Goal: Task Accomplishment & Management: Manage account settings

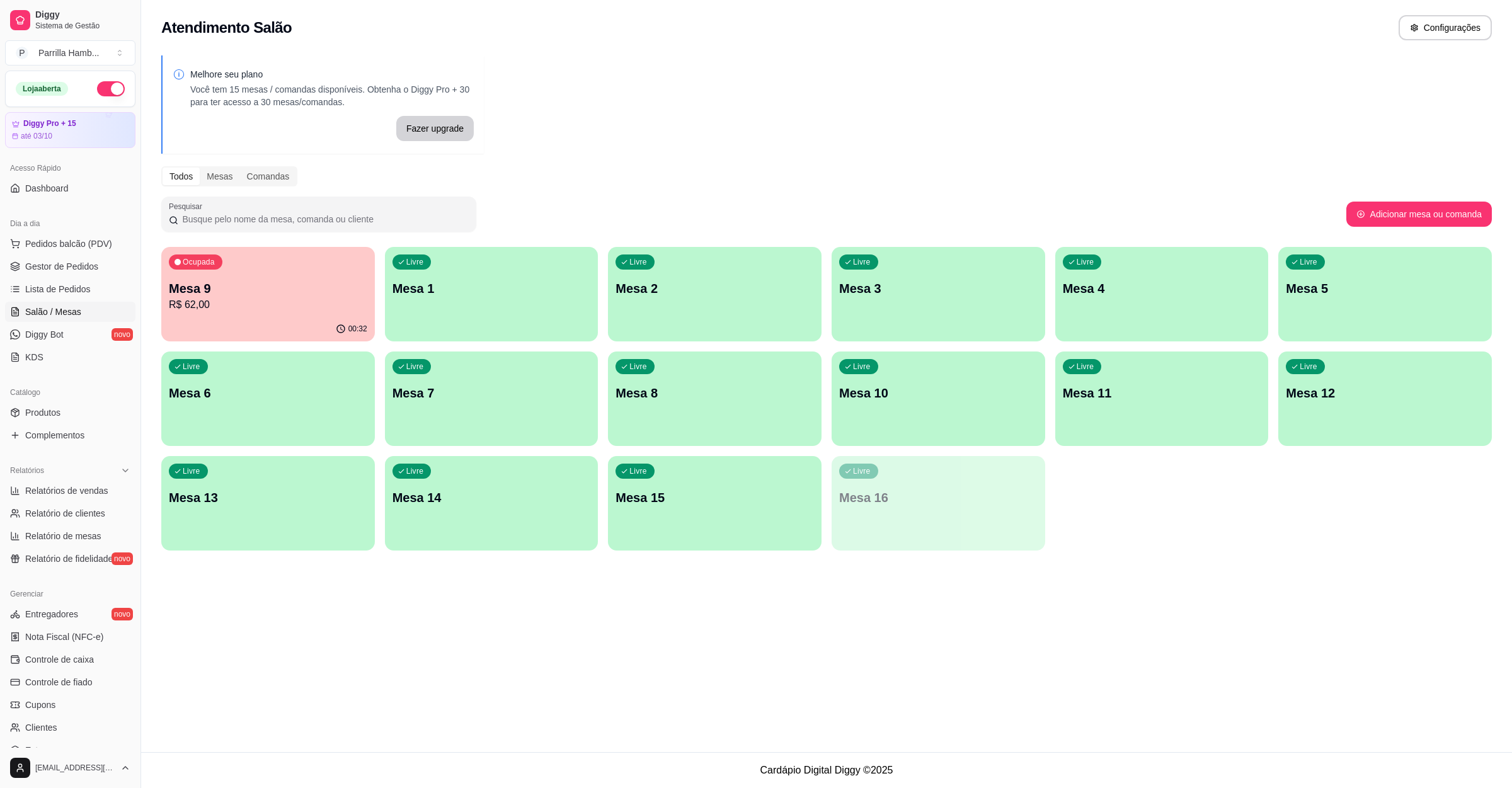
click at [235, 290] on p "Mesa 9" at bounding box center [268, 289] width 198 height 18
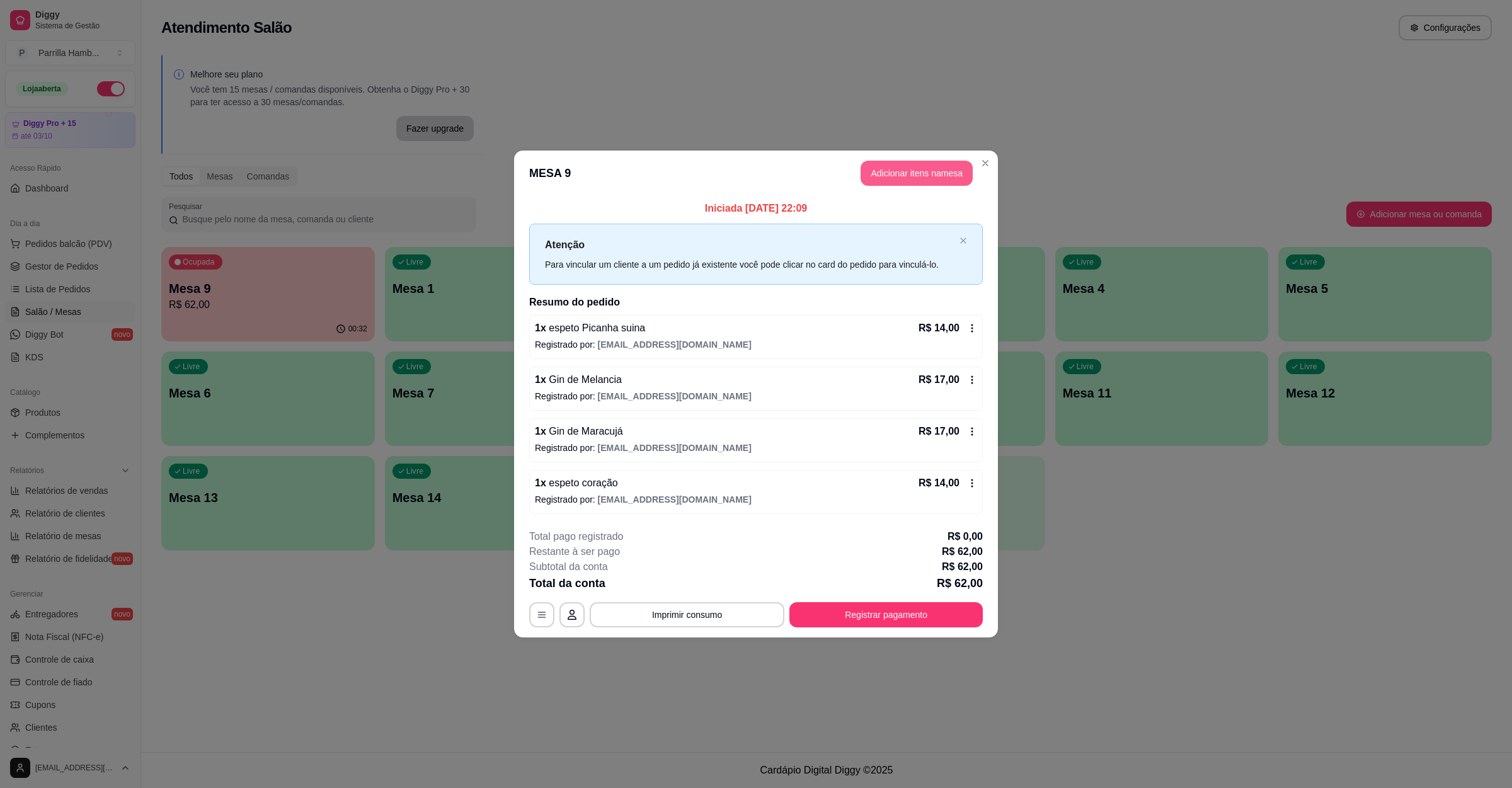
click at [902, 172] on button "Adicionar itens na mesa" at bounding box center [917, 173] width 112 height 26
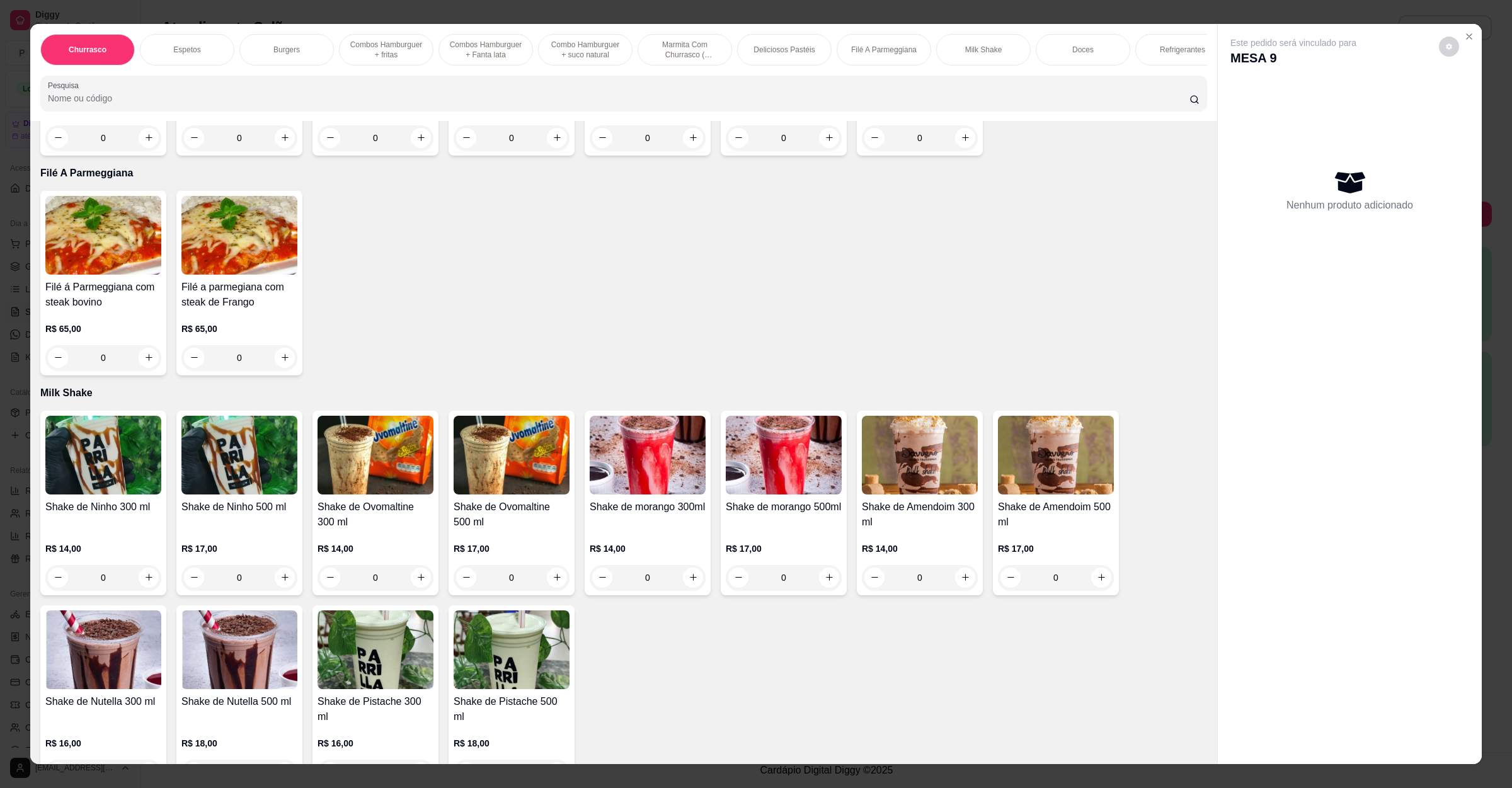
scroll to position [1512, 0]
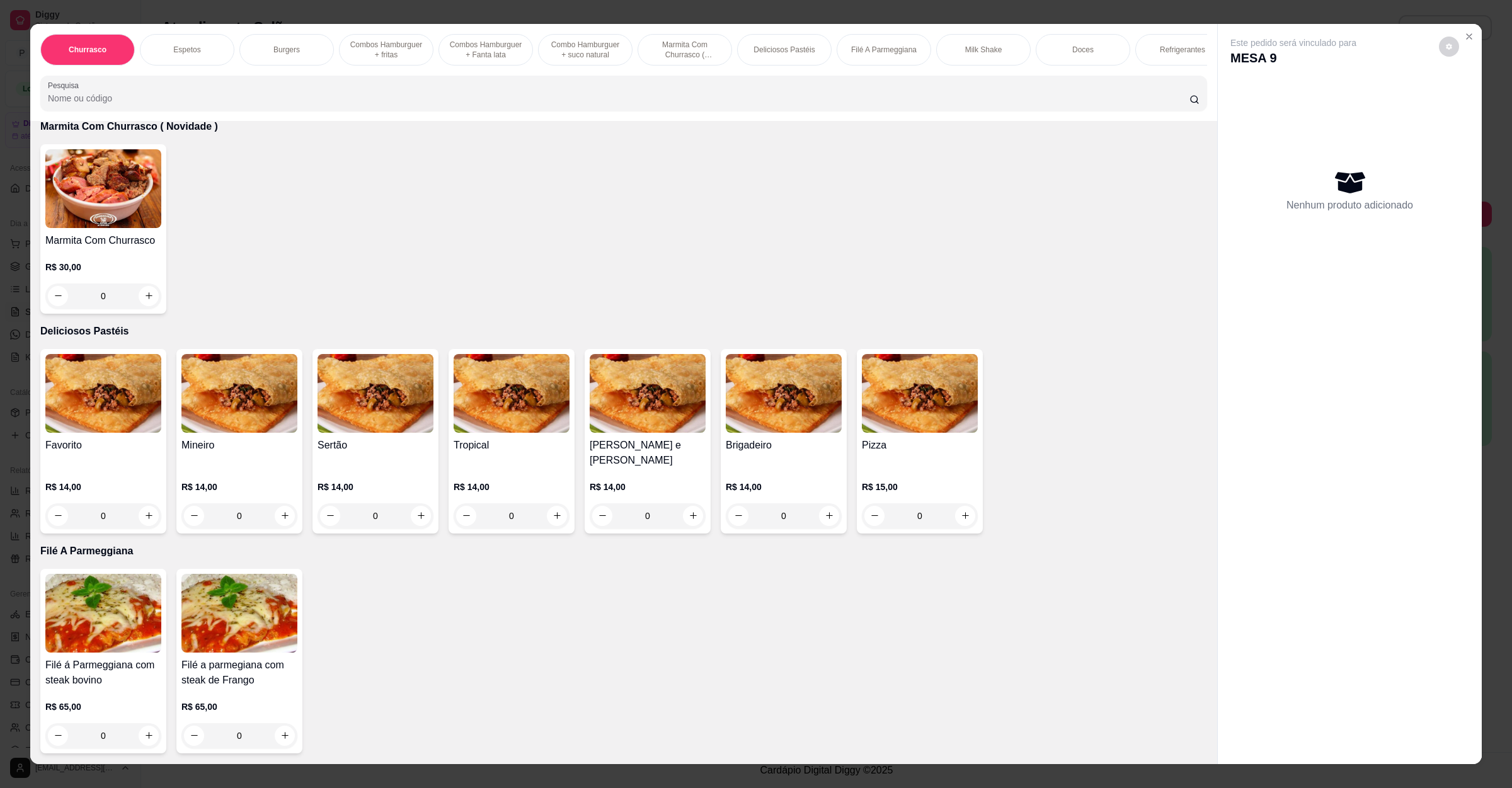
click at [221, 418] on img at bounding box center [240, 393] width 116 height 79
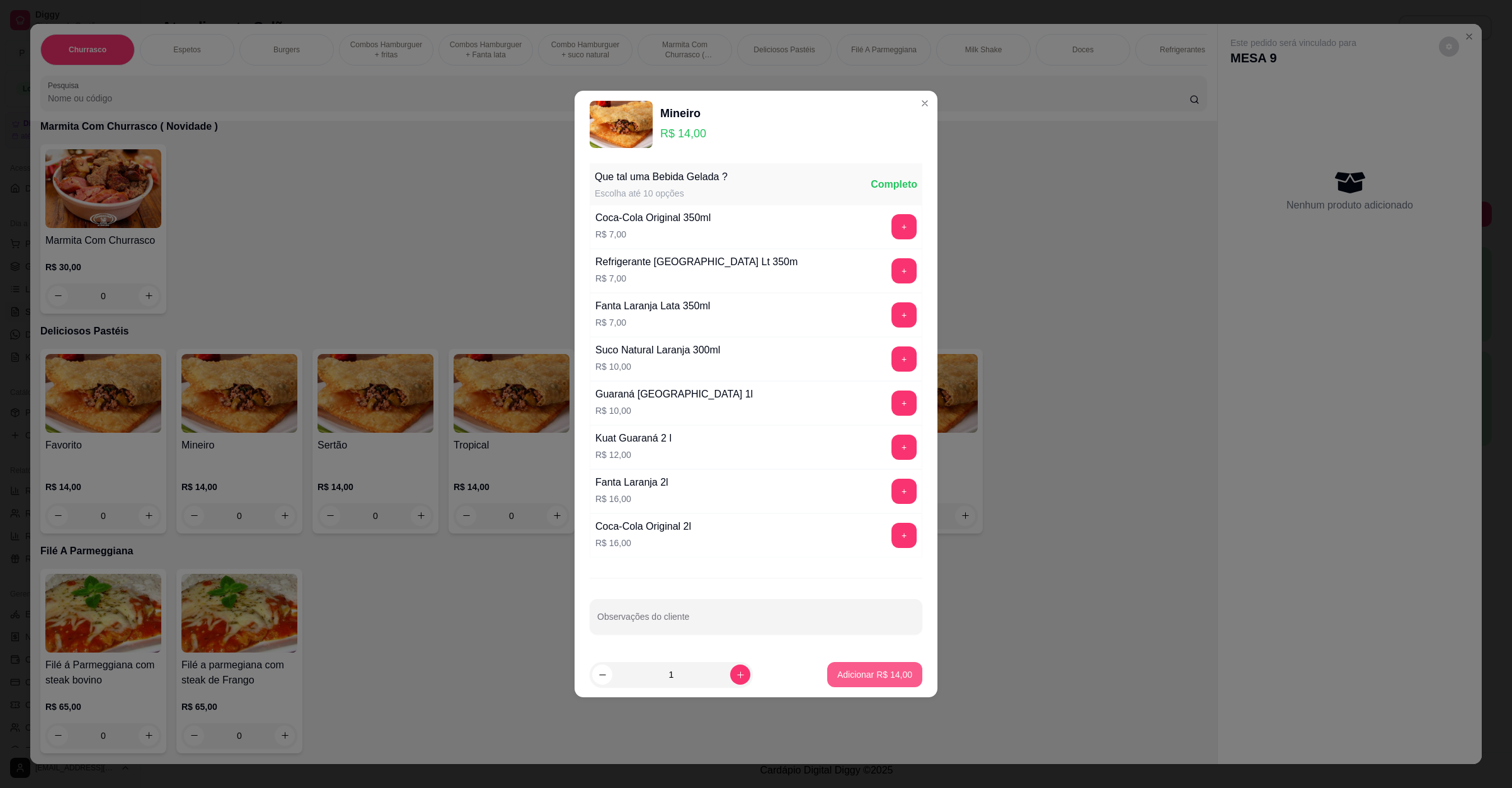
click at [837, 679] on p "Adicionar R$ 14,00" at bounding box center [875, 675] width 75 height 13
type input "1"
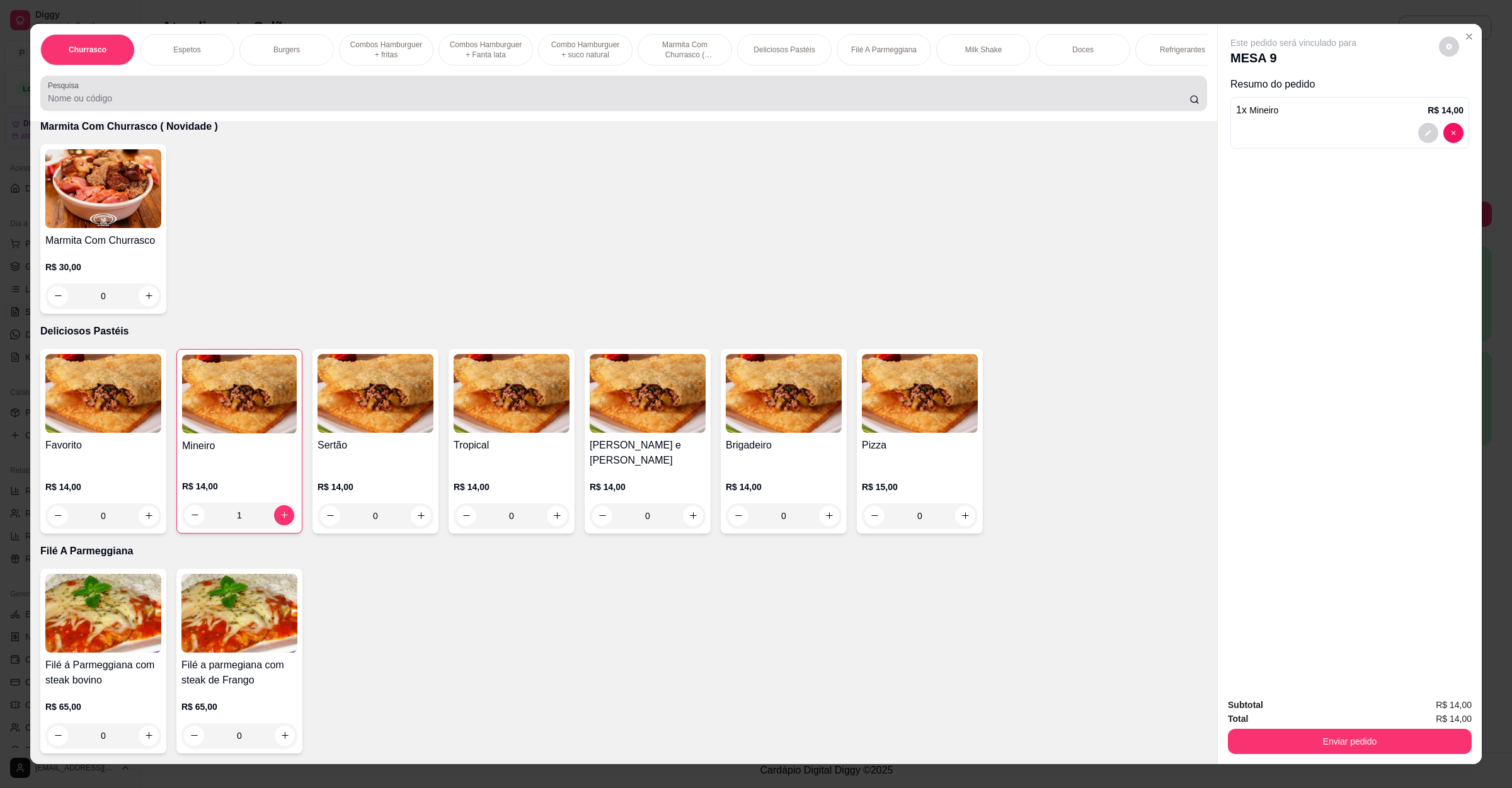
click at [250, 97] on div at bounding box center [623, 93] width 1152 height 26
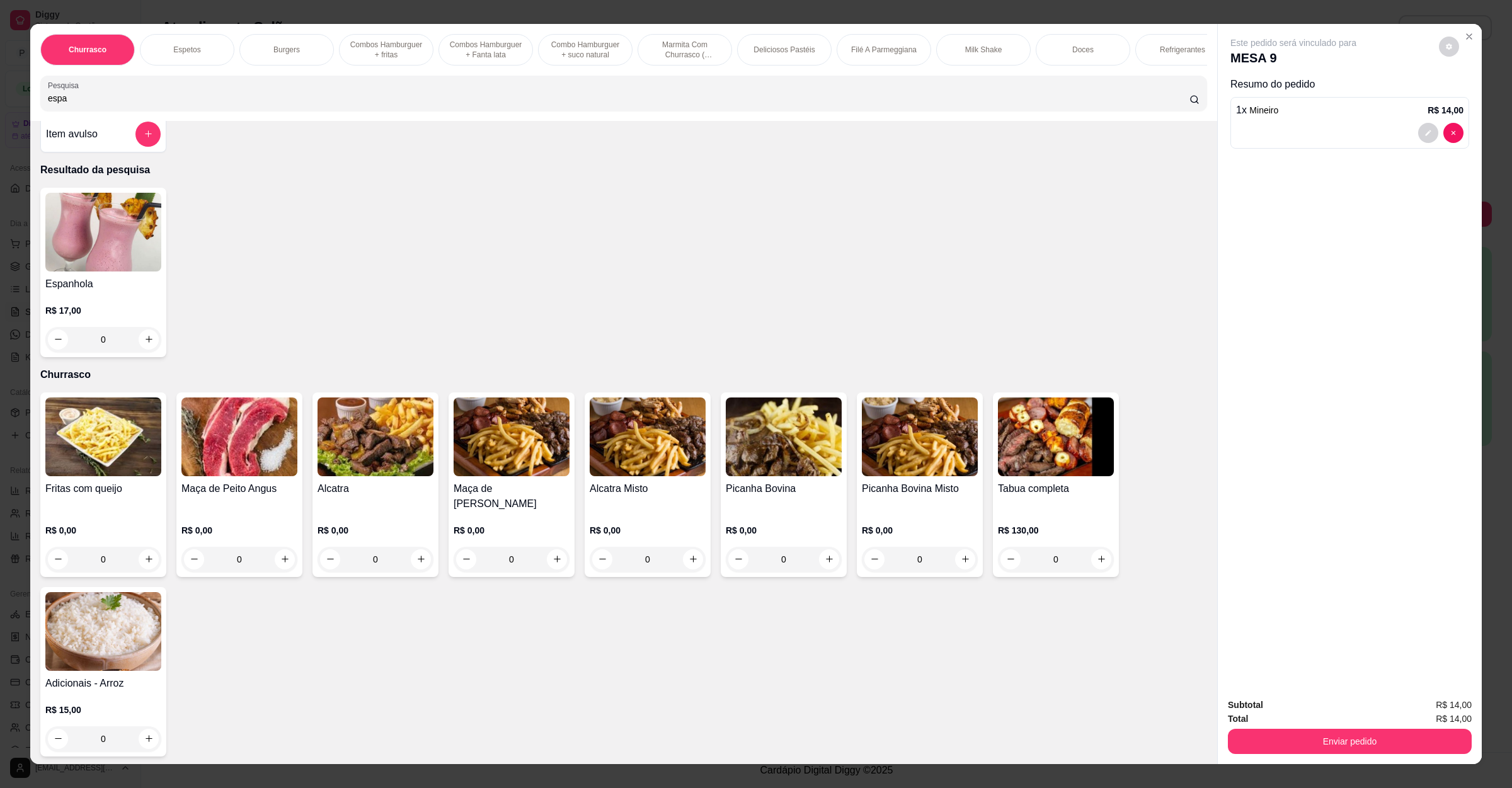
scroll to position [0, 0]
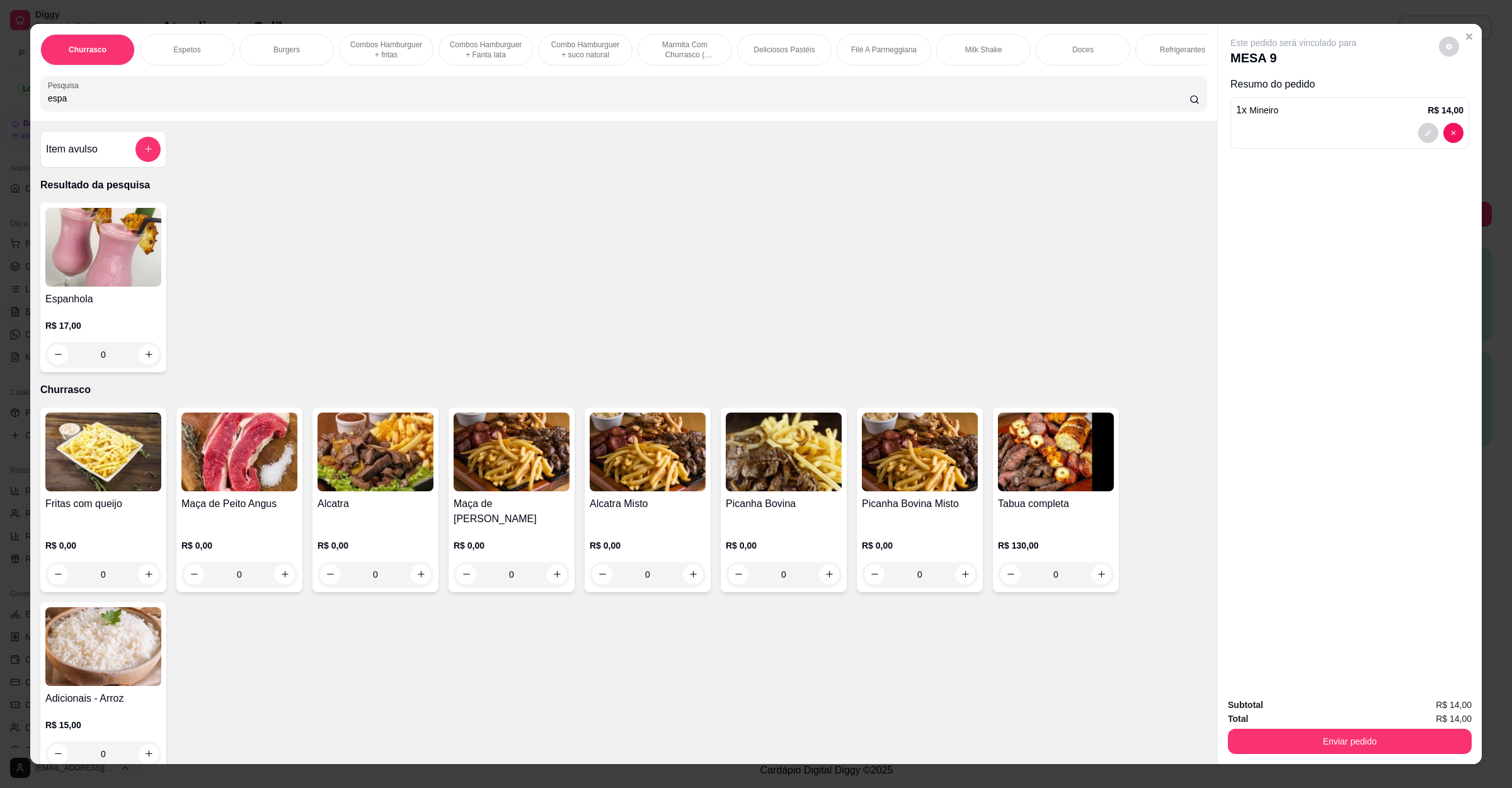
type input "espa"
click at [91, 265] on img at bounding box center [103, 247] width 116 height 79
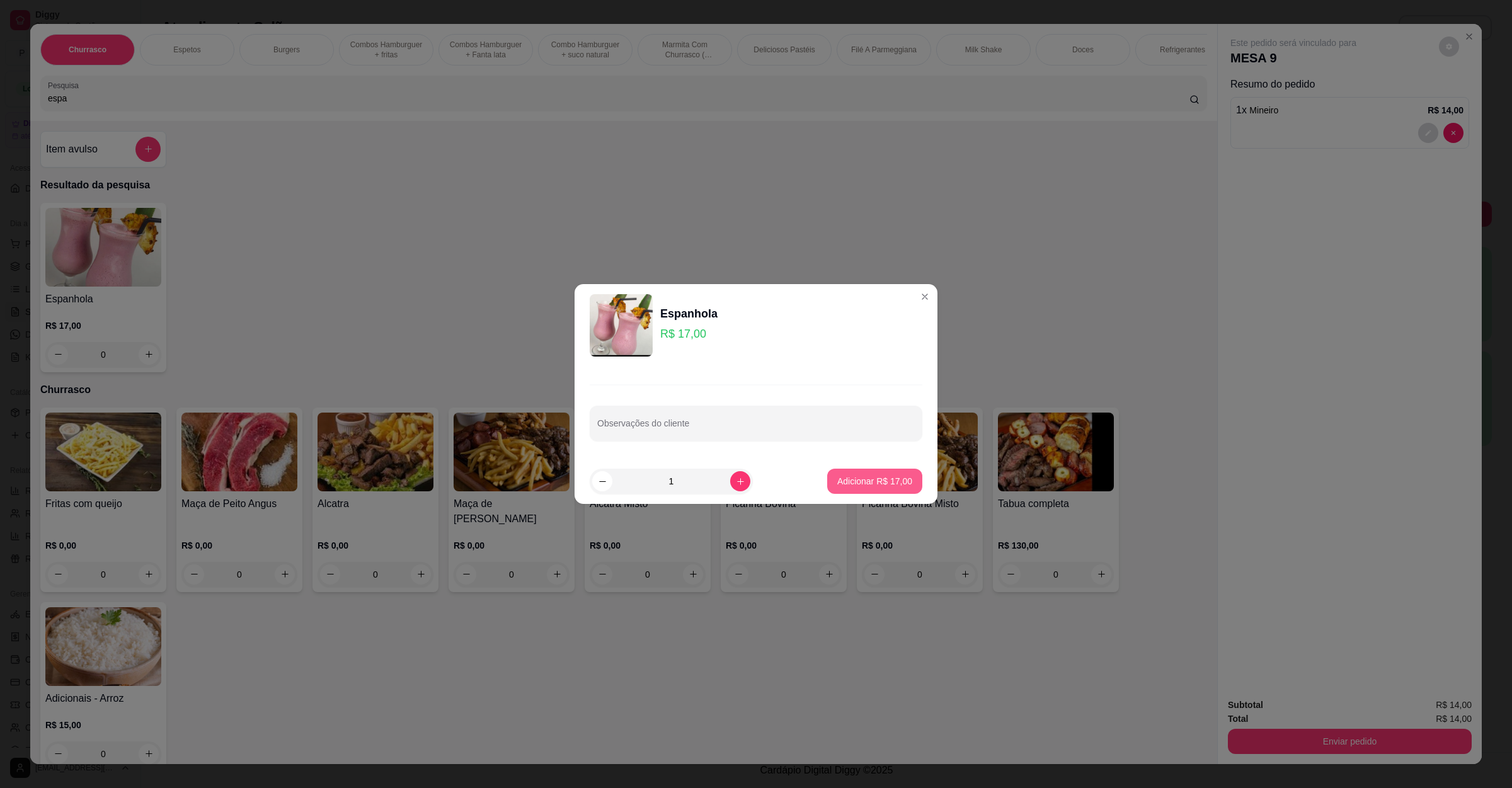
click at [890, 471] on button "Adicionar R$ 17,00" at bounding box center [875, 481] width 95 height 26
type input "1"
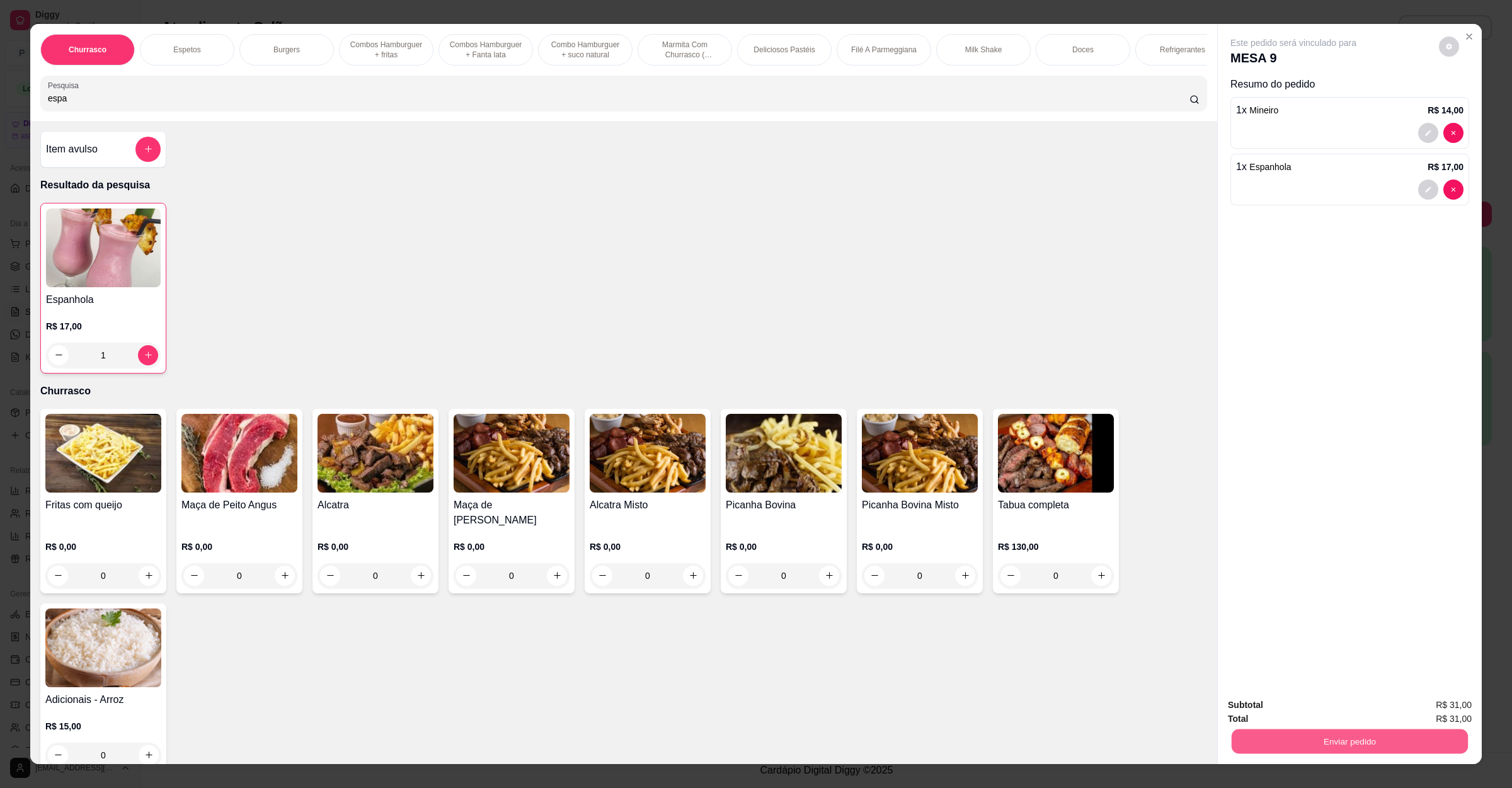
click at [1318, 740] on button "Enviar pedido" at bounding box center [1349, 741] width 236 height 25
click at [1278, 705] on button "Não registrar e enviar pedido" at bounding box center [1306, 711] width 131 height 24
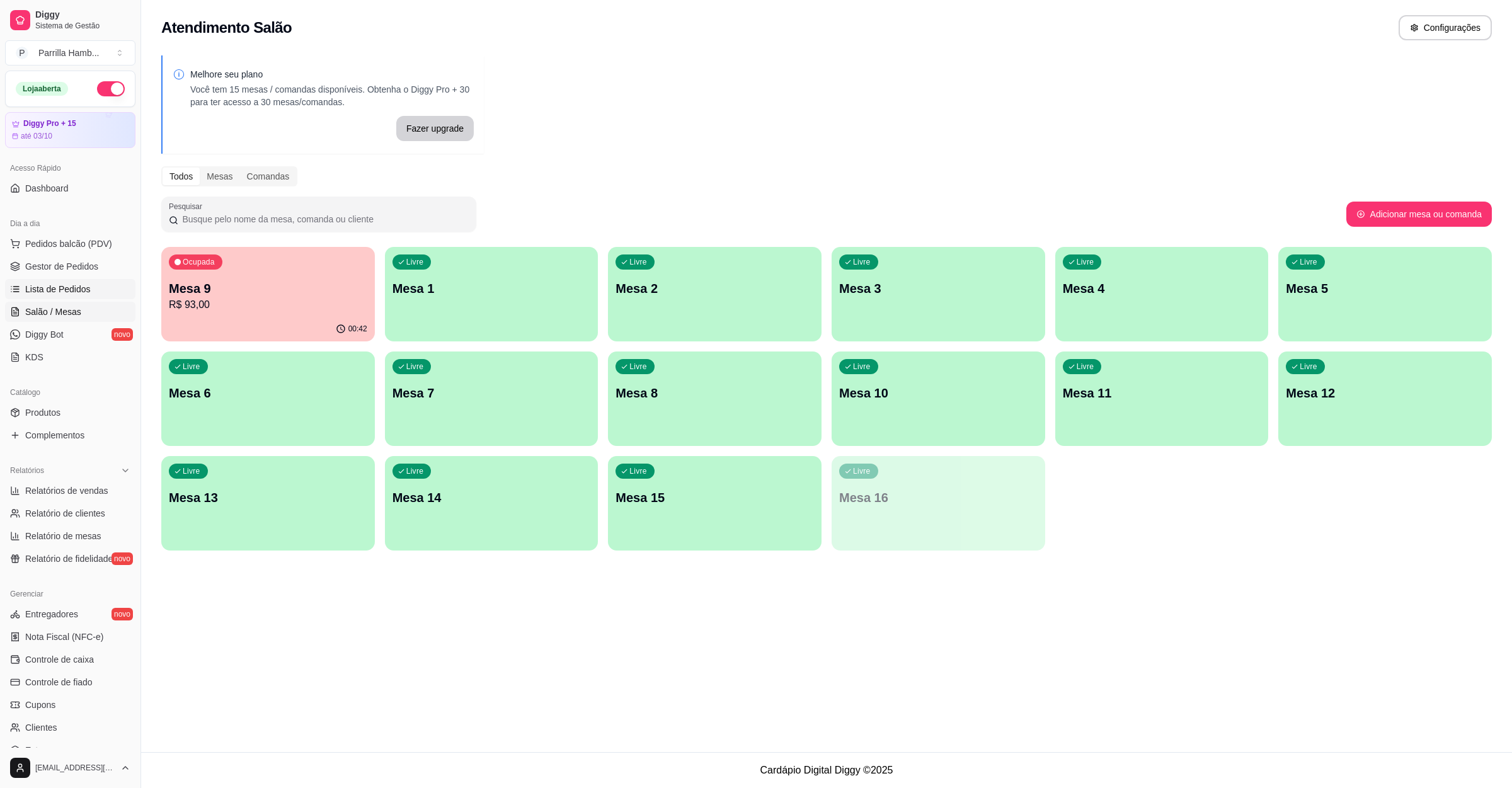
click at [64, 289] on span "Lista de Pedidos" at bounding box center [58, 289] width 66 height 13
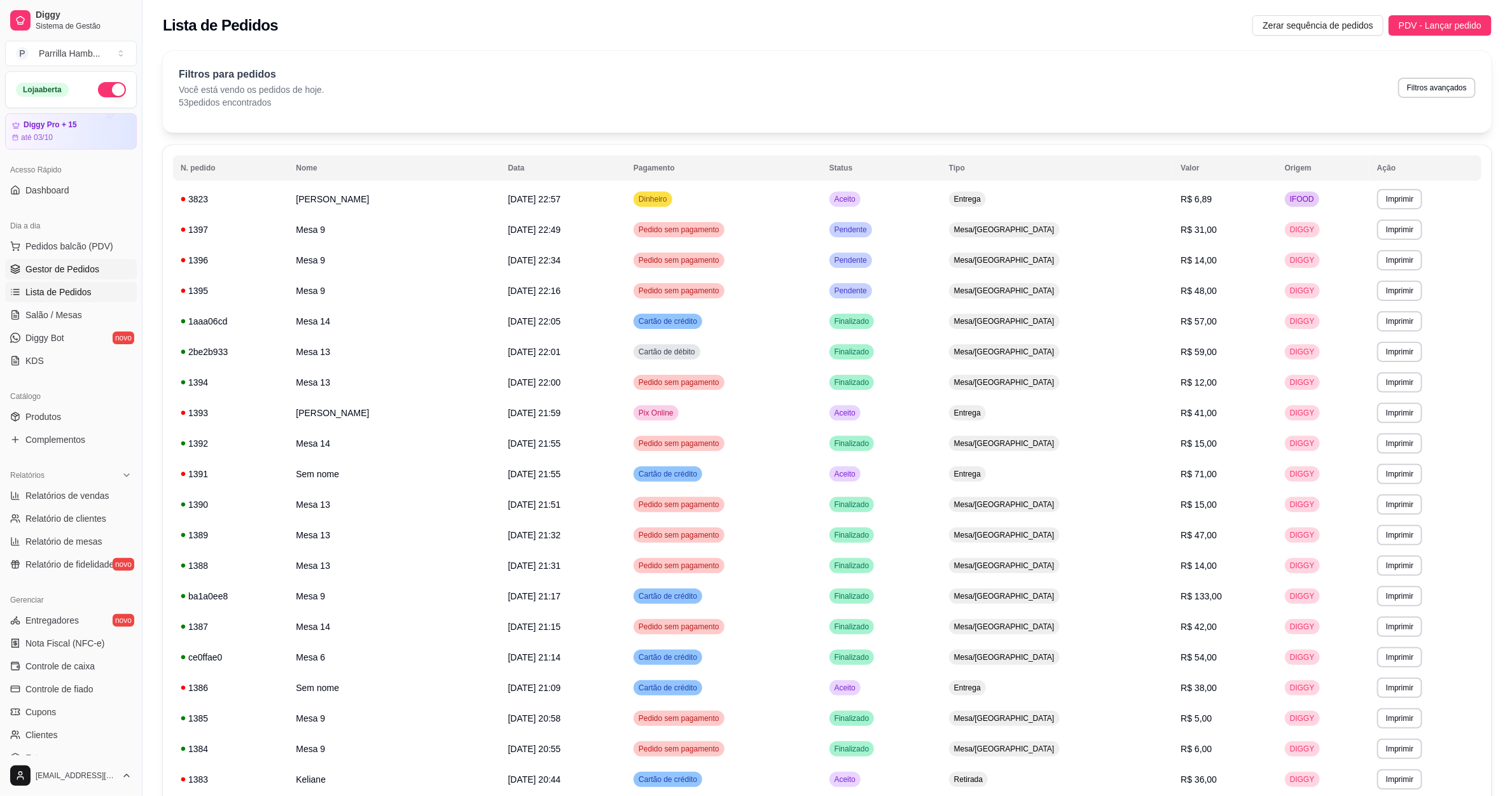
click at [77, 272] on span "Gestor de Pedidos" at bounding box center [62, 269] width 74 height 13
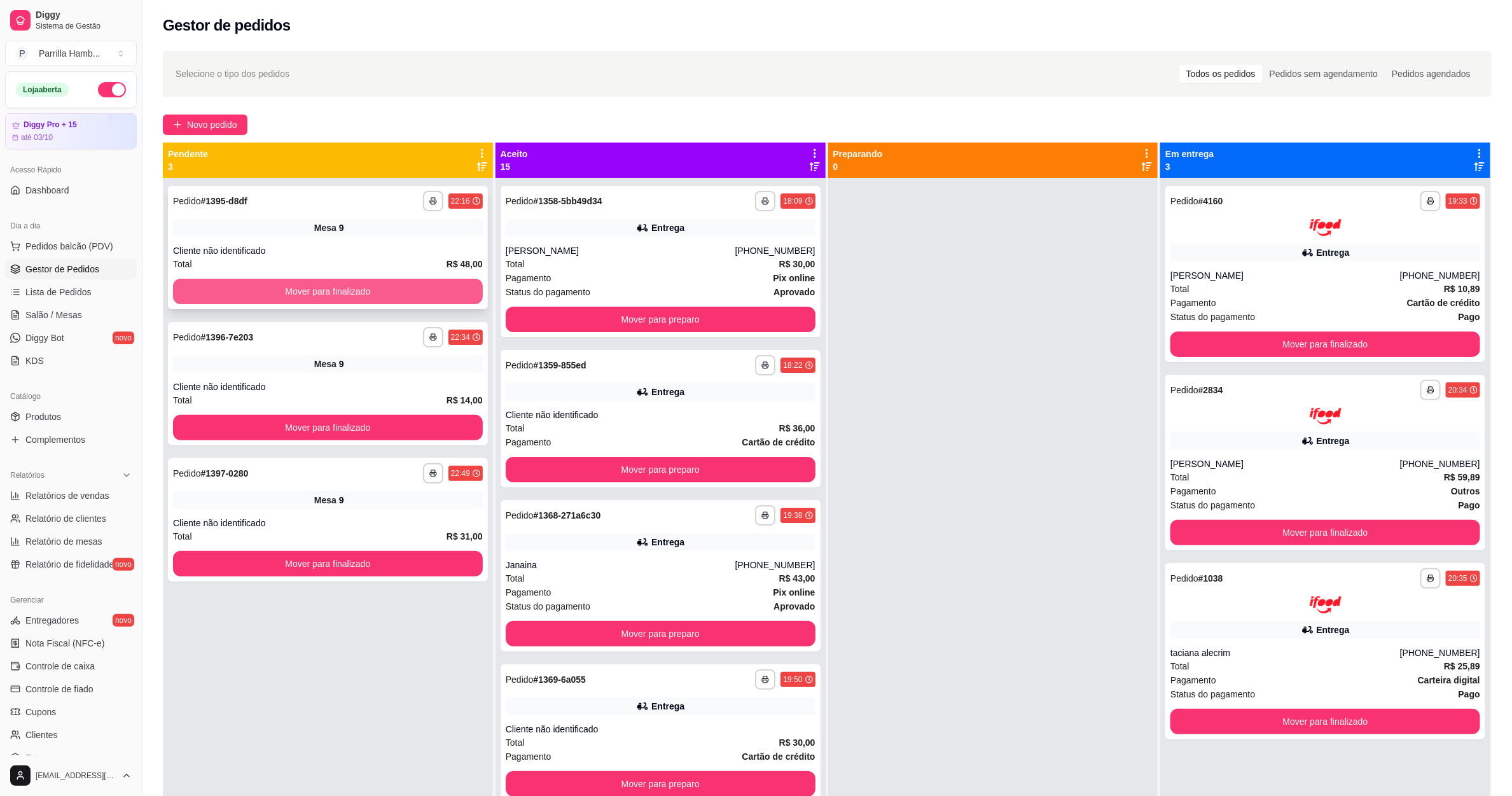
click at [403, 292] on button "Mover para finalizado" at bounding box center [328, 292] width 310 height 26
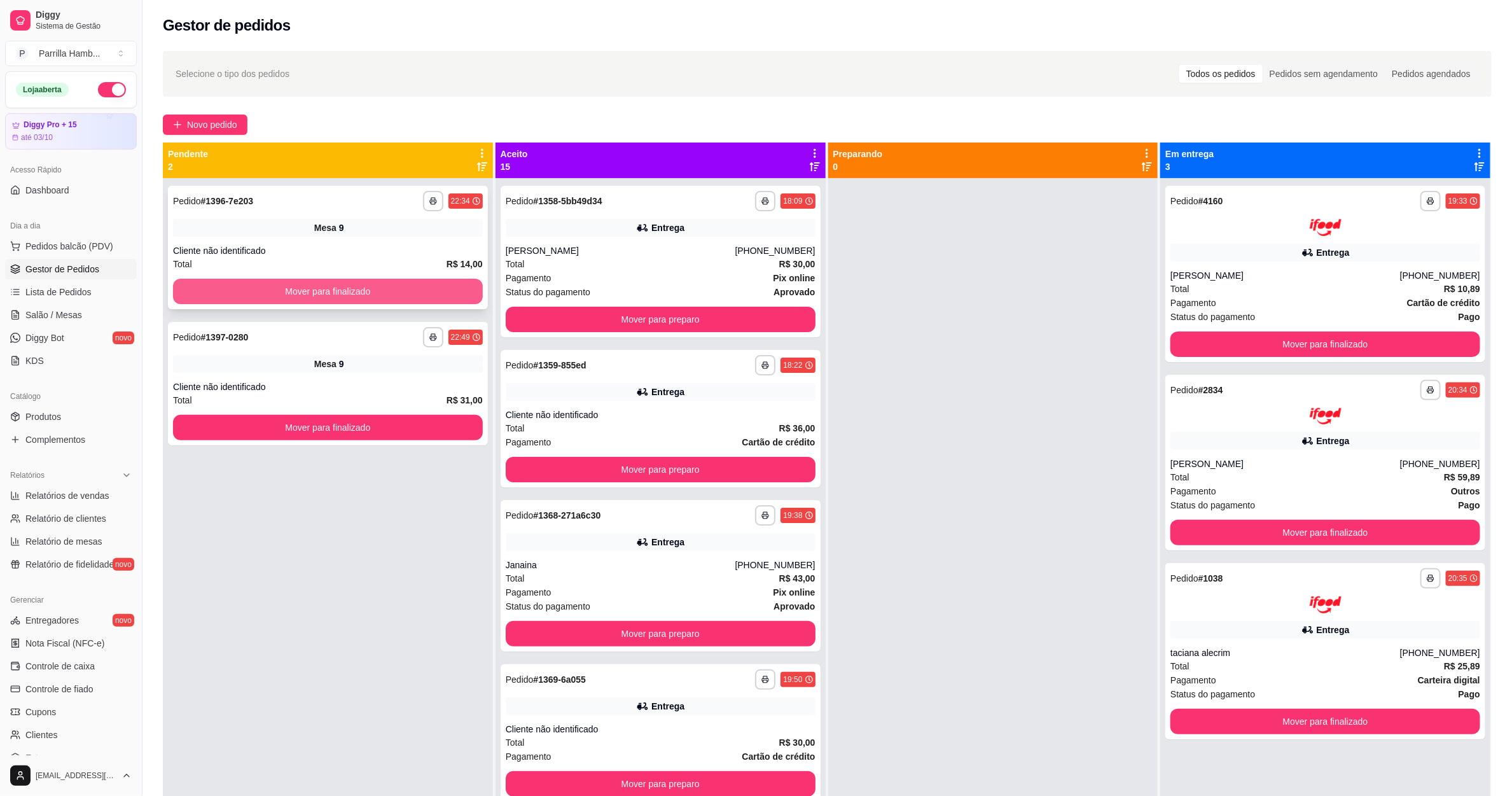
click at [402, 293] on button "Mover para finalizado" at bounding box center [328, 292] width 310 height 26
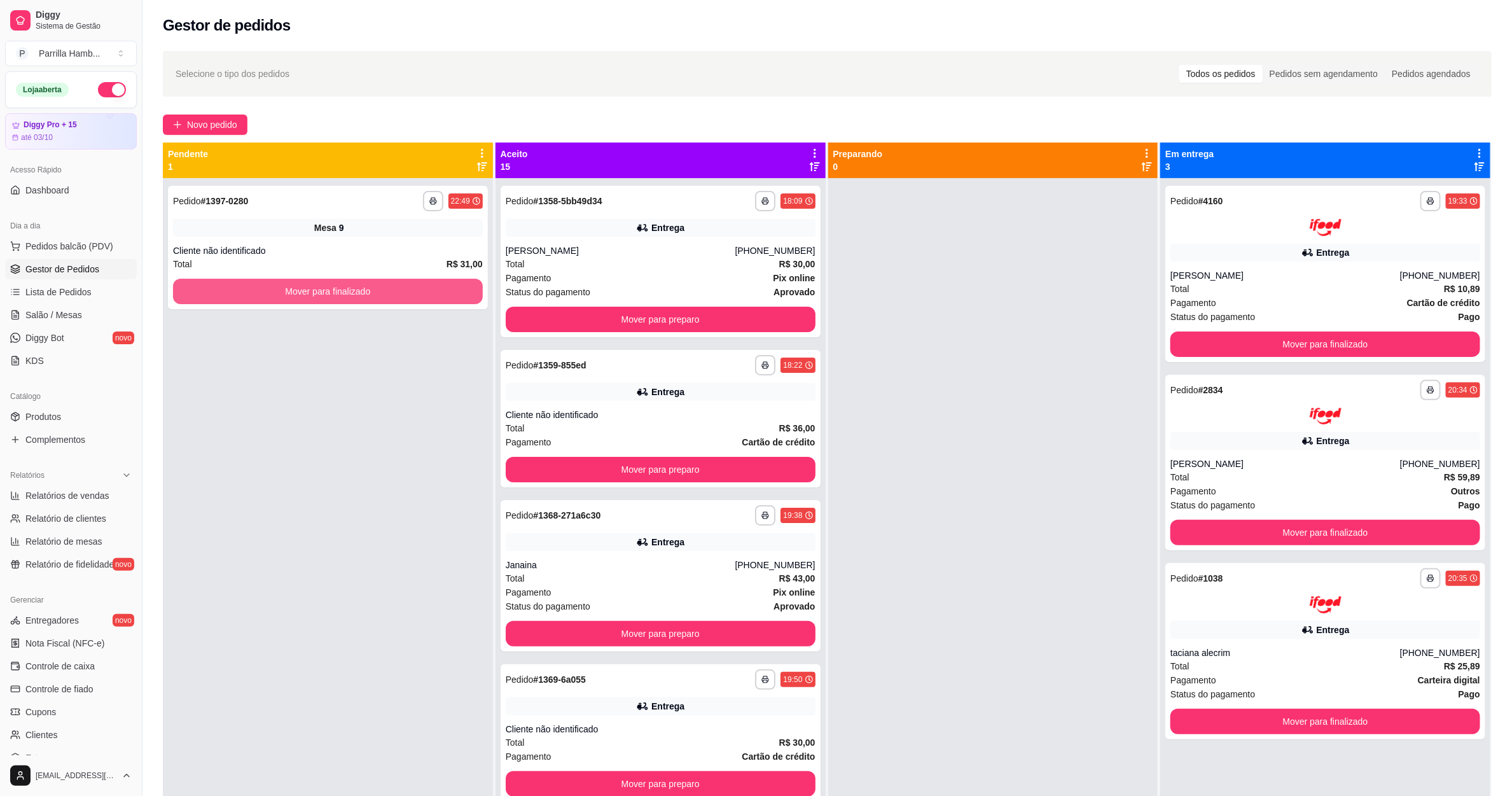
click at [402, 293] on button "Mover para finalizado" at bounding box center [328, 292] width 310 height 26
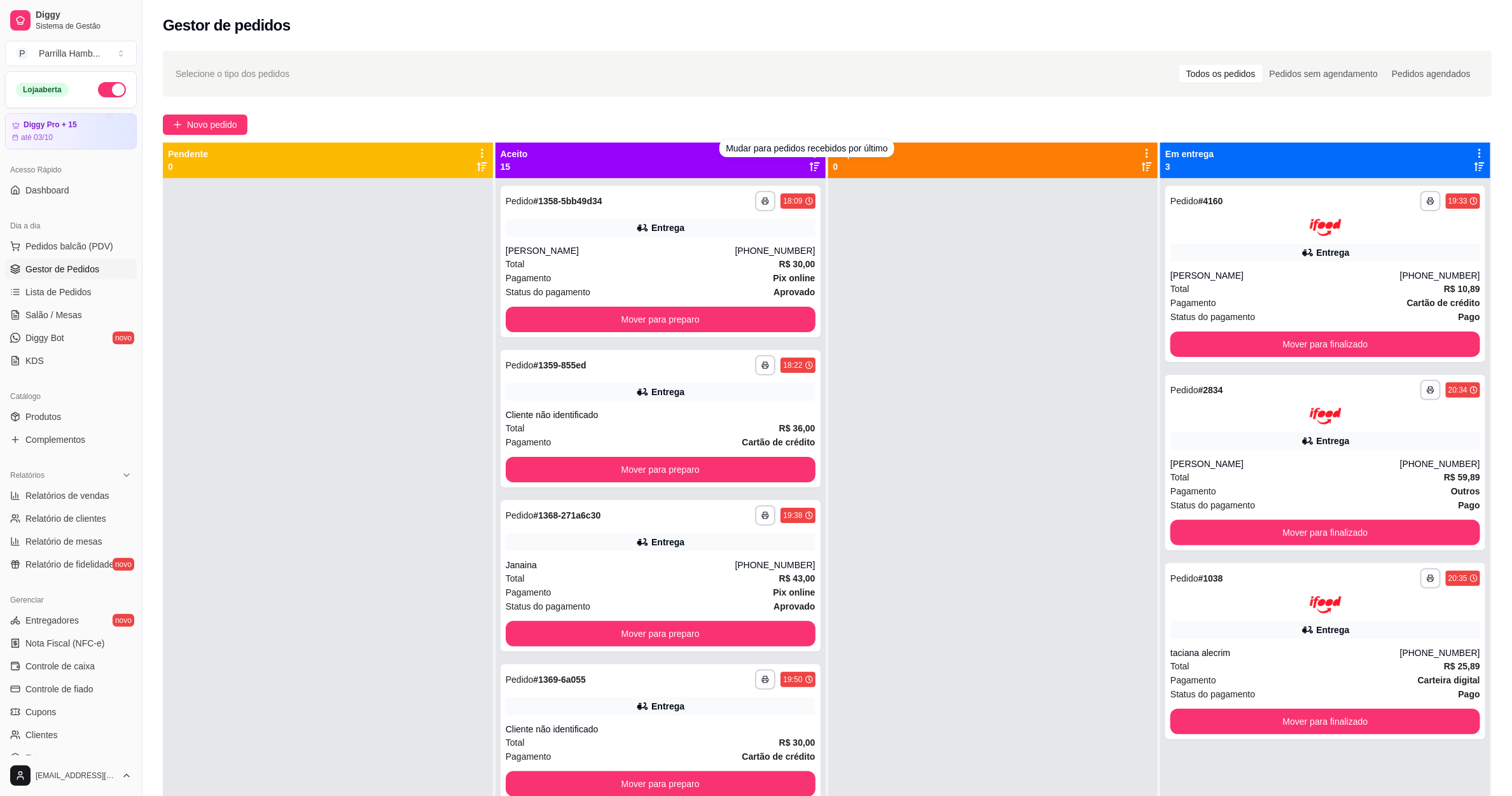
click at [790, 93] on div "Selecione o tipo dos pedidos Todos os pedidos Pedidos sem agendamento Pedidos a…" at bounding box center [827, 73] width 1329 height 46
click at [811, 141] on div "**********" at bounding box center [827, 498] width 1370 height 911
click at [811, 145] on div "Aceito 15" at bounding box center [660, 160] width 330 height 35
click at [809, 147] on icon at bounding box center [815, 153] width 12 height 12
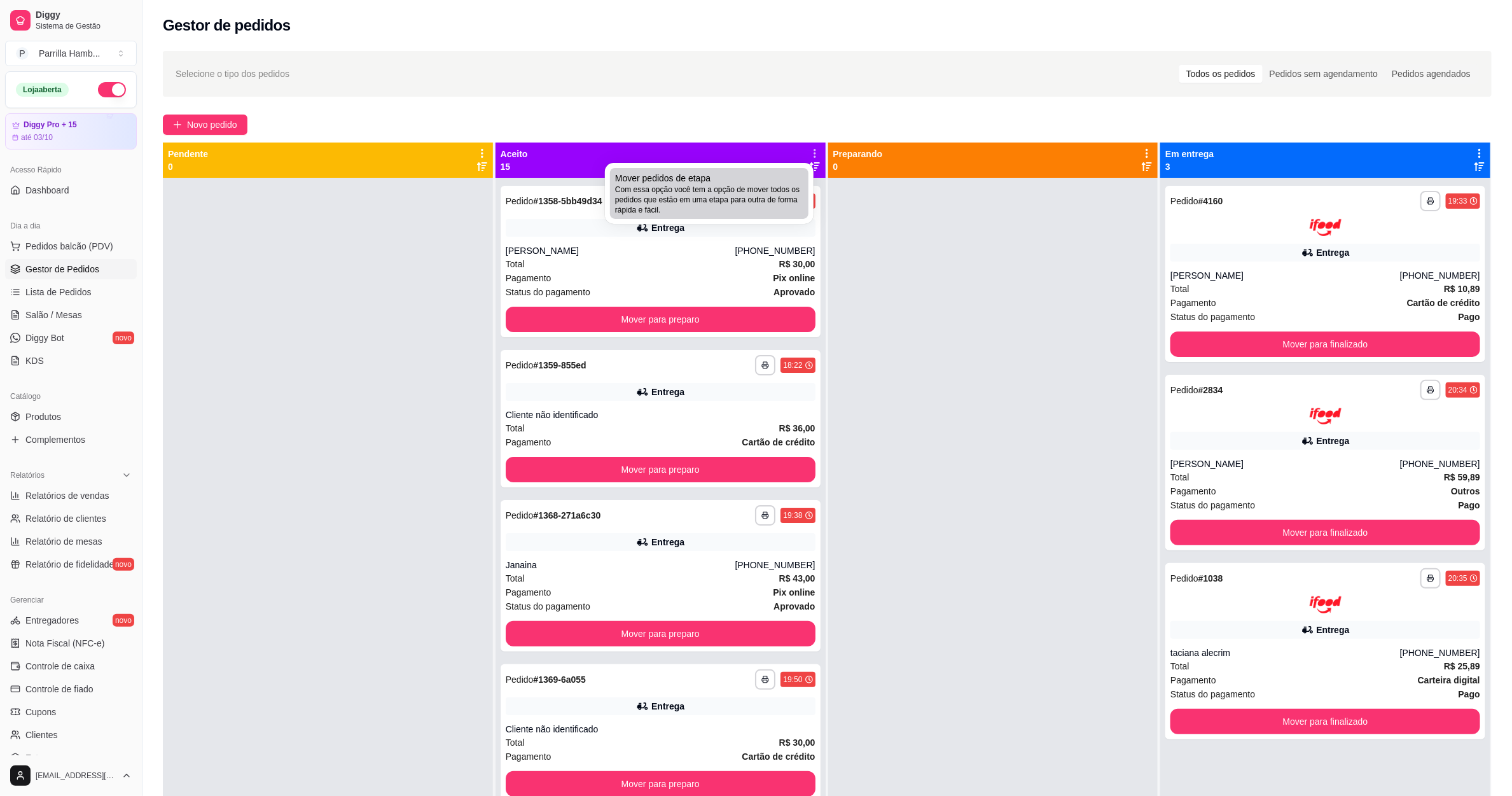
click at [768, 213] on span "Com essa opção você tem a opção de mover todos os pedidos que estão em uma etap…" at bounding box center [709, 200] width 189 height 30
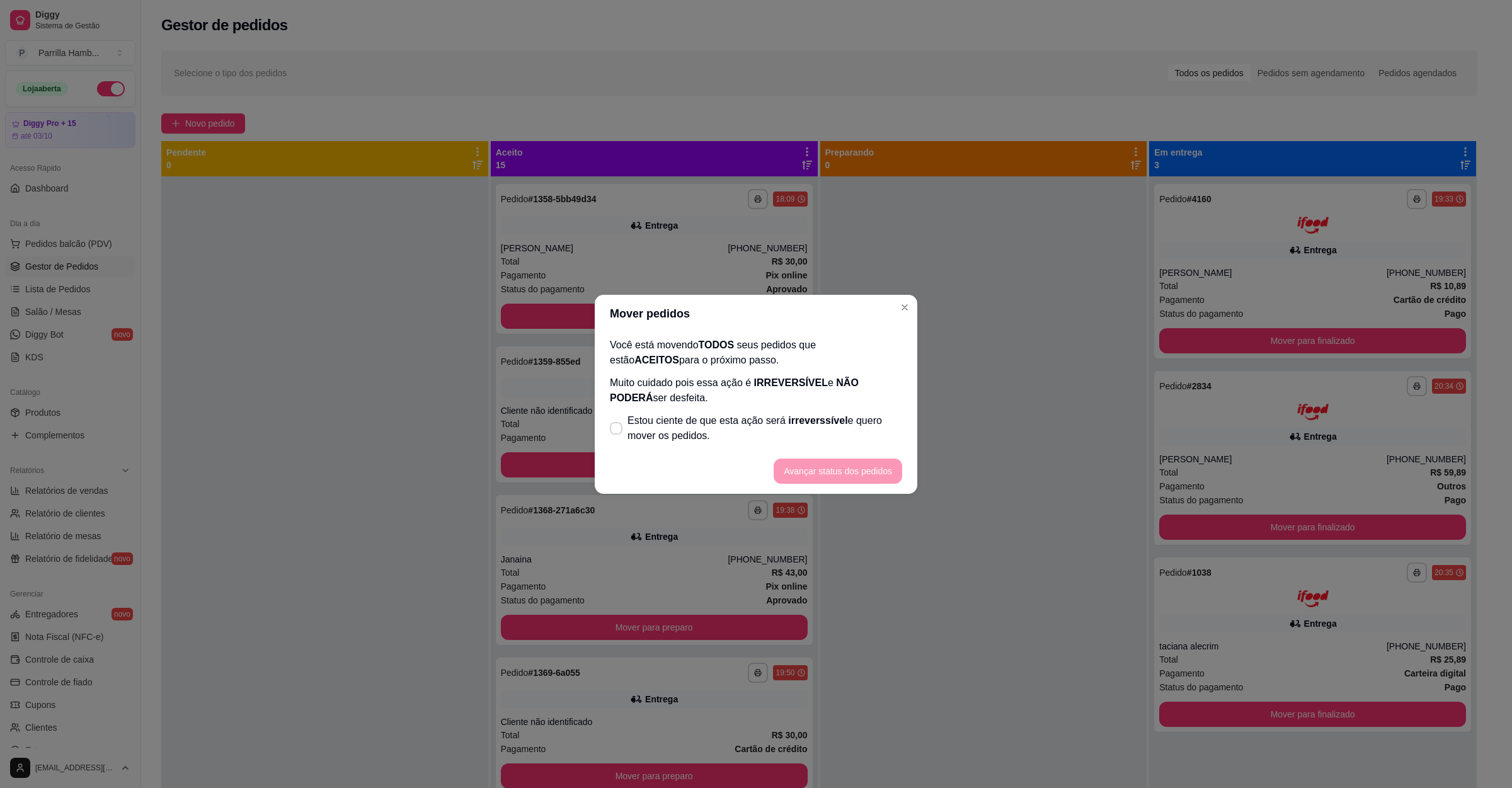
click at [688, 405] on div "Você está movendo TODOS seus pedidos que estão ACEITOS para o próximo passo. Mu…" at bounding box center [756, 391] width 323 height 116
click at [687, 411] on label "Estou ciente de que esta ação será irreverssível e quero mover os pedidos." at bounding box center [756, 428] width 302 height 40
click at [617, 430] on input "Estou ciente de que esta ação será irreverssível e quero mover os pedidos." at bounding box center [613, 434] width 8 height 8
checkbox input "true"
click at [829, 462] on button "Avançar status dos pedidos" at bounding box center [838, 471] width 129 height 26
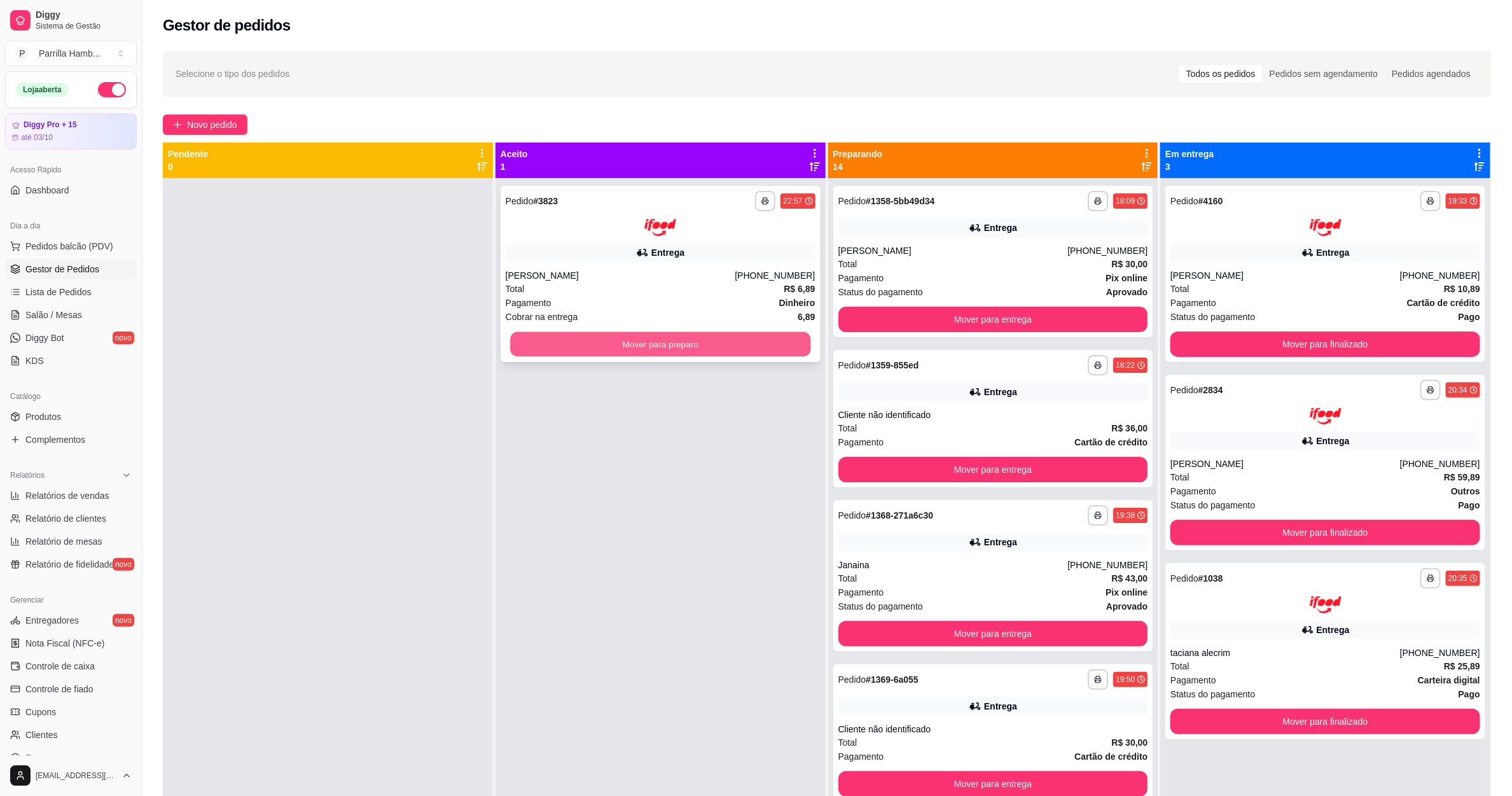
click at [747, 355] on button "Mover para preparo" at bounding box center [660, 344] width 300 height 25
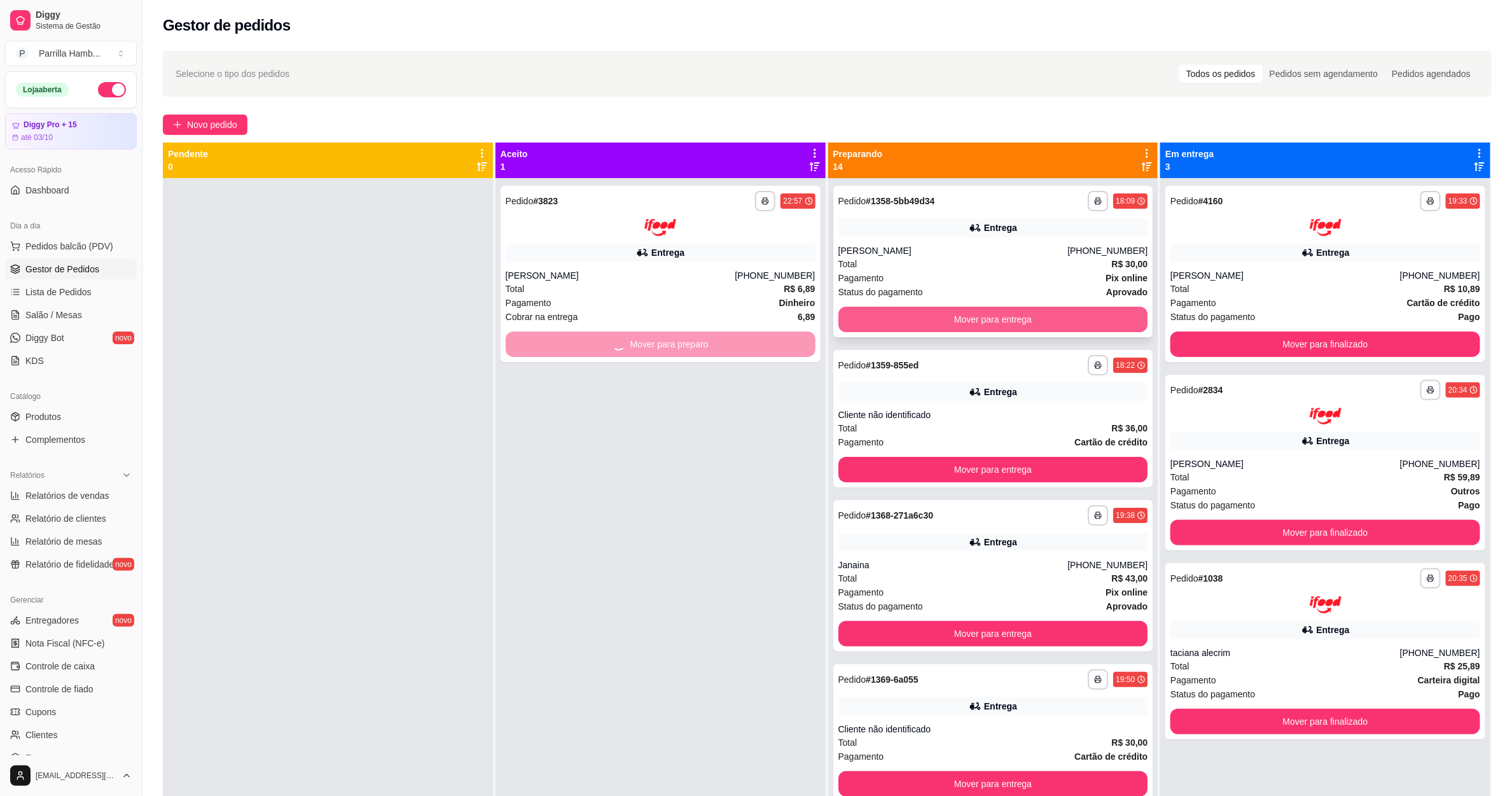
click at [952, 319] on button "Mover para entrega" at bounding box center [993, 319] width 310 height 26
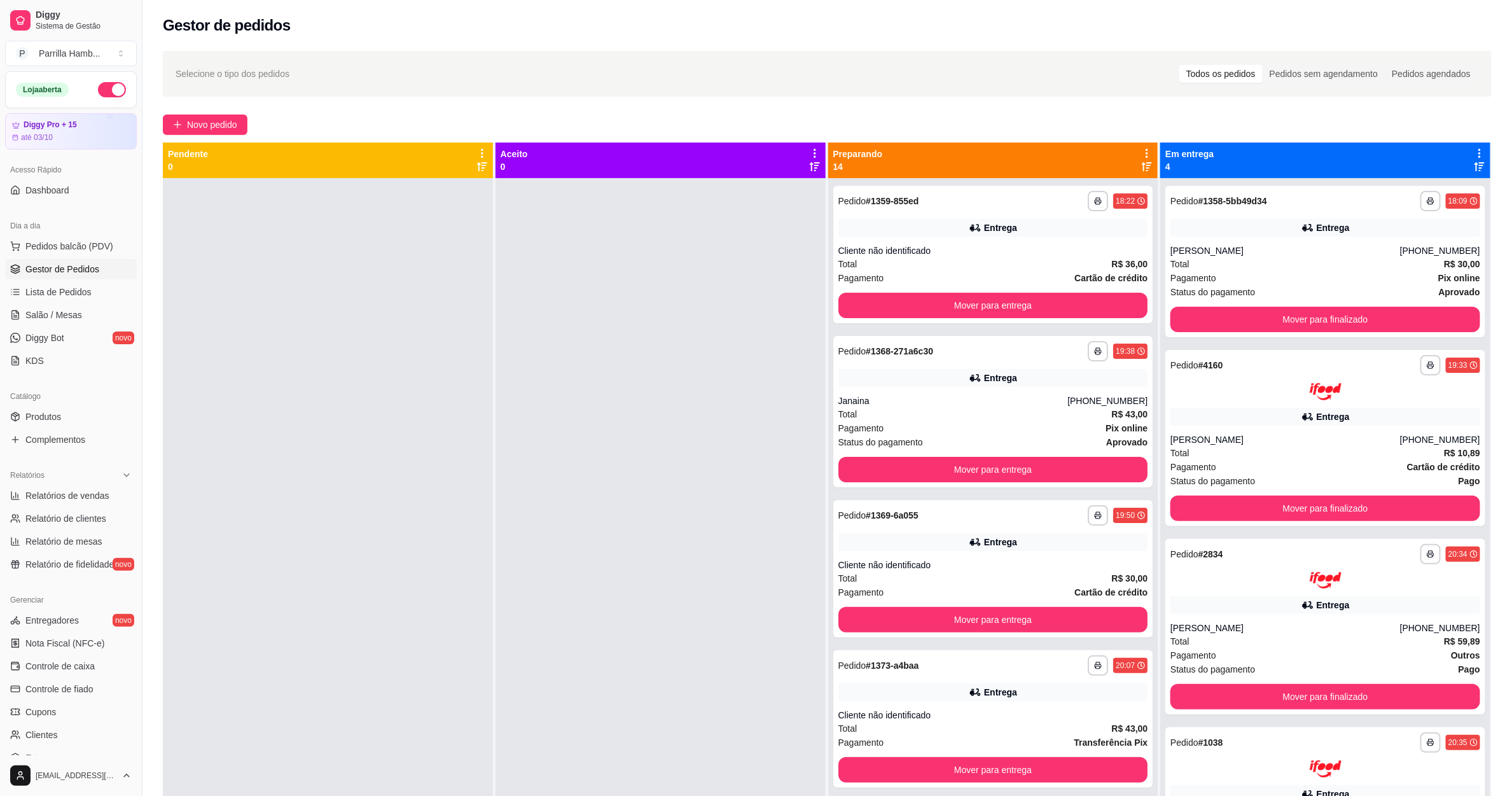
click at [1144, 153] on div "Preparando 14" at bounding box center [993, 160] width 330 height 35
click at [1141, 155] on icon at bounding box center [1147, 153] width 12 height 12
click at [1036, 193] on span "Com essa opção você tem a opção de mover todos os pedidos que estão em uma etap…" at bounding box center [1038, 200] width 189 height 30
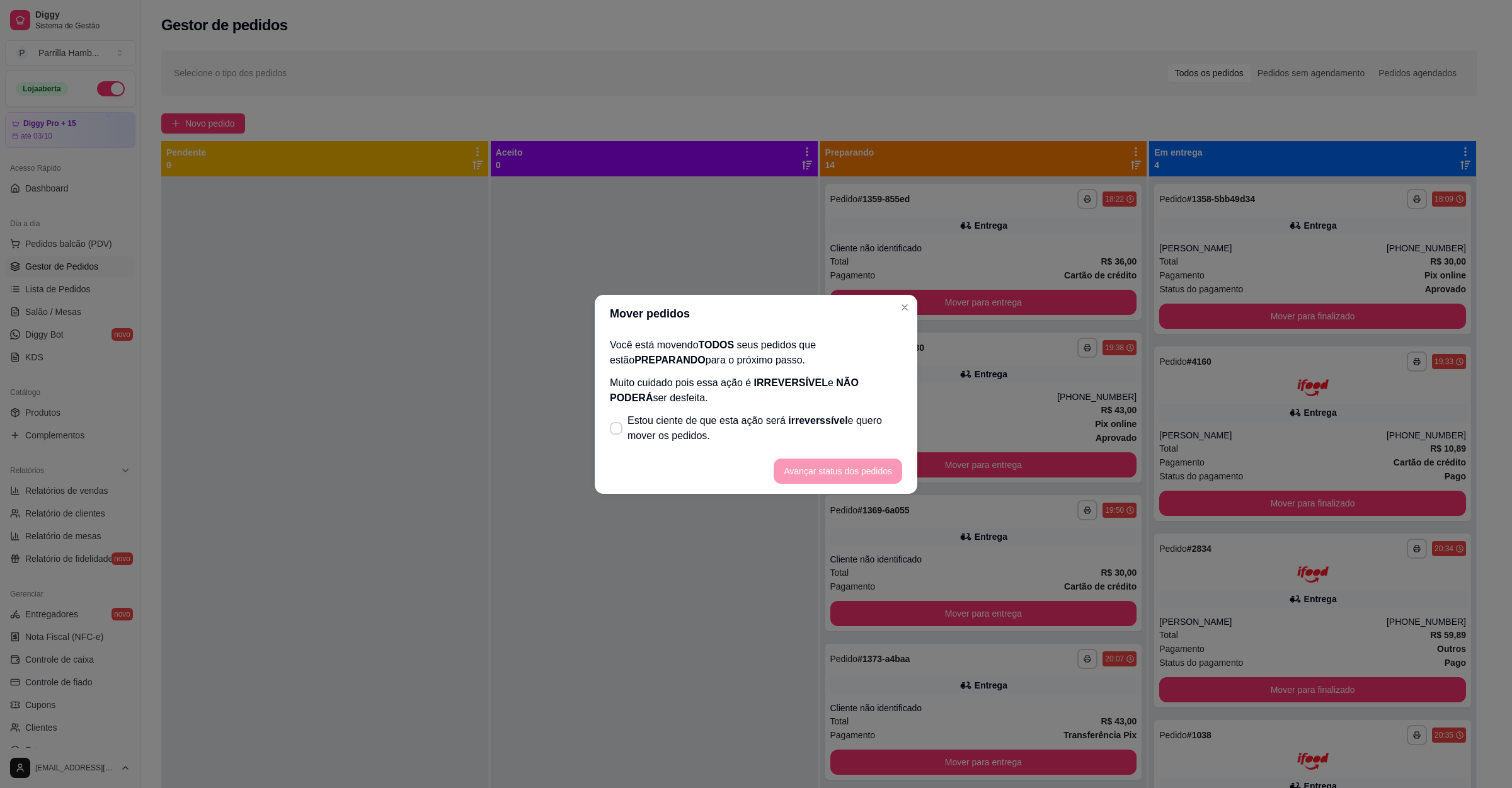
click at [678, 416] on span "Estou ciente de que esta ação será irreverssível e quero mover os pedidos." at bounding box center [764, 428] width 275 height 30
click at [617, 430] on input "Estou ciente de que esta ação será irreverssível e quero mover os pedidos." at bounding box center [613, 434] width 8 height 8
click at [751, 441] on span "Estou ciente de que esta ação será irreverssível e quero mover os pedidos." at bounding box center [764, 428] width 275 height 30
click at [617, 439] on input "Estou ciente de que esta ação será irreverssível e quero mover os pedidos." at bounding box center [613, 434] width 8 height 8
click at [721, 416] on span "Estou ciente de que esta ação será irreverssível e quero mover os pedidos." at bounding box center [764, 428] width 275 height 30
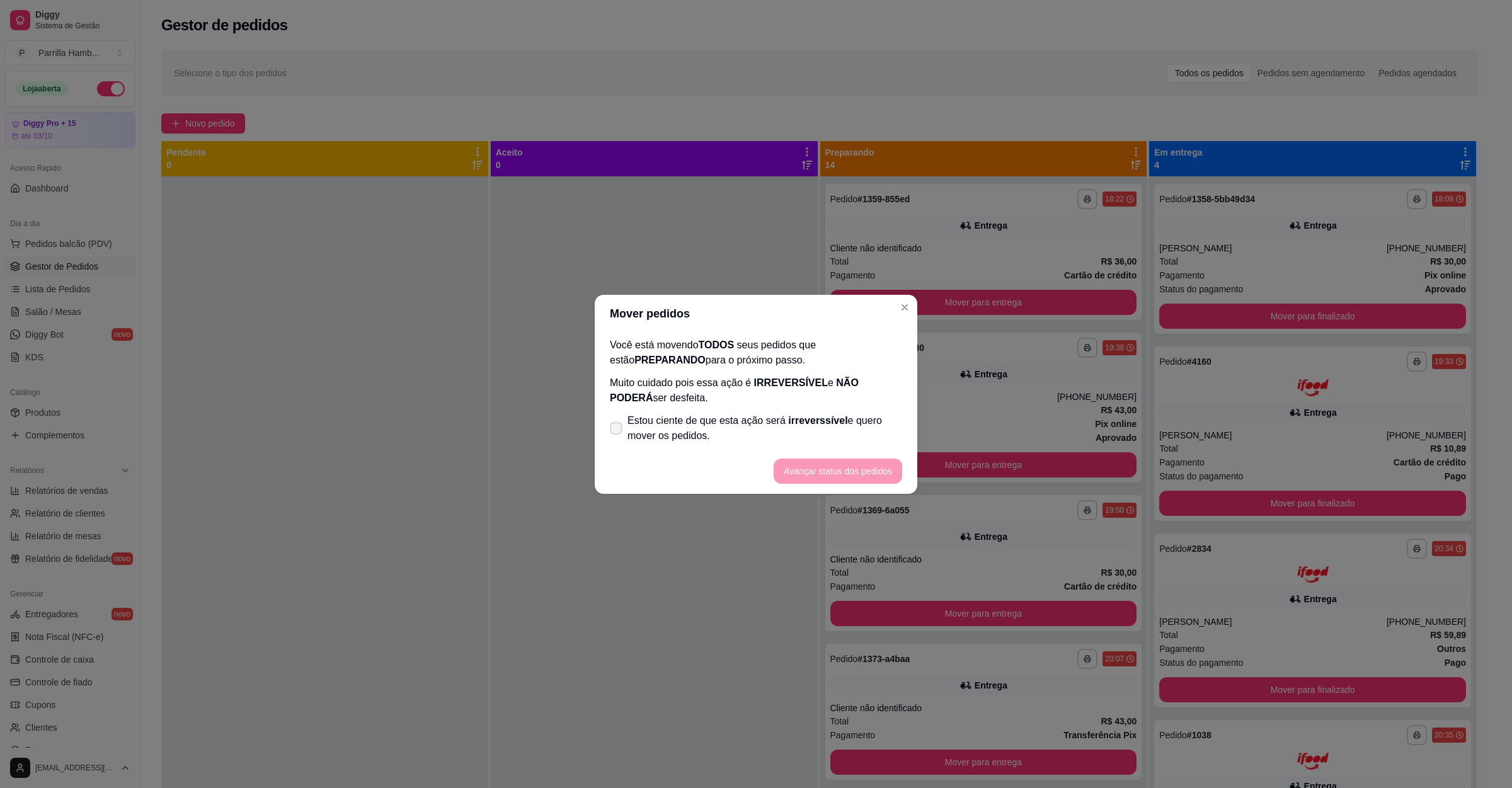
click at [617, 430] on input "Estou ciente de que esta ação será irreverssível e quero mover os pedidos." at bounding box center [613, 434] width 8 height 8
checkbox input "true"
click at [870, 493] on footer "Avançar status dos pedidos" at bounding box center [756, 471] width 323 height 45
click at [851, 460] on button "Avançar status dos pedidos" at bounding box center [838, 471] width 125 height 25
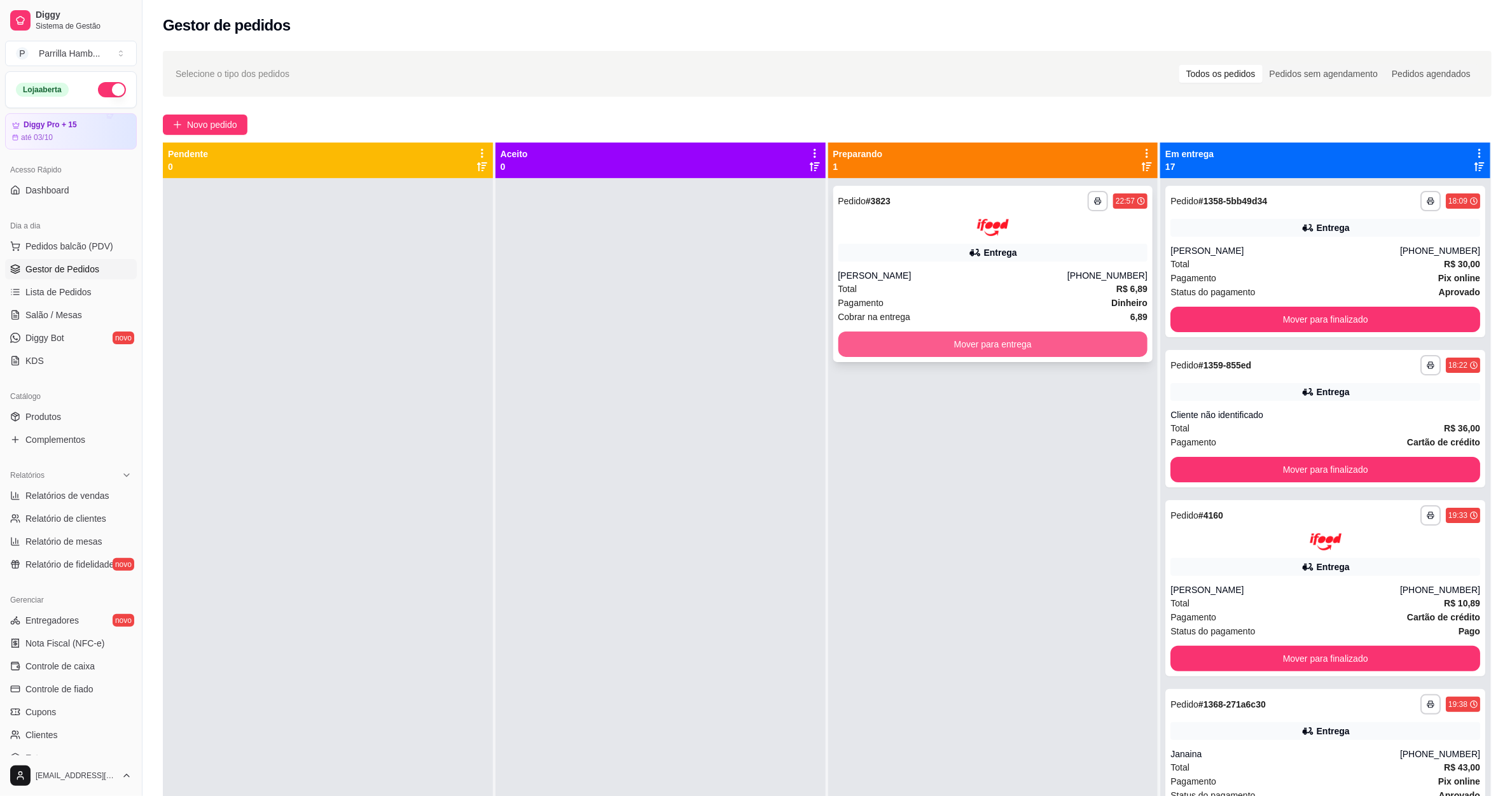
click at [1067, 345] on button "Mover para entrega" at bounding box center [993, 345] width 310 height 26
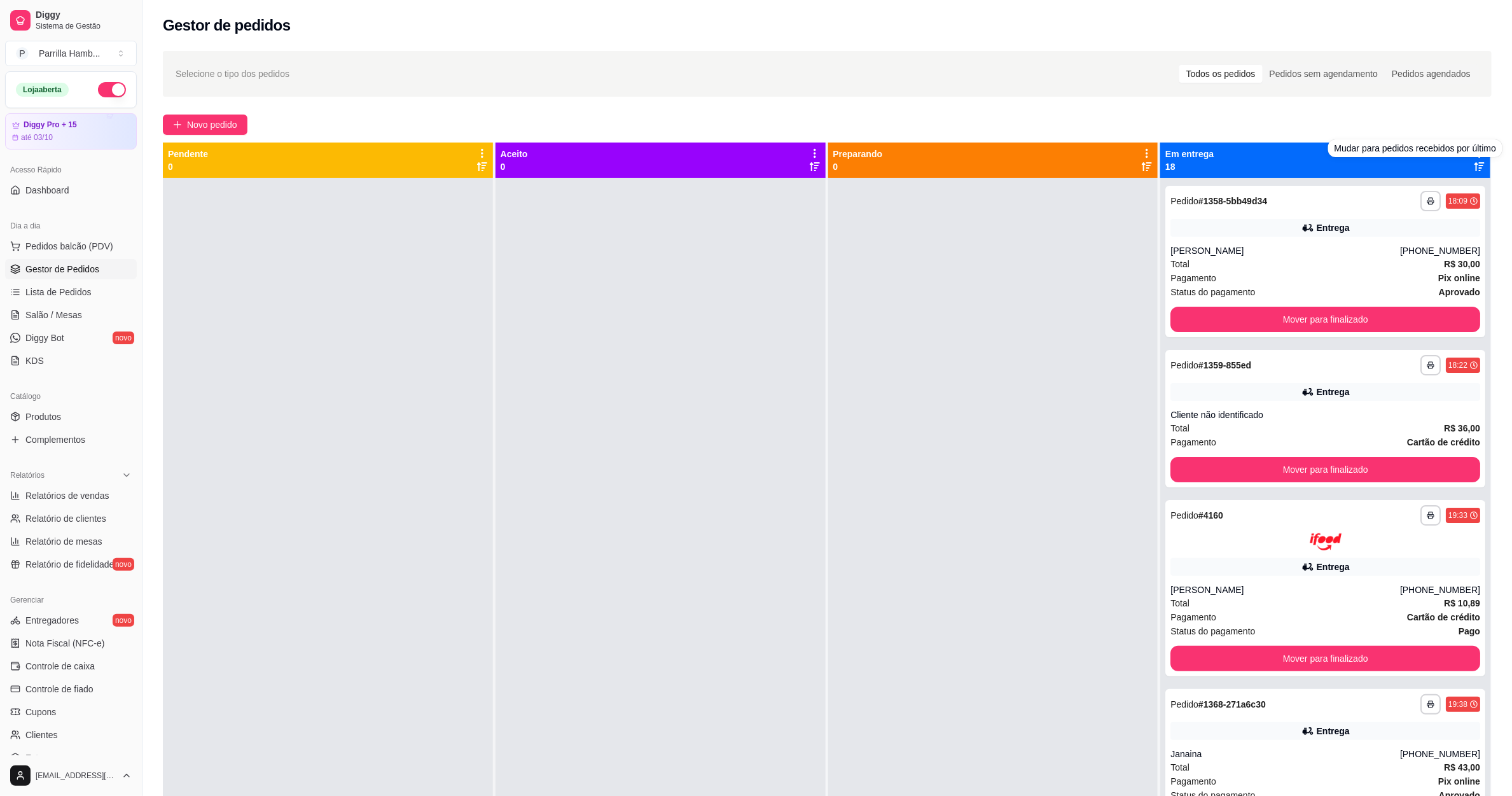
click at [1393, 107] on div "**********" at bounding box center [827, 498] width 1370 height 911
click at [1386, 107] on div "**********" at bounding box center [827, 498] width 1370 height 911
click at [1474, 147] on icon at bounding box center [1480, 153] width 12 height 12
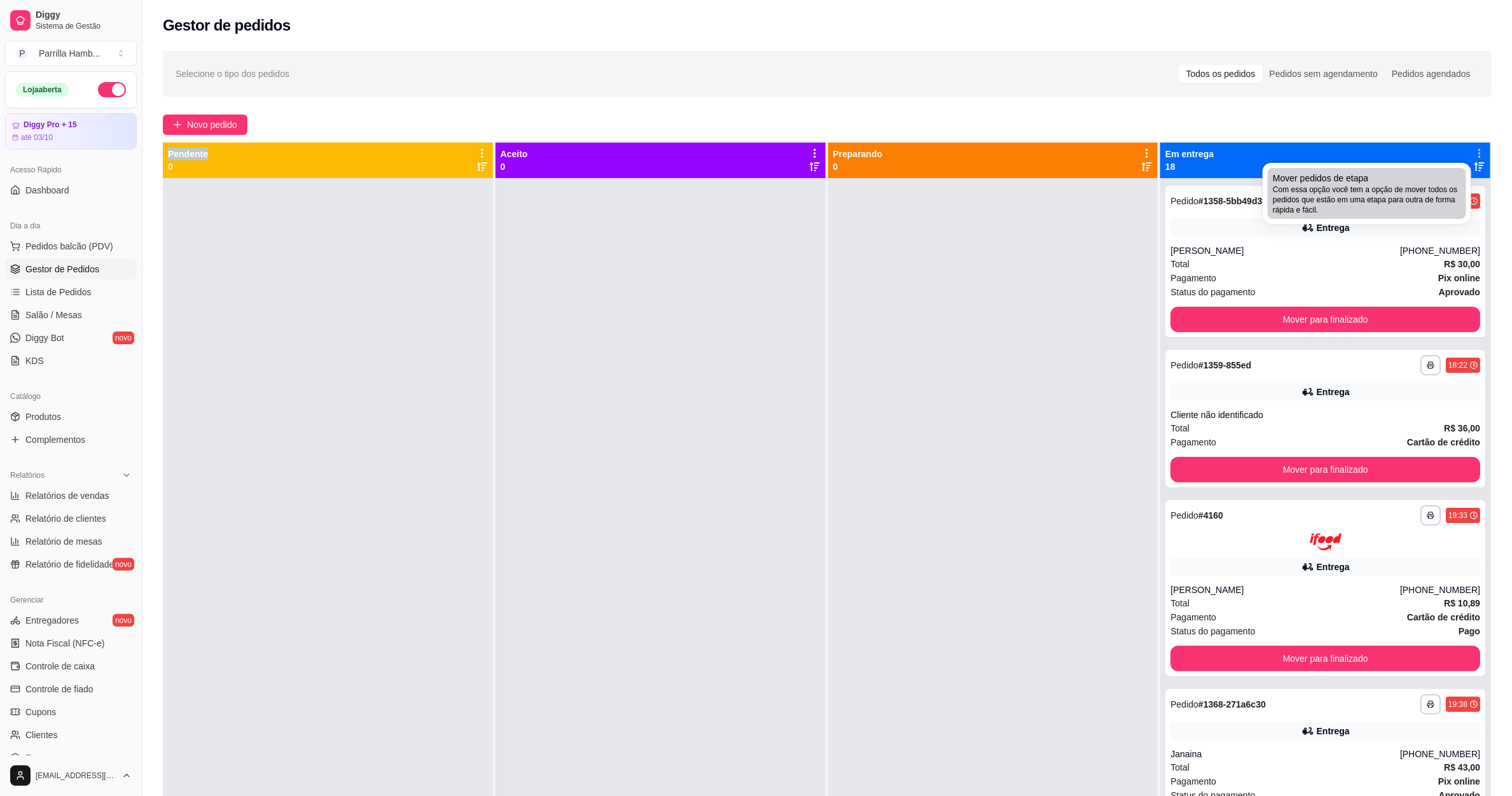
click at [1401, 176] on div "Mover pedidos de etapa Com essa opção você tem a opção de mover todos os pedido…" at bounding box center [1367, 193] width 189 height 43
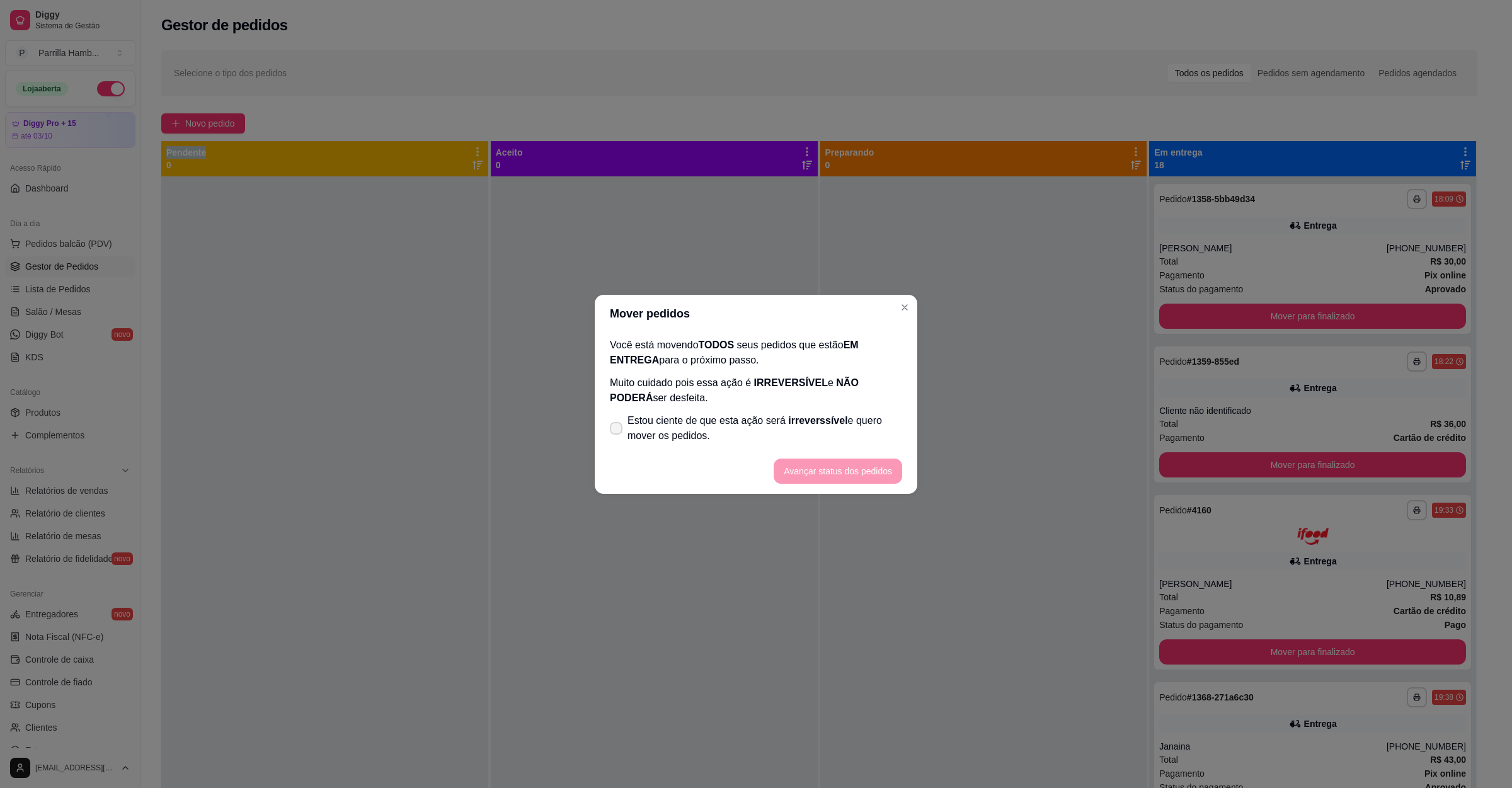
click at [780, 418] on span "Estou ciente de que esta ação será irreverssível e quero mover os pedidos." at bounding box center [764, 428] width 275 height 30
click at [617, 430] on input "Estou ciente de que esta ação será irreverssível e quero mover os pedidos." at bounding box center [613, 434] width 8 height 8
checkbox input "true"
click at [833, 462] on button "Avançar status dos pedidos" at bounding box center [838, 471] width 129 height 26
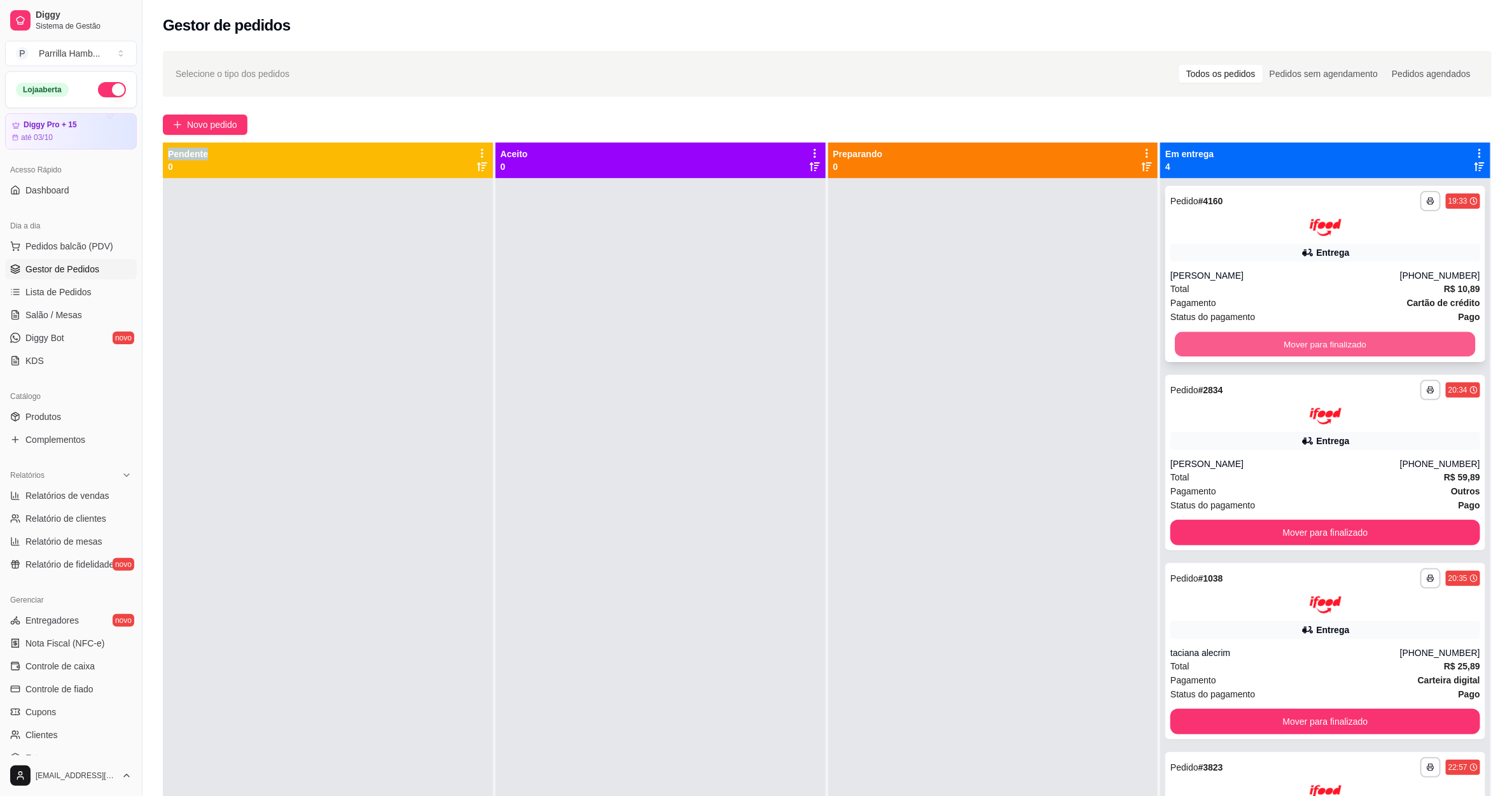
click at [1296, 333] on button "Mover para finalizado" at bounding box center [1325, 344] width 300 height 25
click at [1292, 337] on button "Mover para finalizado" at bounding box center [1325, 344] width 300 height 25
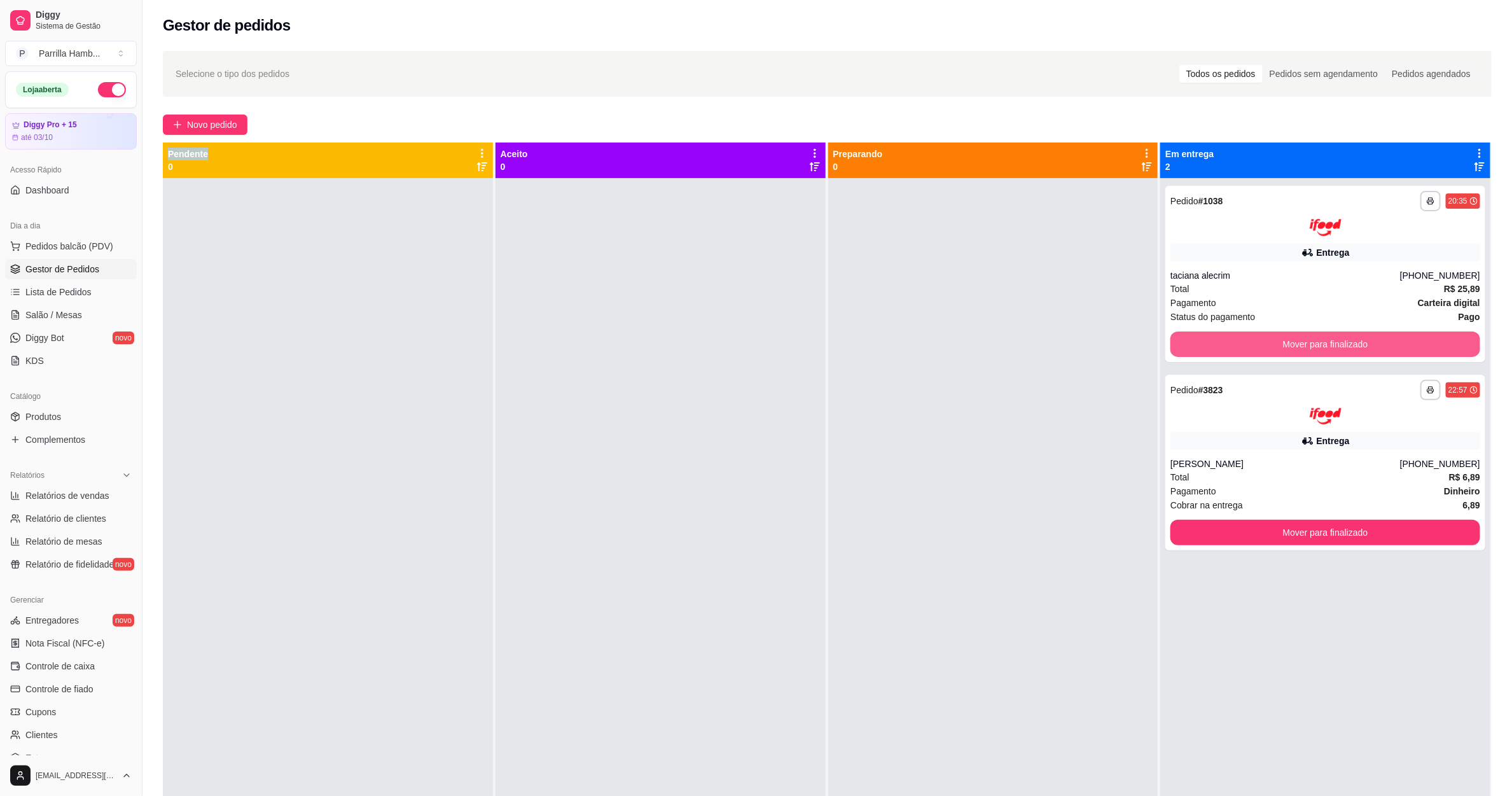
click at [1292, 337] on button "Mover para finalizado" at bounding box center [1325, 345] width 310 height 26
click at [1292, 520] on button "Mover para finalizado" at bounding box center [1325, 533] width 310 height 26
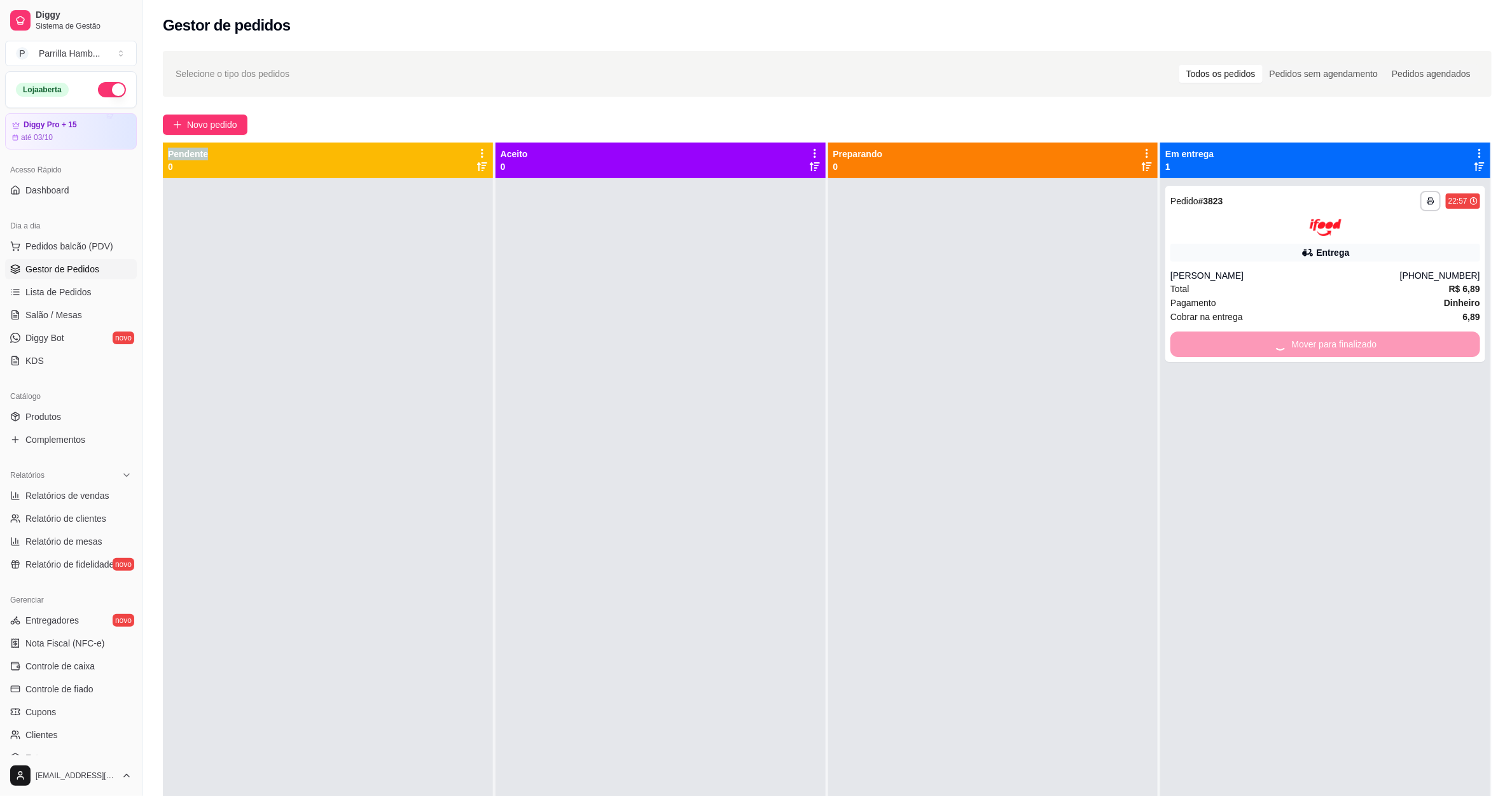
click at [1292, 337] on div "Mover para finalizado" at bounding box center [1325, 345] width 310 height 26
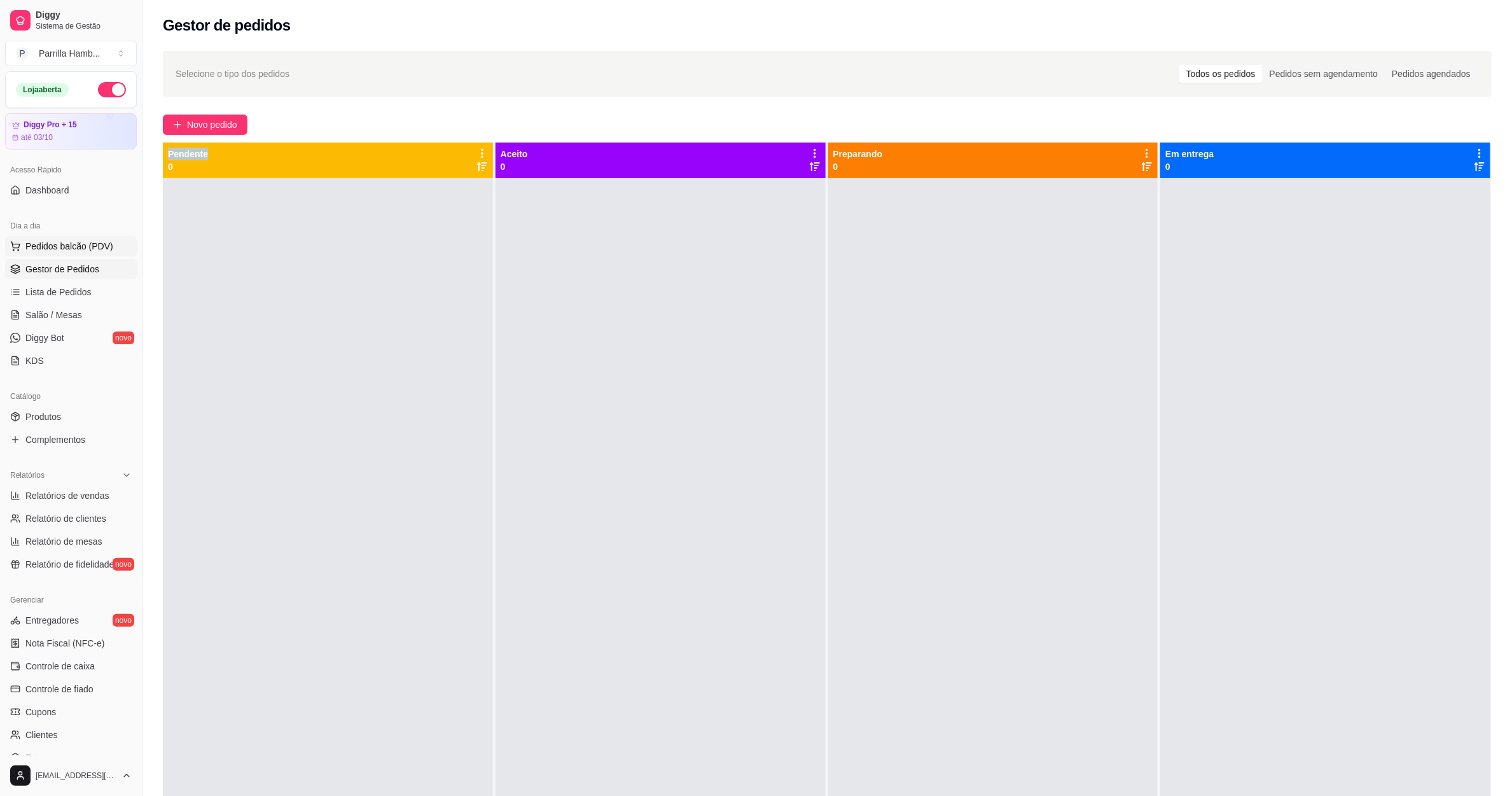
click at [77, 244] on span "Pedidos balcão (PDV)" at bounding box center [70, 247] width 88 height 13
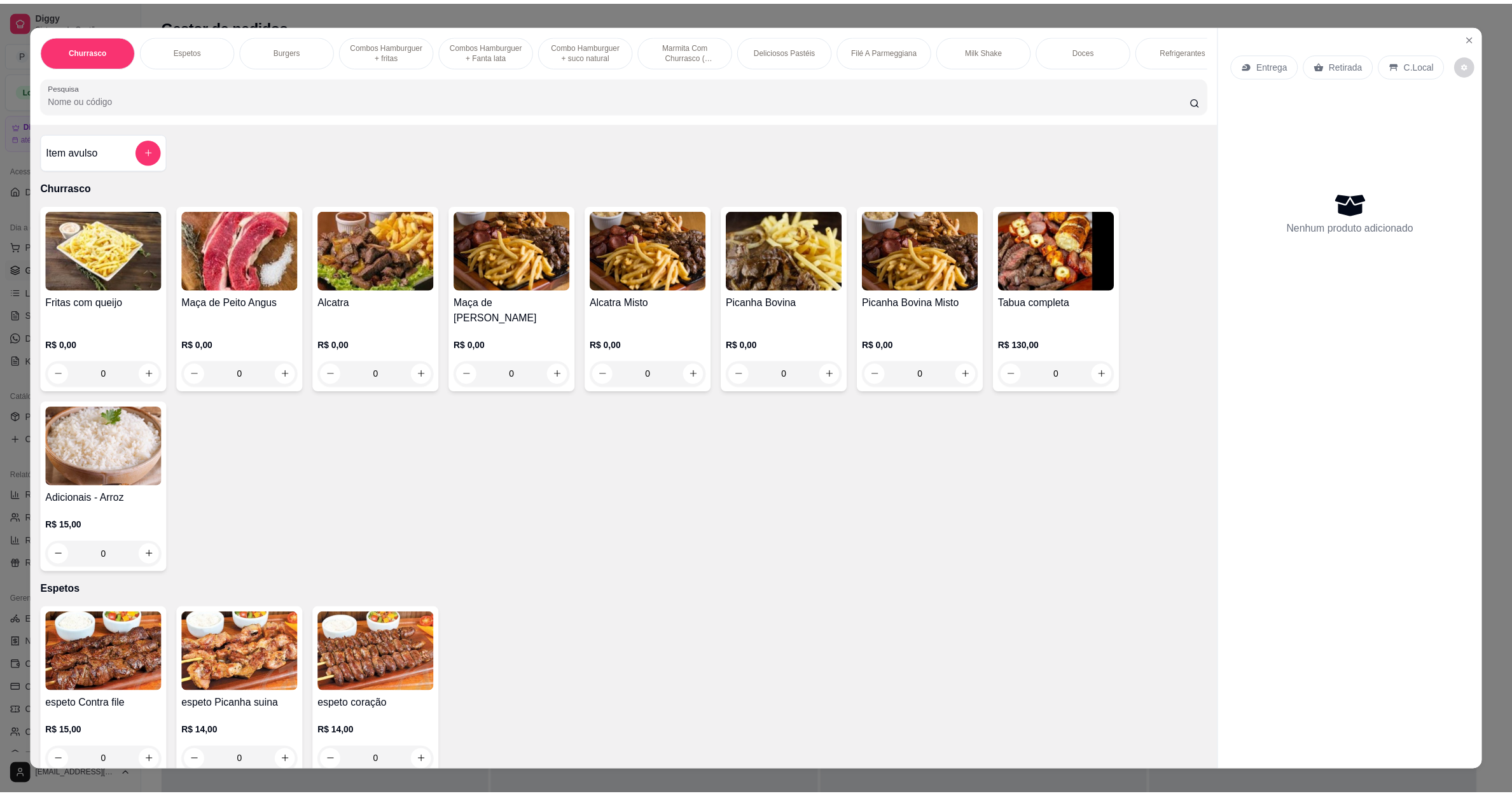
scroll to position [573, 0]
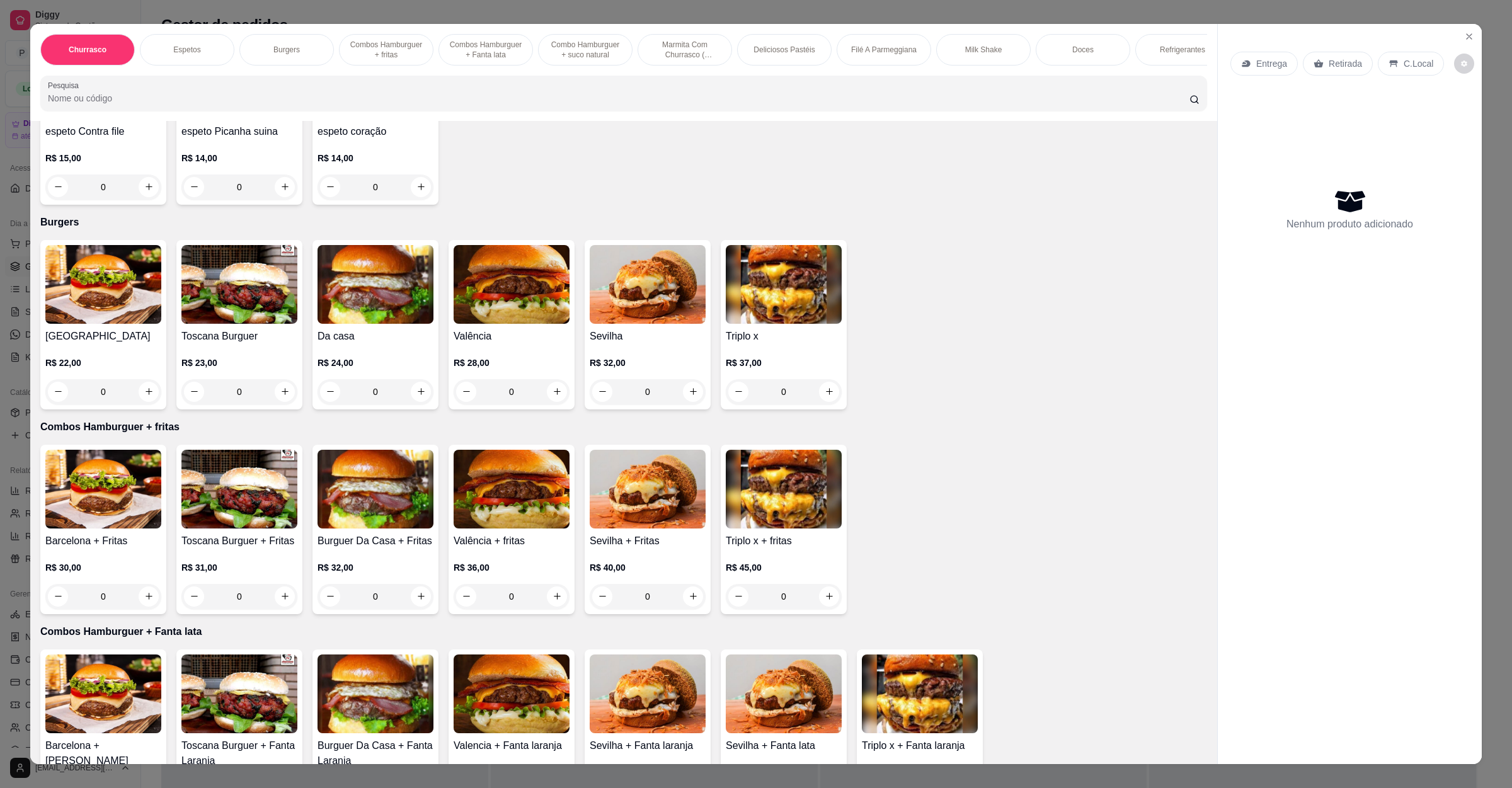
click at [503, 380] on div "0" at bounding box center [512, 392] width 116 height 26
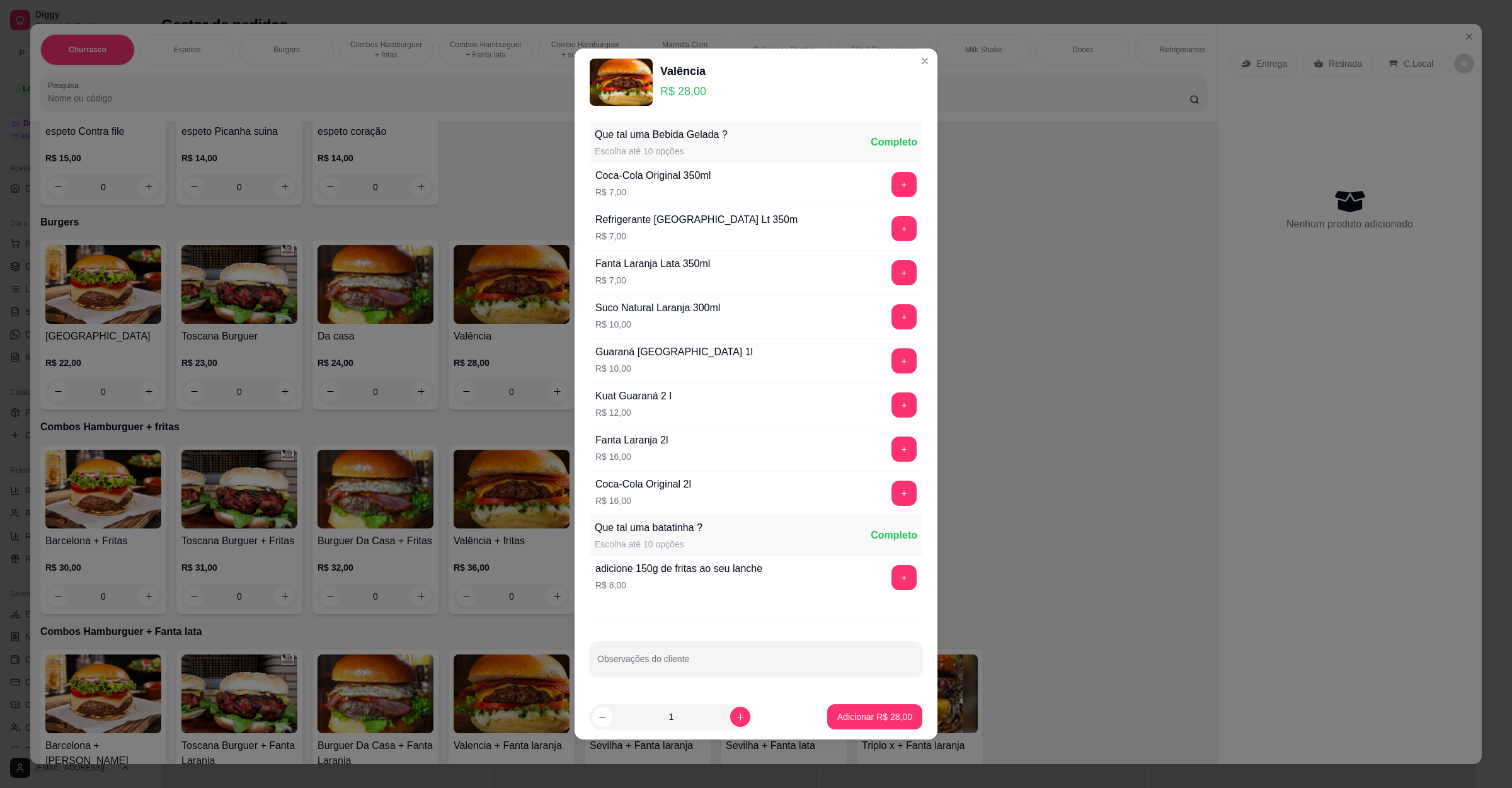
click at [855, 705] on footer "1 Adicionar R$ 28,00" at bounding box center [755, 717] width 363 height 45
click at [854, 705] on footer "1 Adicionar R$ 28,00" at bounding box center [755, 717] width 363 height 45
click at [854, 711] on button "Adicionar R$ 28,00" at bounding box center [875, 717] width 95 height 26
type input "1"
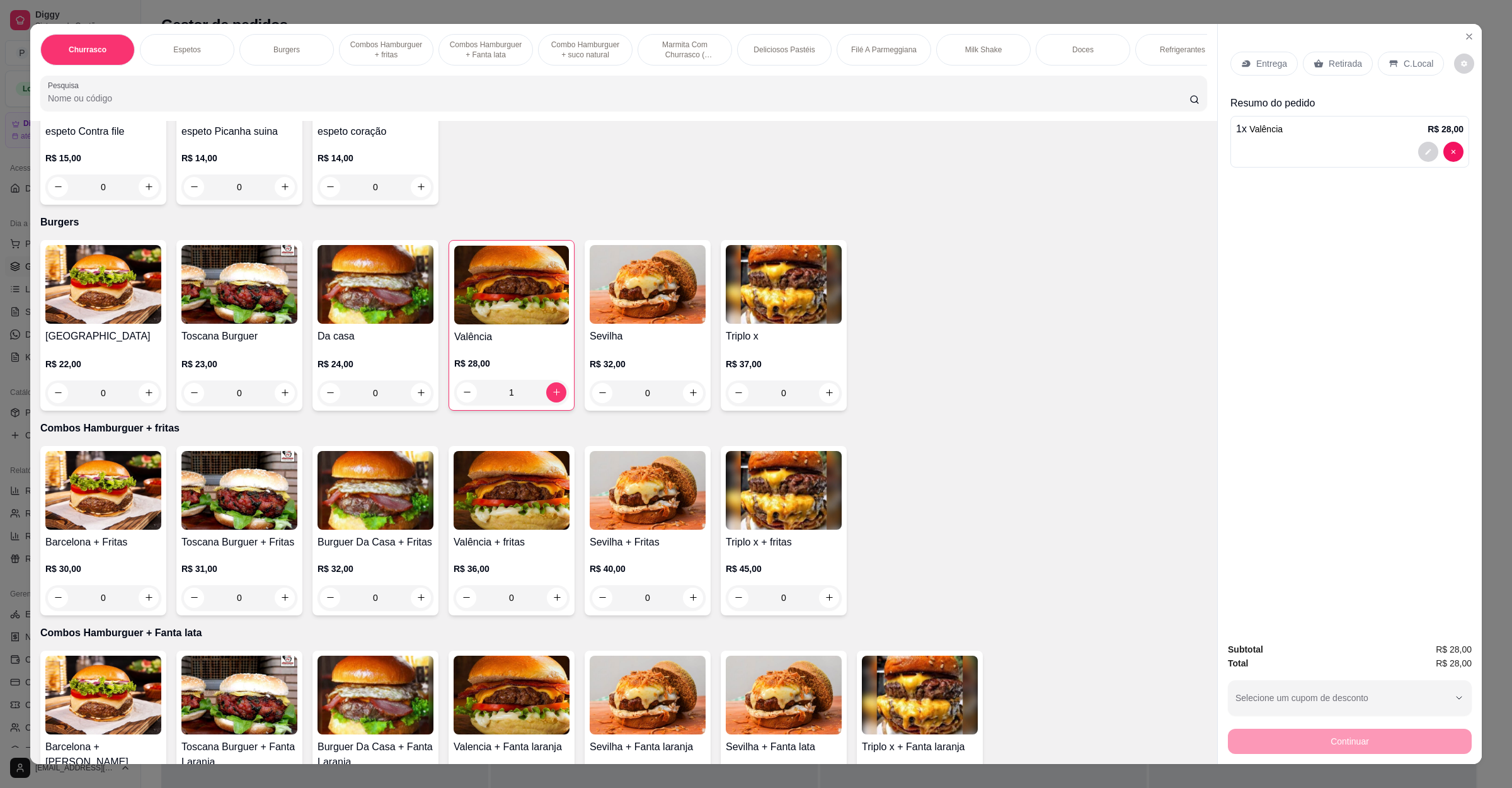
click at [1328, 63] on p "Retirada" at bounding box center [1345, 64] width 33 height 13
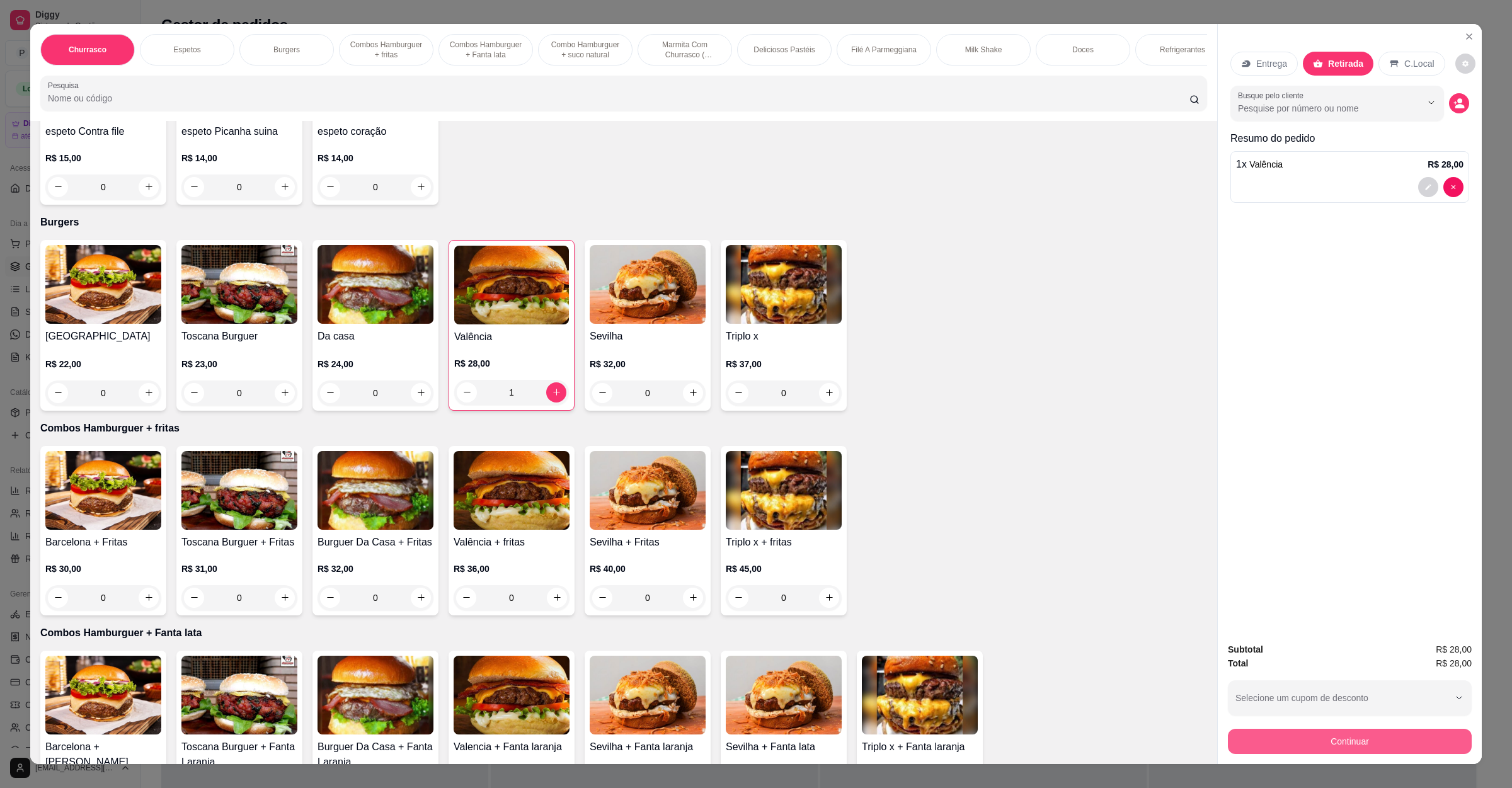
click at [1323, 735] on button "Continuar" at bounding box center [1349, 741] width 244 height 26
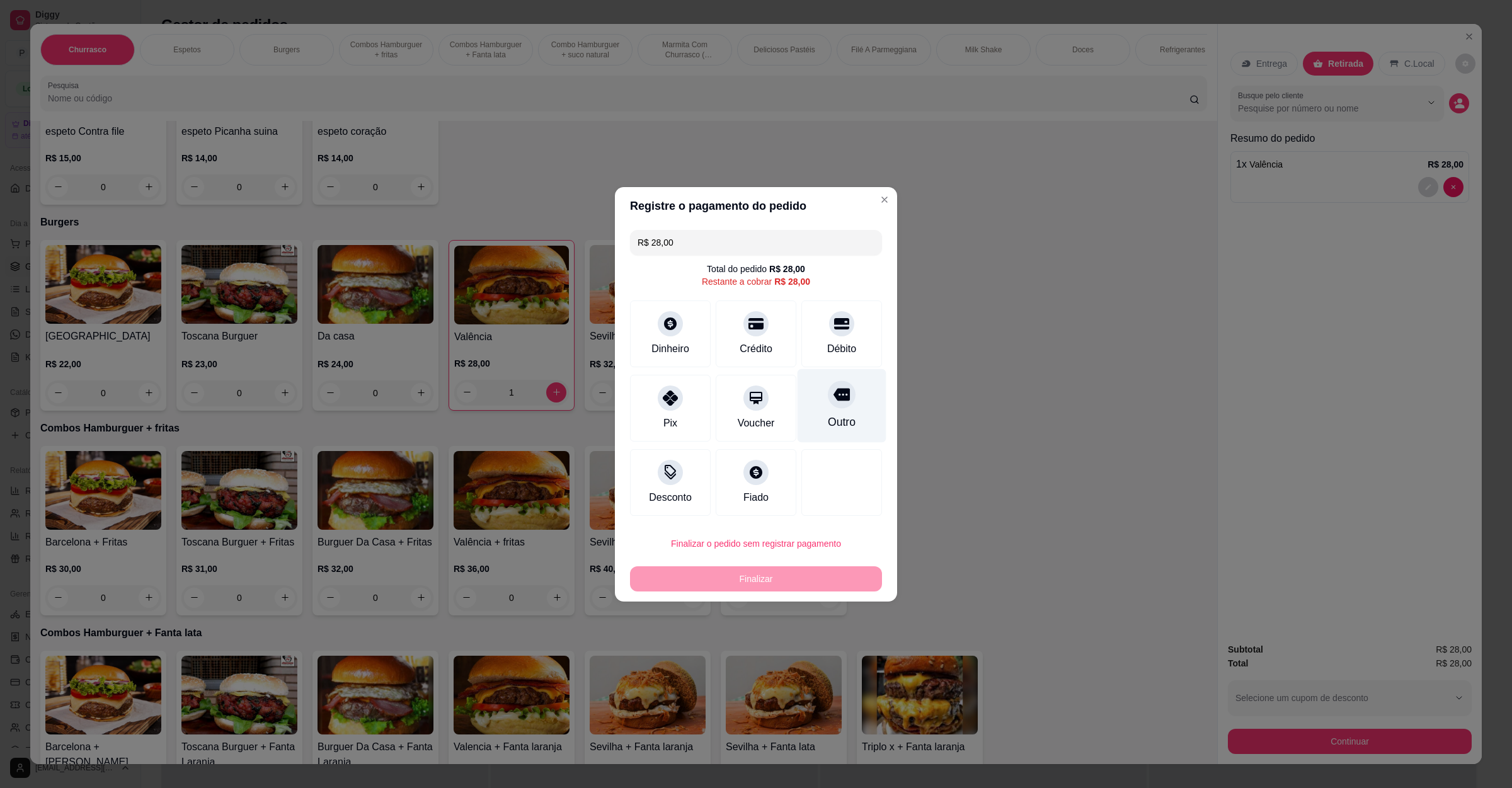
click at [828, 386] on div at bounding box center [841, 394] width 27 height 27
type input "R$ 0,00"
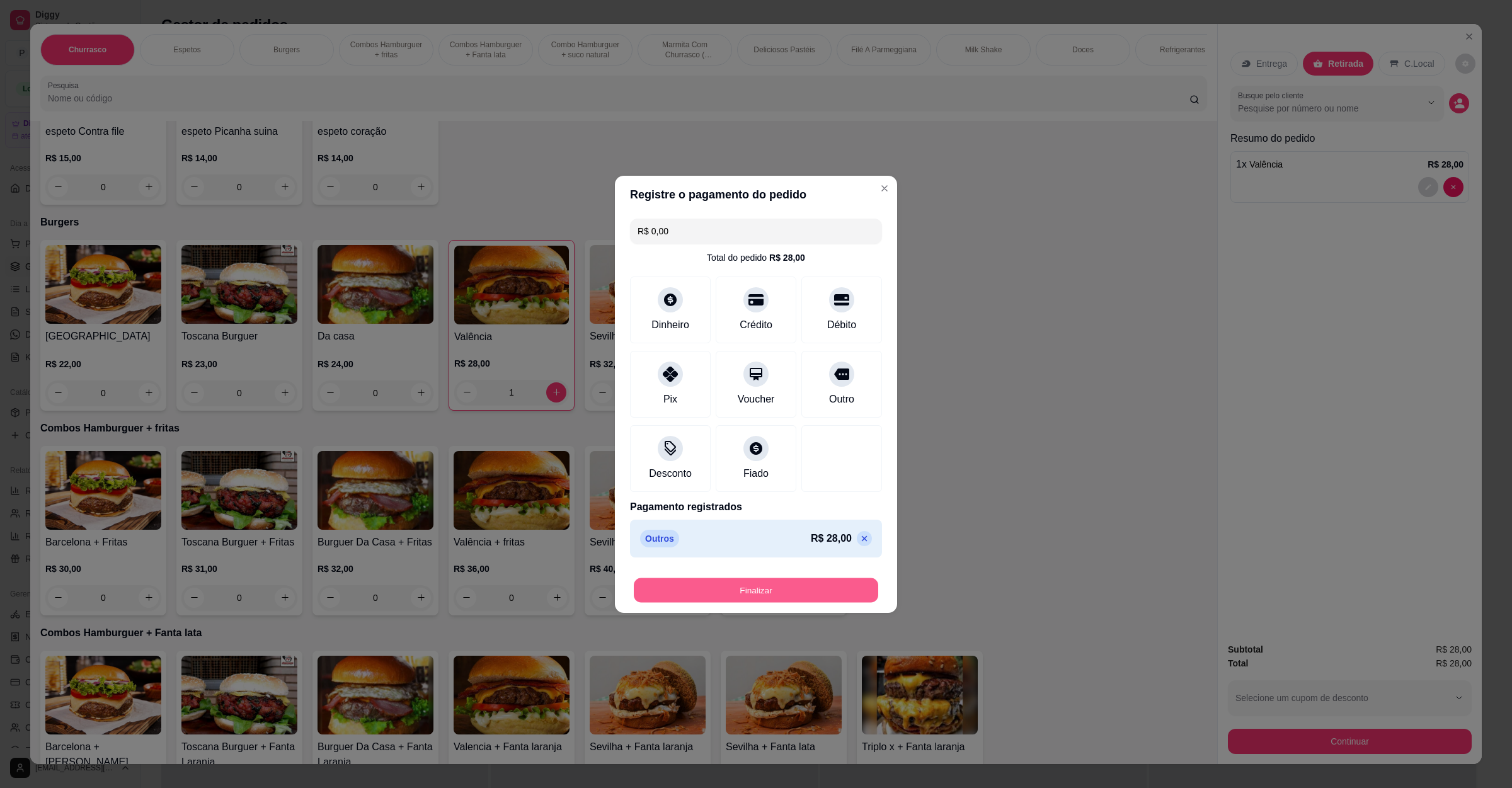
click at [771, 590] on button "Finalizar" at bounding box center [755, 590] width 244 height 25
type input "0"
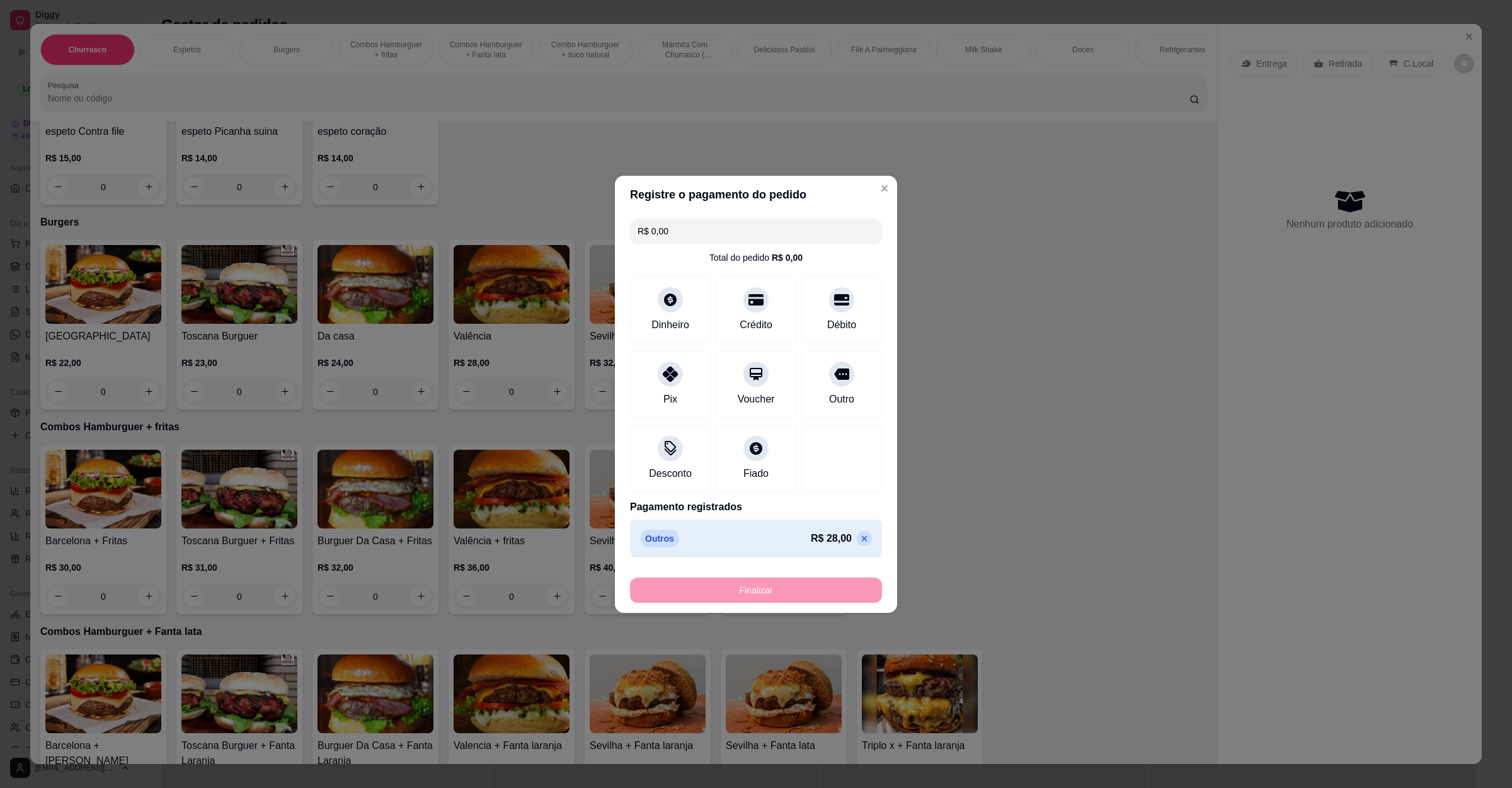
type input "-R$ 28,00"
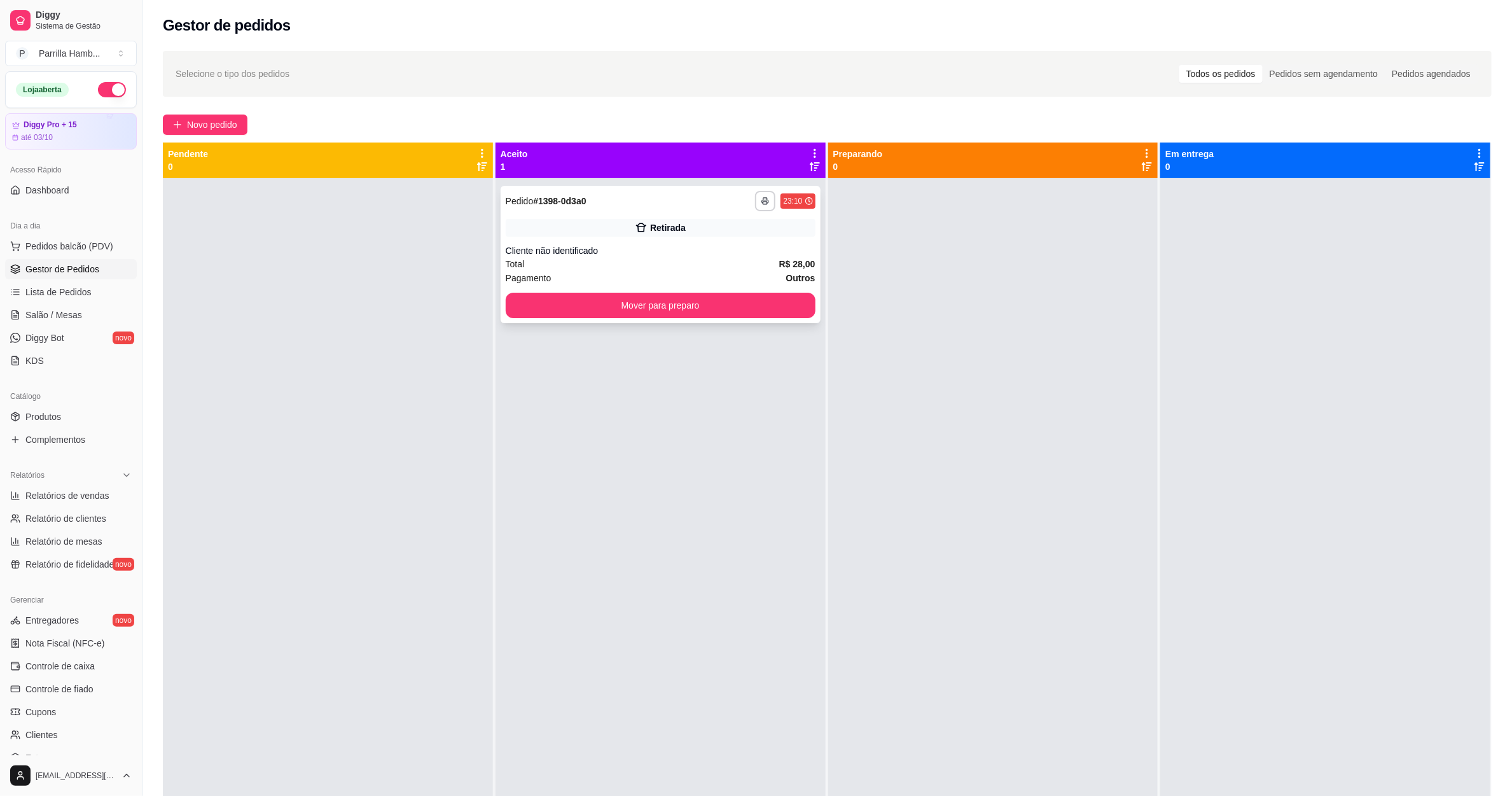
click at [657, 316] on button "Mover para preparo" at bounding box center [660, 306] width 310 height 26
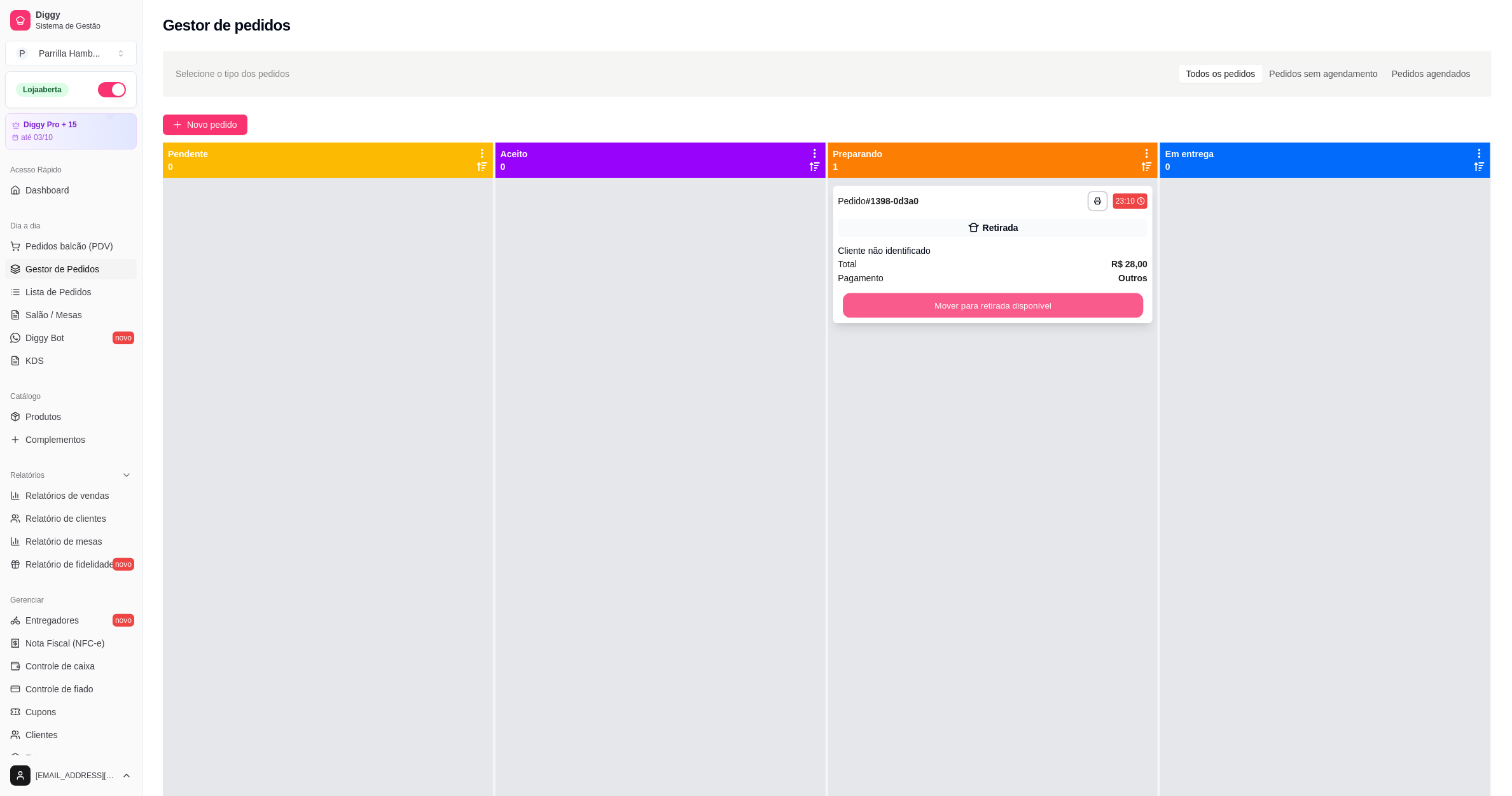
click at [908, 296] on button "Mover para retirada disponível" at bounding box center [993, 306] width 300 height 25
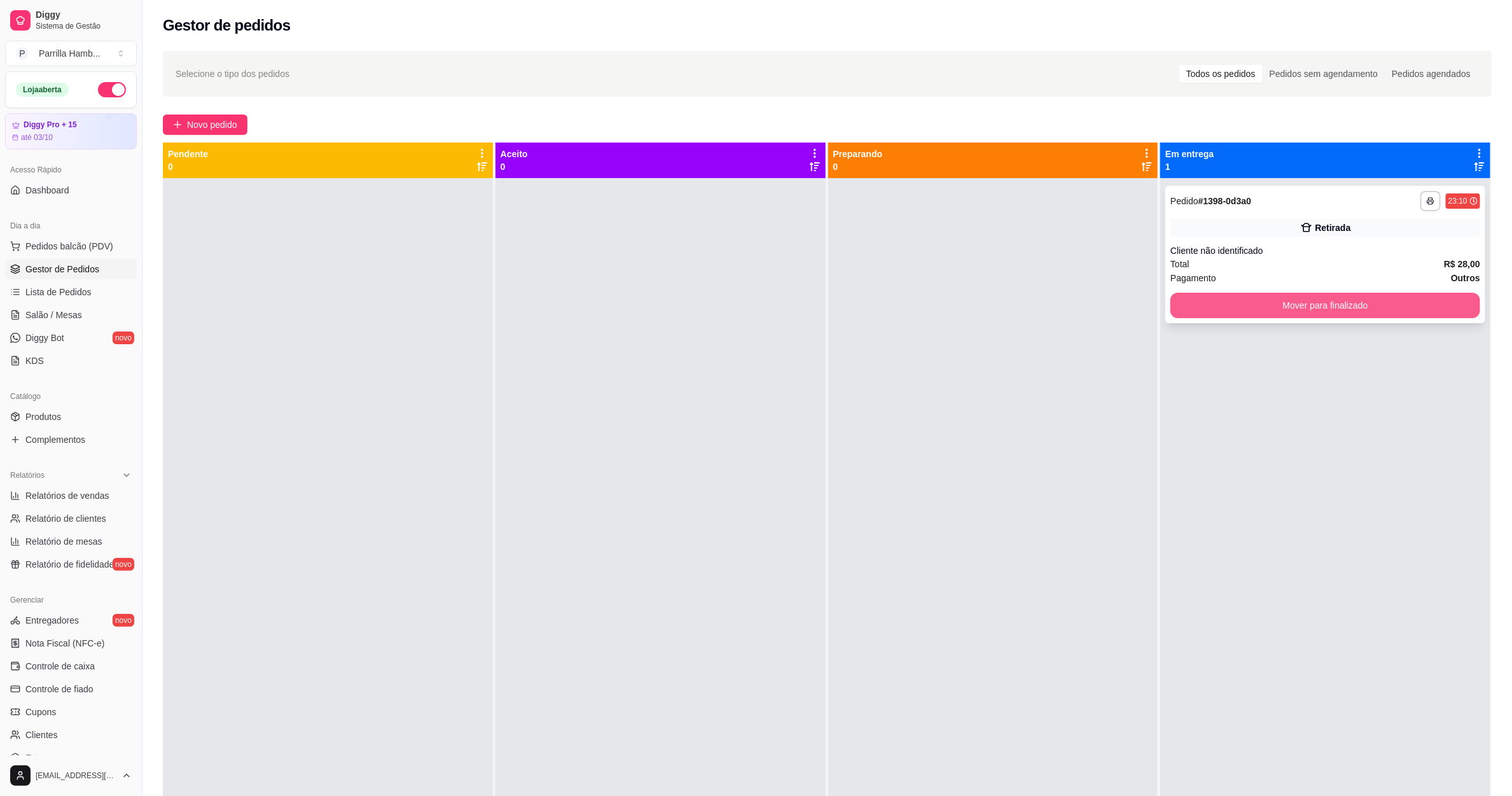
click at [1254, 302] on button "Mover para finalizado" at bounding box center [1325, 306] width 310 height 26
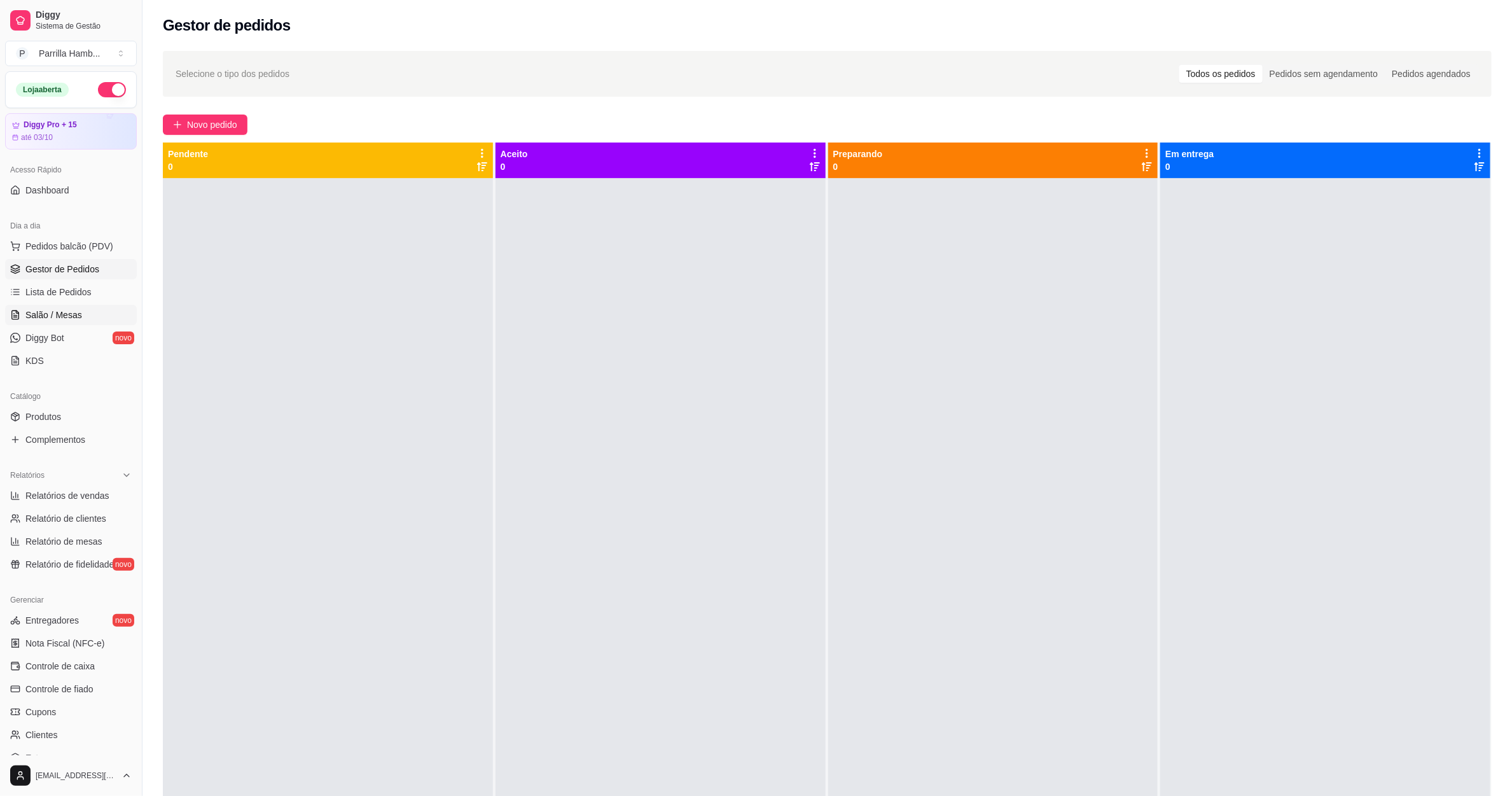
click at [54, 317] on span "Salão / Mesas" at bounding box center [54, 315] width 57 height 13
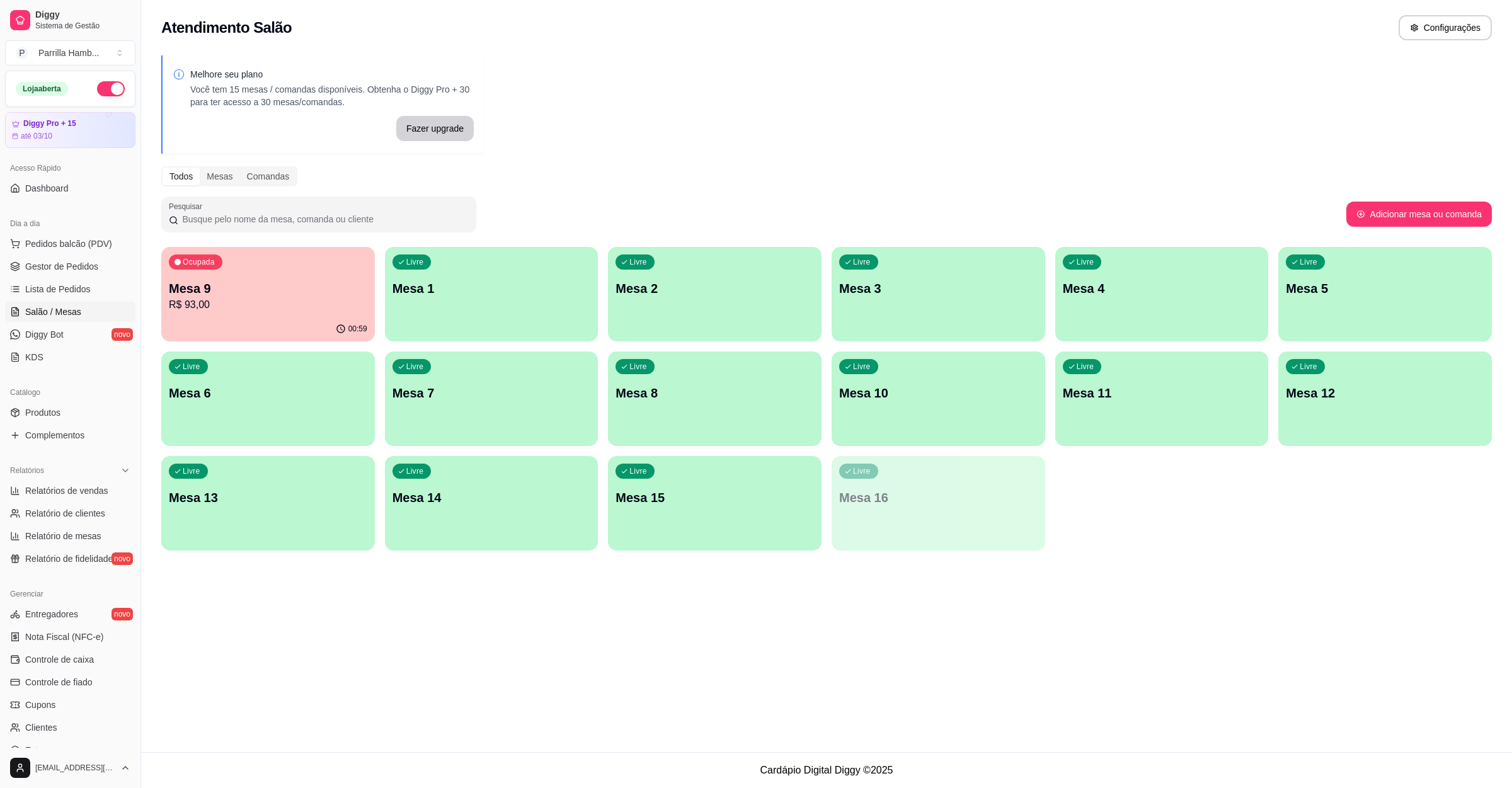
click at [241, 288] on p "Mesa 9" at bounding box center [268, 289] width 198 height 18
click at [71, 493] on span "Relatórios de vendas" at bounding box center [67, 491] width 83 height 13
select select "ALL"
select select "0"
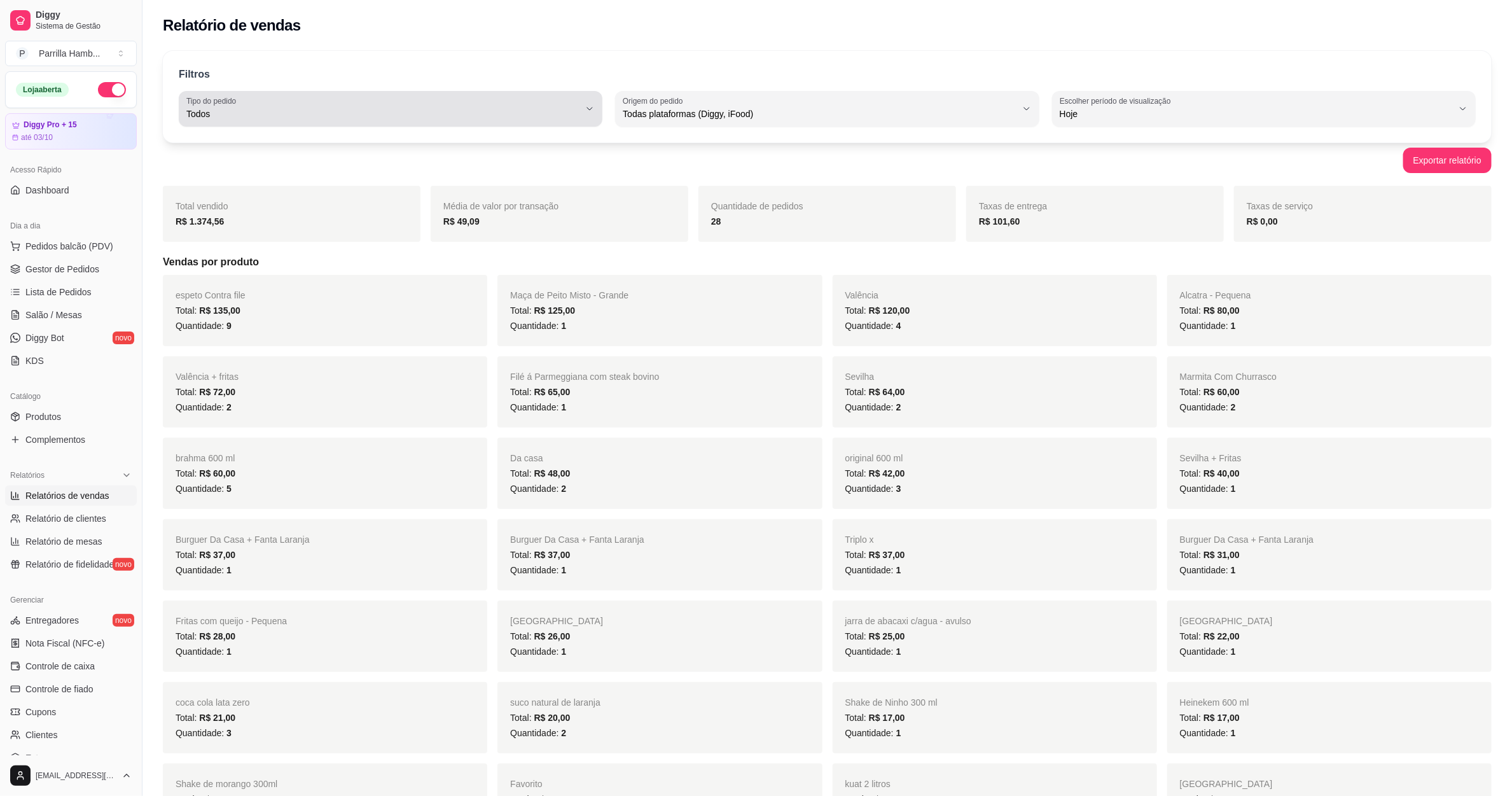
click at [414, 121] on div "Todos" at bounding box center [383, 109] width 393 height 26
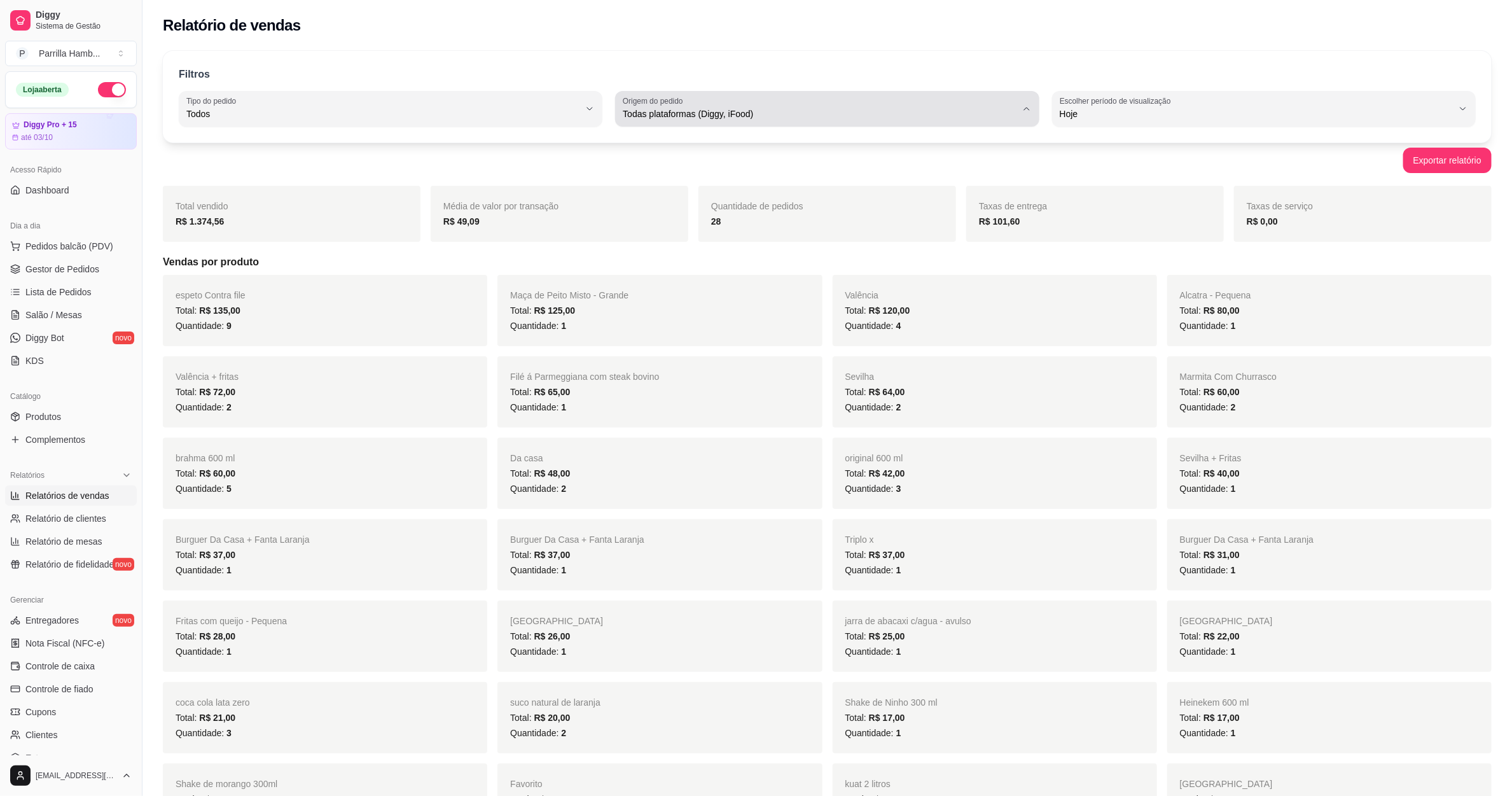
click at [665, 108] on span "Todas plataformas (Diggy, iFood)" at bounding box center [819, 114] width 393 height 13
click at [655, 166] on span "Diggy" at bounding box center [821, 165] width 375 height 12
type input "DIGGY"
select select "DIGGY"
click at [636, 125] on button "Origem do pedido Diggy" at bounding box center [827, 108] width 424 height 35
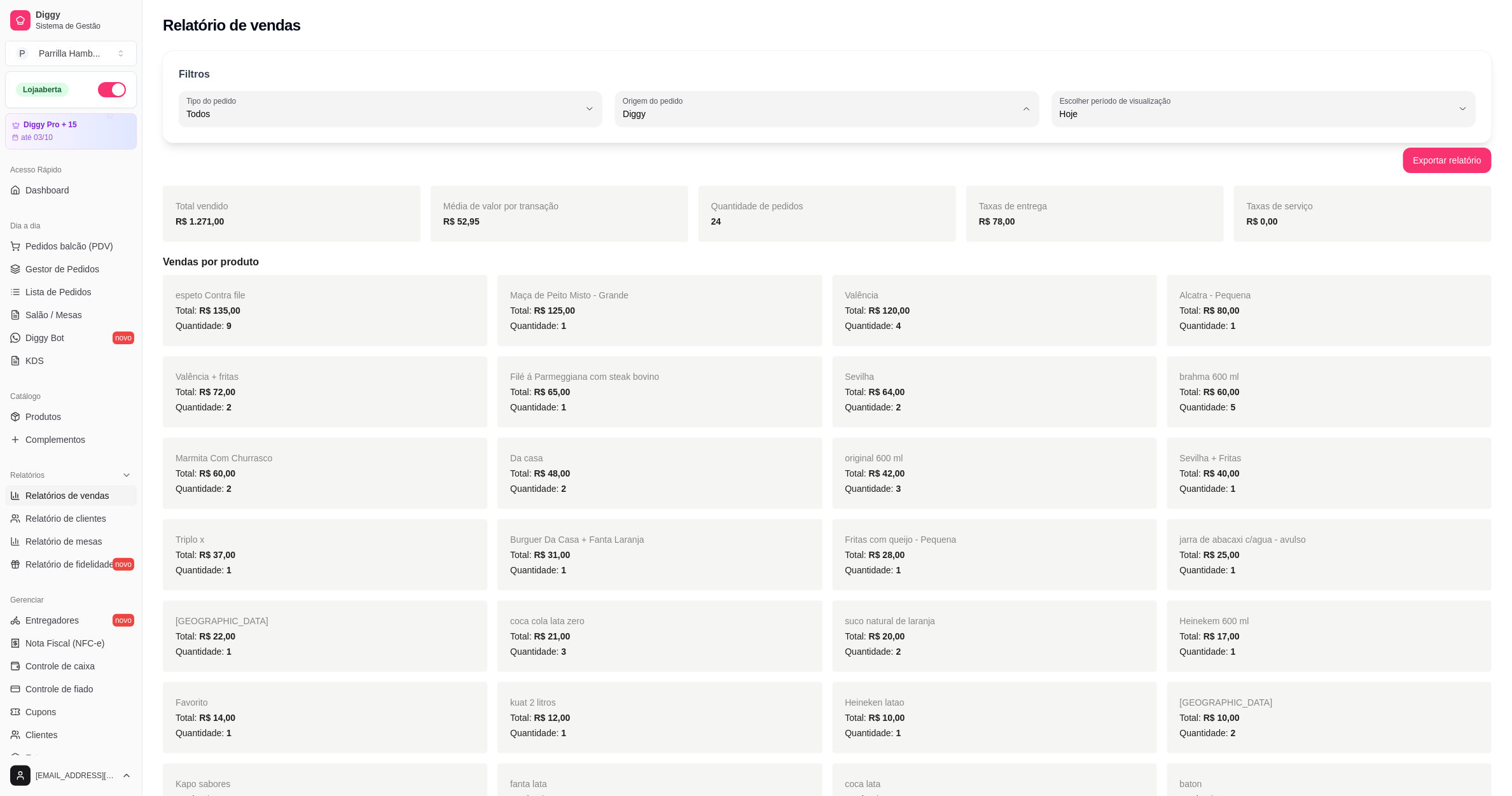
click at [657, 141] on span "Todas plataformas (Diggy, iFood)" at bounding box center [821, 144] width 375 height 12
type input "ALL"
select select "ALL"
click at [529, 127] on div "Filtros ALL Tipo do pedido Todos Entrega Retirada Mesa Consumo local Tipo do pe…" at bounding box center [827, 97] width 1329 height 91
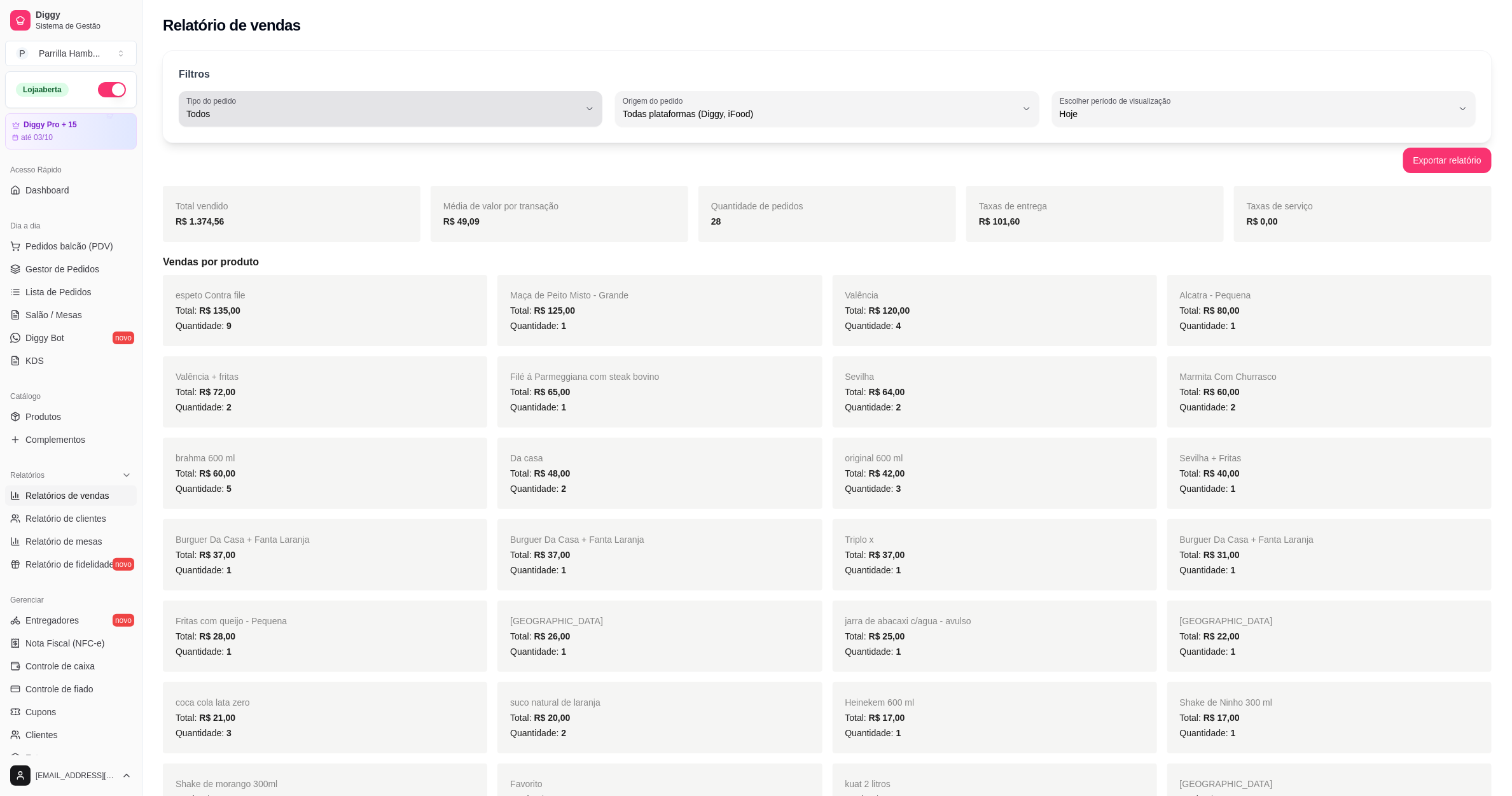
click at [430, 126] on button "Tipo do pedido Todos" at bounding box center [391, 108] width 424 height 35
click at [290, 167] on span "Entrega" at bounding box center [384, 165] width 375 height 12
type input "DELIVERY"
select select "DELIVERY"
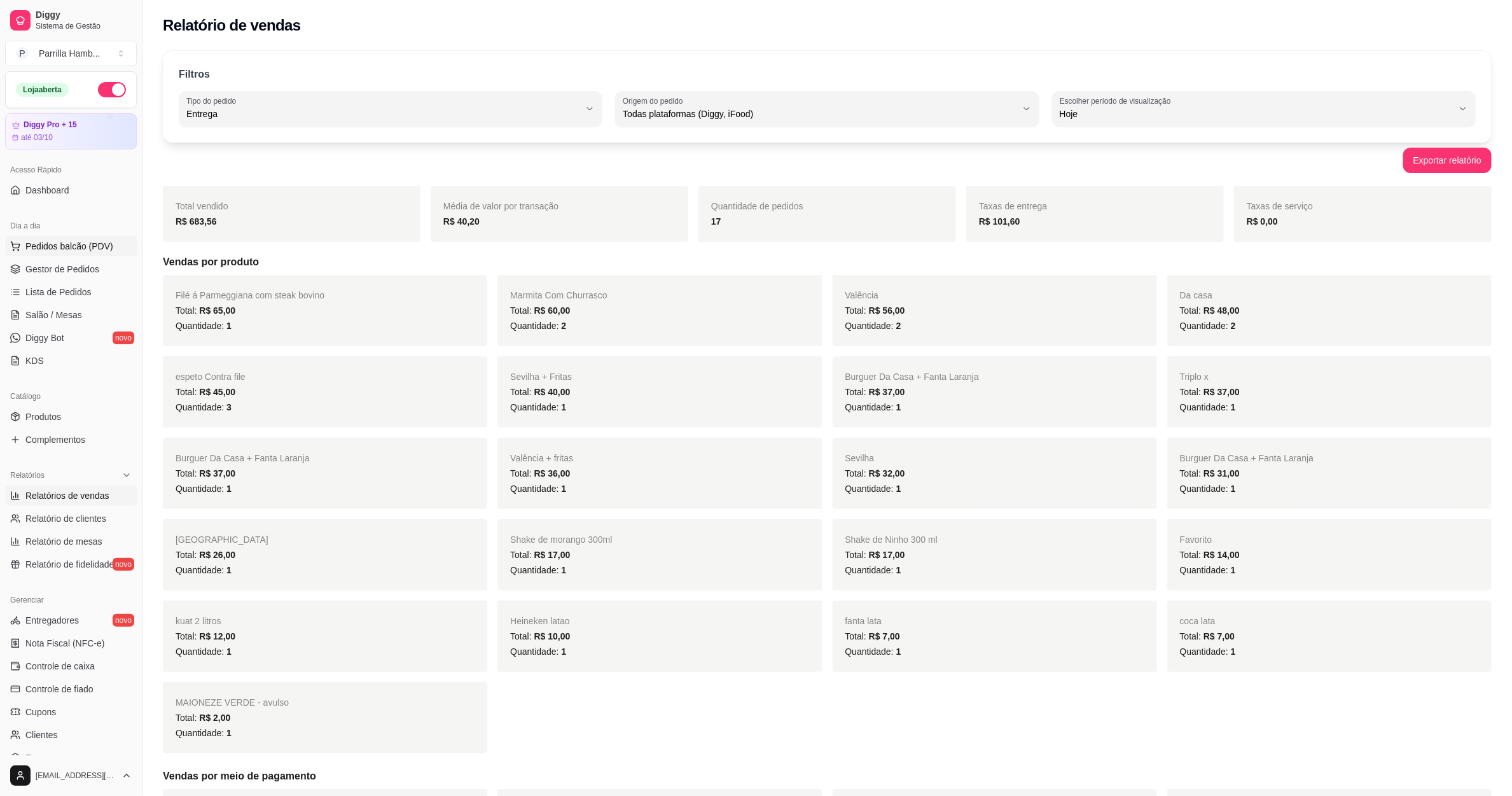
click at [88, 250] on span "Pedidos balcão (PDV)" at bounding box center [70, 247] width 88 height 13
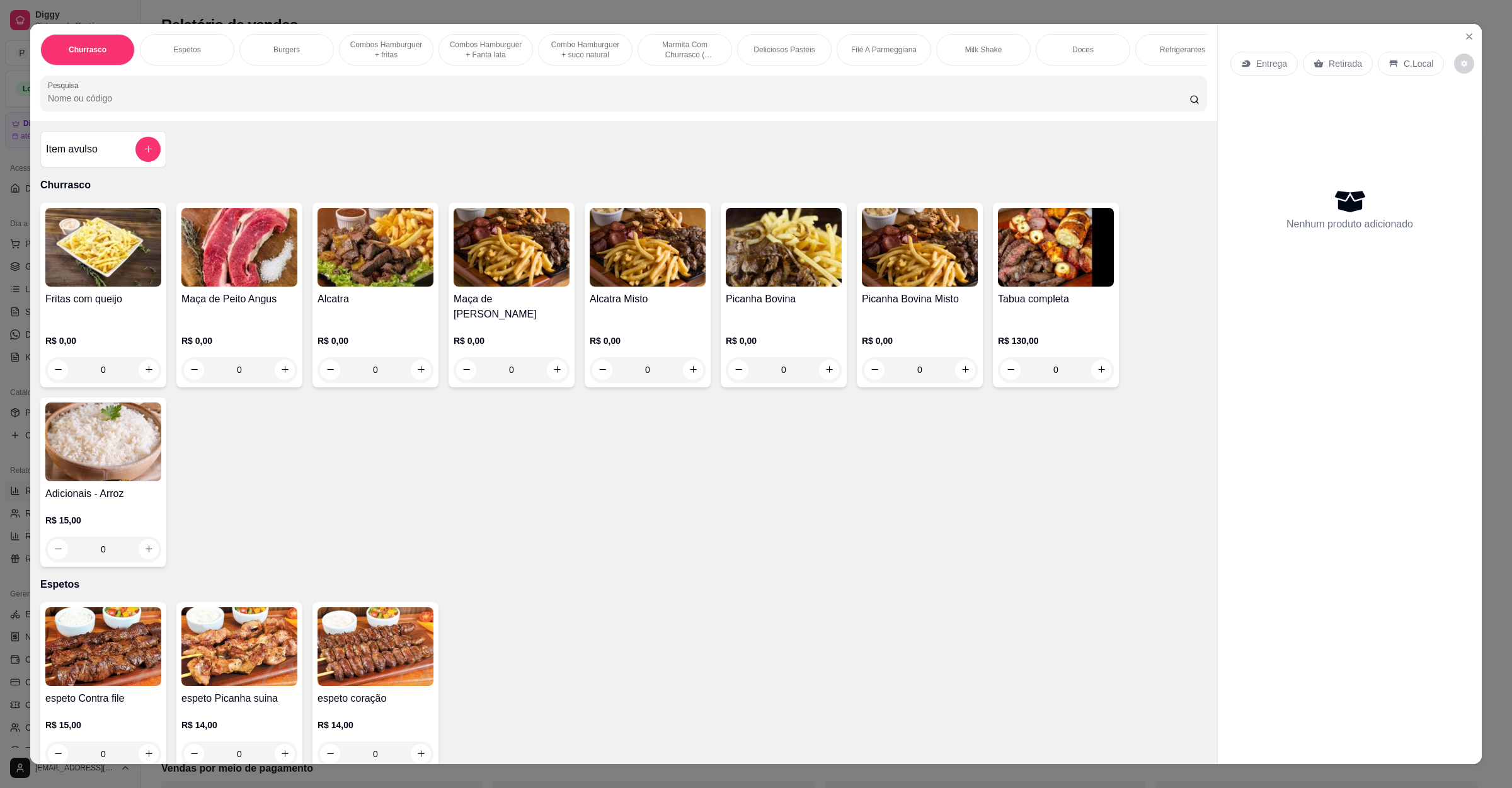
scroll to position [472, 0]
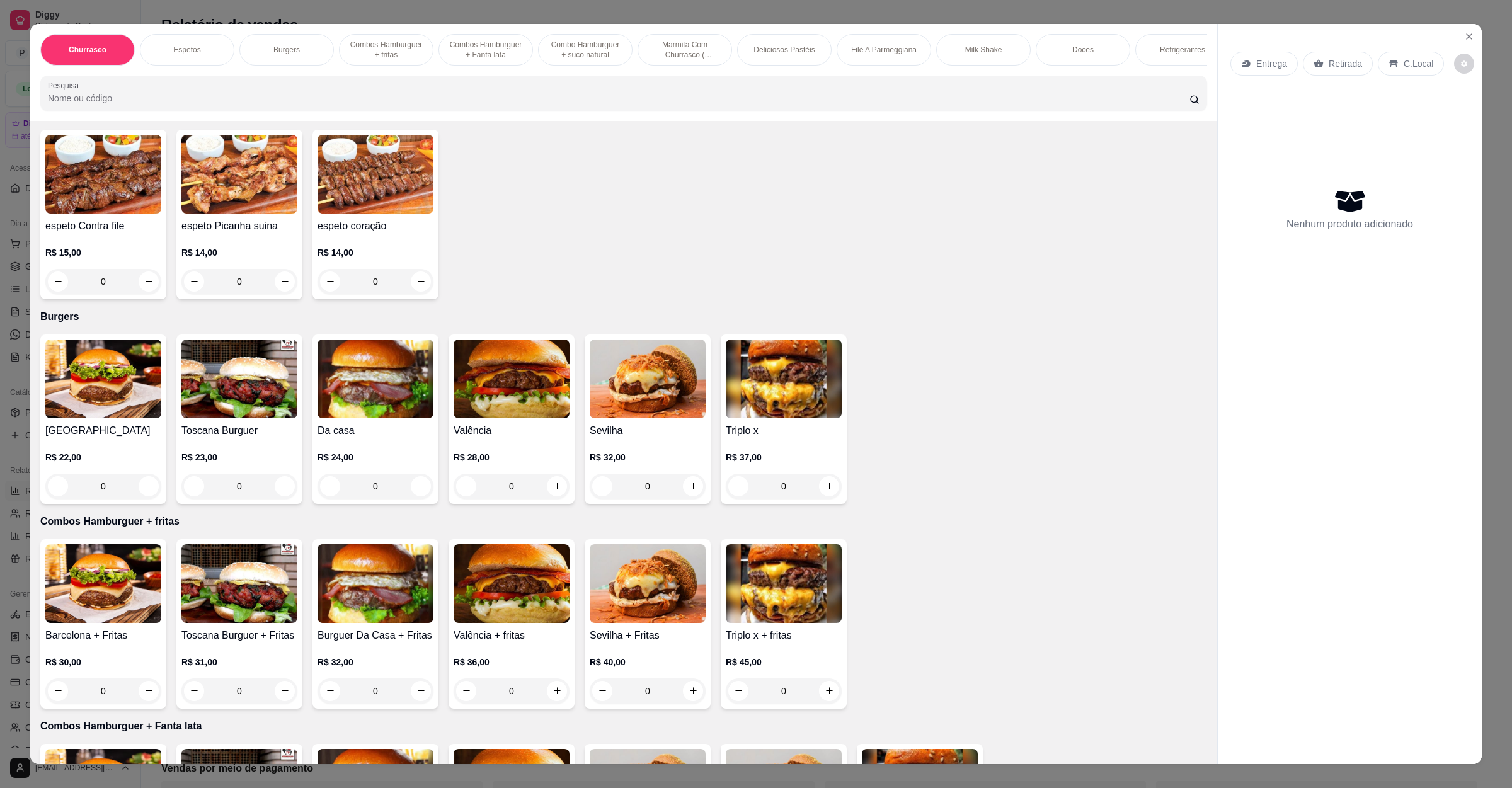
click at [365, 402] on img at bounding box center [375, 379] width 116 height 79
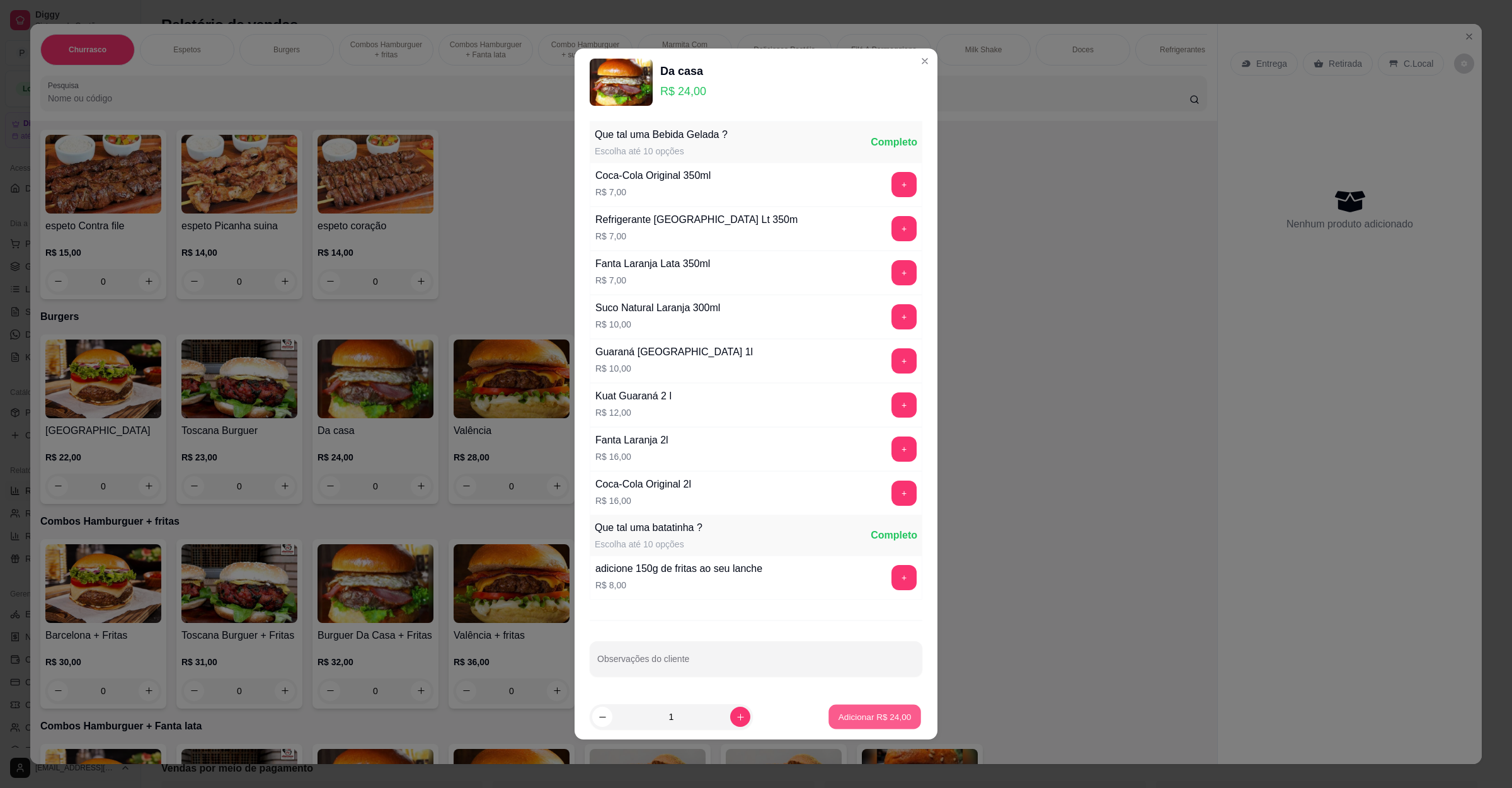
click at [860, 723] on p "Adicionar R$ 24,00" at bounding box center [875, 717] width 73 height 12
type input "1"
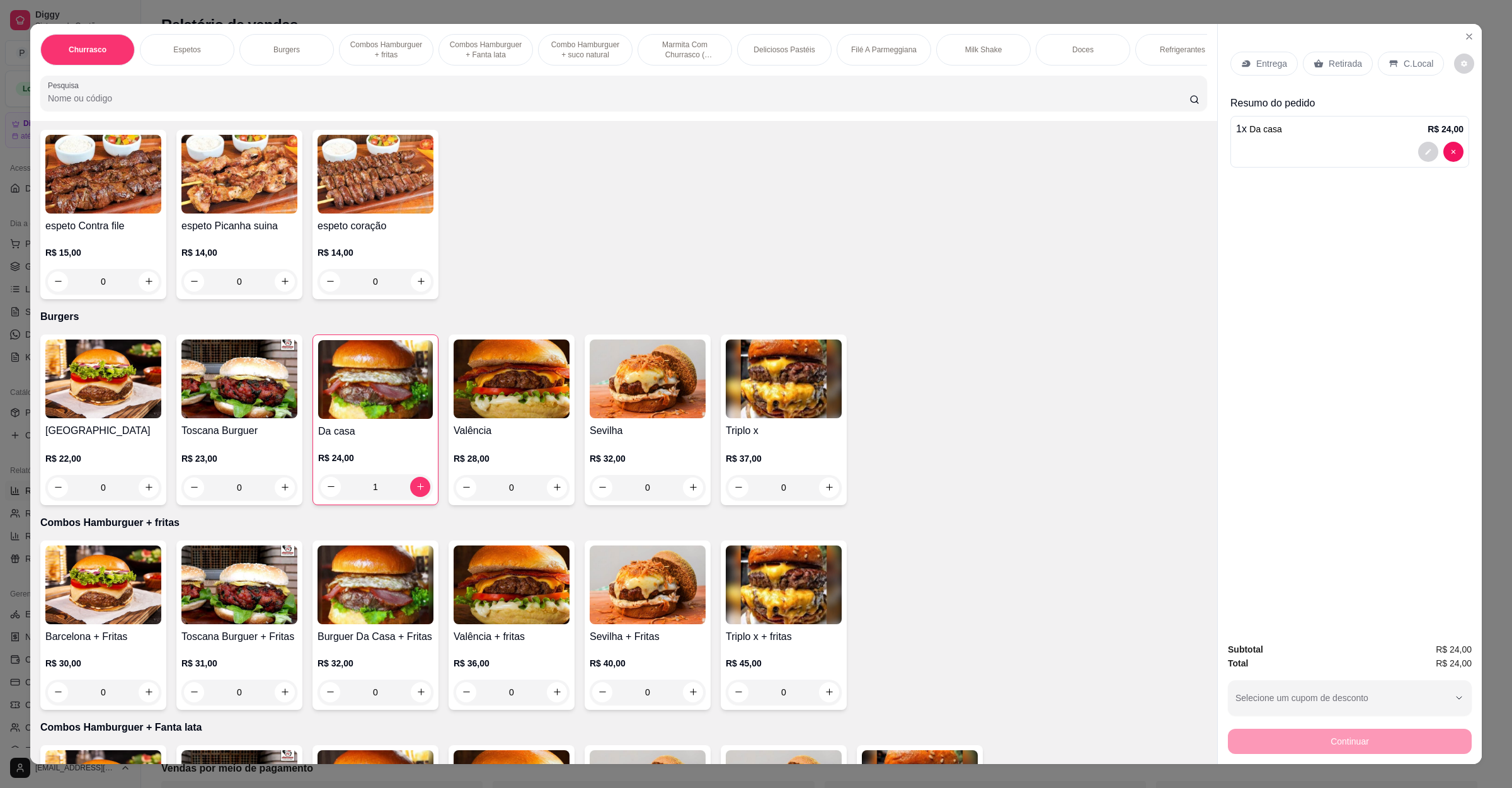
click at [503, 374] on img at bounding box center [512, 379] width 116 height 79
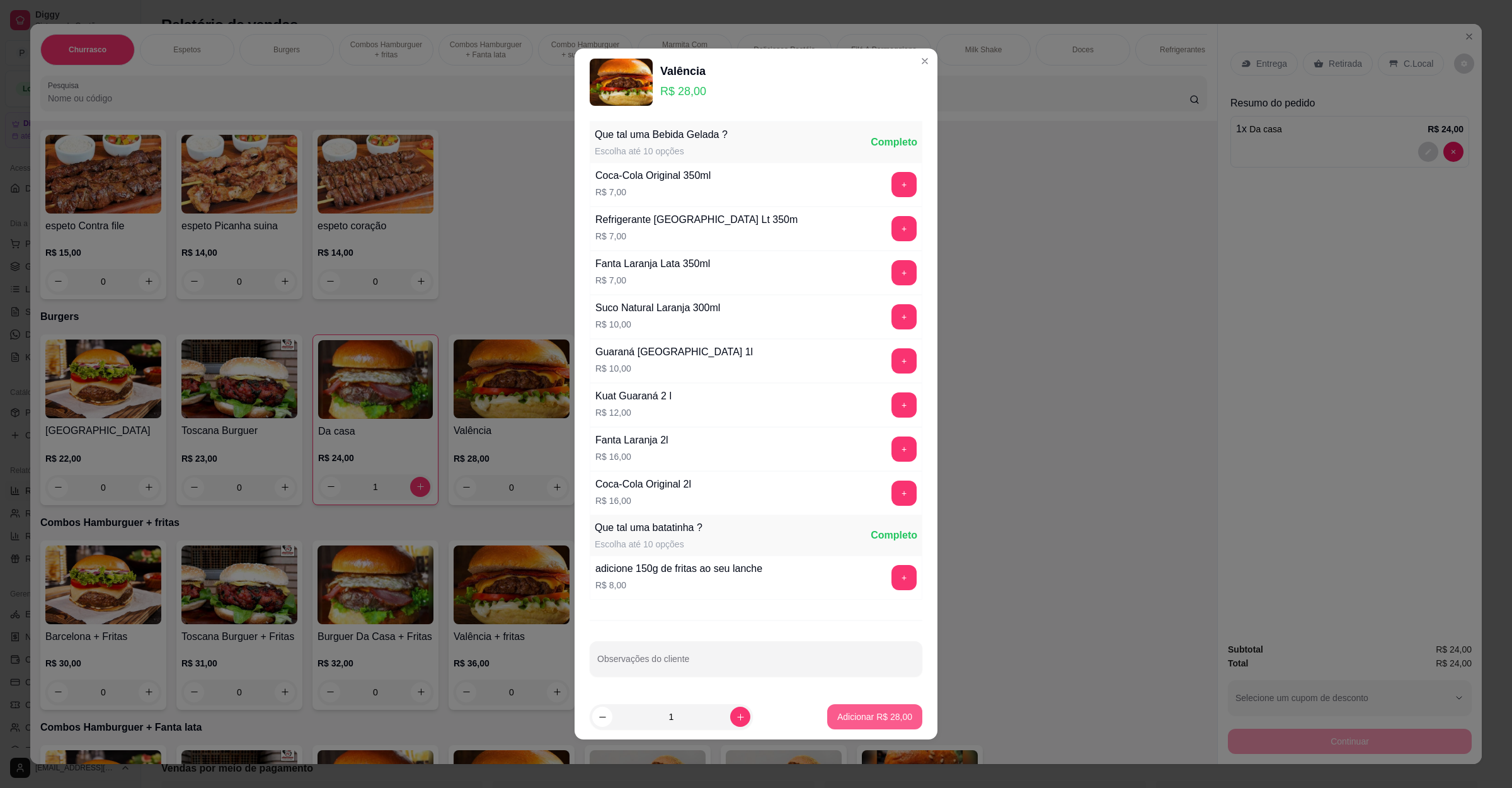
click at [864, 715] on p "Adicionar R$ 28,00" at bounding box center [875, 717] width 75 height 13
type input "1"
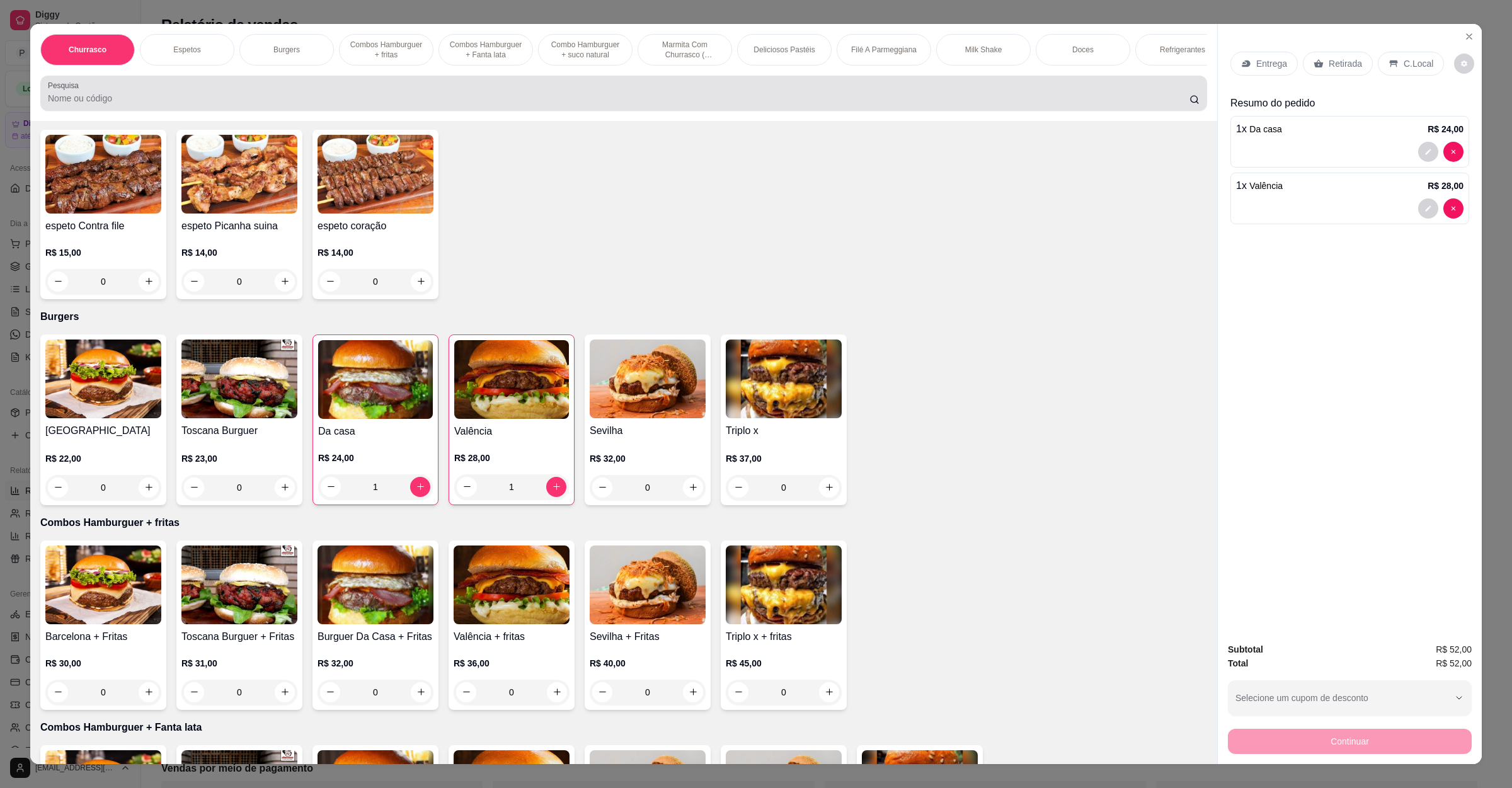
click at [424, 106] on div at bounding box center [623, 93] width 1152 height 26
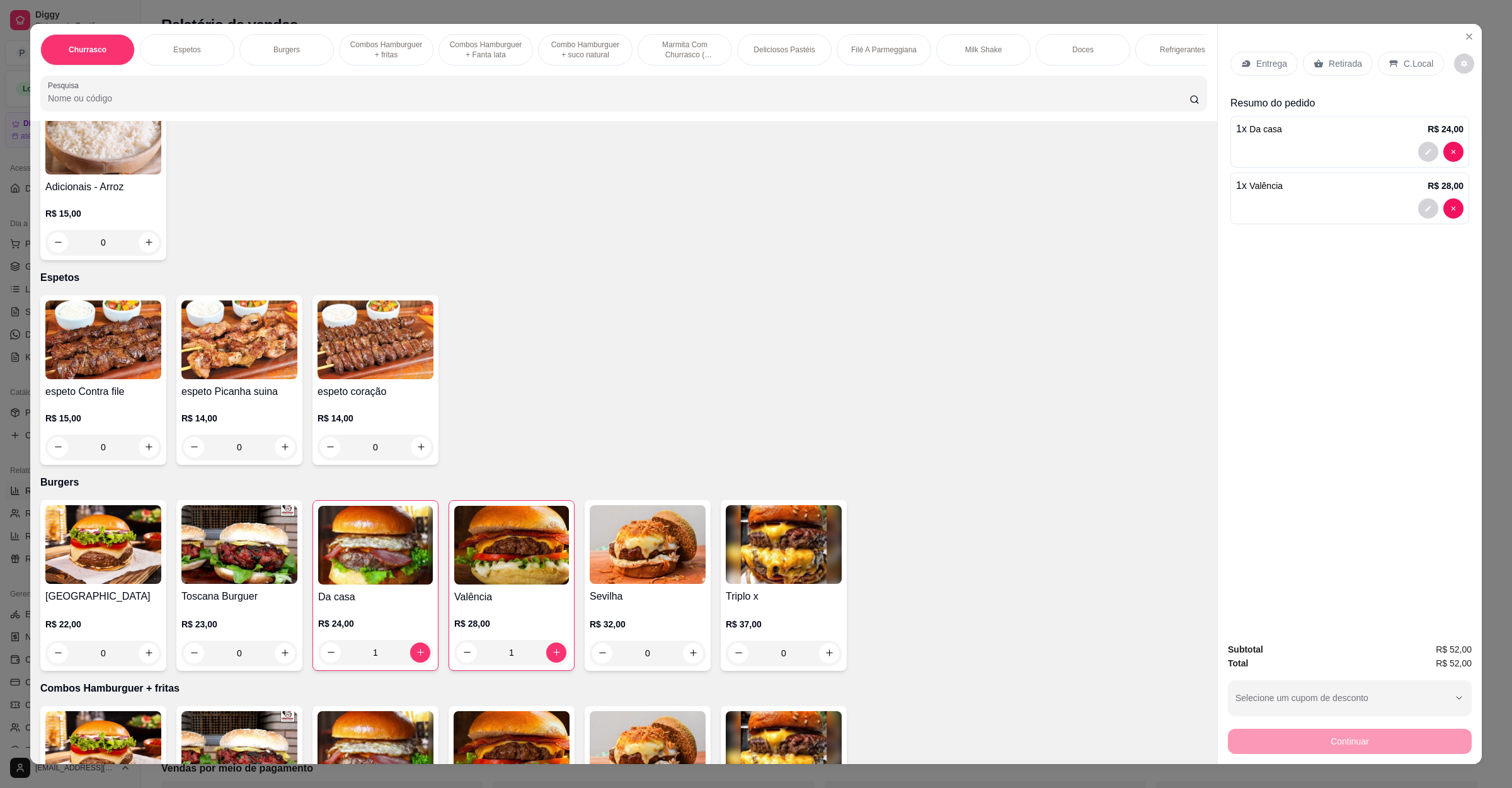
scroll to position [0, 0]
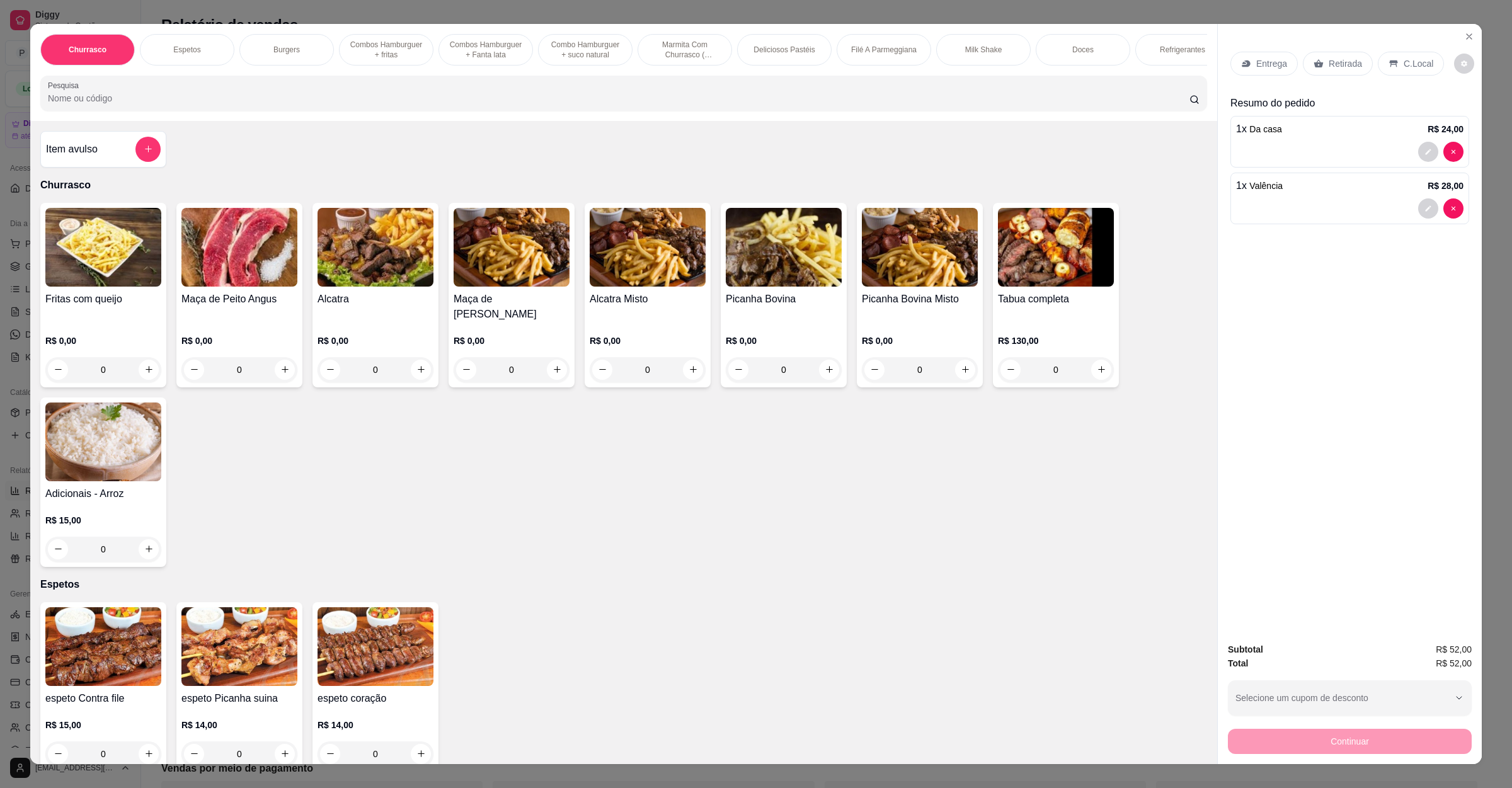
click at [99, 162] on div "Item avulso" at bounding box center [103, 149] width 115 height 26
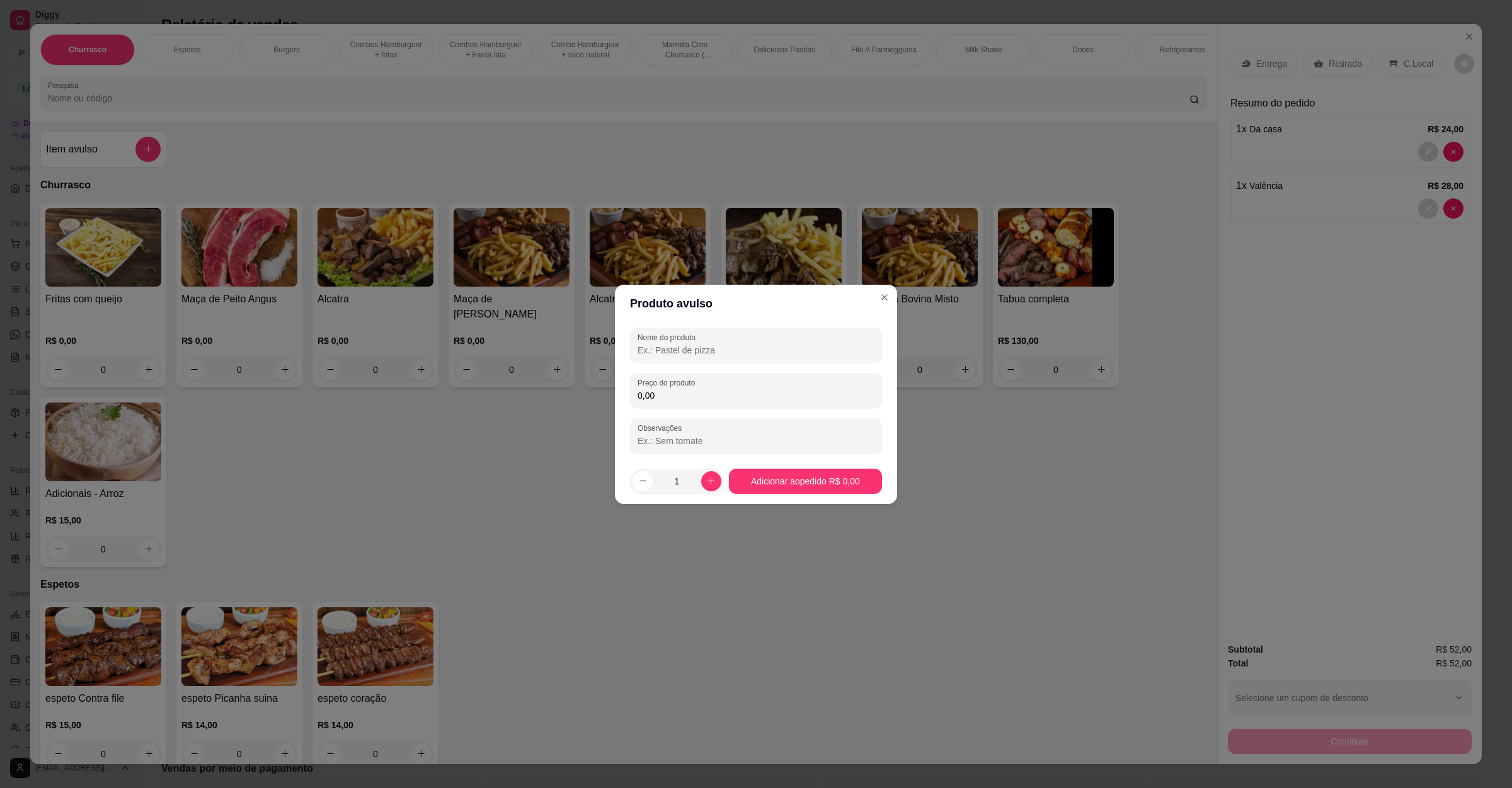
click at [705, 350] on input "Nome do produto" at bounding box center [756, 351] width 237 height 13
type input "mine fritas"
type input "8,00"
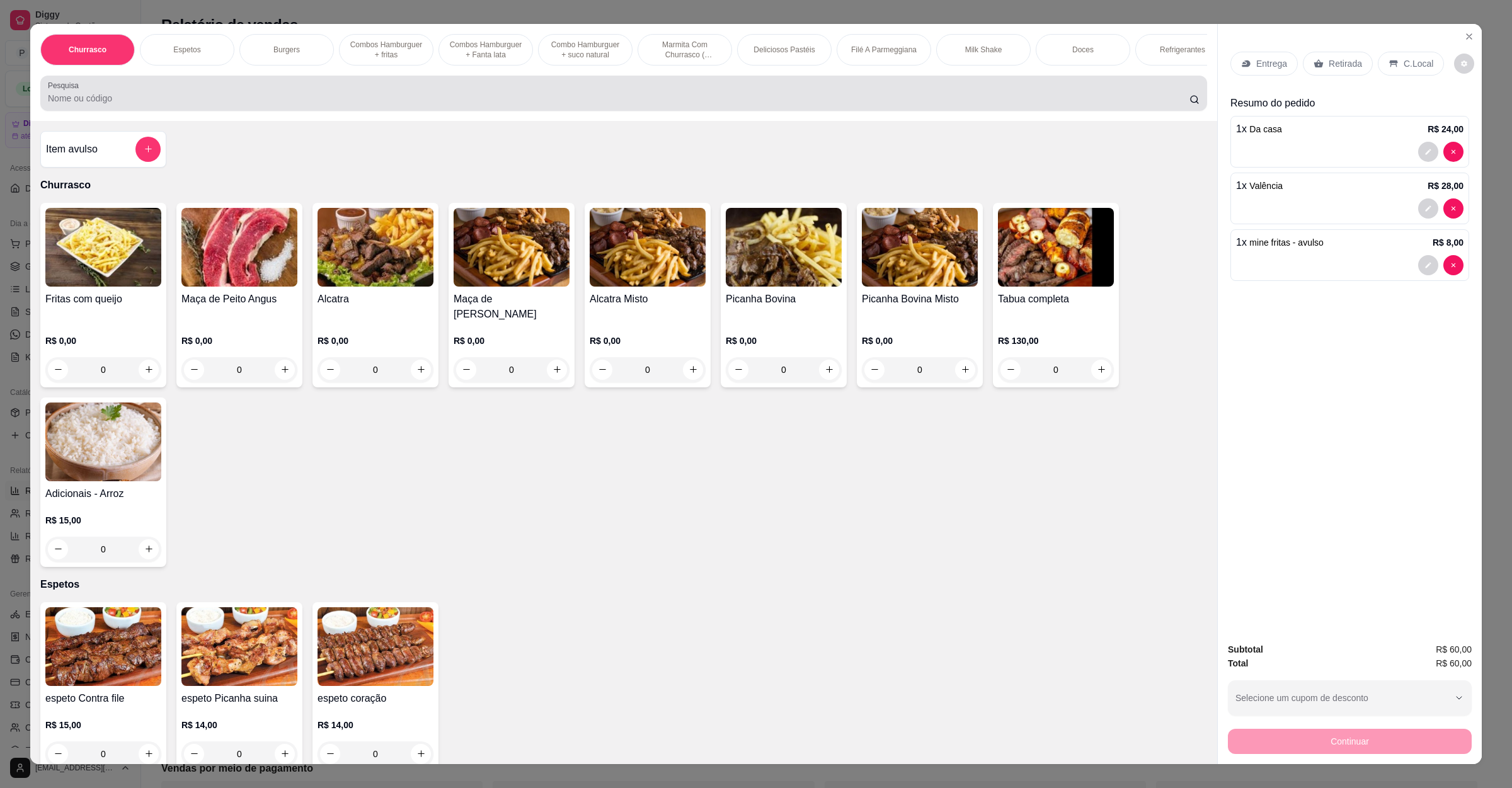
click at [266, 105] on input "Pesquisa" at bounding box center [618, 98] width 1142 height 13
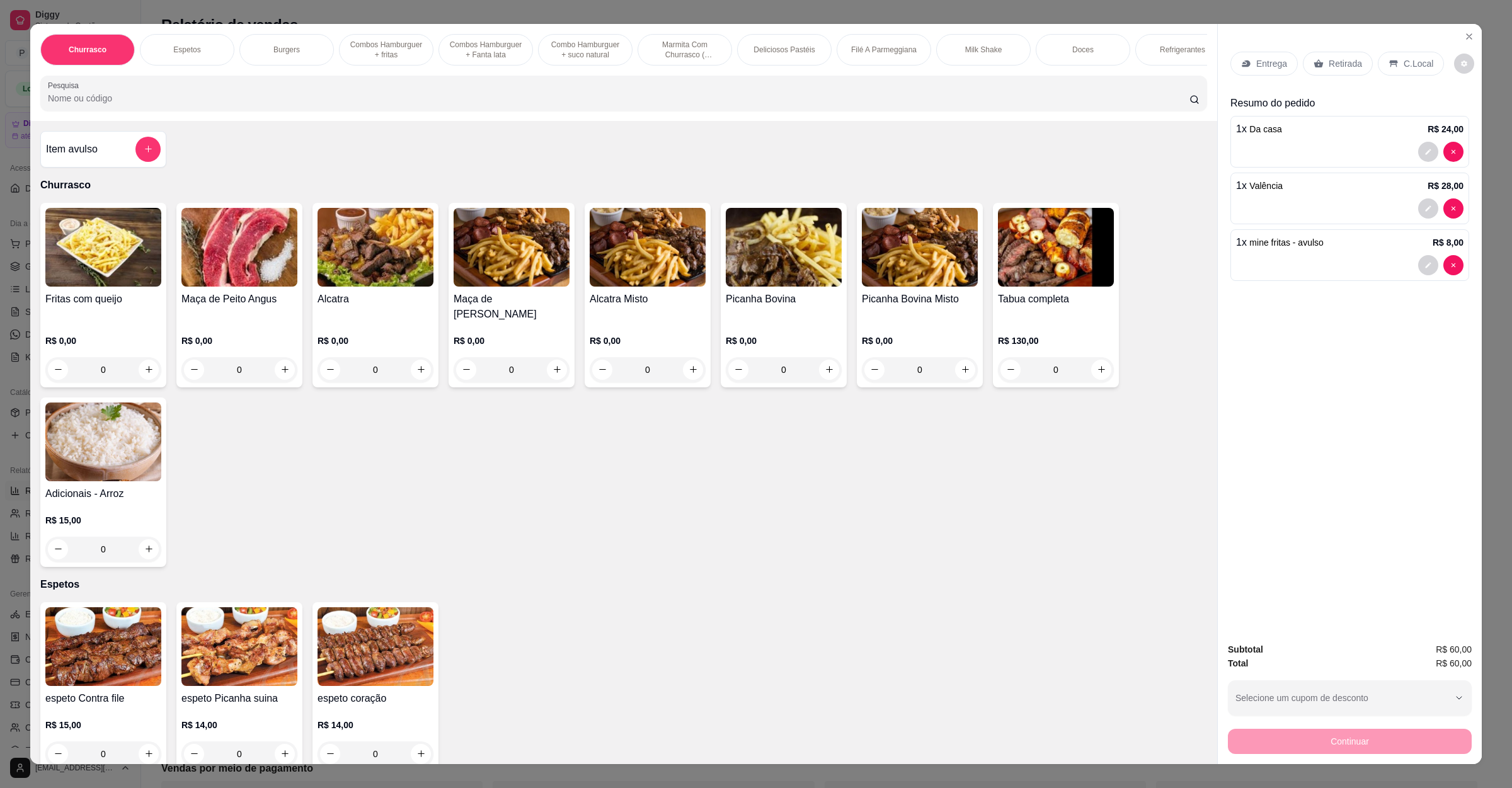
click at [266, 105] on input "Pesquisa" at bounding box center [618, 98] width 1142 height 13
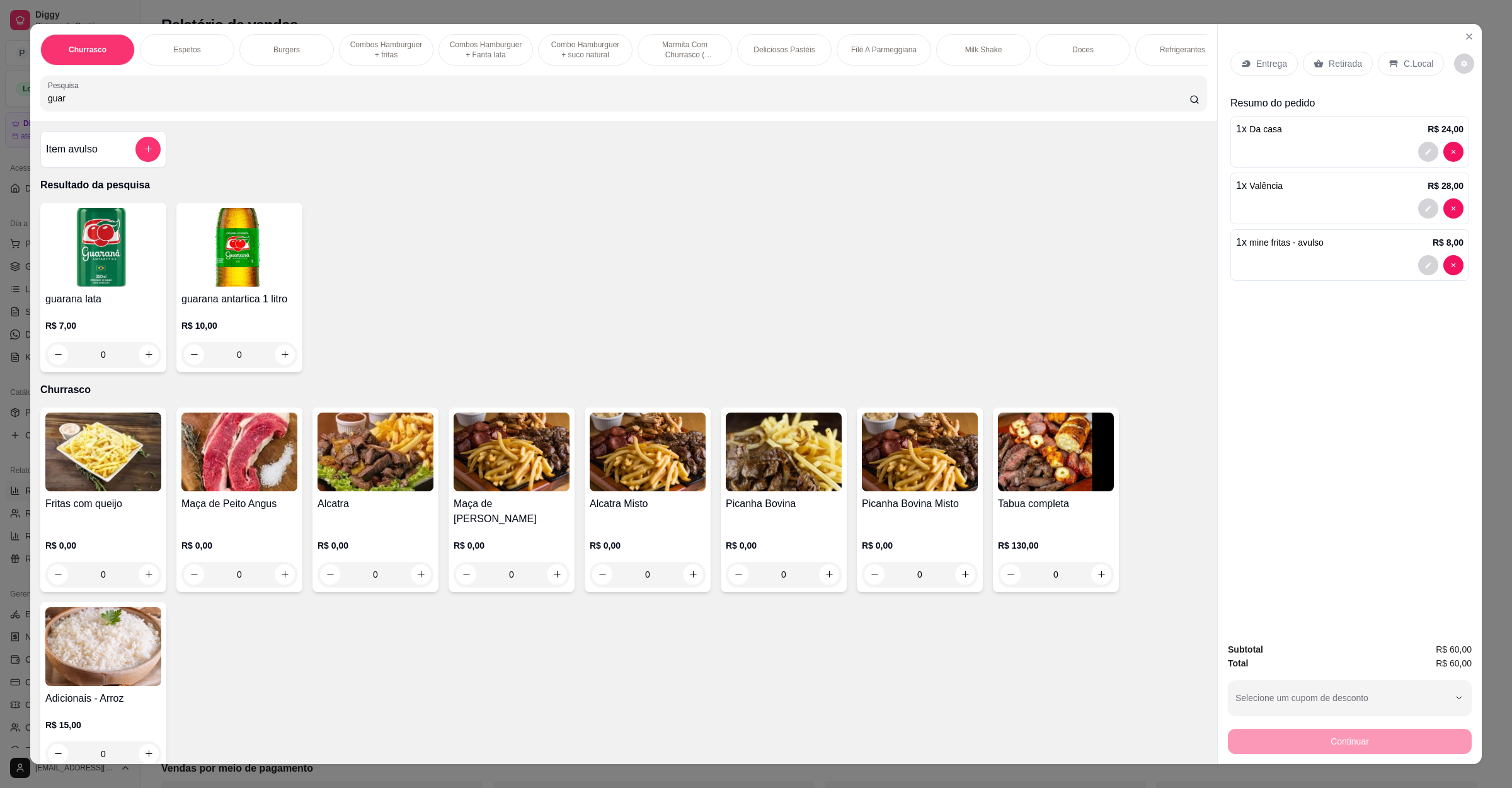
type input "guar"
click at [219, 273] on img at bounding box center [240, 247] width 116 height 79
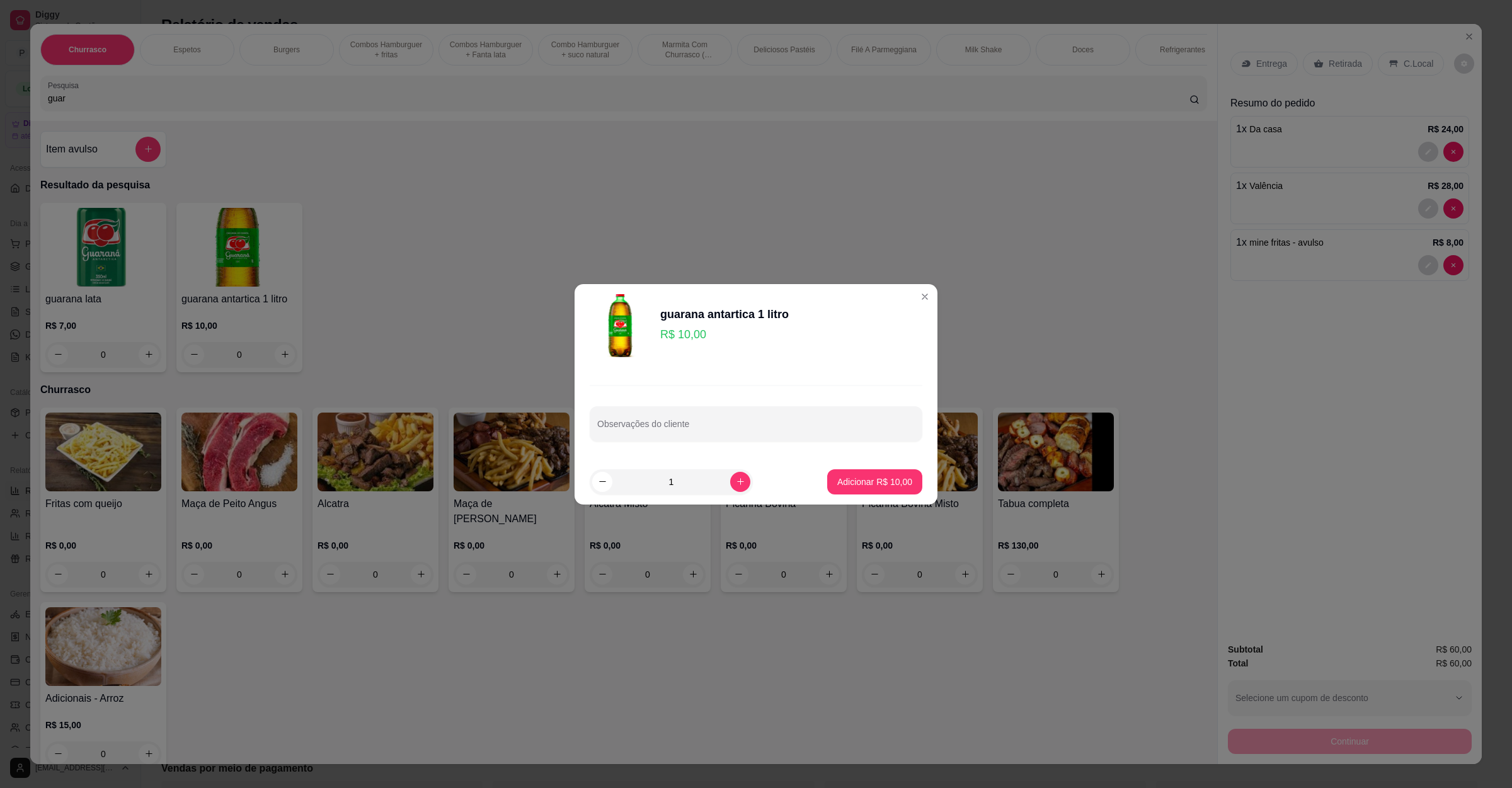
click at [903, 483] on button "Adicionar R$ 10,00" at bounding box center [875, 482] width 95 height 26
type input "1"
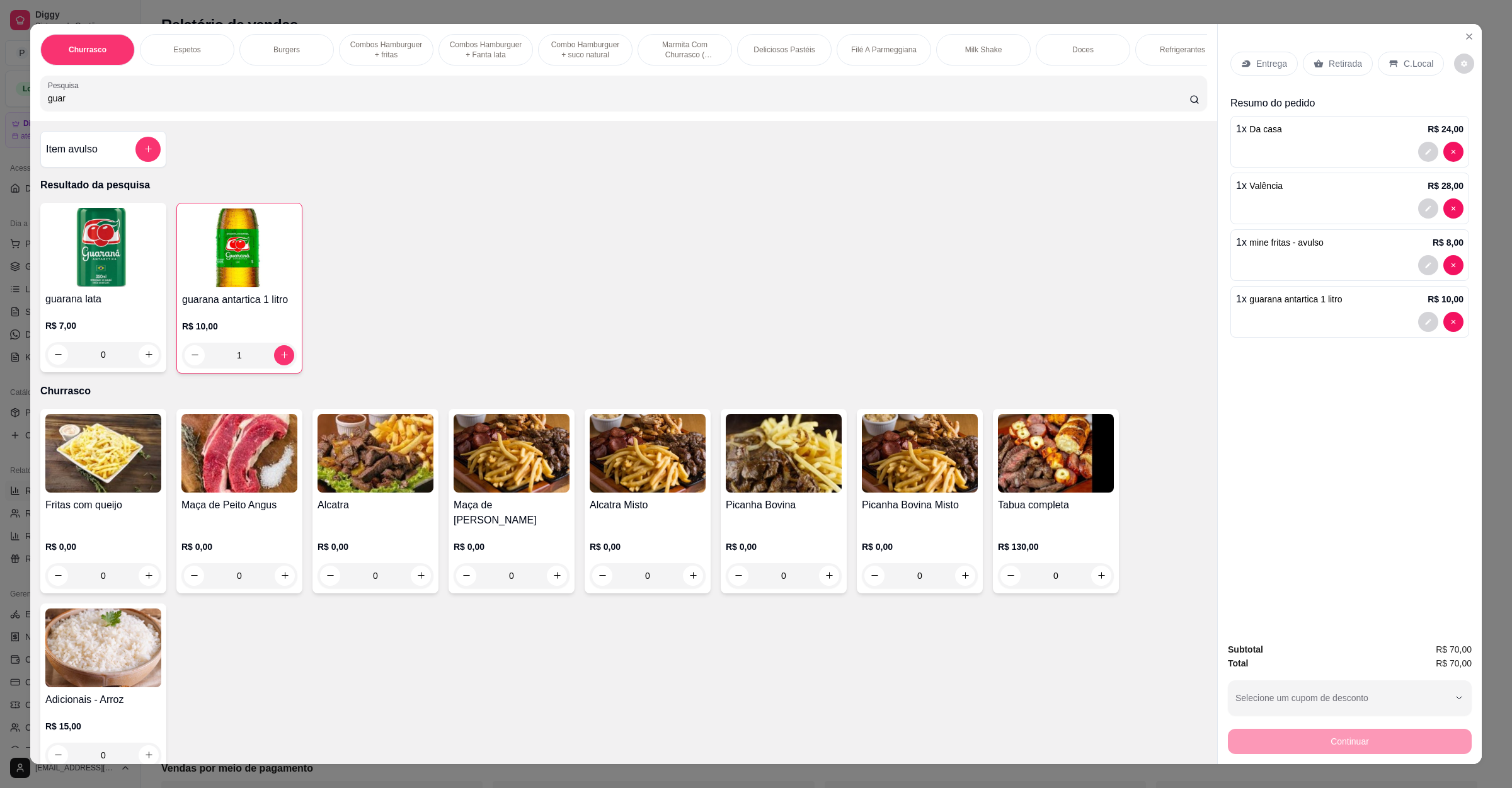
click at [1350, 65] on p "Retirada" at bounding box center [1345, 64] width 33 height 13
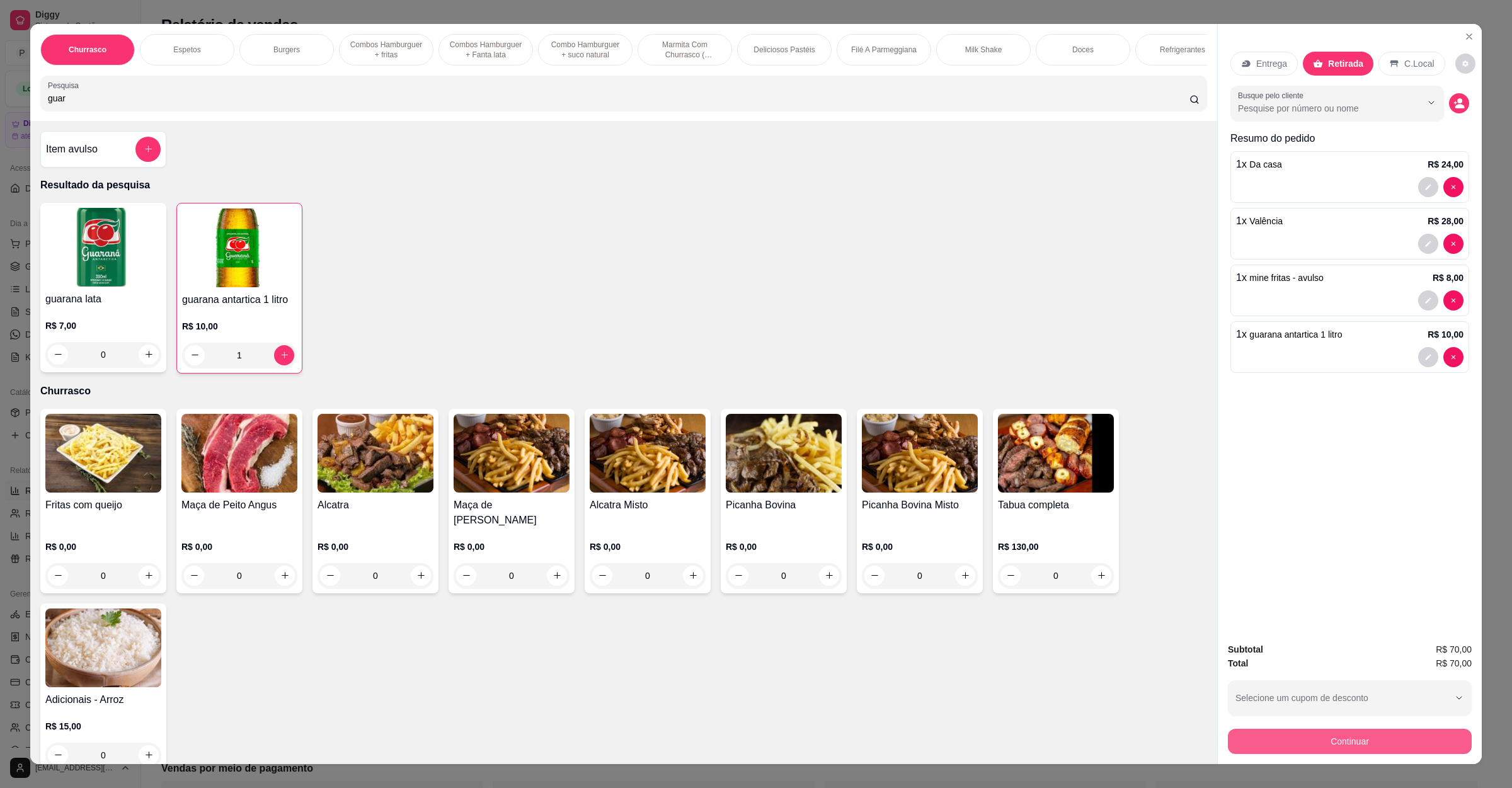
click at [1325, 737] on button "Continuar" at bounding box center [1349, 741] width 244 height 26
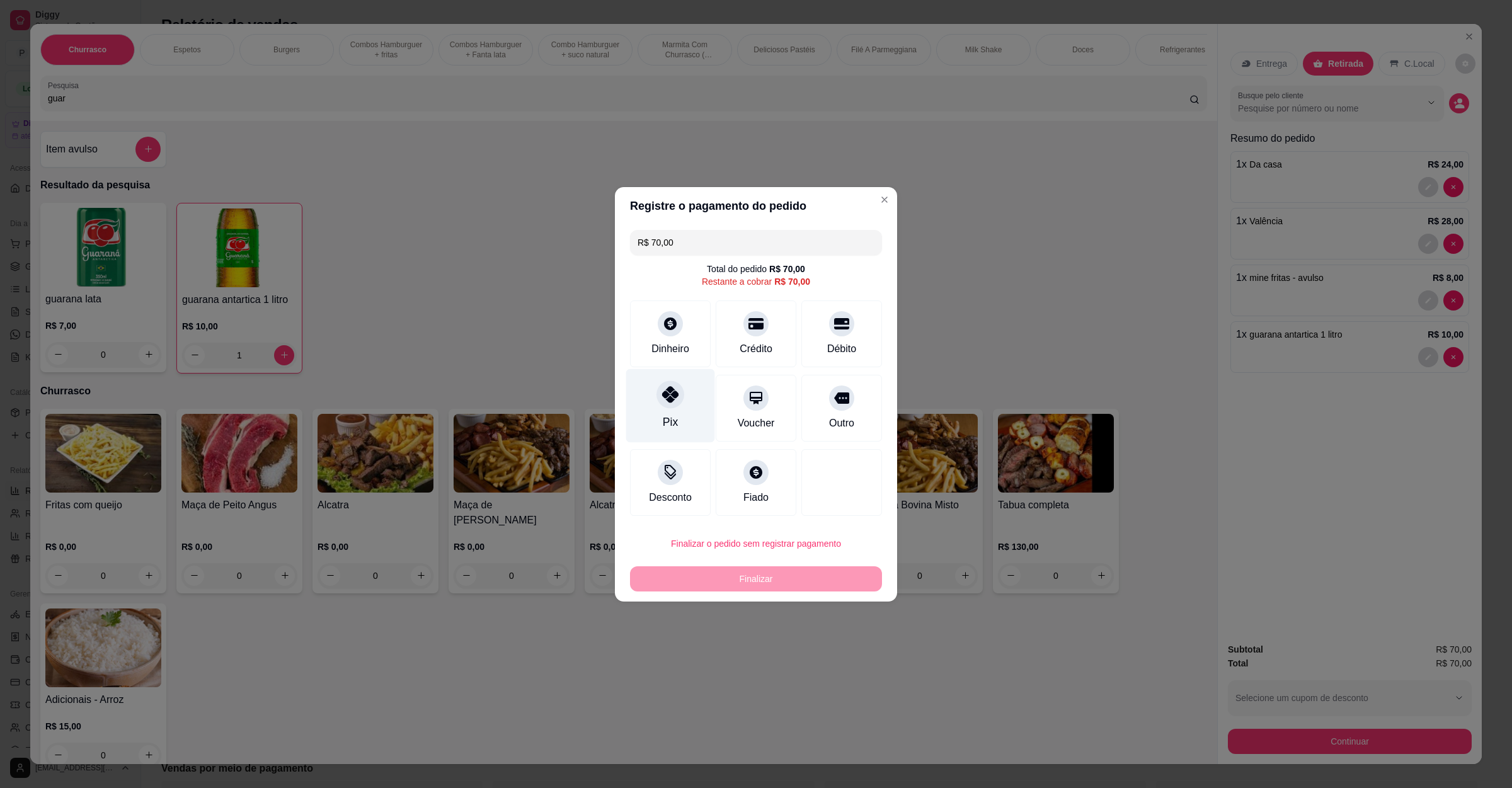
click at [680, 418] on div "Pix" at bounding box center [670, 405] width 89 height 74
type input "R$ 0,00"
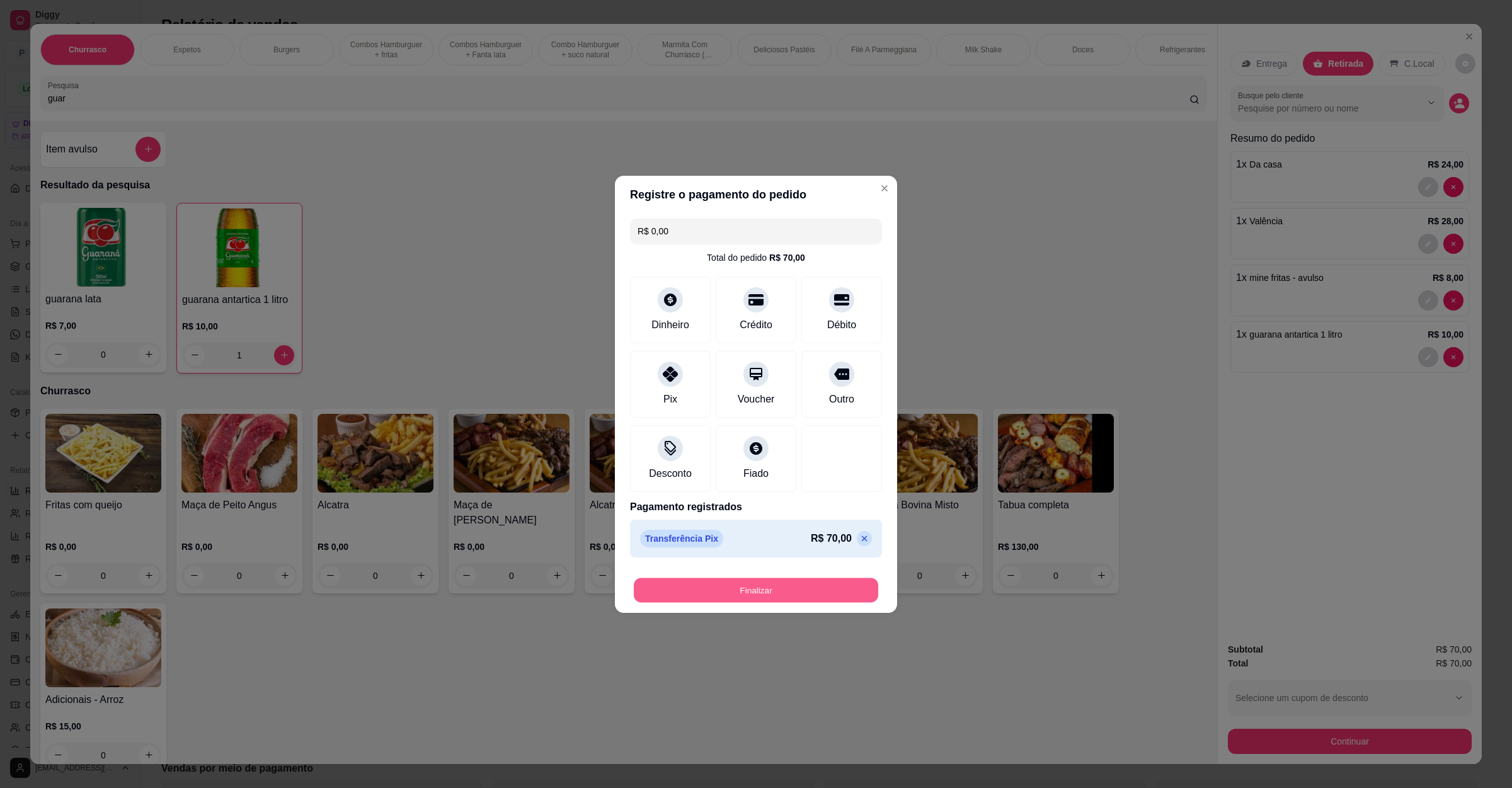
click at [798, 588] on button "Finalizar" at bounding box center [755, 590] width 244 height 25
type input "0"
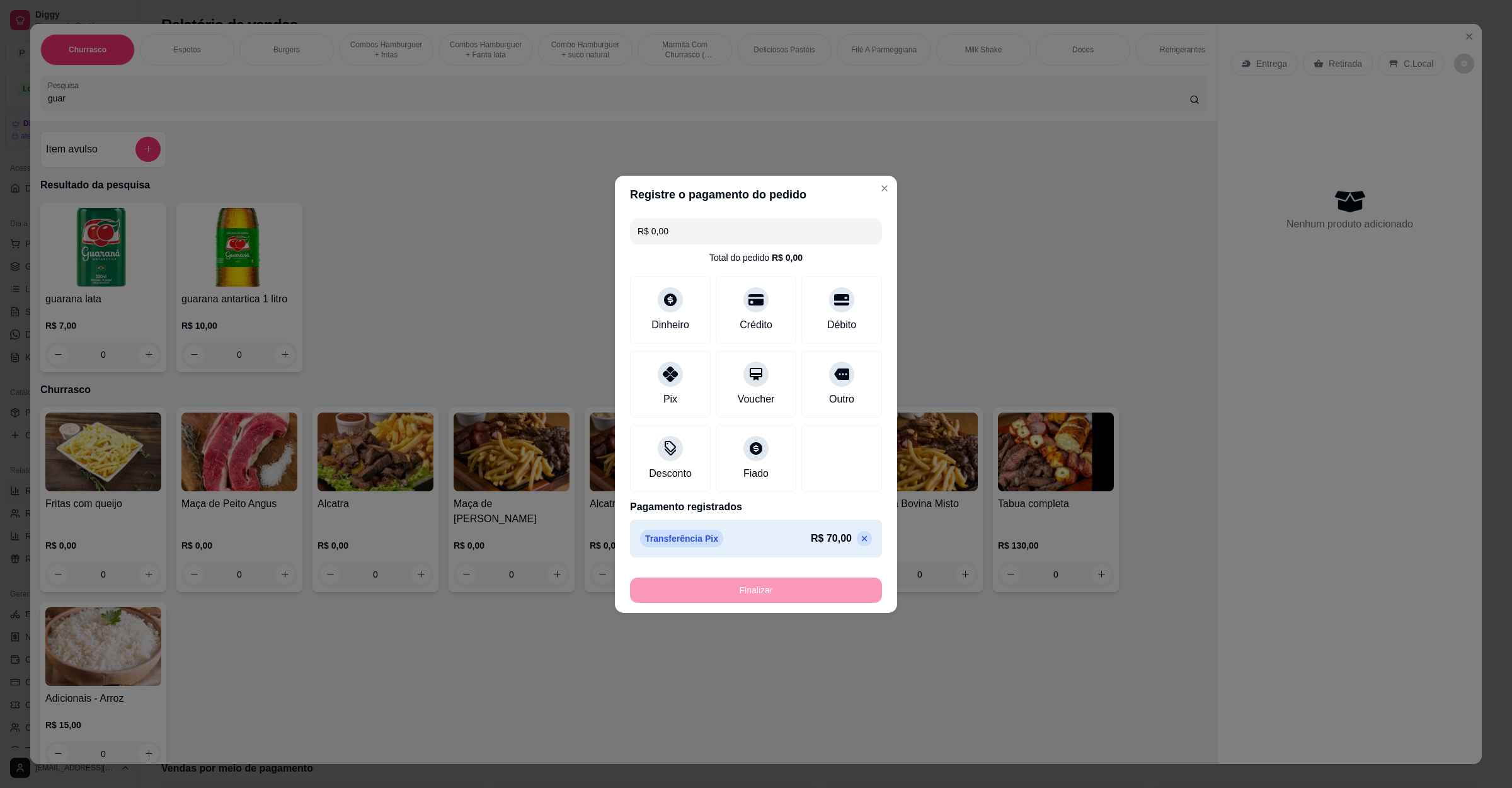
type input "-R$ 70,00"
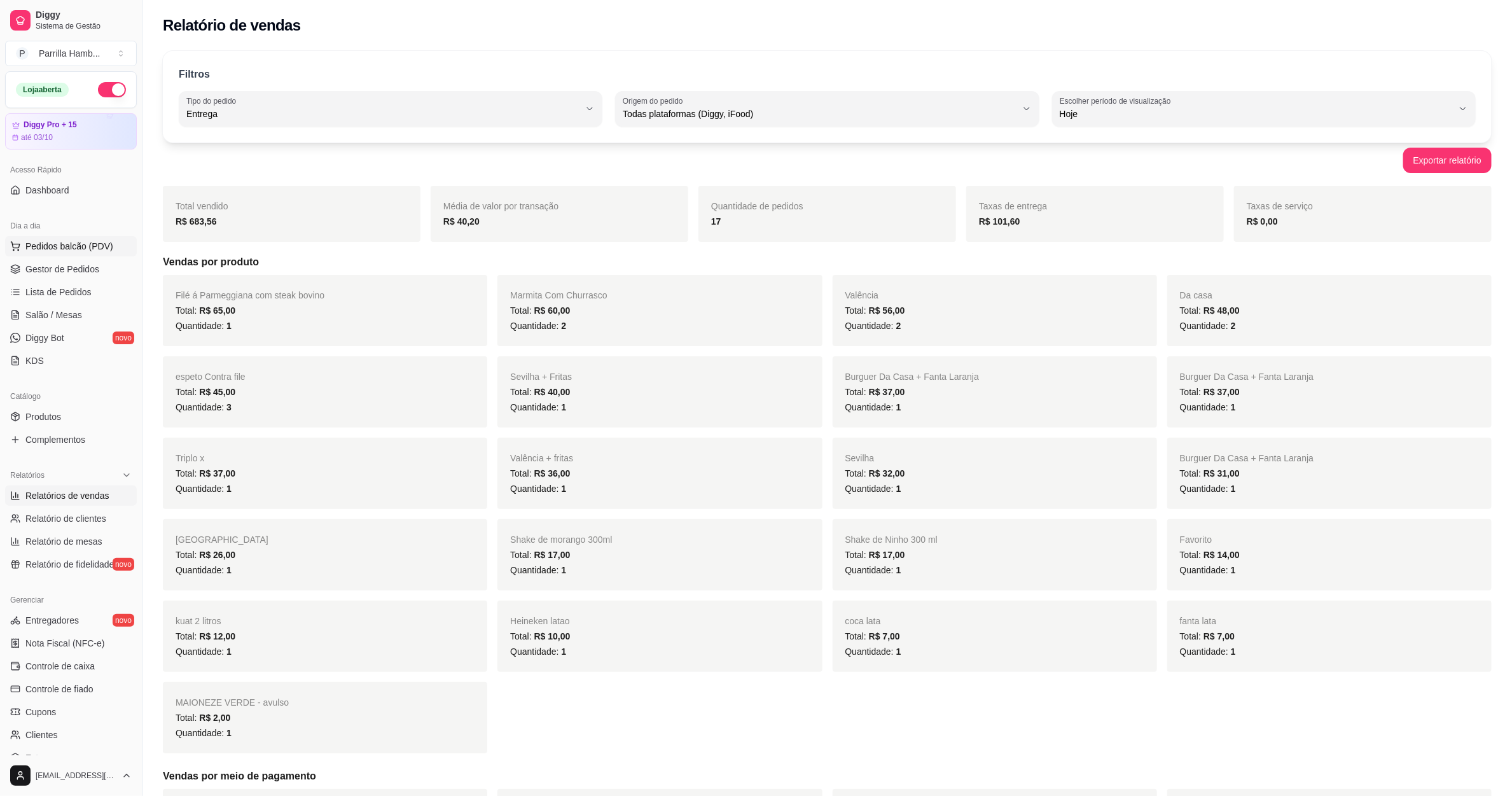
click at [77, 250] on span "Pedidos balcão (PDV)" at bounding box center [70, 247] width 88 height 13
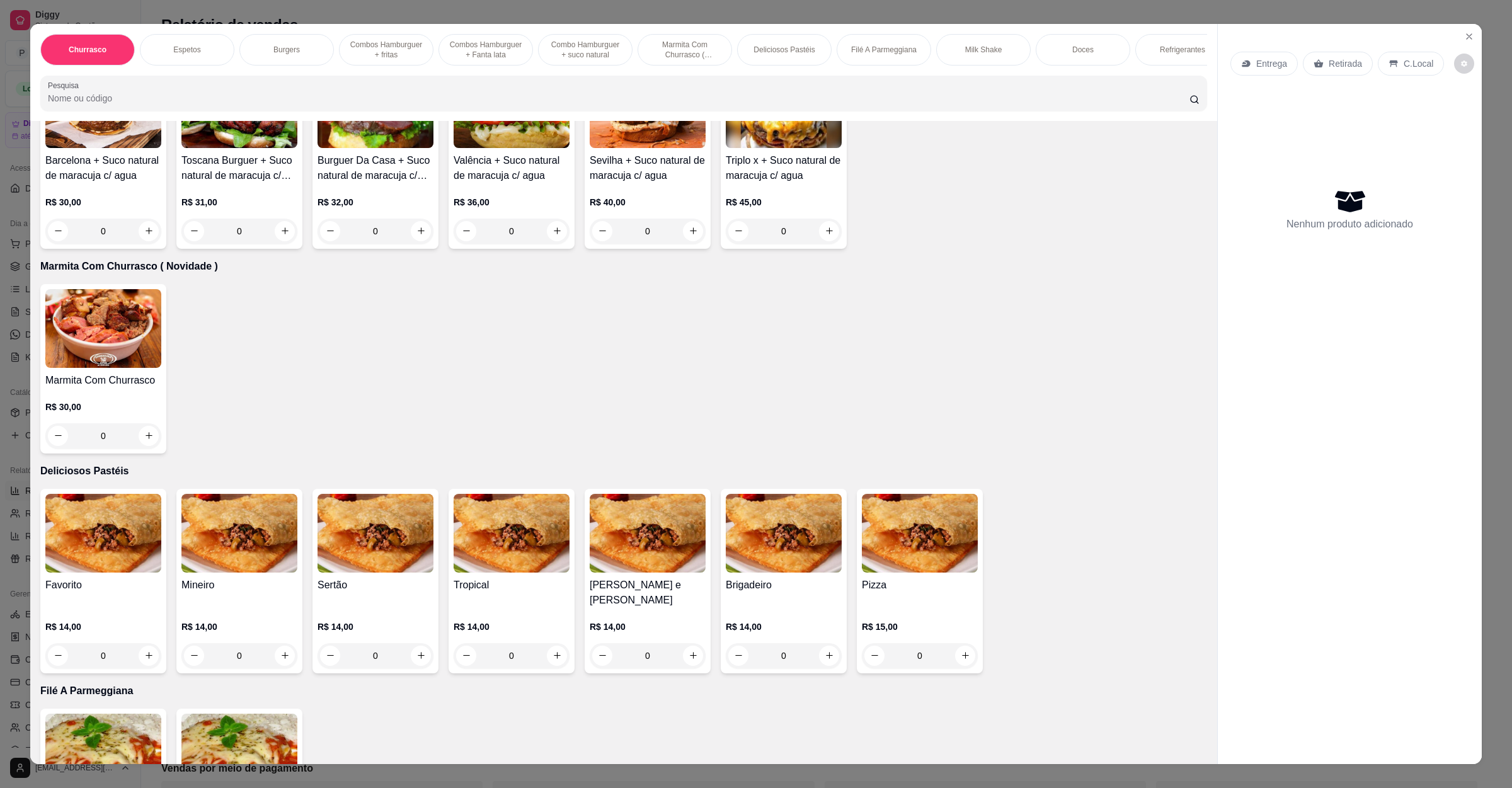
scroll to position [1418, 0]
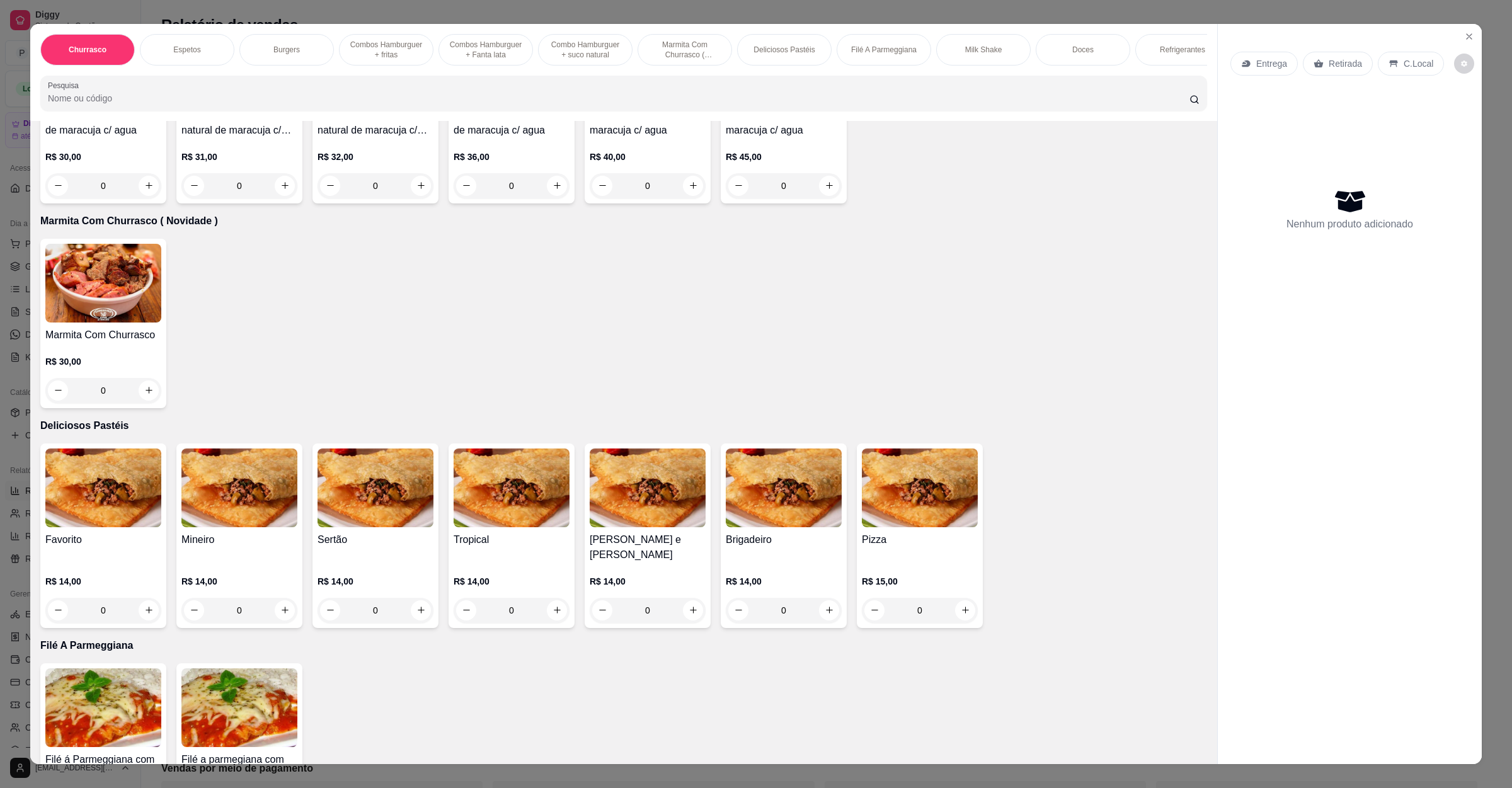
click at [799, 495] on img at bounding box center [783, 488] width 116 height 79
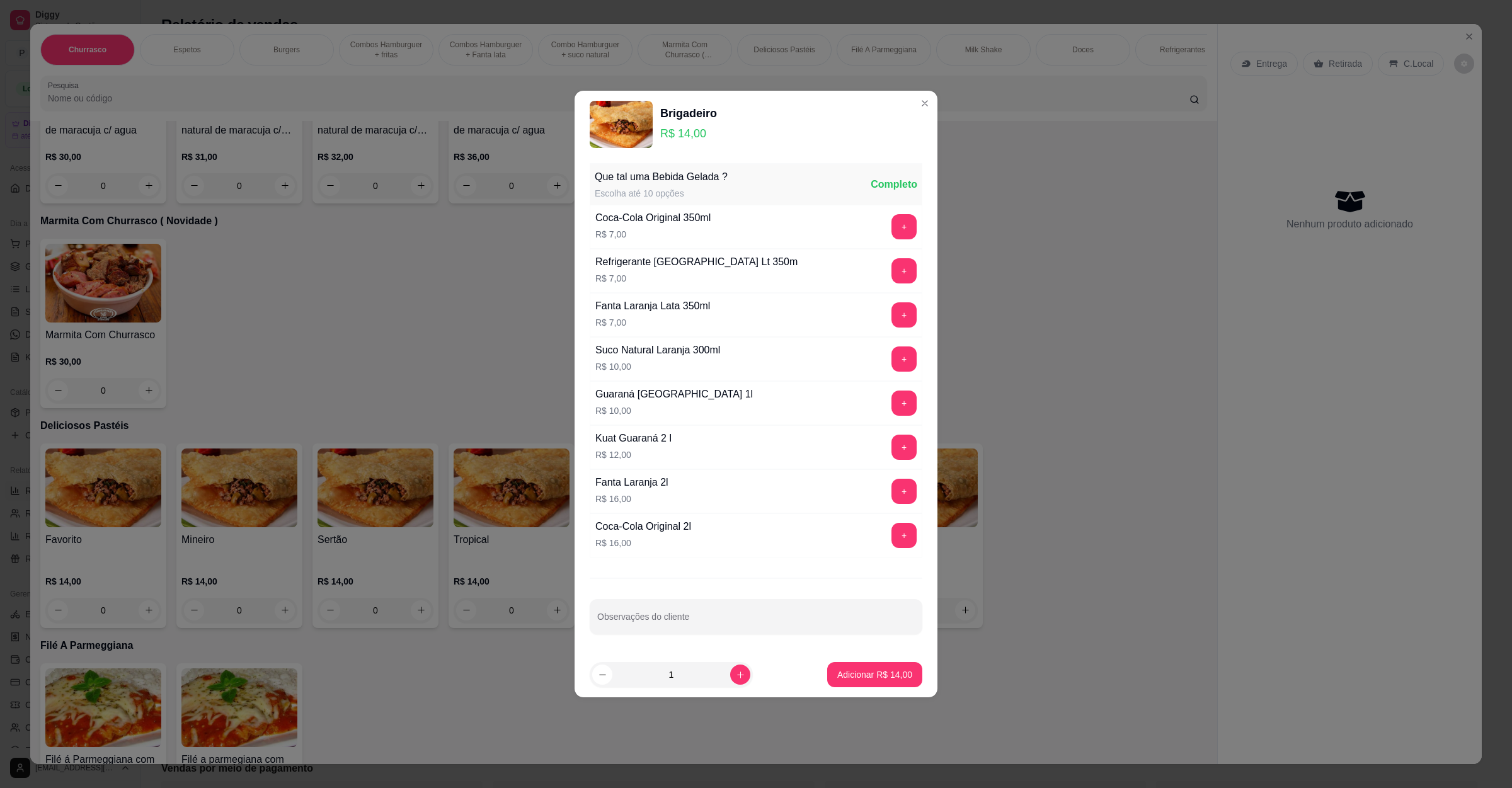
click at [841, 670] on button "Adicionar R$ 14,00" at bounding box center [875, 675] width 95 height 26
type input "1"
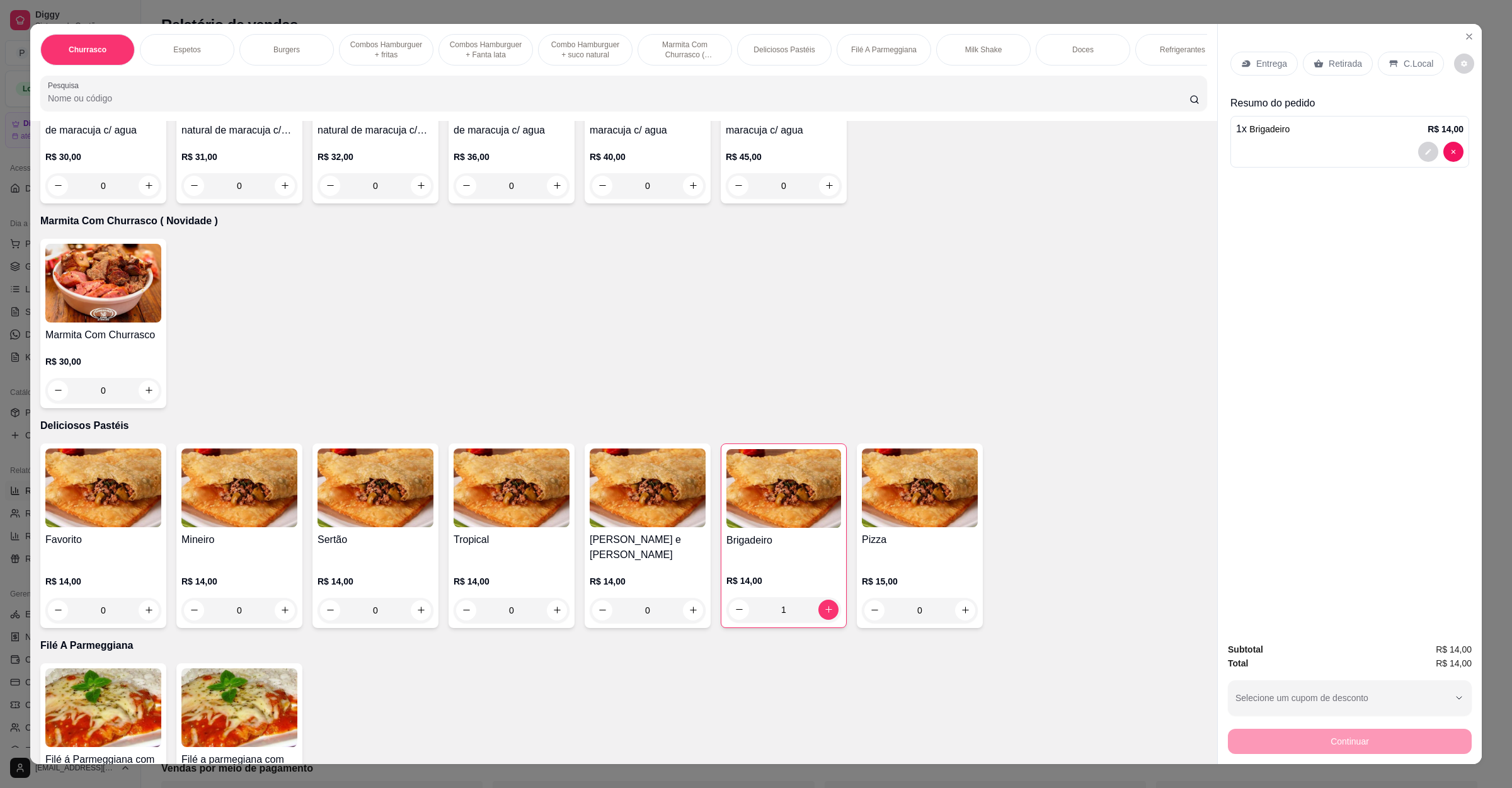
click at [1262, 62] on p "Entrega" at bounding box center [1272, 64] width 31 height 13
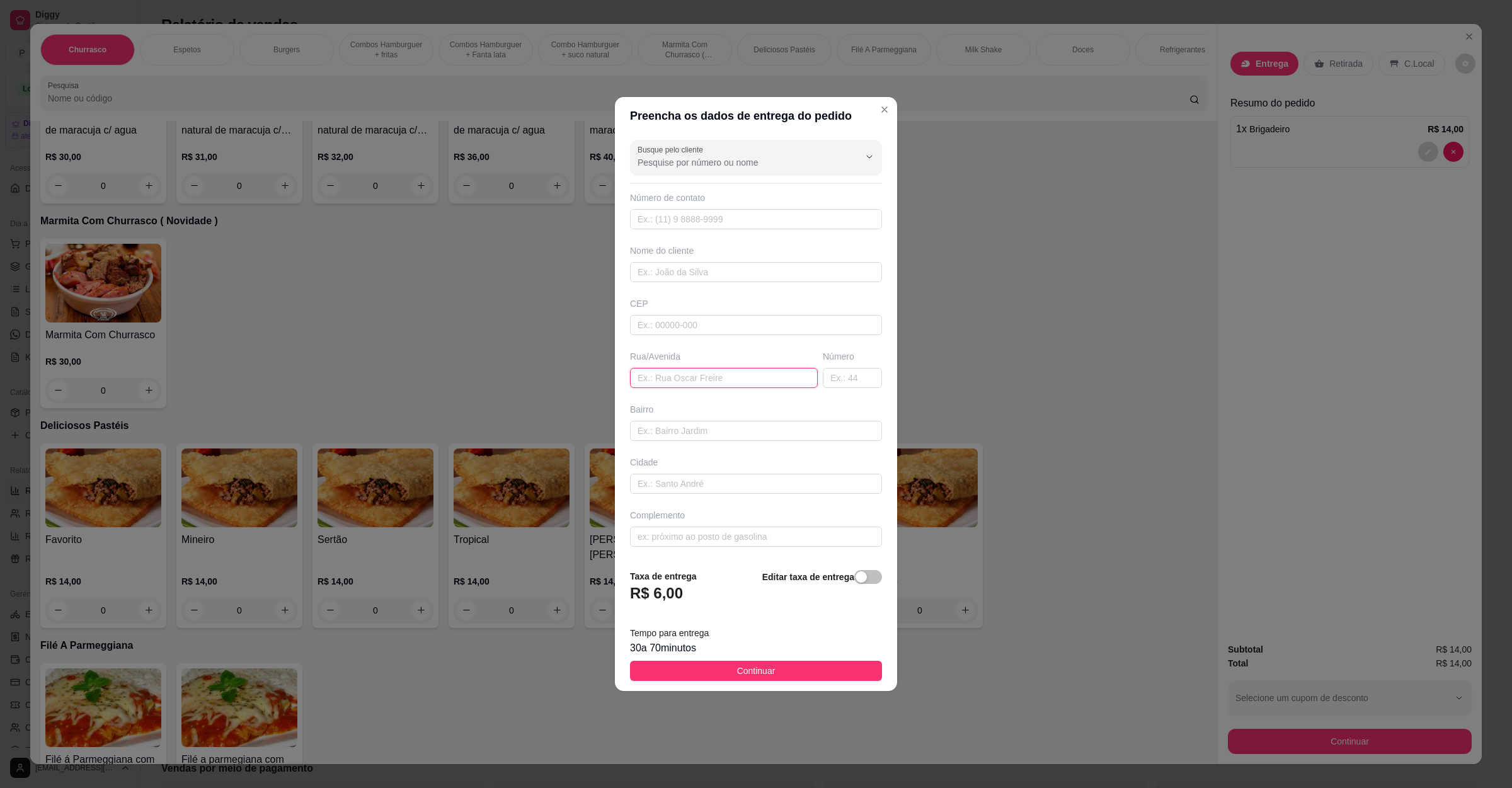
click at [685, 380] on input "text" at bounding box center [723, 378] width 187 height 20
paste input "[STREET_ADDRESS]"
type input "[STREET_ADDRESS]"
click at [736, 651] on div "30 a 70 minutos" at bounding box center [755, 648] width 252 height 15
click at [723, 673] on button "Continuar" at bounding box center [755, 671] width 252 height 20
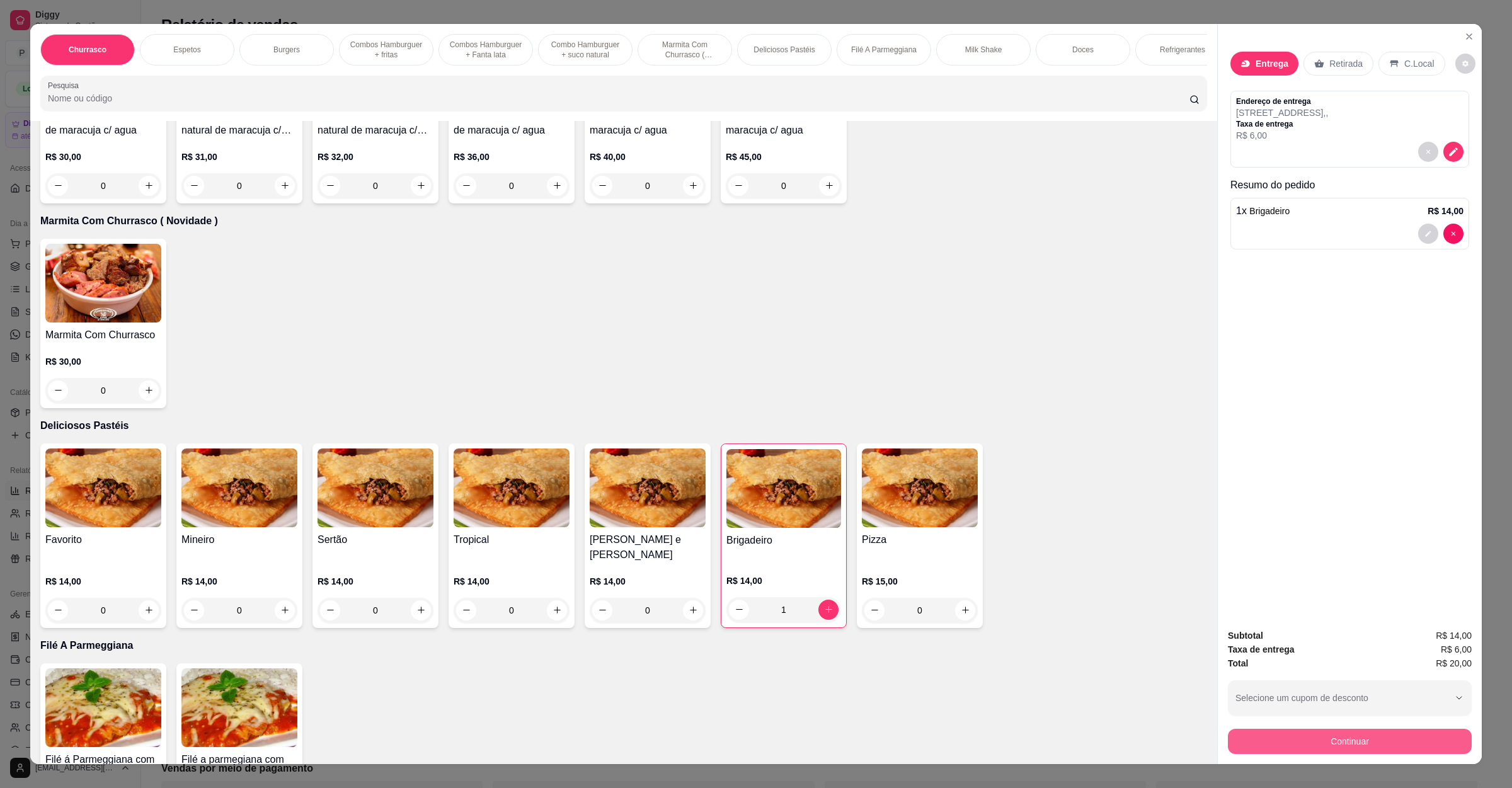
click at [1281, 732] on button "Continuar" at bounding box center [1349, 741] width 244 height 26
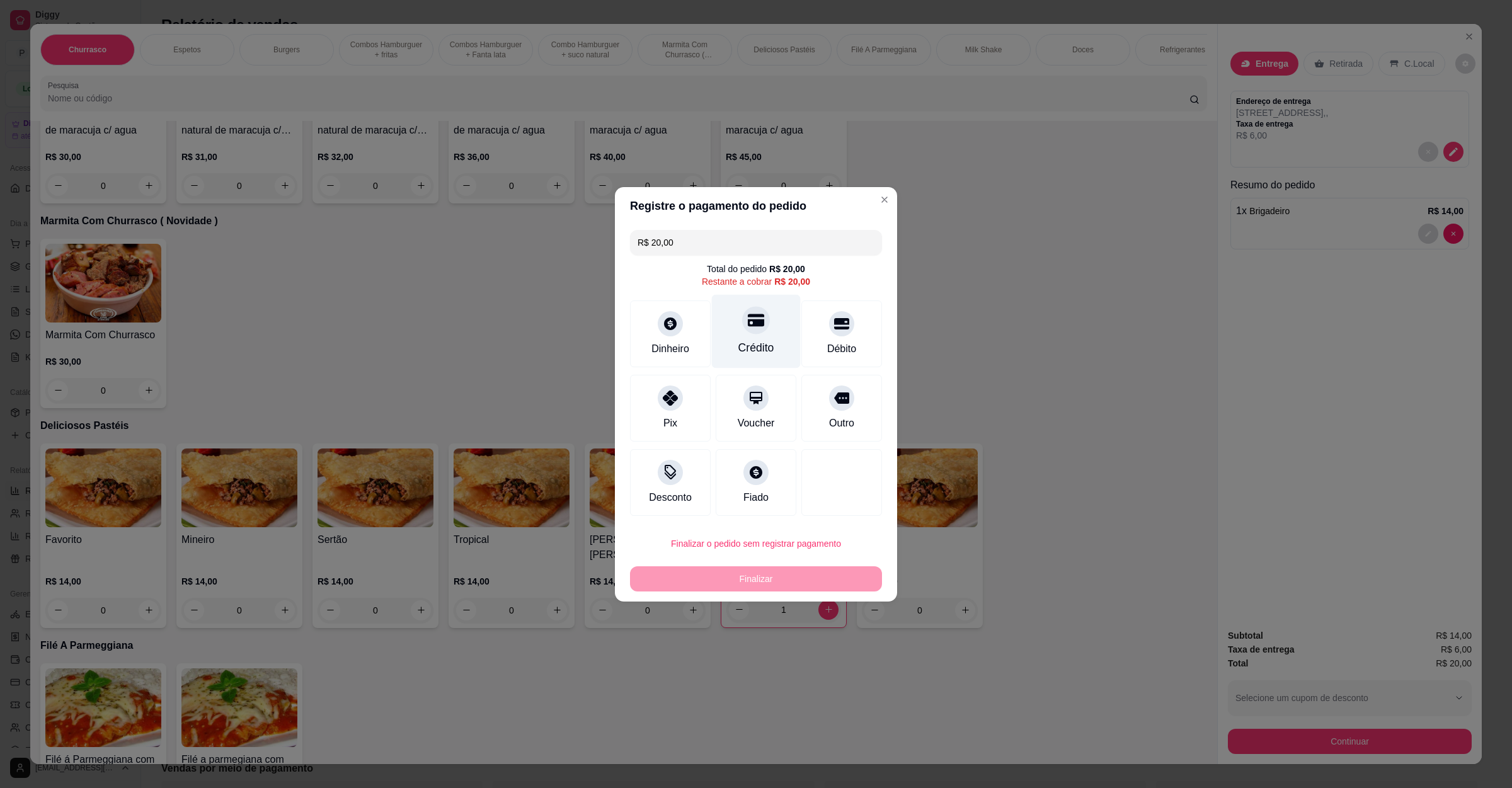
click at [772, 332] on div "Crédito" at bounding box center [756, 332] width 89 height 74
type input "R$ 0,00"
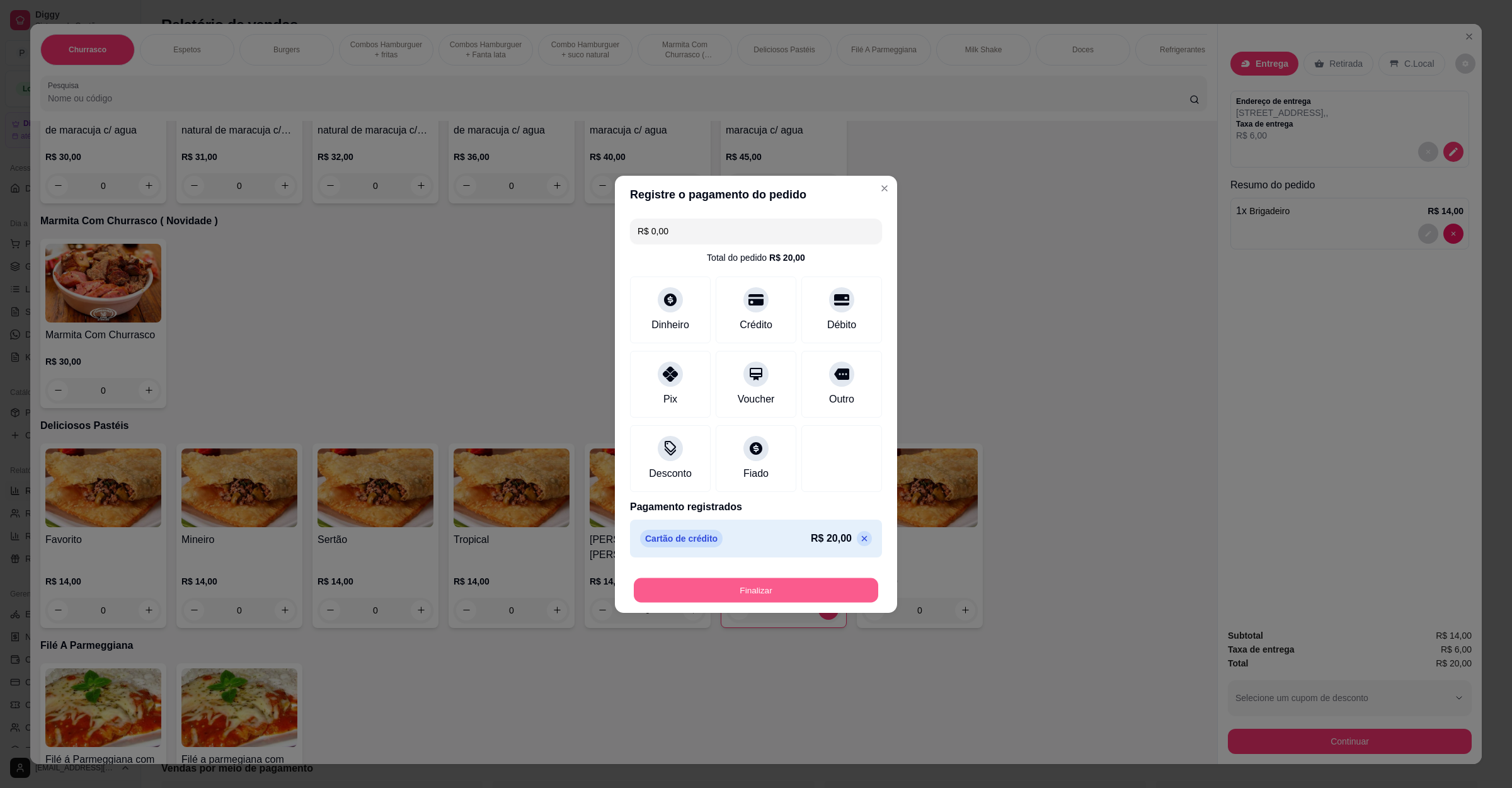
click at [769, 594] on button "Finalizar" at bounding box center [755, 590] width 244 height 25
type input "0"
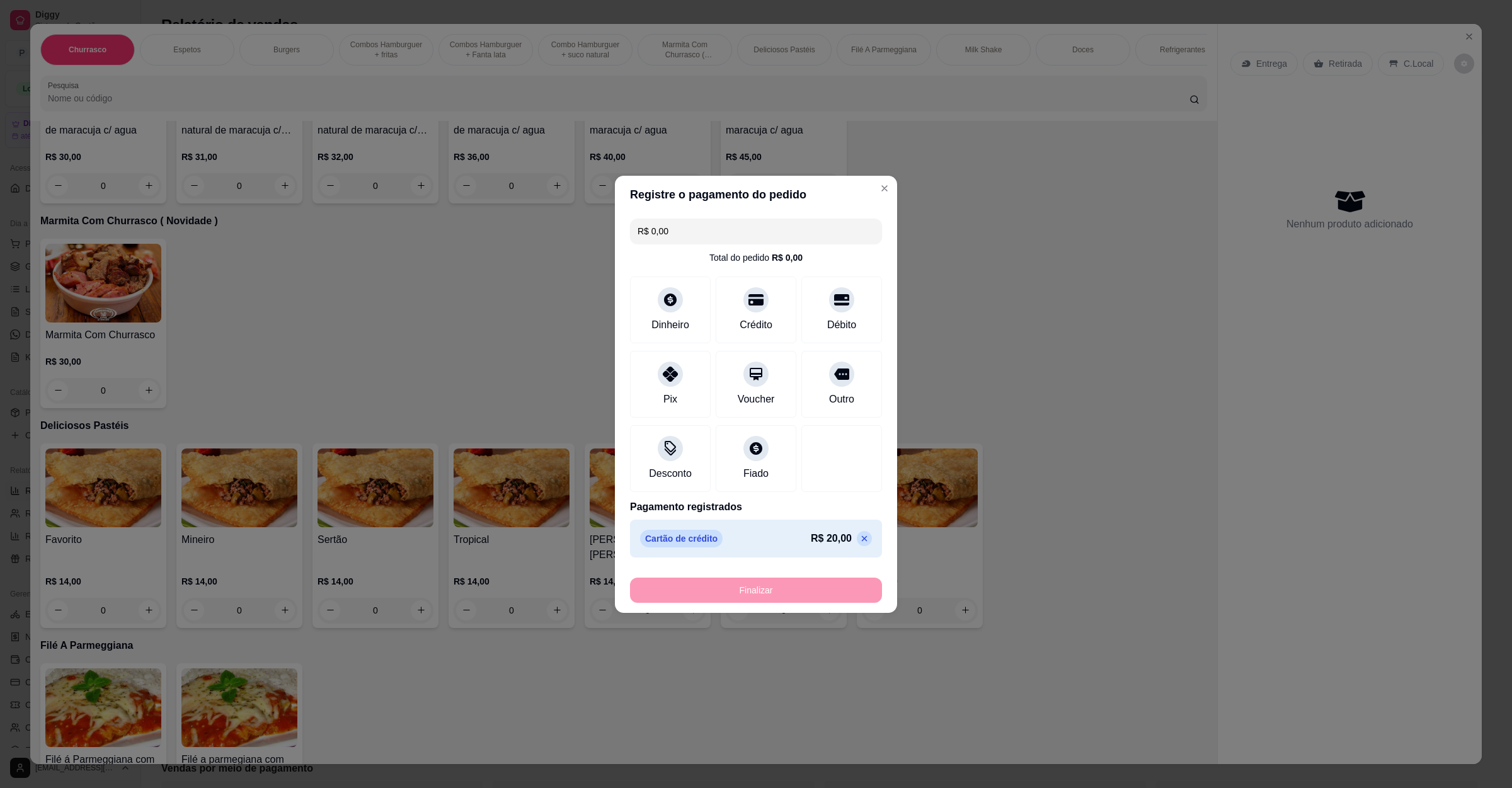
type input "-R$ 20,00"
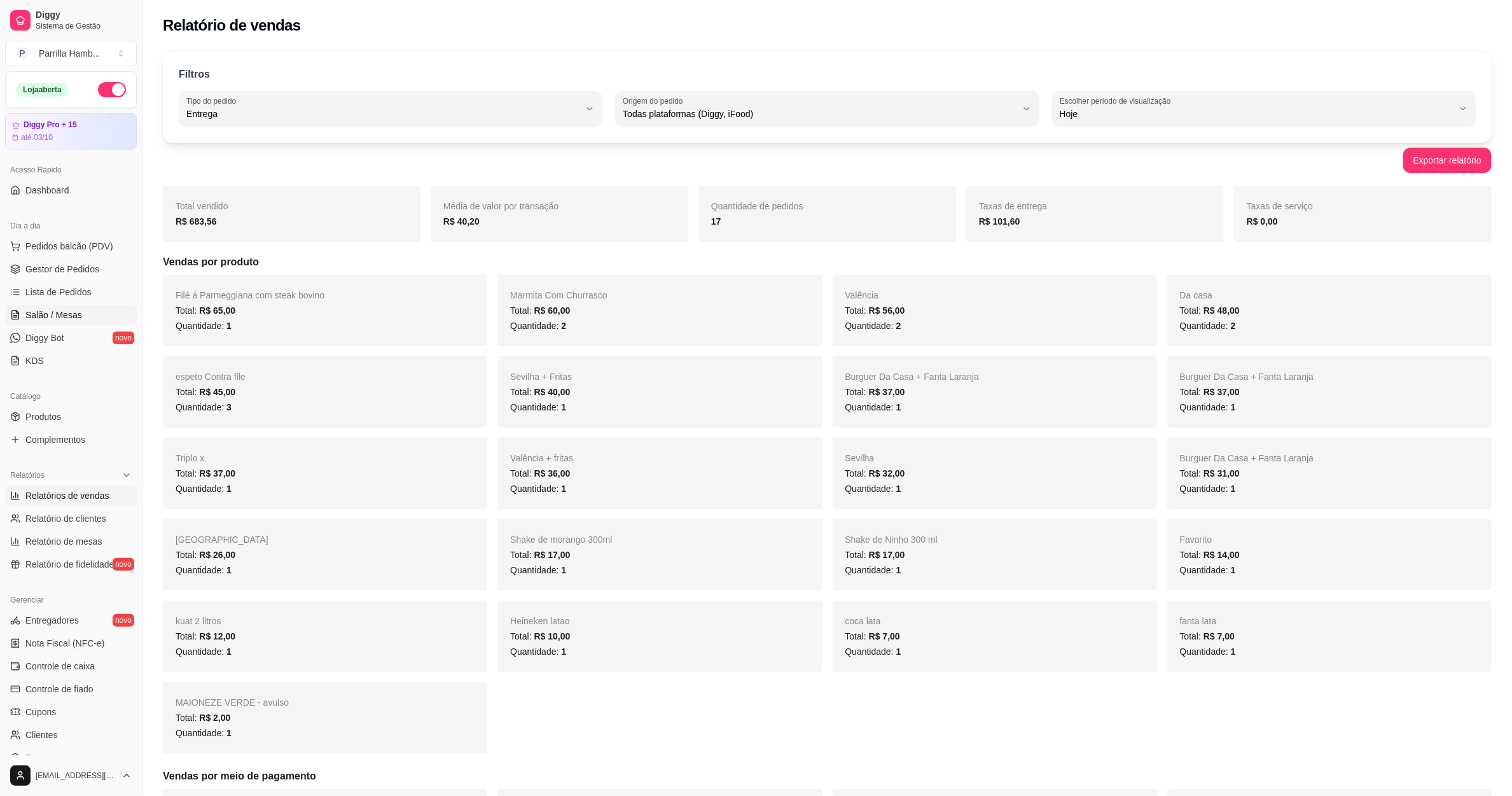
click at [73, 306] on link "Salão / Mesas" at bounding box center [71, 315] width 132 height 21
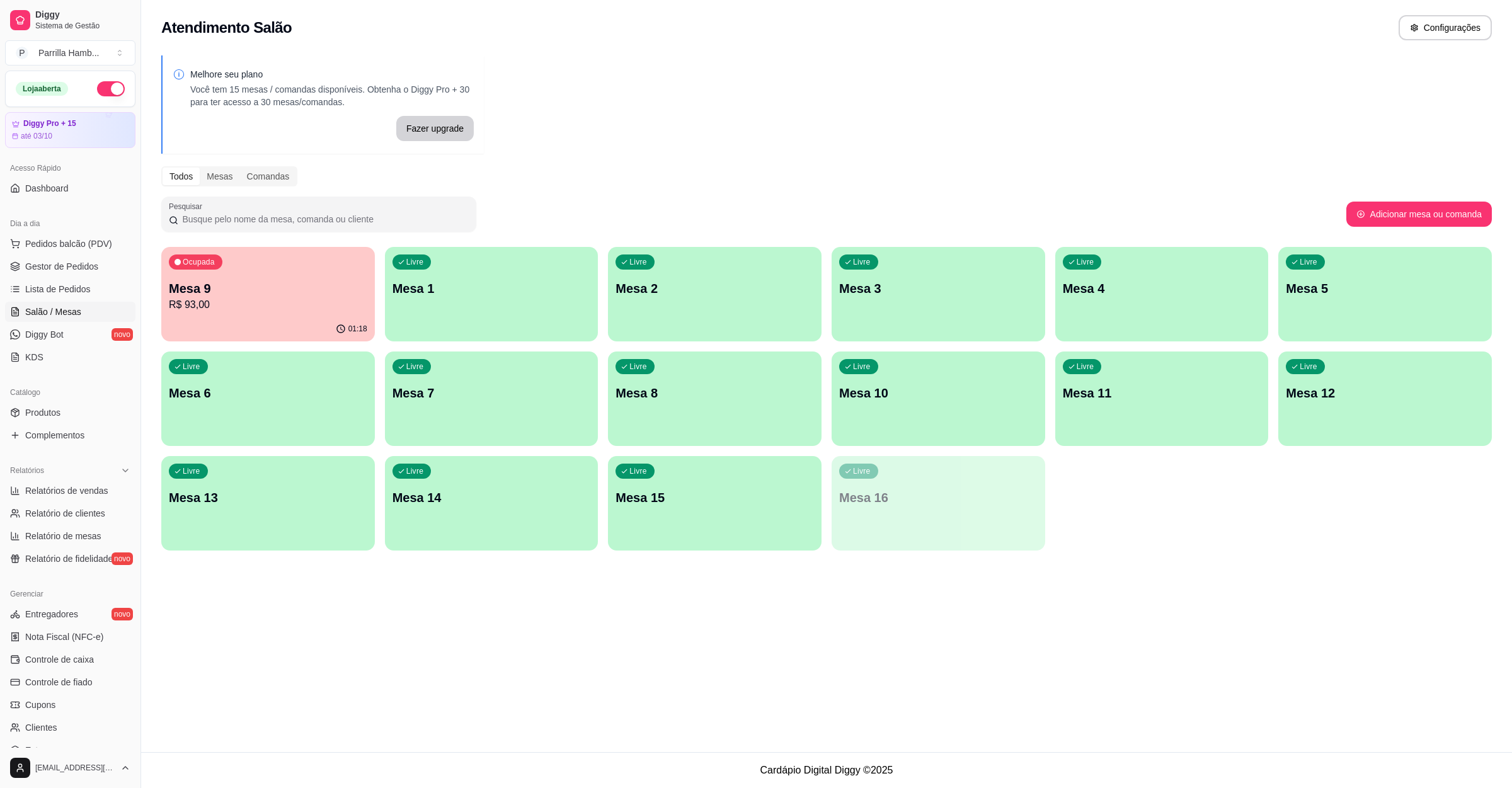
click at [348, 304] on p "R$ 93,00" at bounding box center [268, 305] width 198 height 15
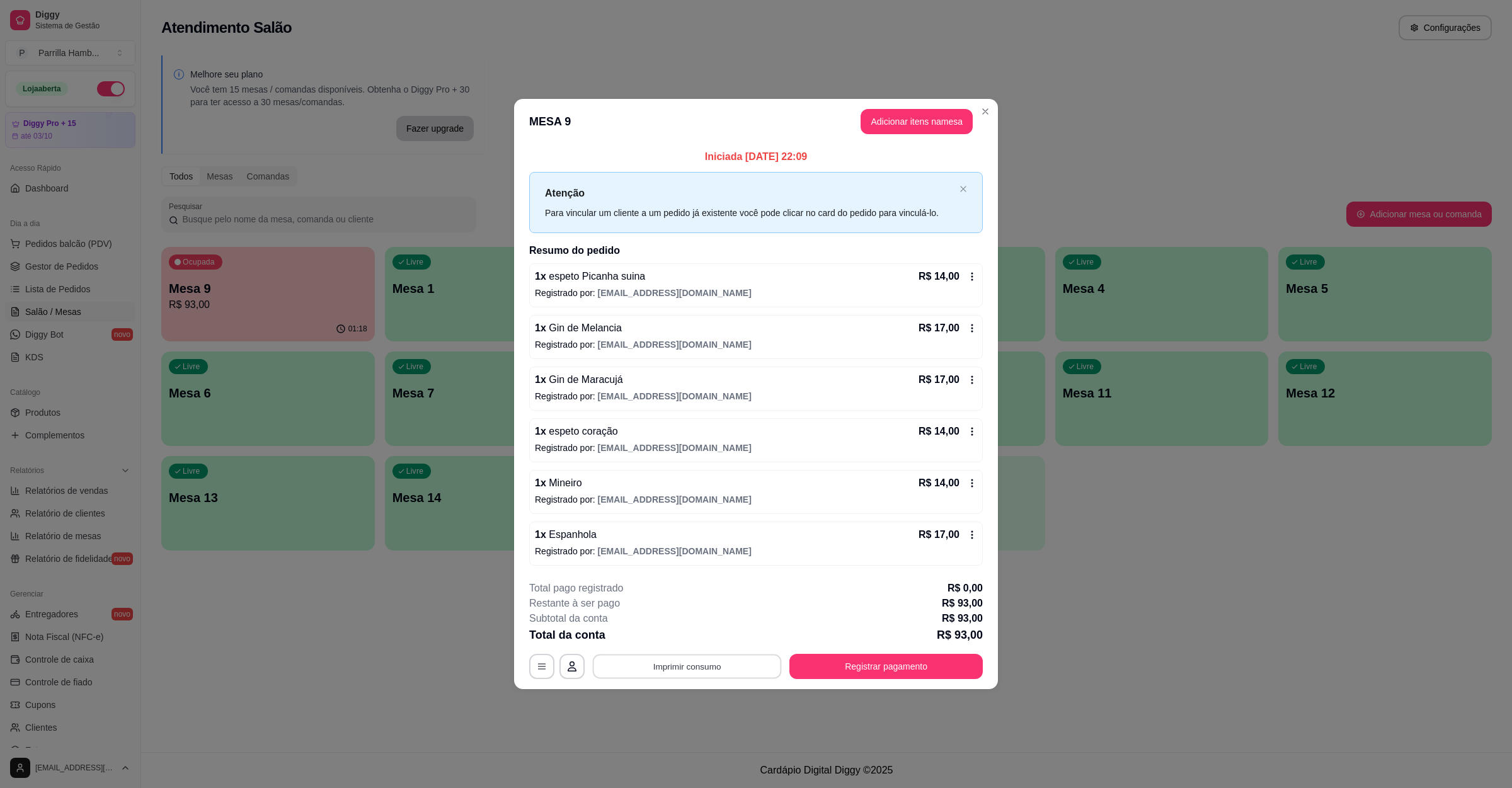
click at [652, 668] on button "Imprimir consumo" at bounding box center [687, 667] width 189 height 25
click at [662, 638] on button "IMPRESSORA" at bounding box center [690, 639] width 88 height 20
click at [883, 664] on button "Registrar pagamento" at bounding box center [886, 667] width 187 height 25
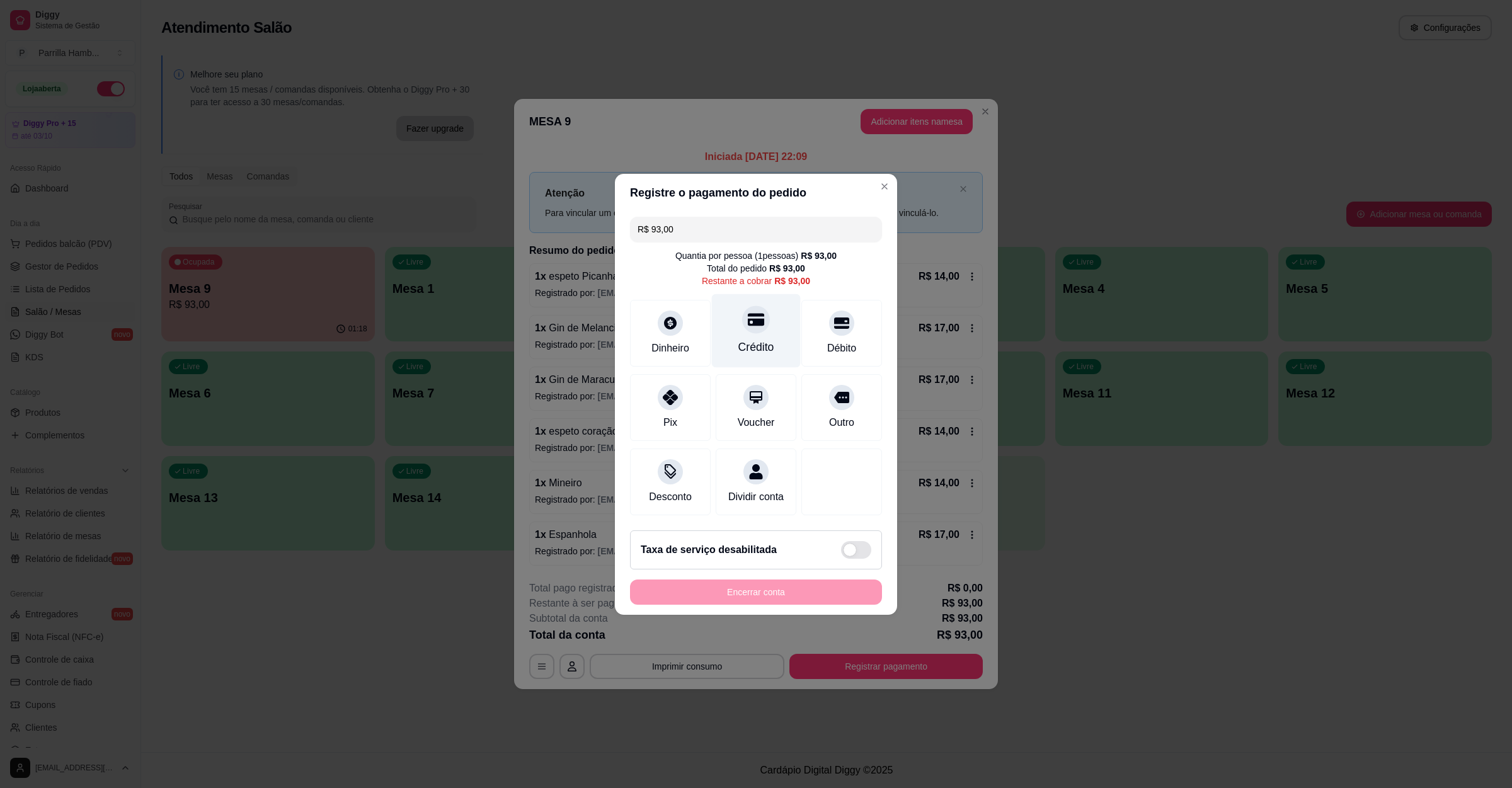
click at [760, 323] on div "Crédito" at bounding box center [756, 331] width 89 height 74
type input "R$ 0,00"
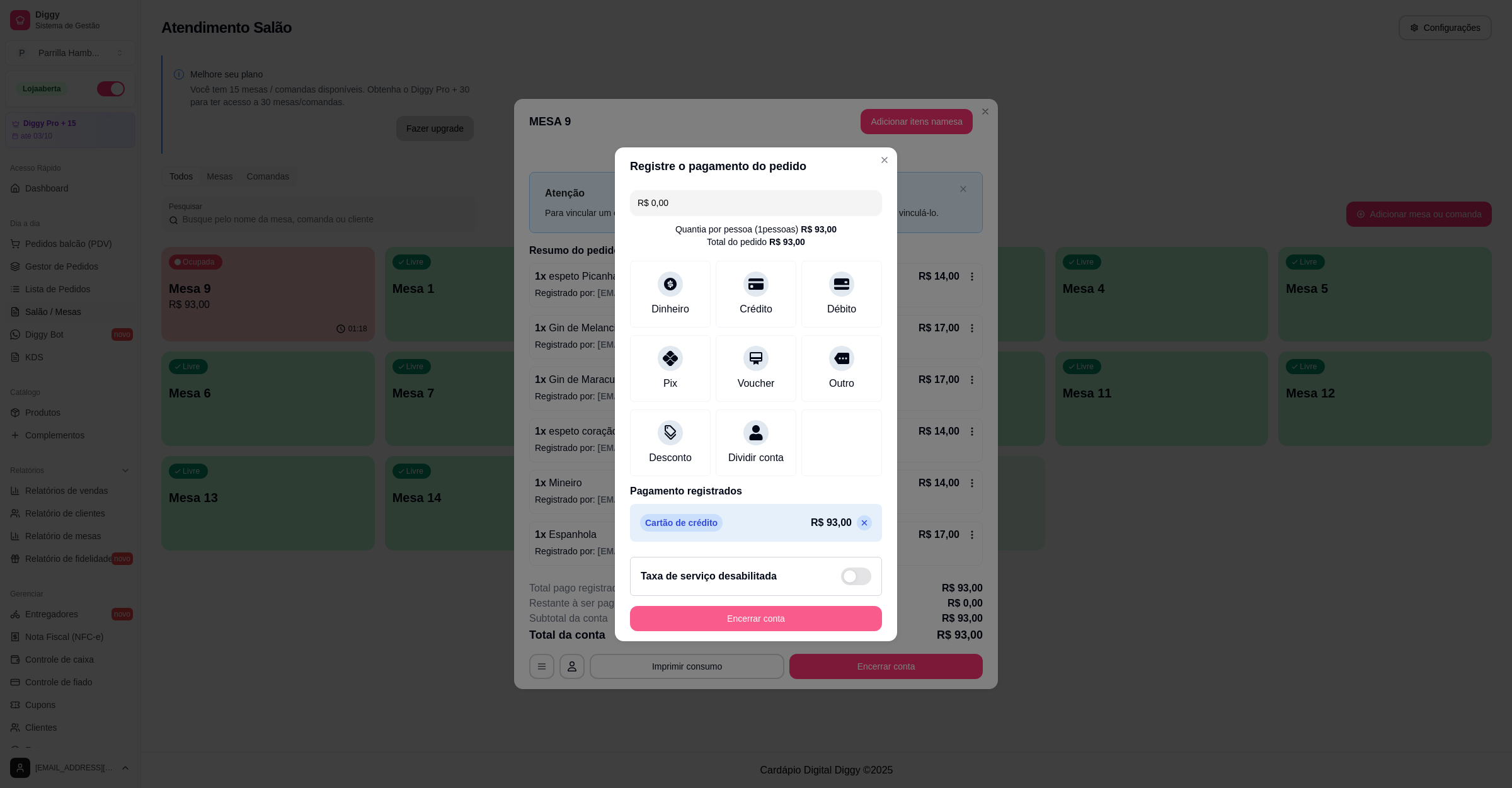
click at [741, 631] on button "Encerrar conta" at bounding box center [755, 619] width 252 height 26
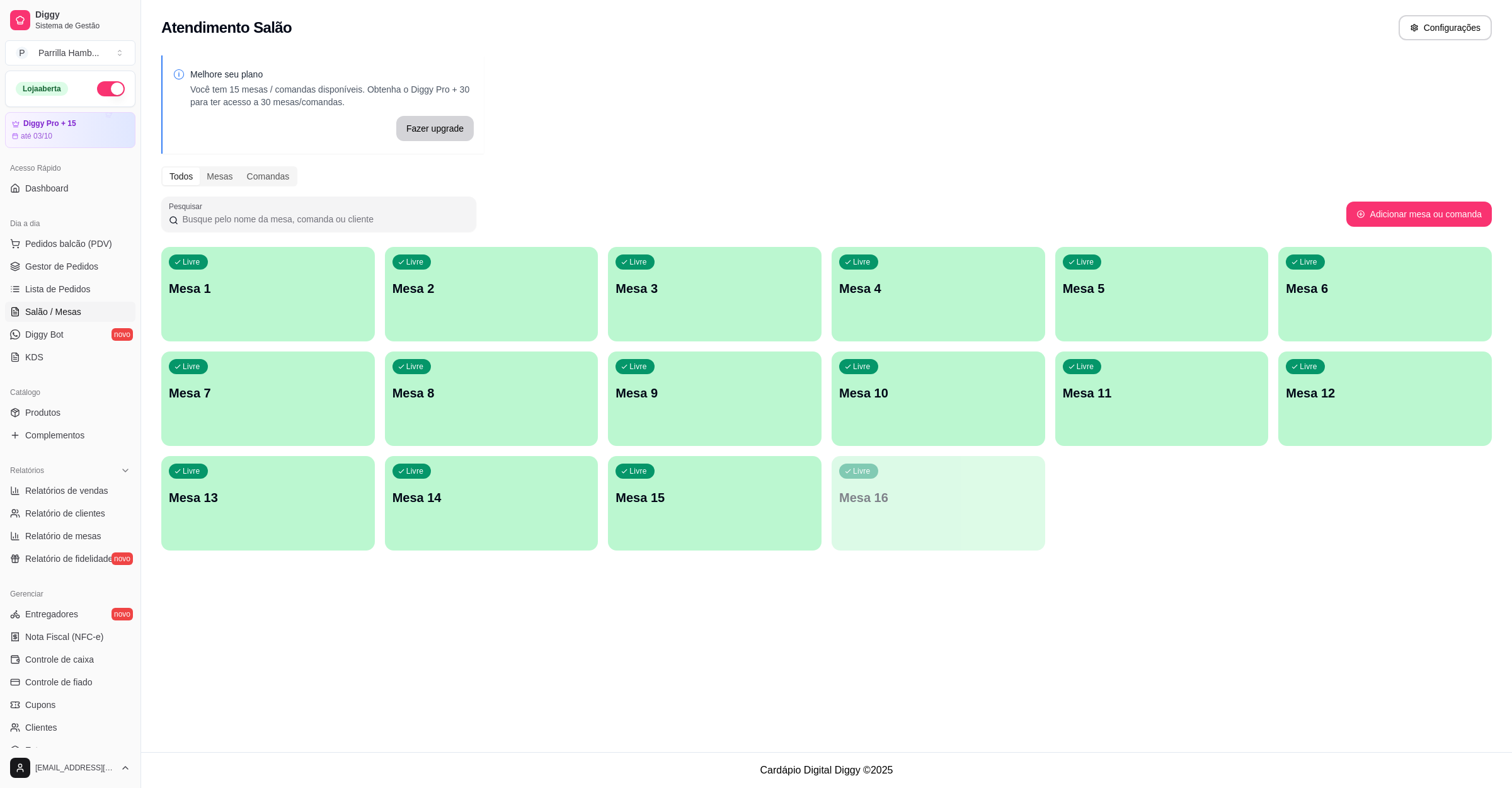
click at [76, 256] on ul "Pedidos balcão (PDV) Gestor de Pedidos Lista de Pedidos Salão / Mesas Diggy Bot…" at bounding box center [70, 301] width 131 height 134
click at [81, 242] on span "Pedidos balcão (PDV)" at bounding box center [69, 244] width 87 height 13
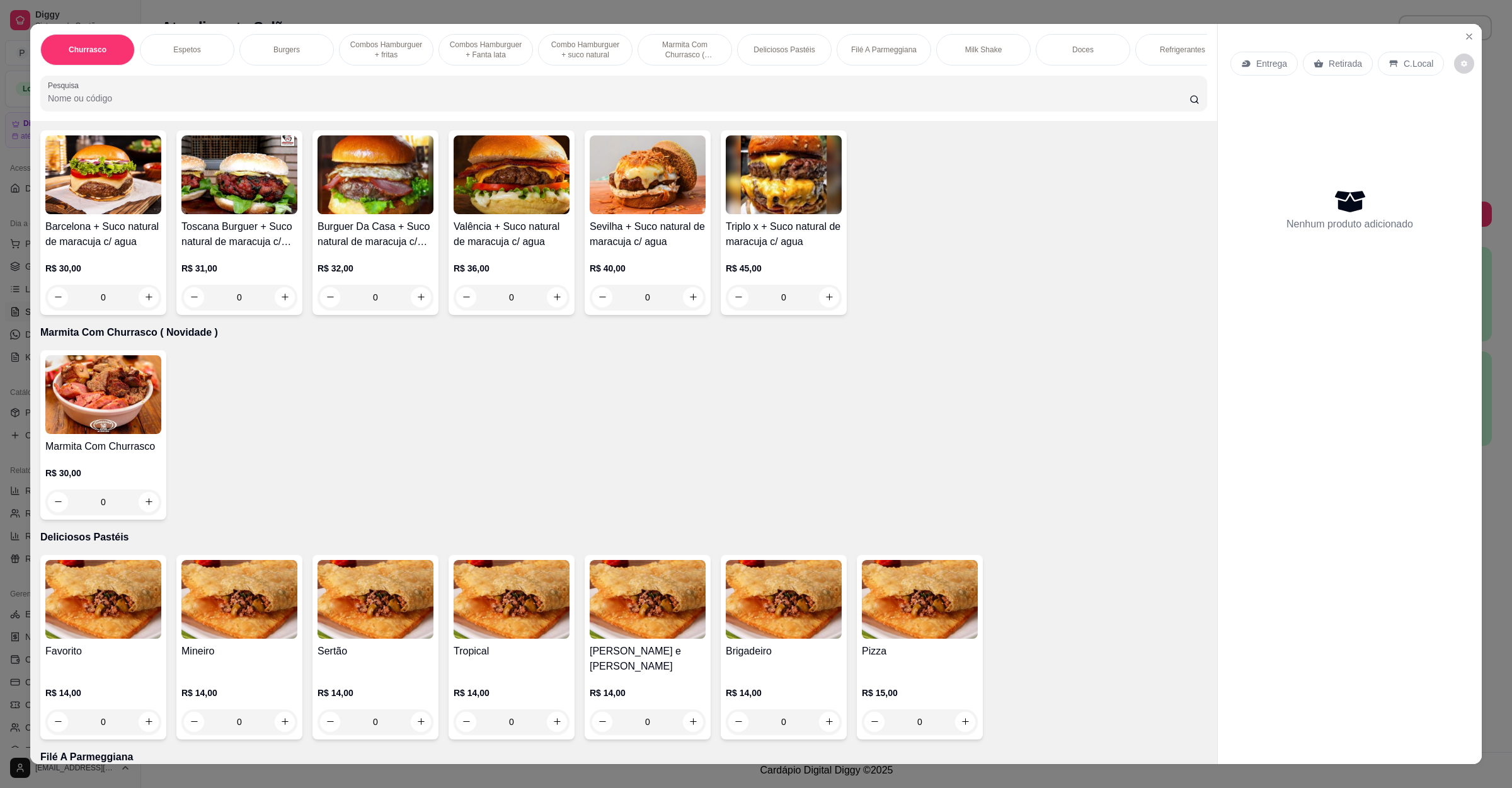
scroll to position [1323, 0]
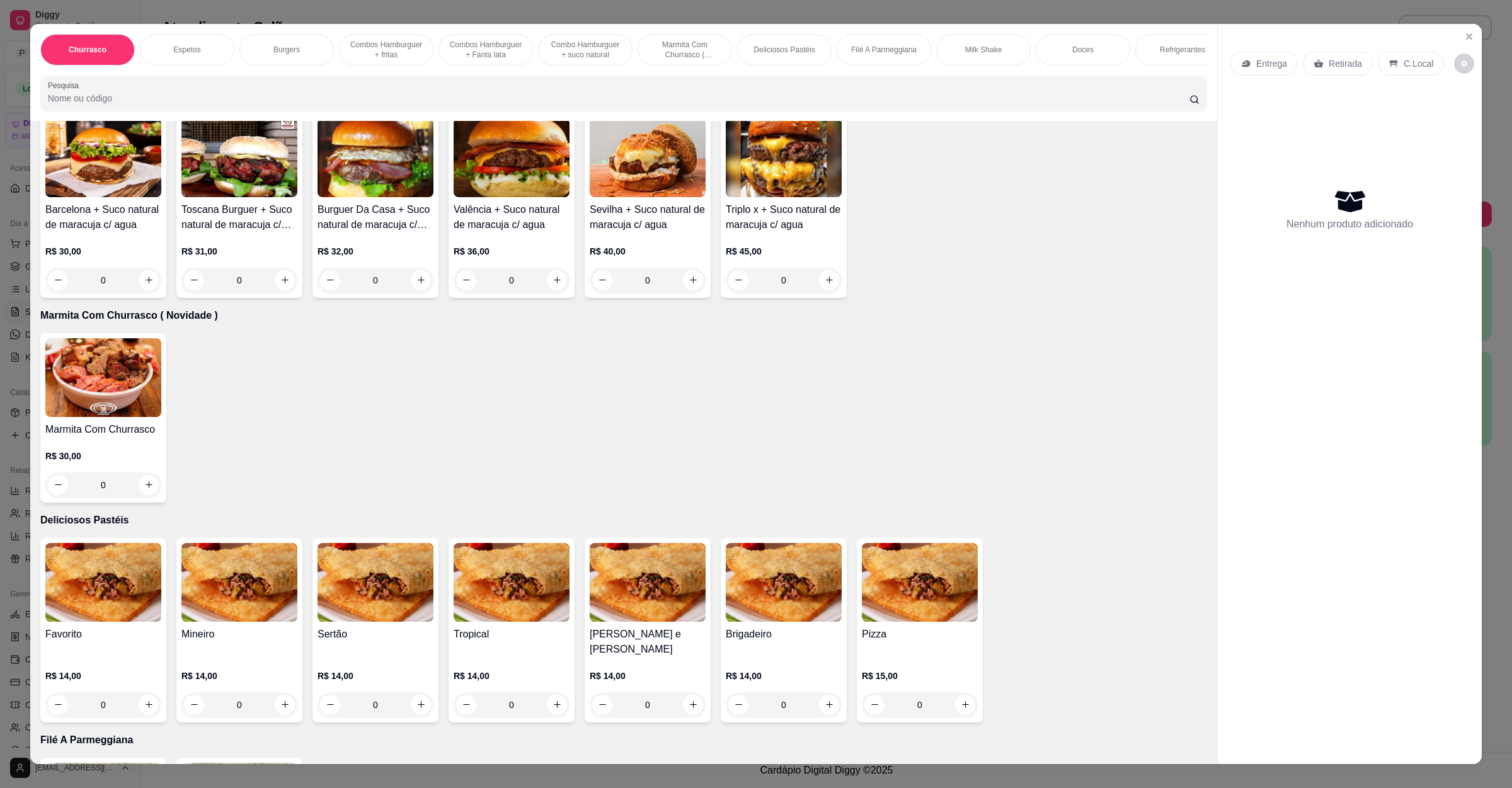
click at [92, 584] on img at bounding box center [103, 583] width 116 height 79
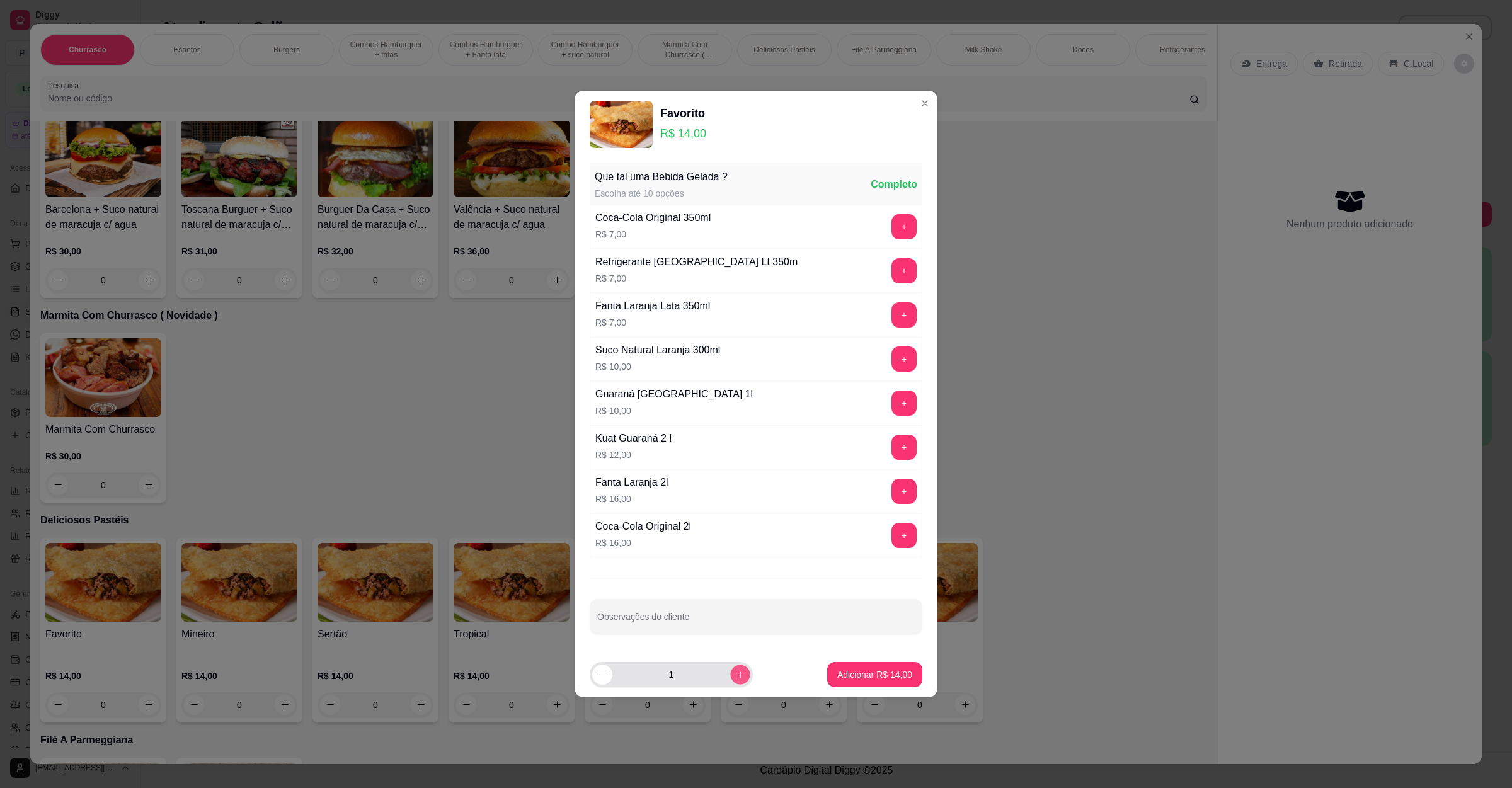
click at [736, 676] on icon "increase-product-quantity" at bounding box center [740, 675] width 10 height 10
type input "2"
click at [837, 675] on p "Adicionar R$ 28,00" at bounding box center [875, 675] width 75 height 13
type input "2"
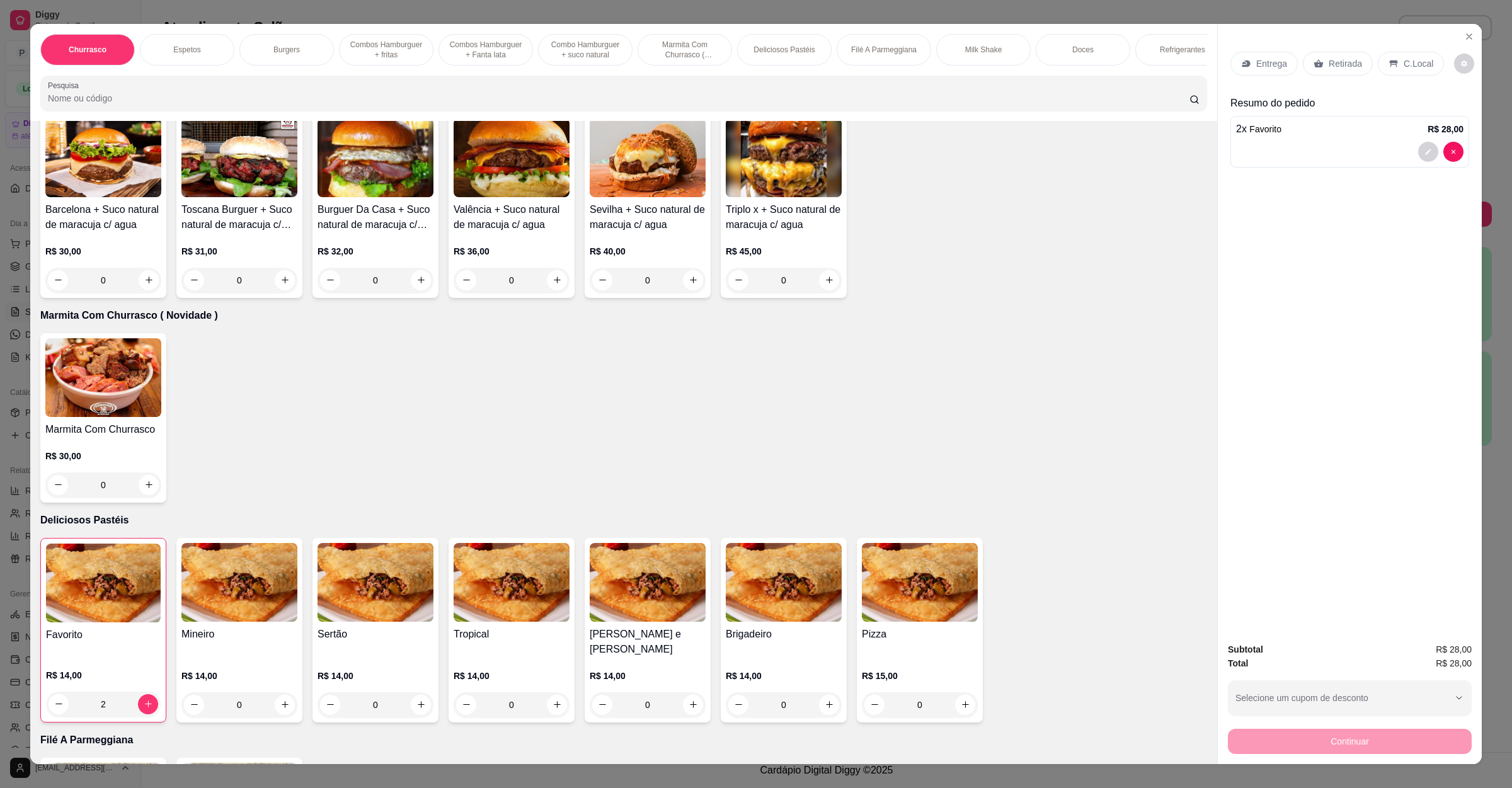
click at [654, 639] on h4 "[PERSON_NAME] e [PERSON_NAME]" at bounding box center [648, 641] width 116 height 30
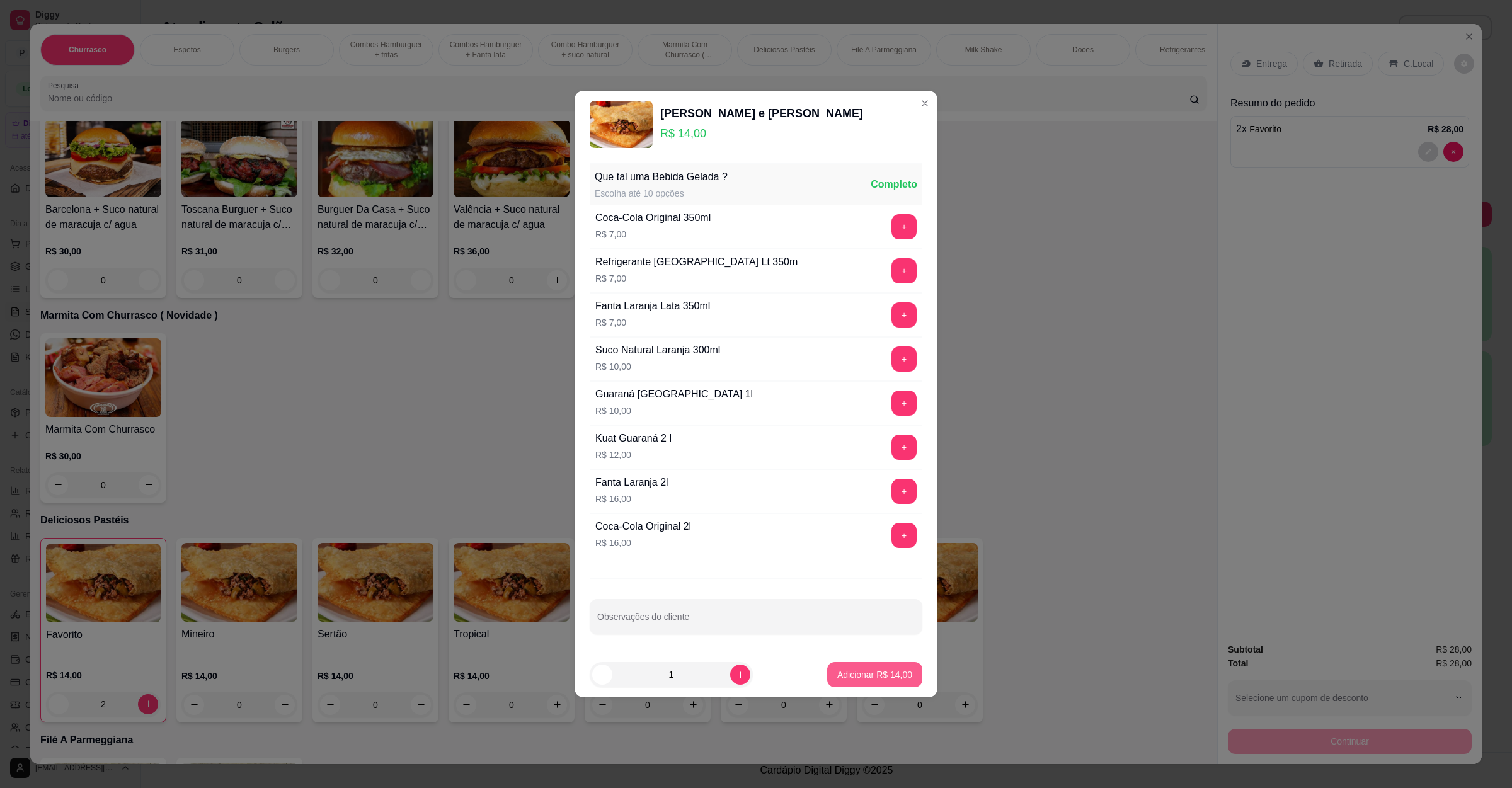
click at [870, 680] on p "Adicionar R$ 14,00" at bounding box center [875, 675] width 75 height 13
type input "1"
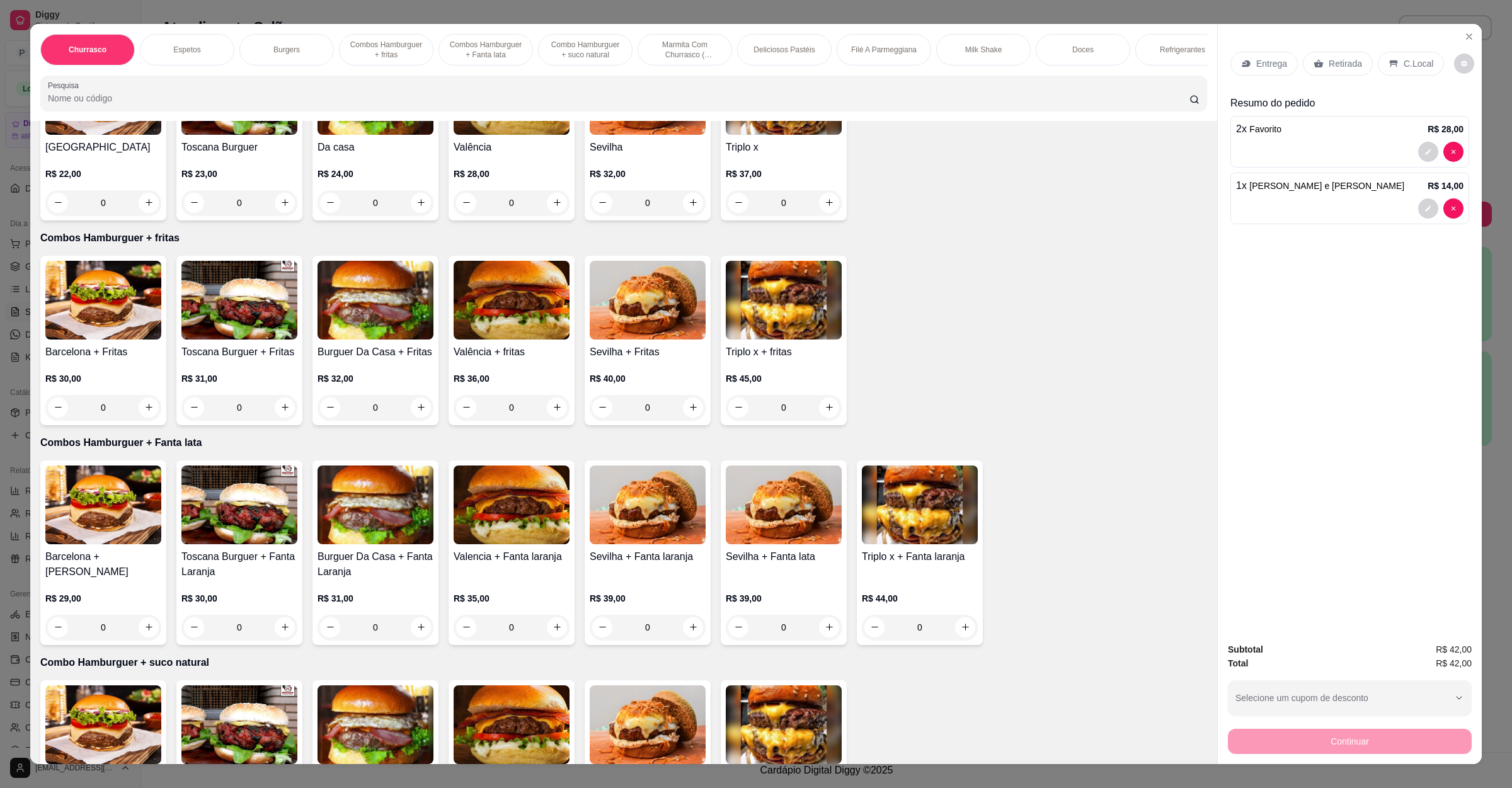
scroll to position [378, 0]
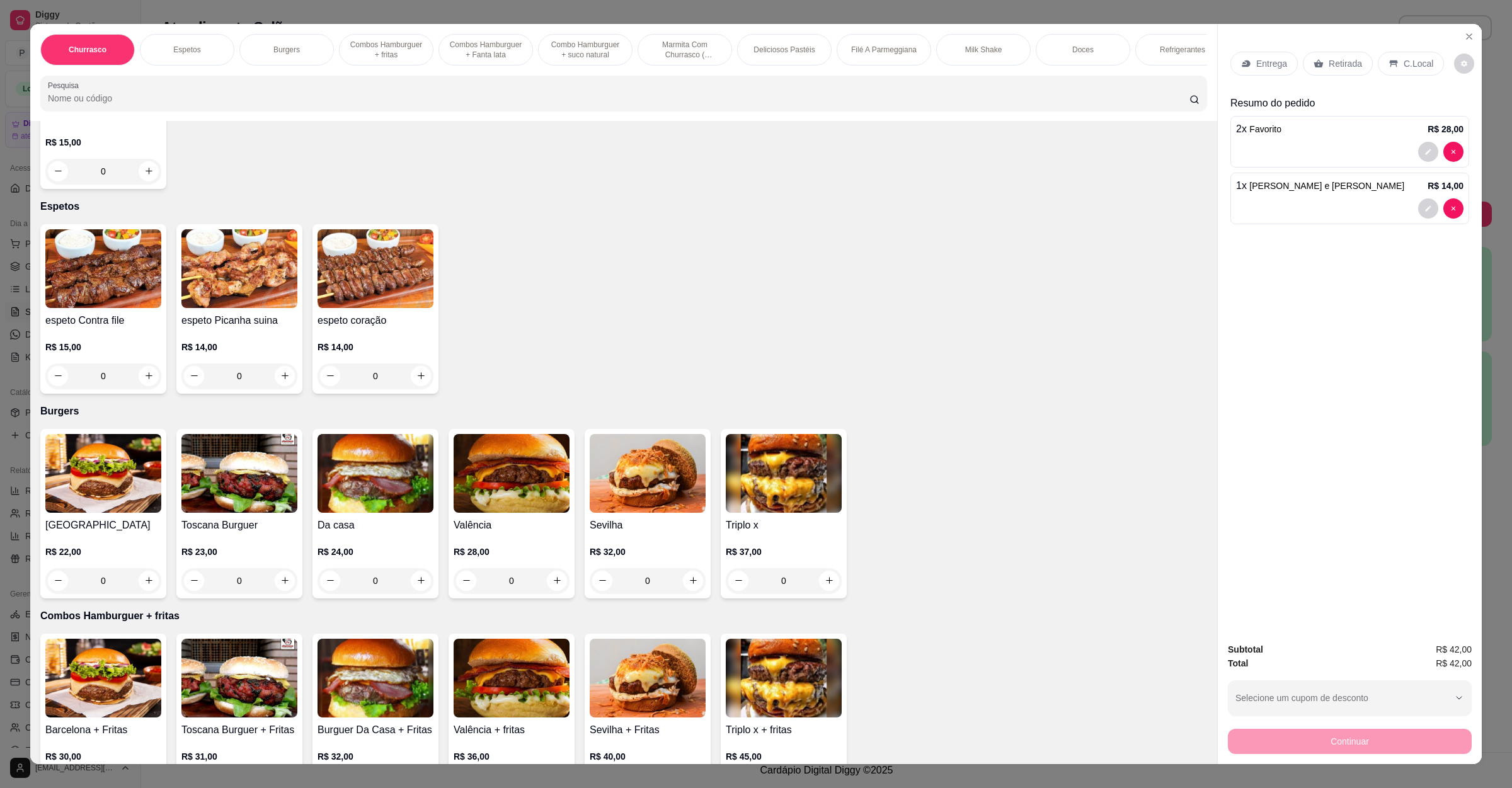
click at [350, 121] on div "Churrasco Espetos Burgers Combos Hamburguer + fritas Combos Hamburguer + Fanta …" at bounding box center [623, 73] width 1187 height 97
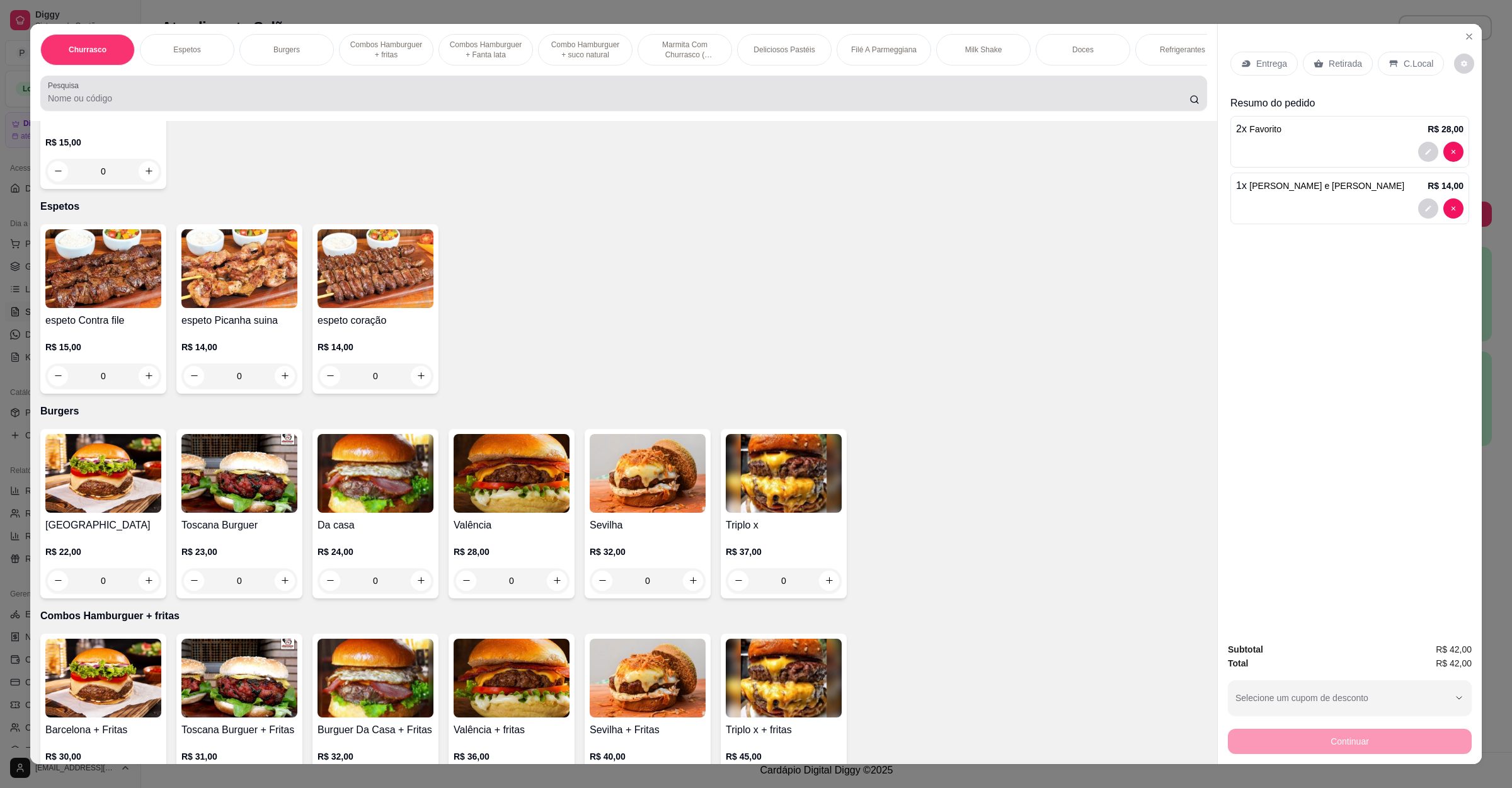
click at [352, 105] on input "Pesquisa" at bounding box center [618, 98] width 1142 height 13
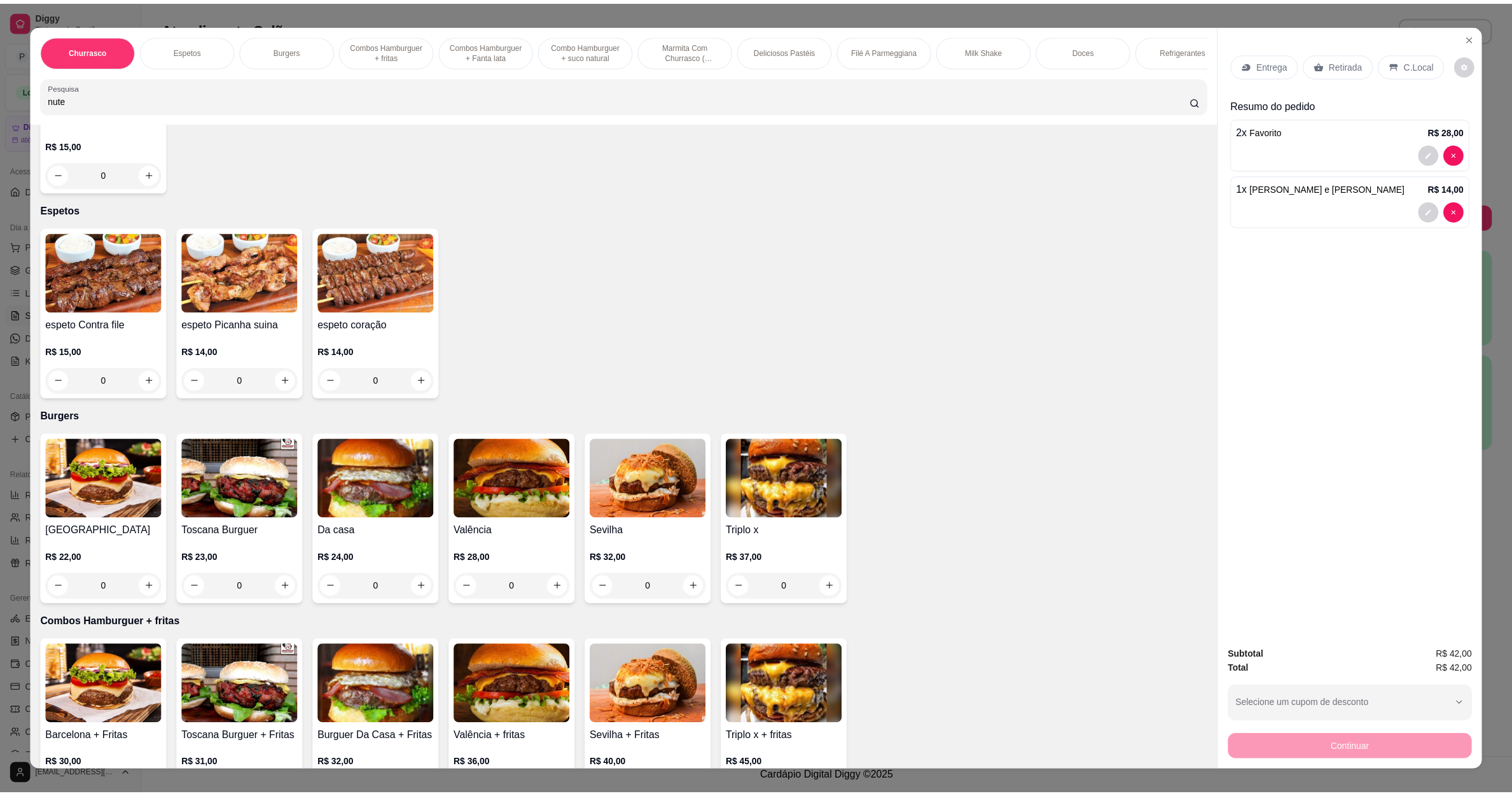
scroll to position [0, 0]
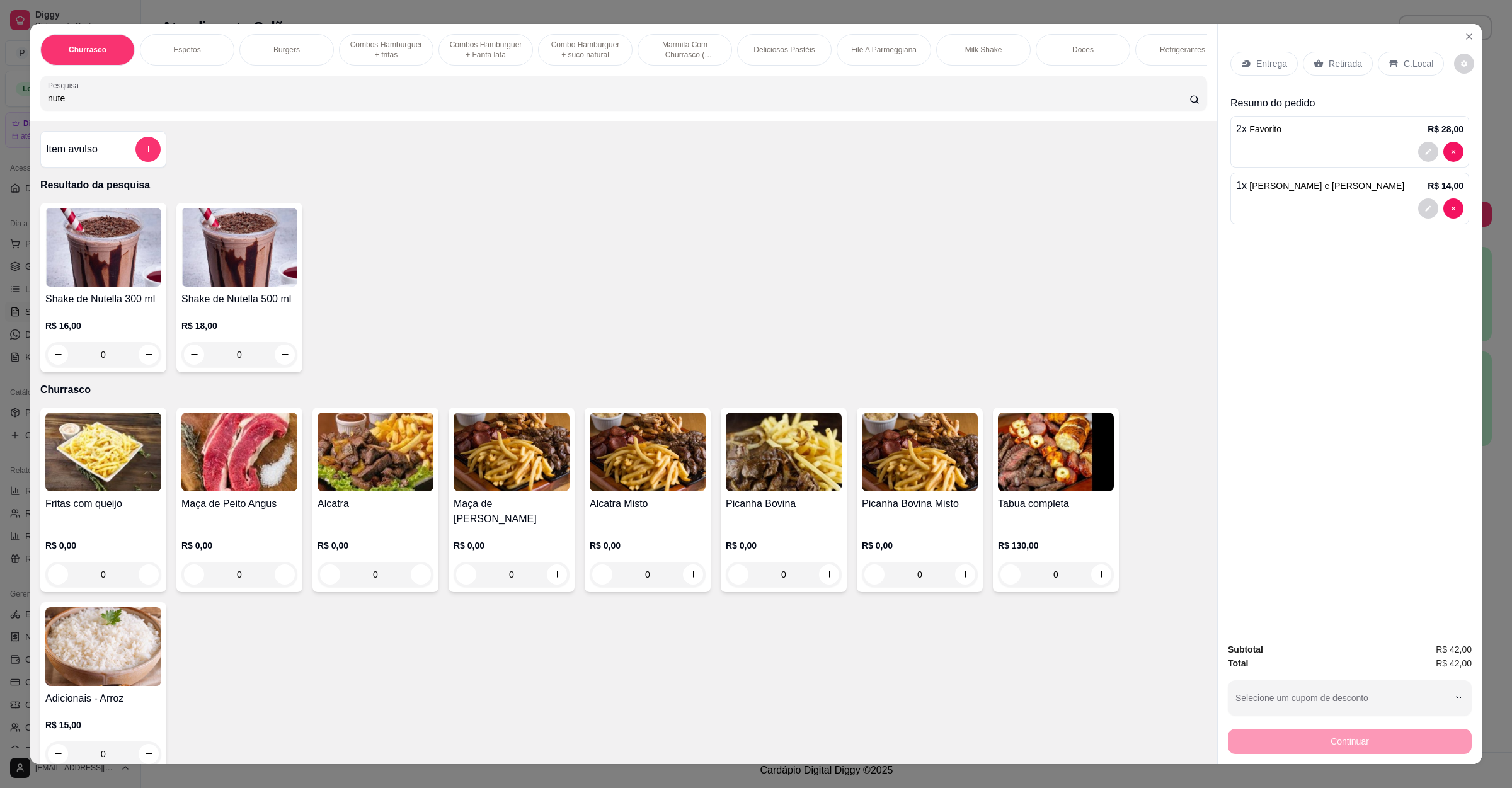
type input "nute"
click at [104, 281] on img at bounding box center [103, 247] width 116 height 79
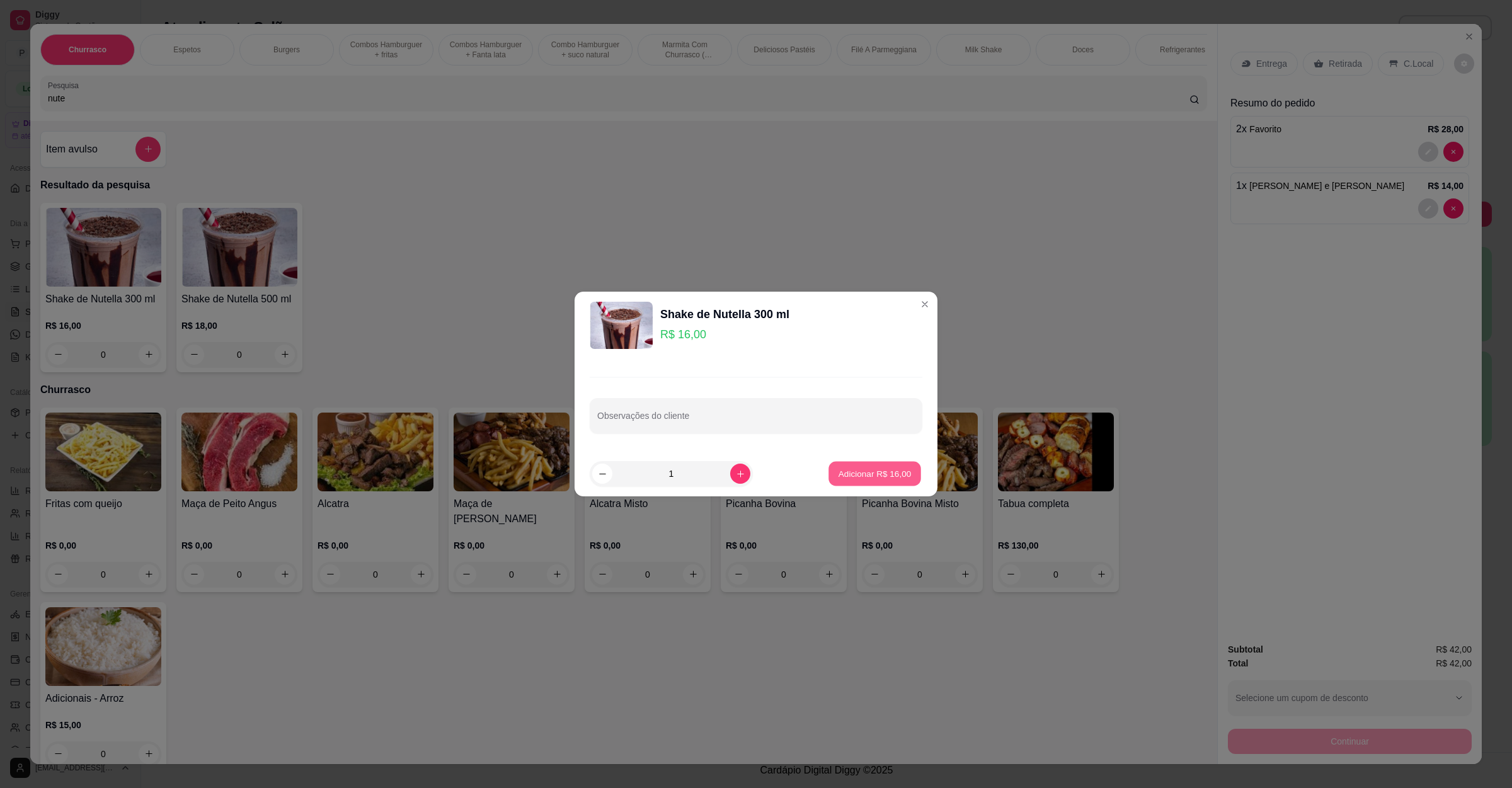
click at [898, 471] on button "Adicionar R$ 16,00" at bounding box center [875, 474] width 92 height 25
type input "1"
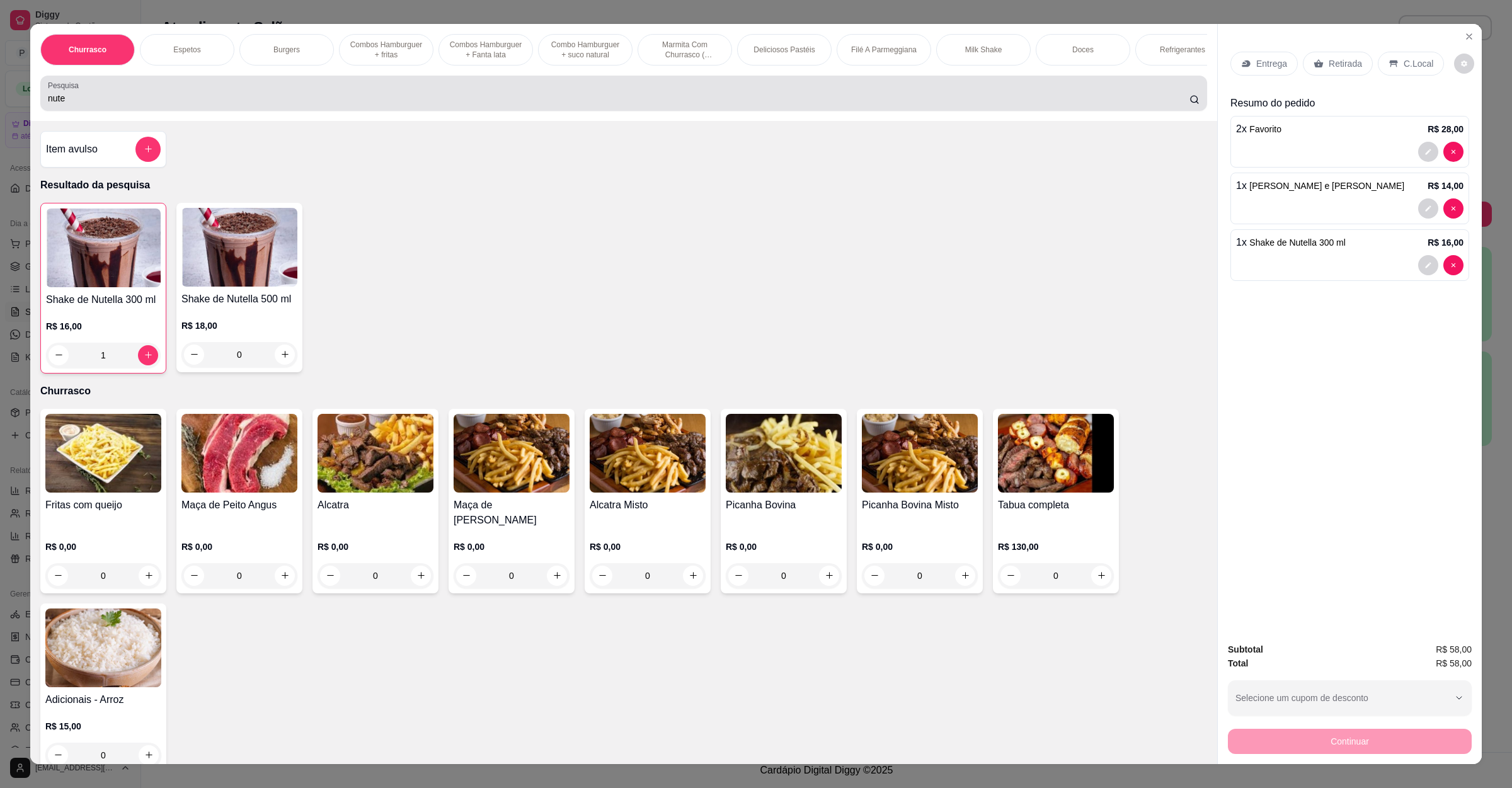
click at [327, 94] on div "nute" at bounding box center [623, 93] width 1152 height 26
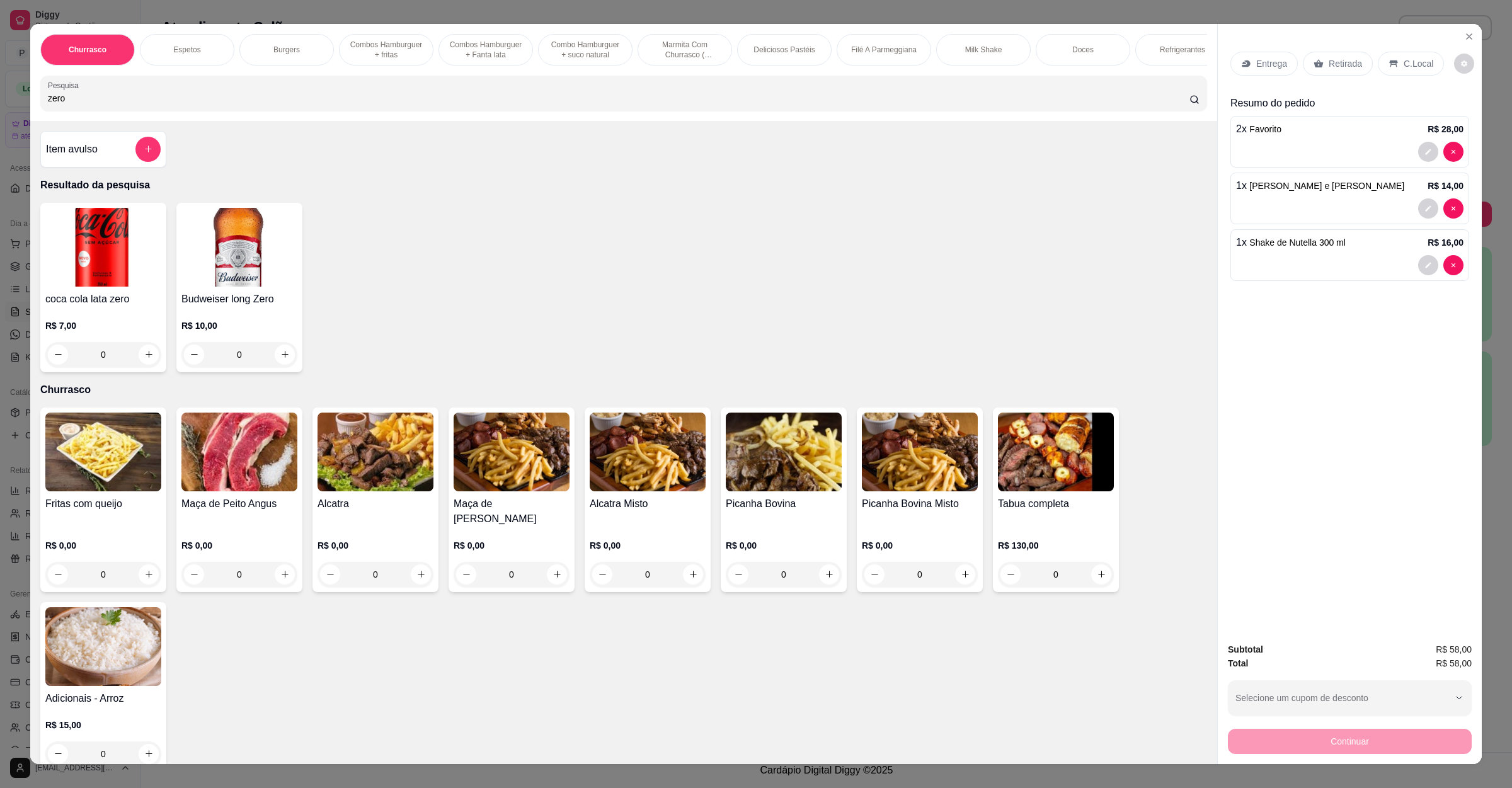
type input "zero"
click at [112, 263] on img at bounding box center [103, 247] width 116 height 79
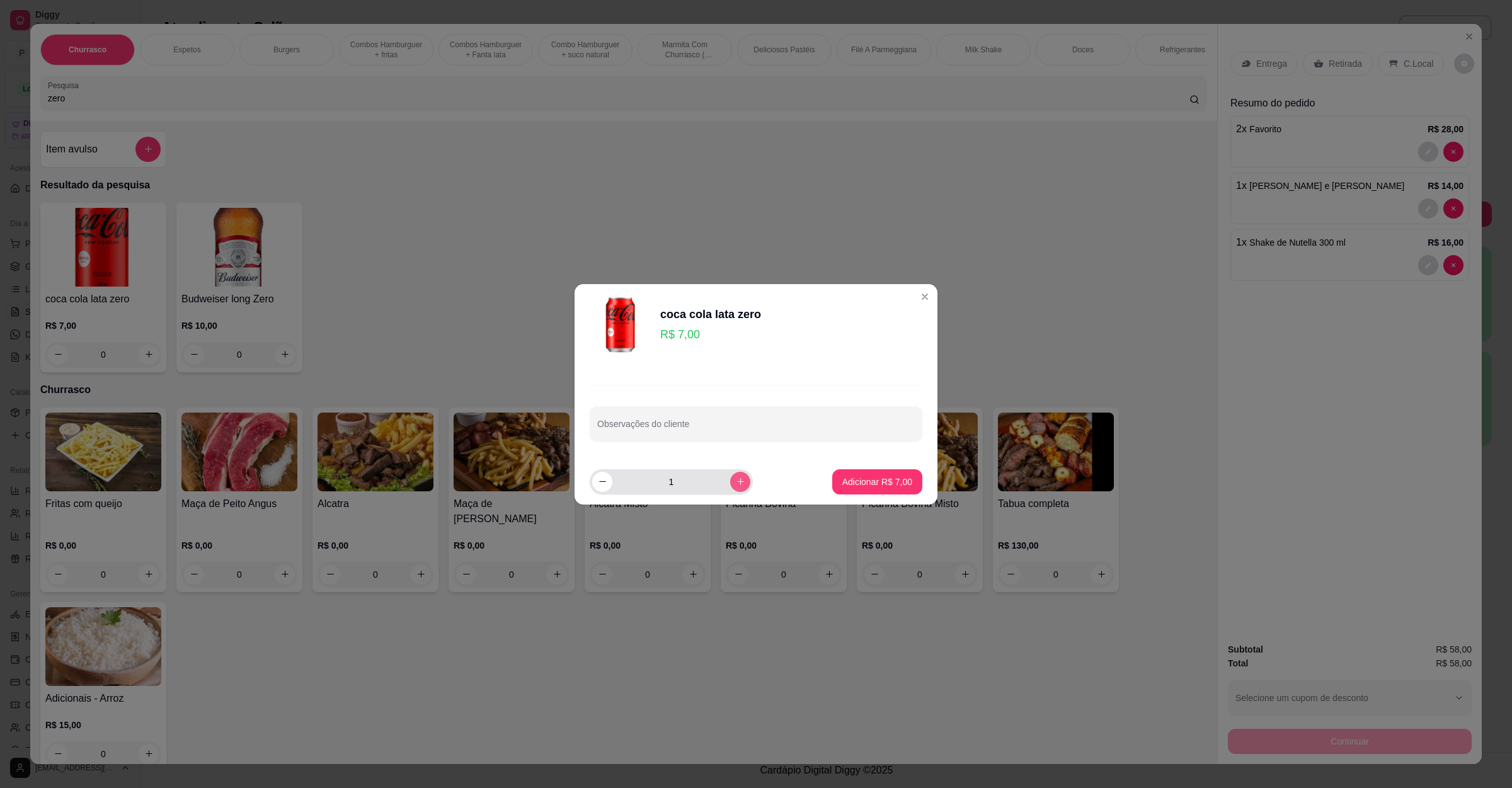
click at [737, 485] on button "increase-product-quantity" at bounding box center [740, 482] width 20 height 20
type input "2"
click at [861, 473] on button "Adicionar R$ 14,00" at bounding box center [875, 481] width 92 height 25
type input "2"
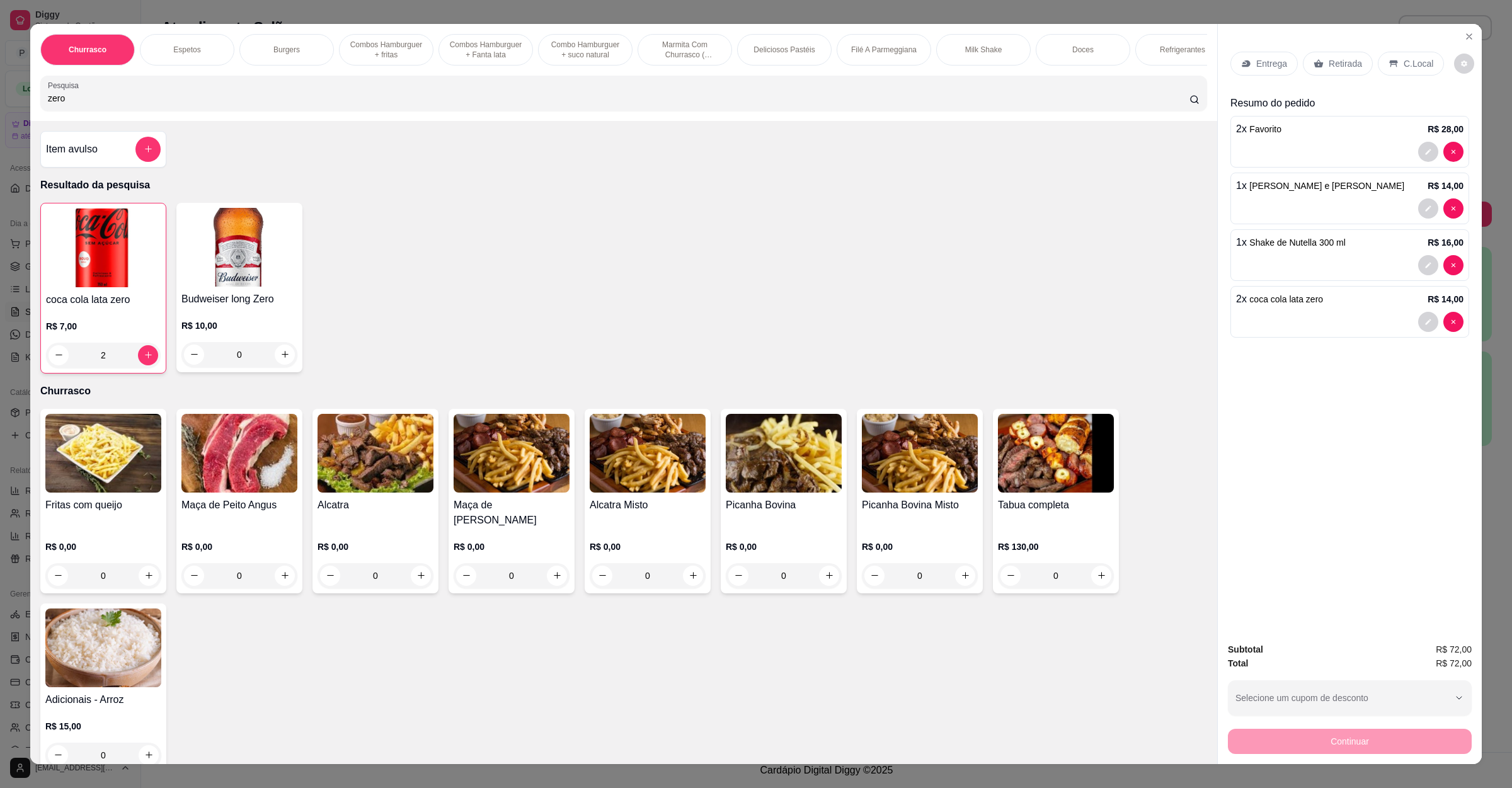
click at [1241, 62] on icon at bounding box center [1246, 64] width 10 height 10
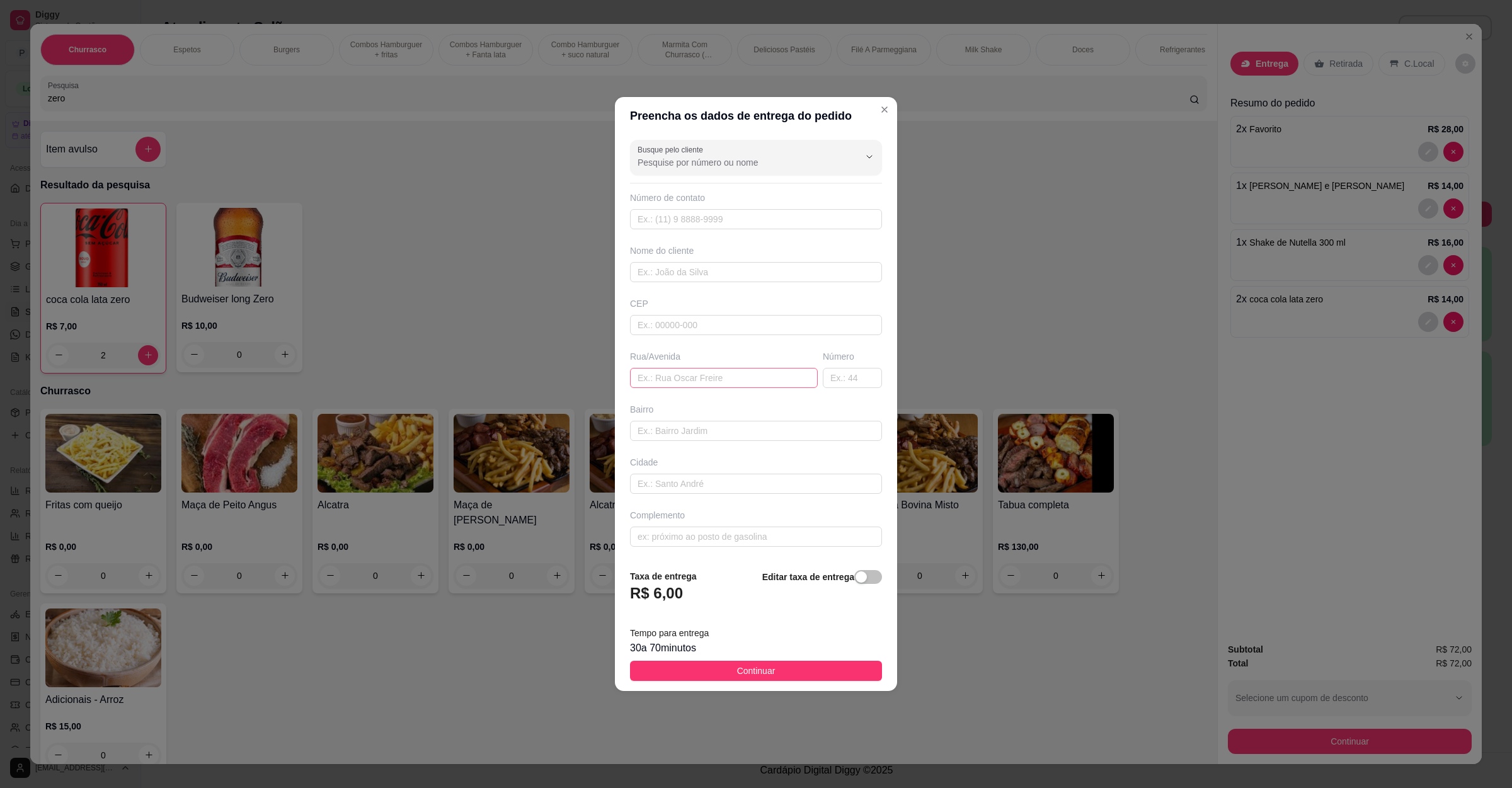
drag, startPoint x: 760, startPoint y: 398, endPoint x: 745, endPoint y: 367, distance: 34.4
click at [760, 398] on div "Busque pelo cliente Número de contato Nome do cliente CEP Rua/[GEOGRAPHIC_DATA]" at bounding box center [756, 347] width 282 height 425
click at [741, 359] on div "Rua/Avenida" at bounding box center [723, 356] width 187 height 13
click at [717, 386] on input "text" at bounding box center [723, 378] width 187 height 20
paste input "[STREET_ADDRESS][GEOGRAPHIC_DATA]"
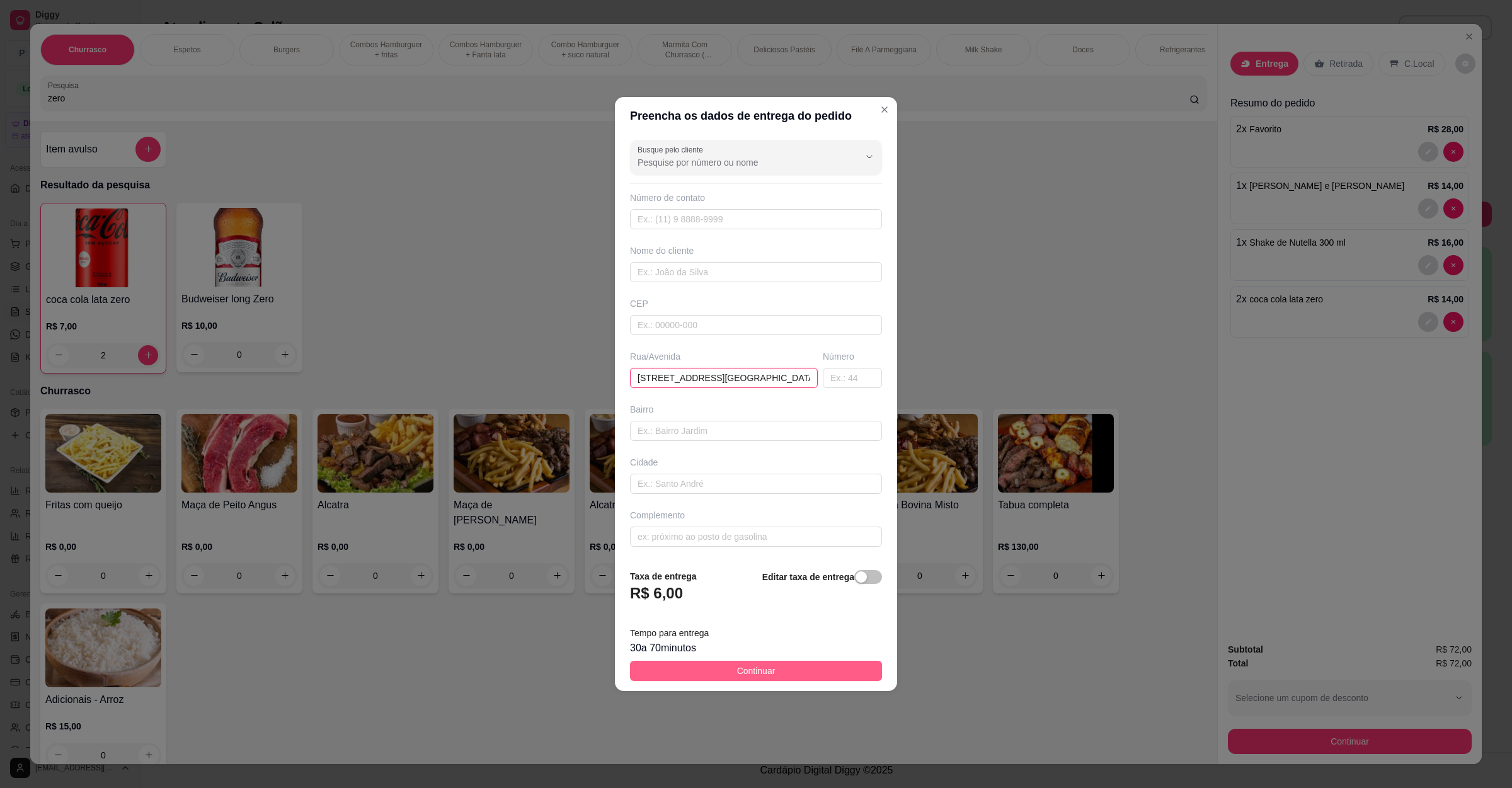
type input "[STREET_ADDRESS][GEOGRAPHIC_DATA]"
click at [779, 681] on button "Continuar" at bounding box center [755, 671] width 252 height 20
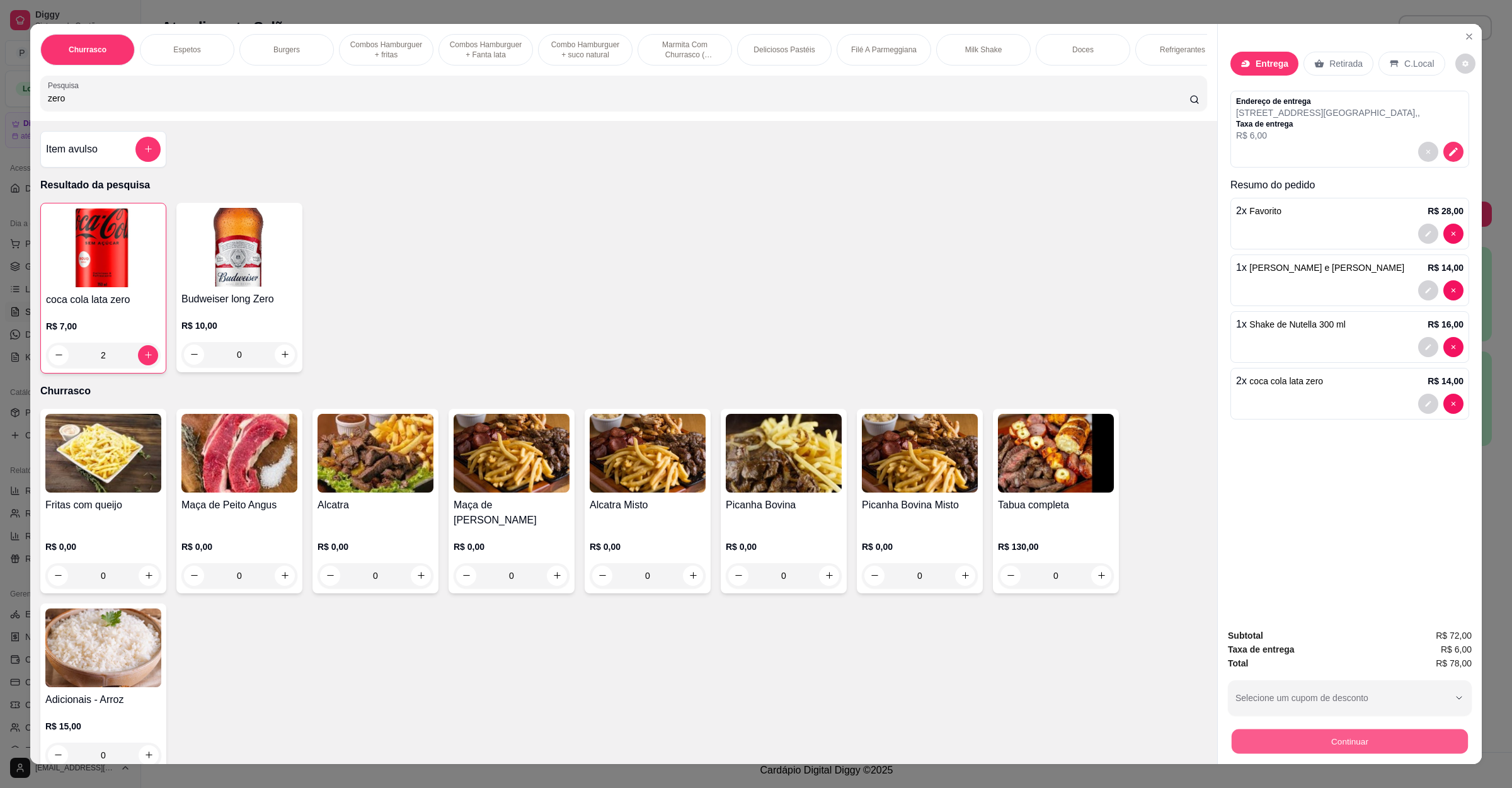
click at [1288, 732] on button "Continuar" at bounding box center [1349, 741] width 236 height 25
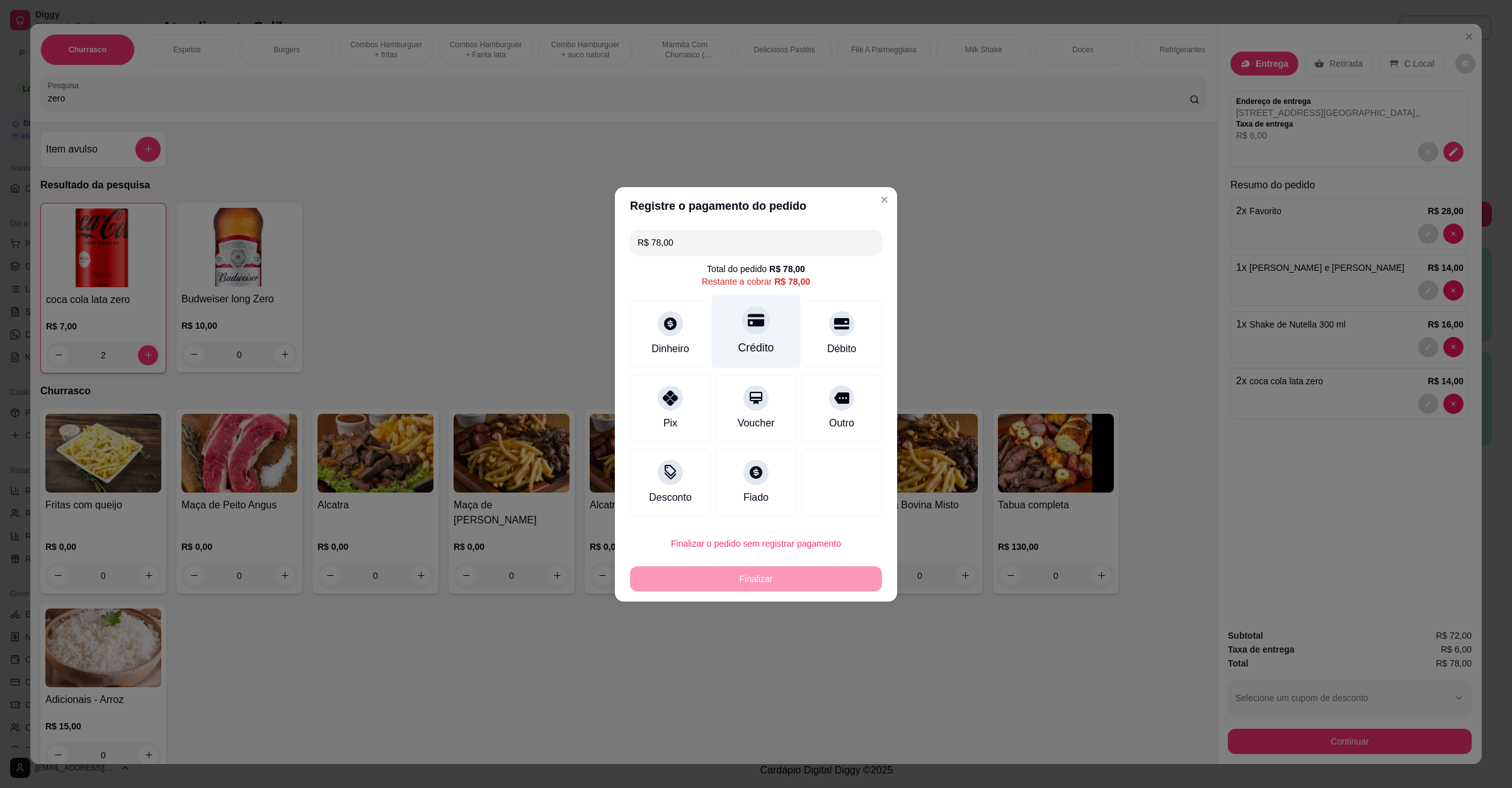
click at [762, 323] on div "Crédito" at bounding box center [756, 332] width 89 height 74
type input "R$ 0,00"
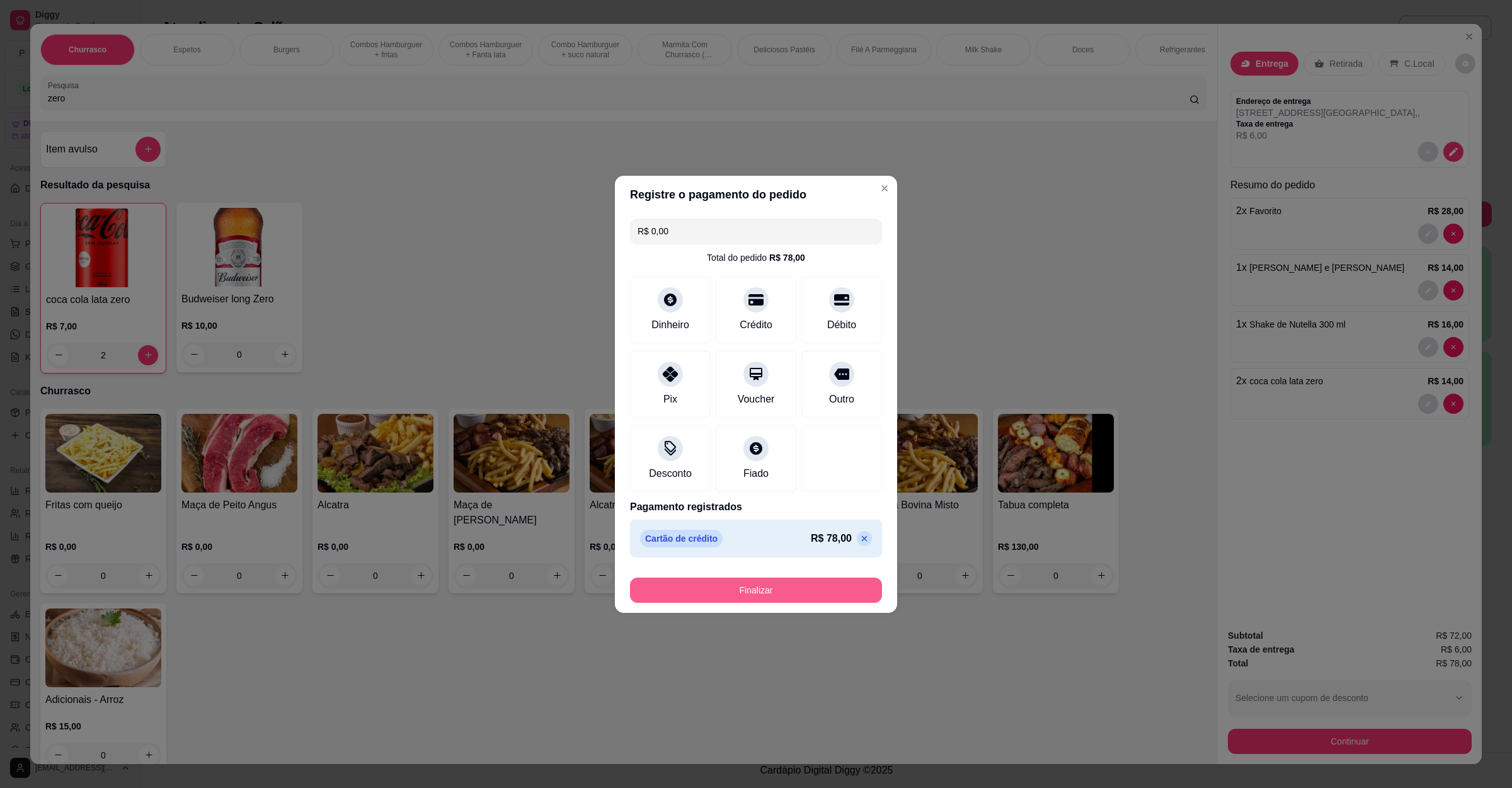
click at [713, 587] on button "Finalizar" at bounding box center [755, 590] width 252 height 26
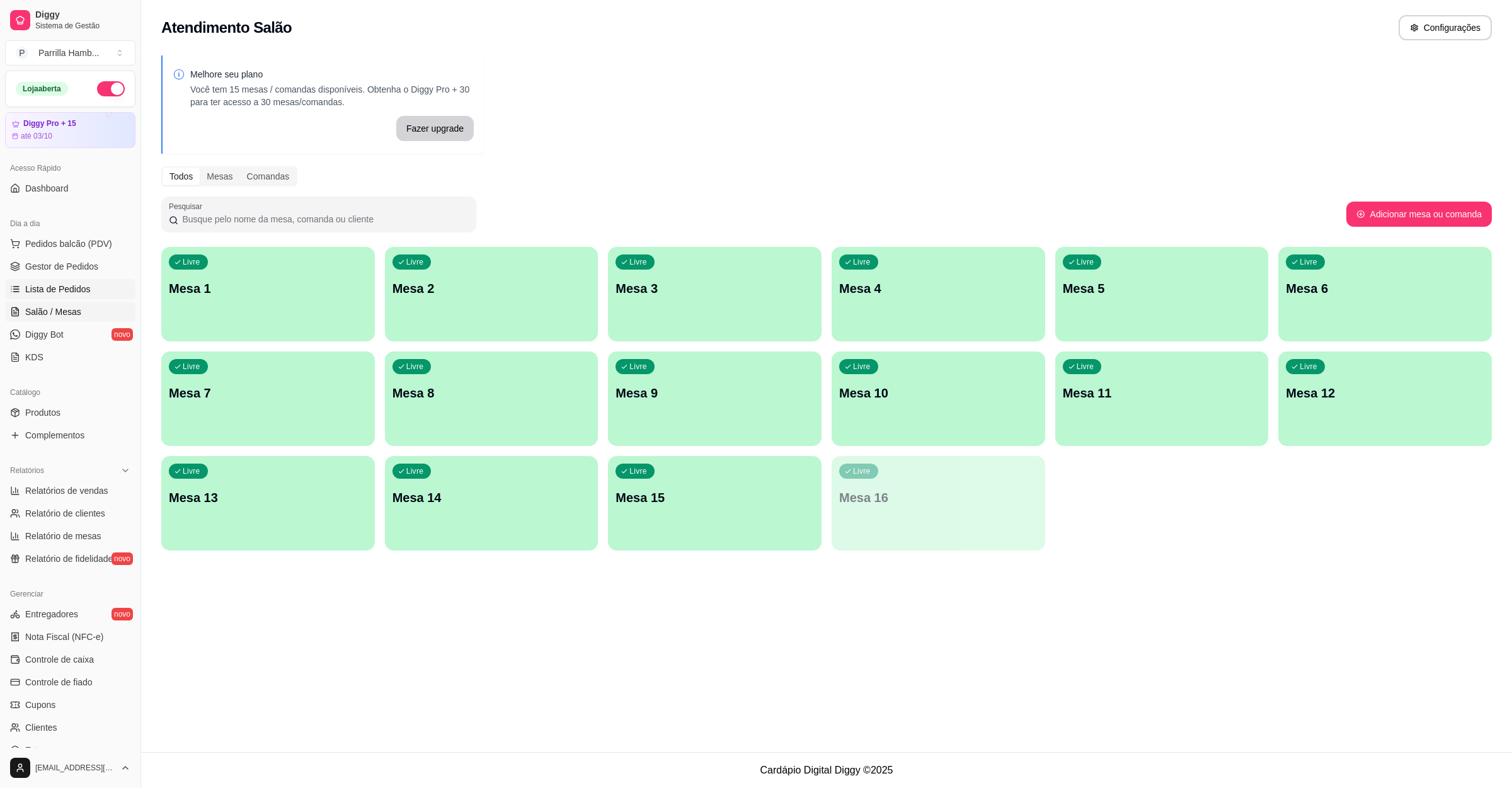
click at [81, 295] on span "Lista de Pedidos" at bounding box center [58, 289] width 66 height 13
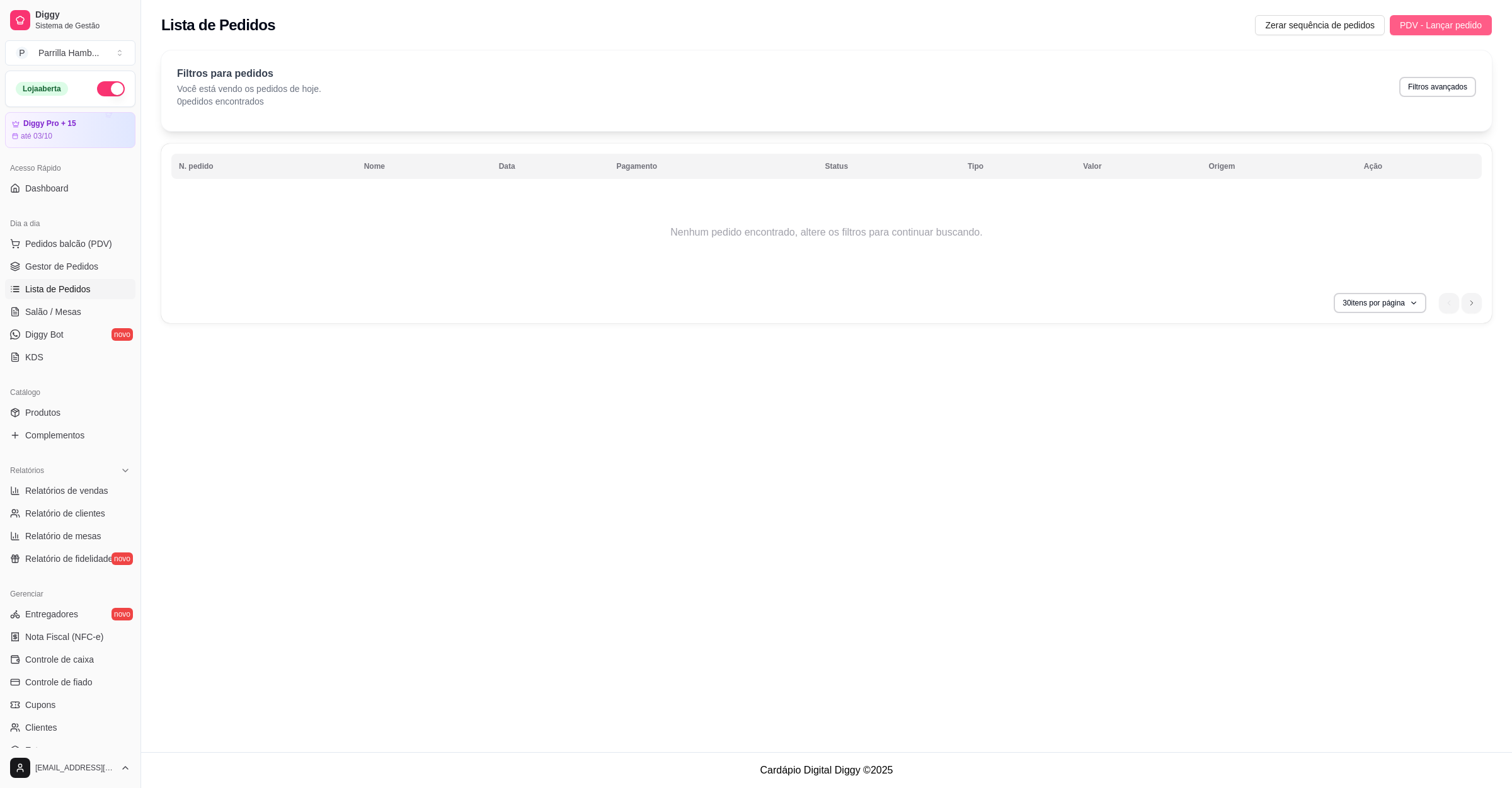
click at [1430, 30] on span "PDV - Lançar pedido" at bounding box center [1441, 26] width 82 height 14
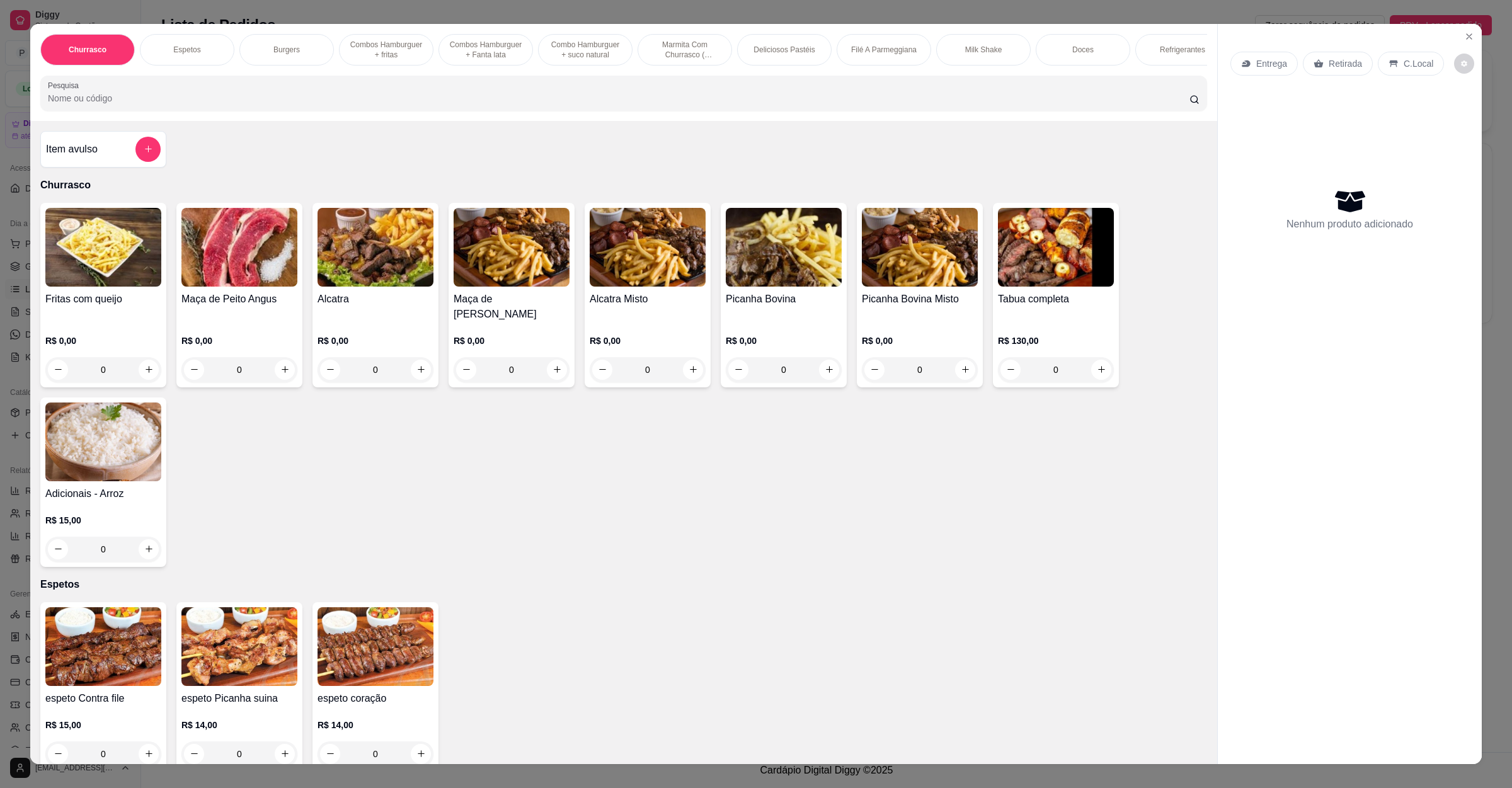
click at [1454, 44] on div "Entrega Retirada C.Local" at bounding box center [1349, 63] width 239 height 44
click at [1467, 38] on icon "Close" at bounding box center [1469, 36] width 5 height 5
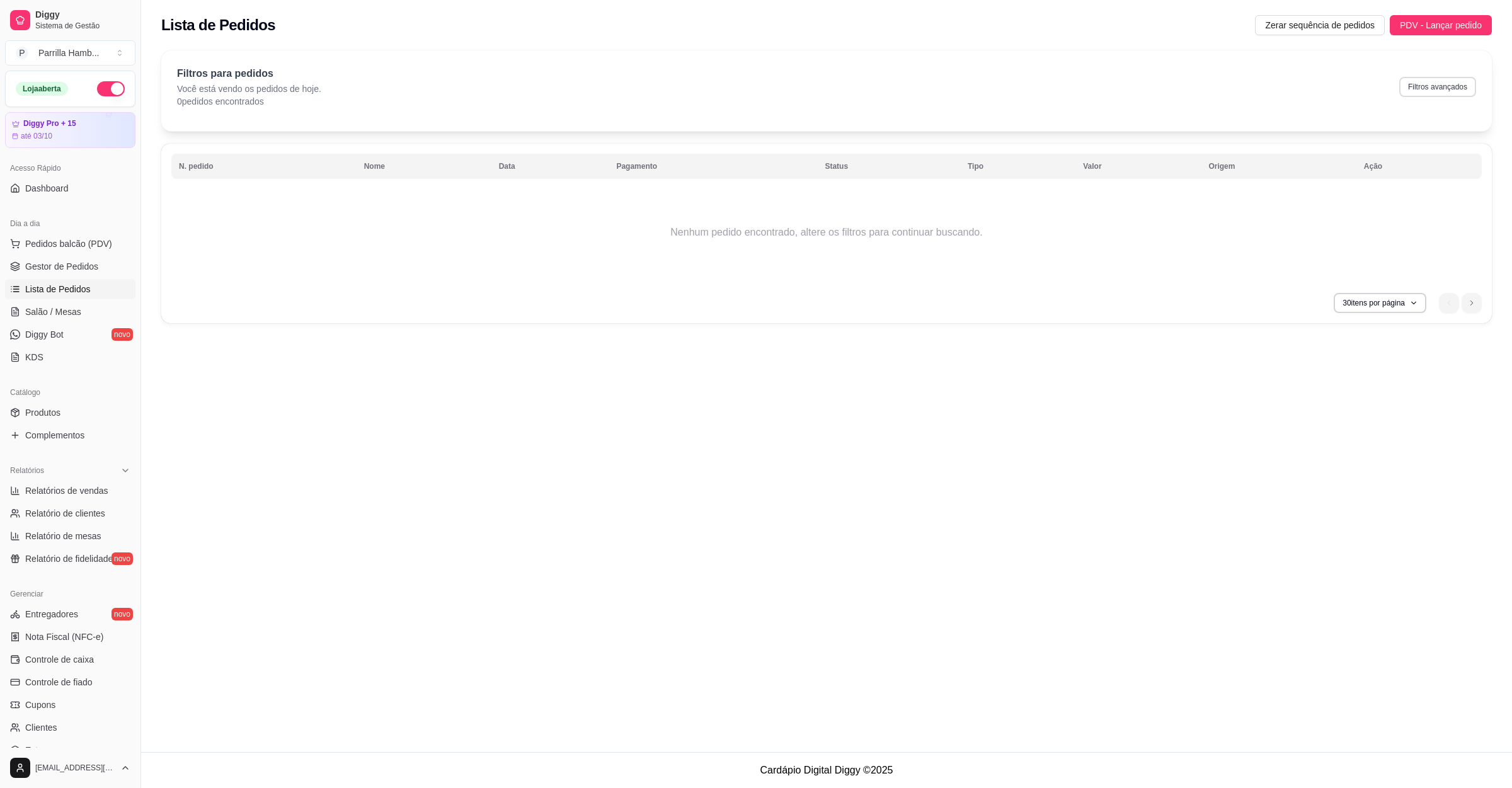
click at [1446, 83] on button "Filtros avançados" at bounding box center [1437, 87] width 77 height 20
select select "0"
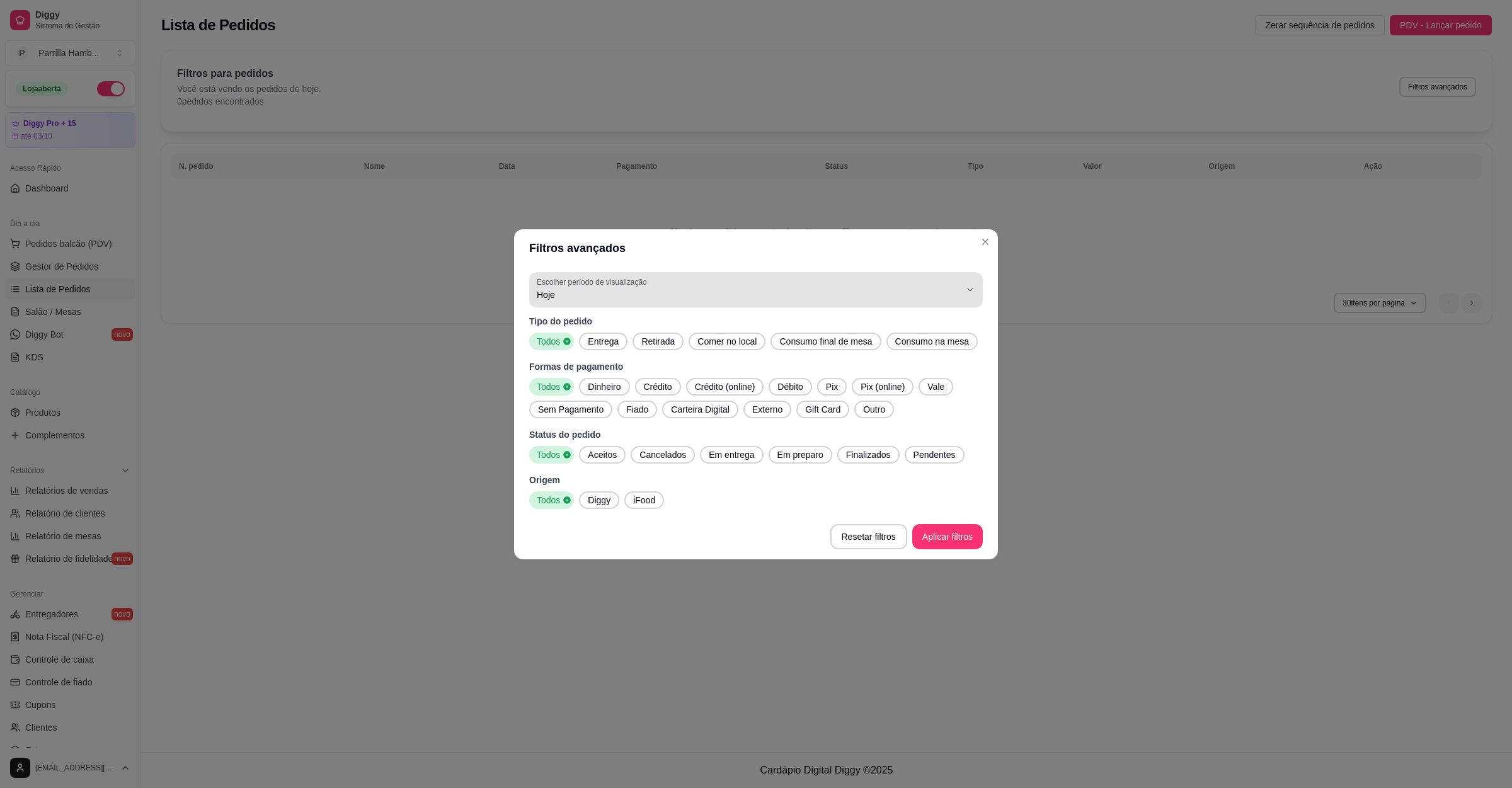
click at [569, 292] on span "Hoje" at bounding box center [748, 295] width 423 height 13
click at [586, 339] on li "Ontem" at bounding box center [756, 345] width 426 height 20
type input "1"
select select "1"
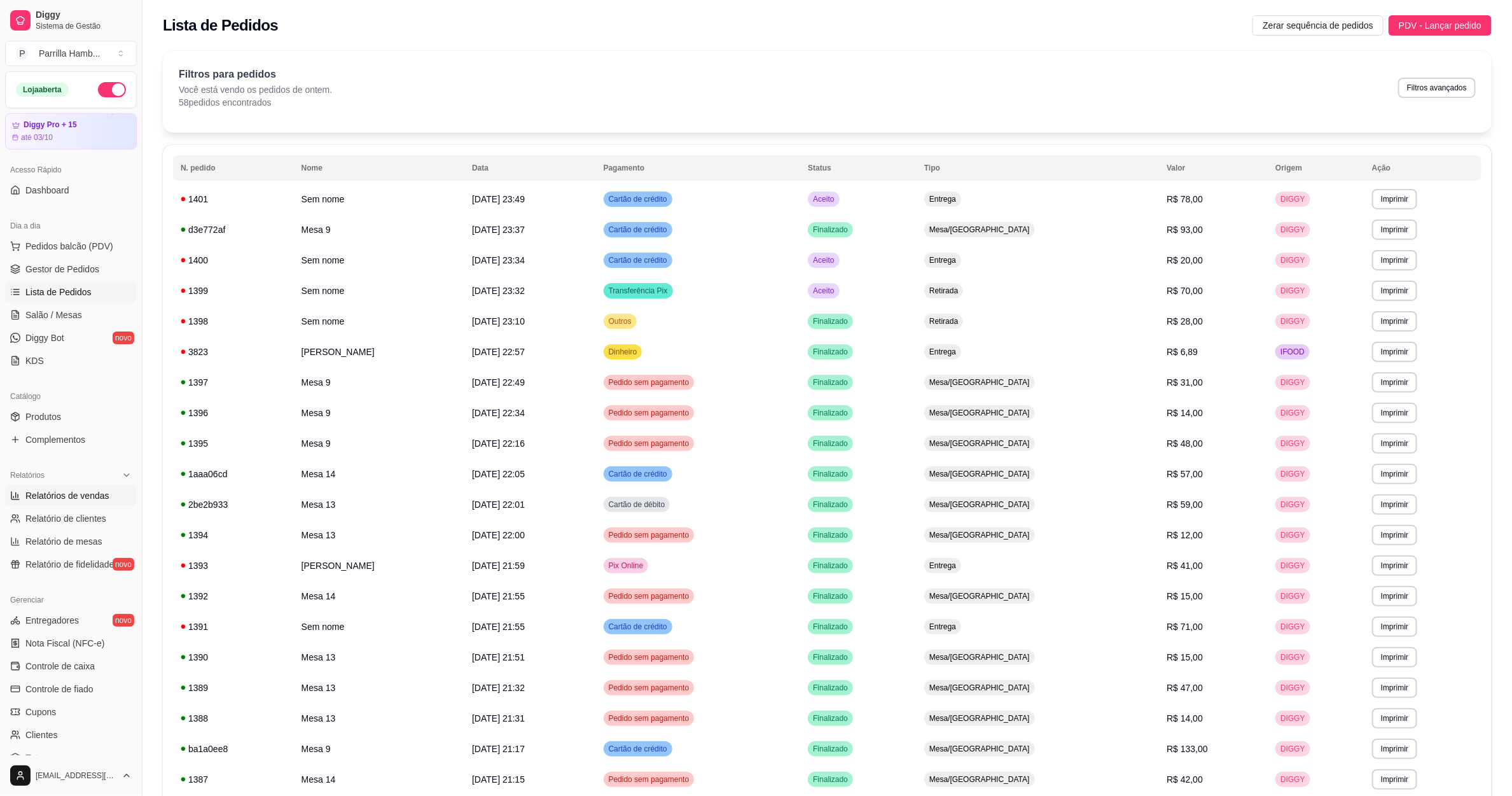
click at [71, 493] on span "Relatórios de vendas" at bounding box center [68, 496] width 84 height 13
select select "ALL"
select select "0"
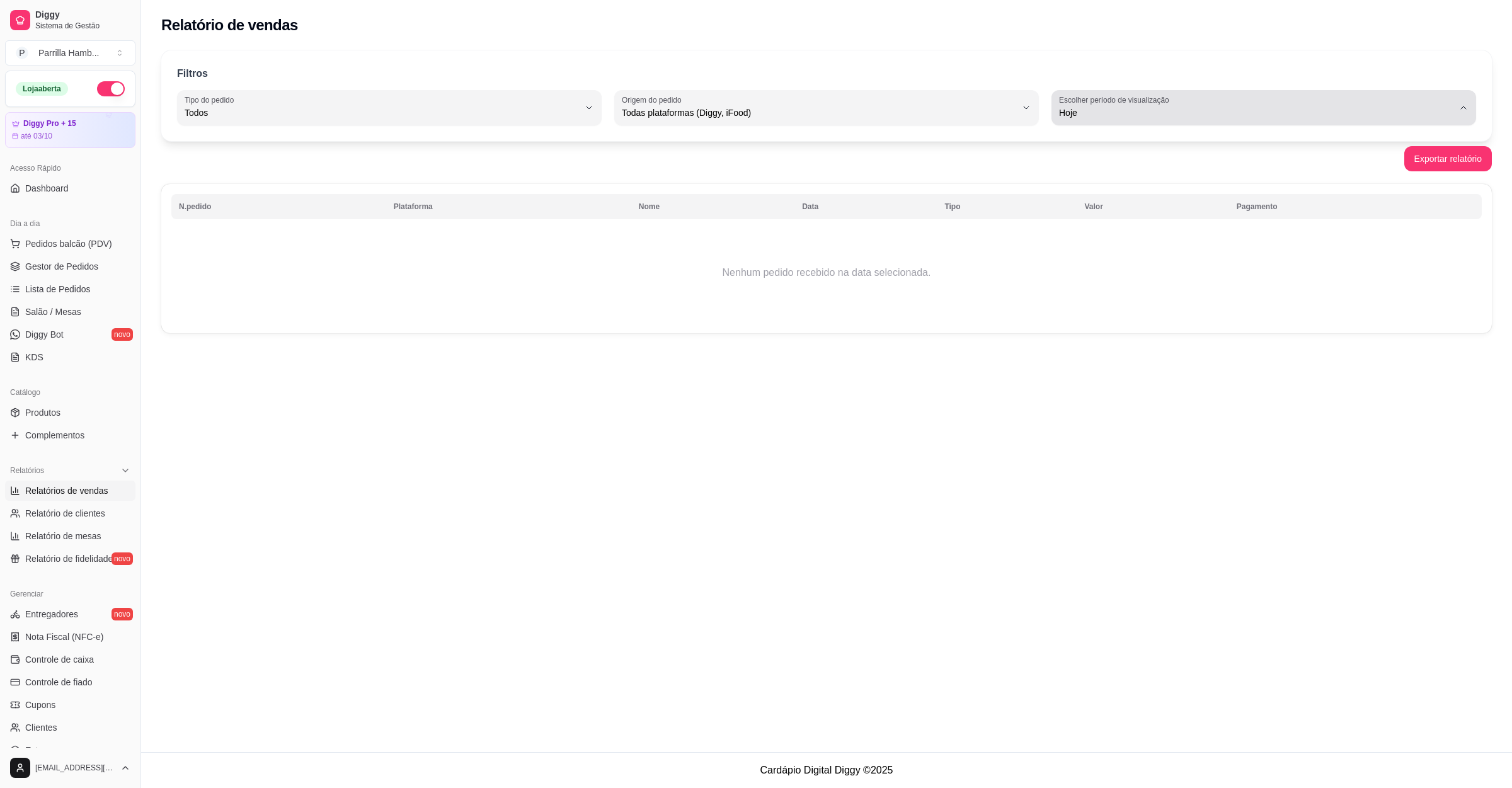
click at [1121, 112] on span "Hoje" at bounding box center [1256, 113] width 395 height 13
click at [1102, 157] on span "Ontem" at bounding box center [1258, 163] width 376 height 12
type input "1"
select select "1"
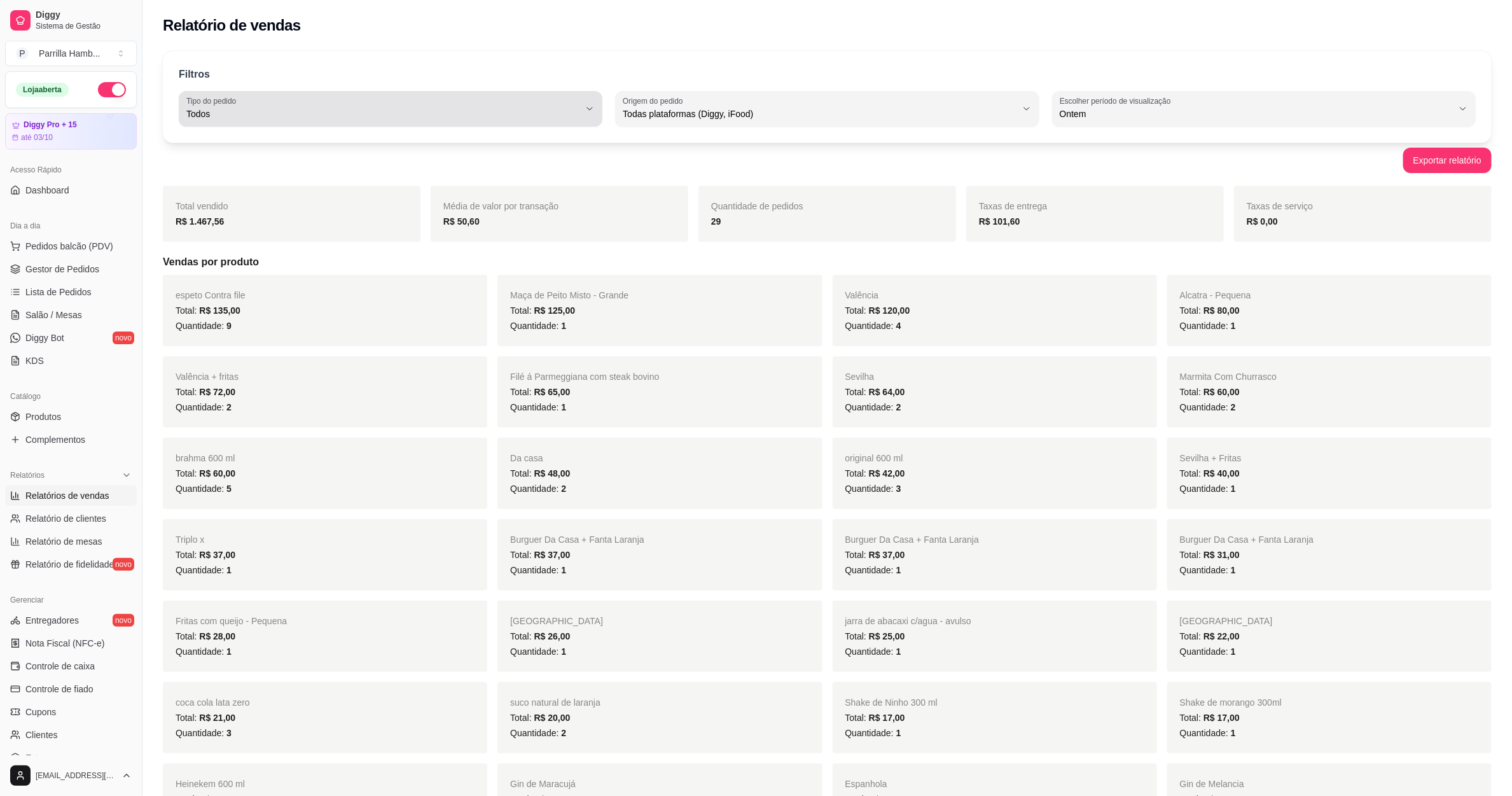
click at [391, 124] on button "Tipo do pedido Todos" at bounding box center [391, 108] width 424 height 35
click at [252, 162] on span "Entrega" at bounding box center [384, 165] width 375 height 12
type input "DELIVERY"
select select "DELIVERY"
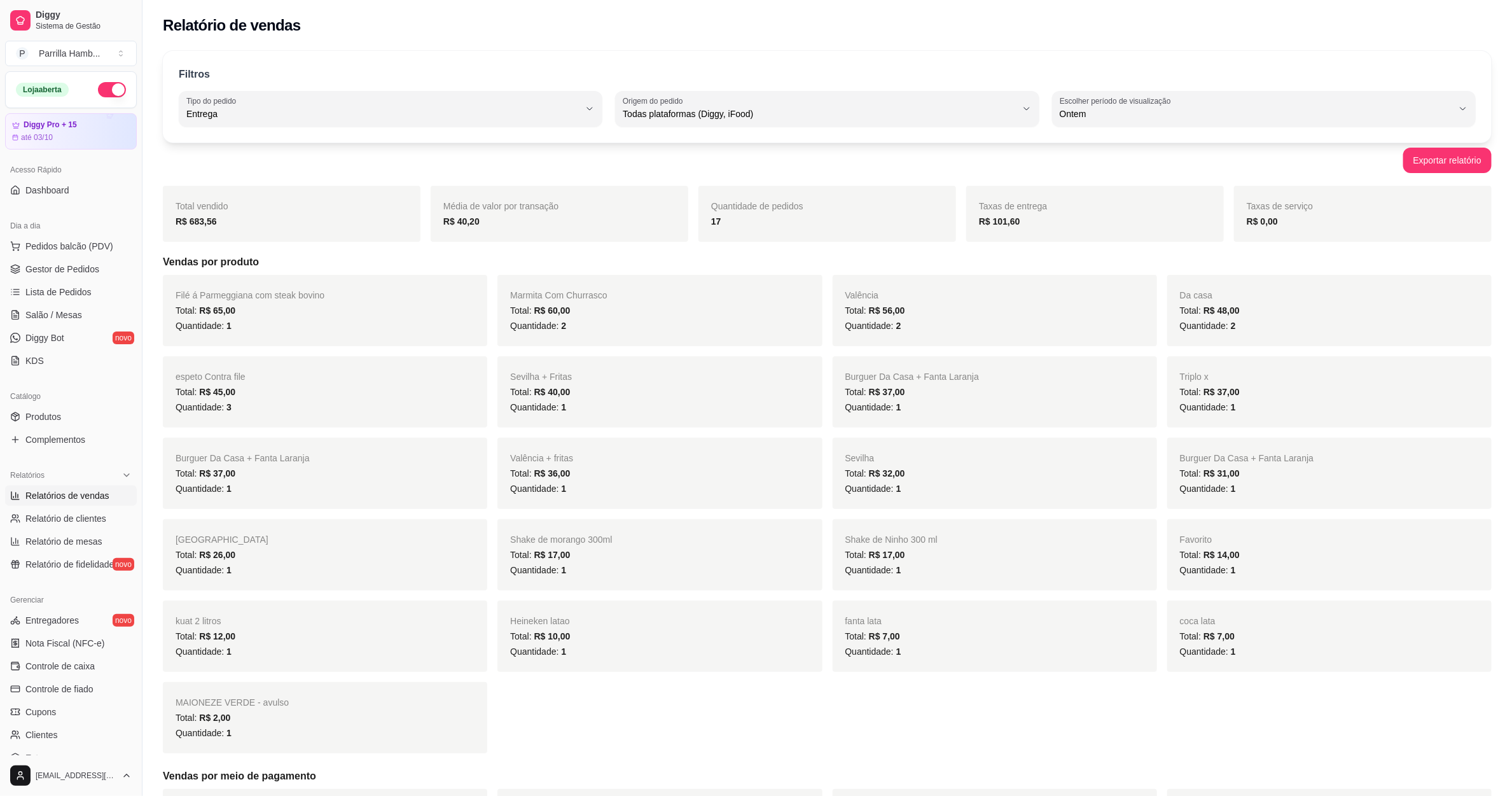
click at [727, 231] on div "Quantidade de pedidos 17" at bounding box center [827, 214] width 257 height 56
click at [34, 268] on span "Gestor de Pedidos" at bounding box center [62, 269] width 74 height 13
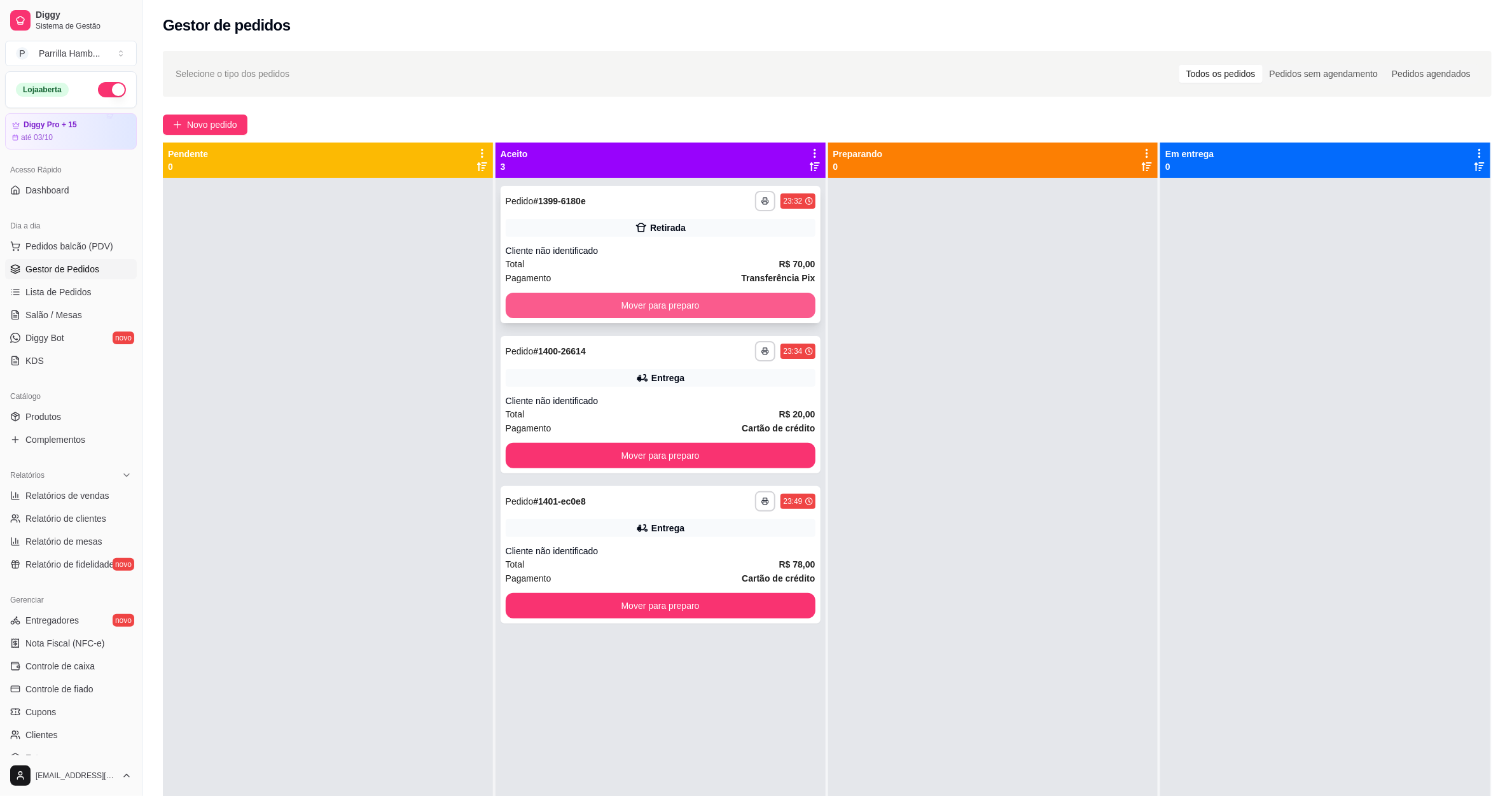
click at [712, 302] on button "Mover para preparo" at bounding box center [660, 306] width 310 height 26
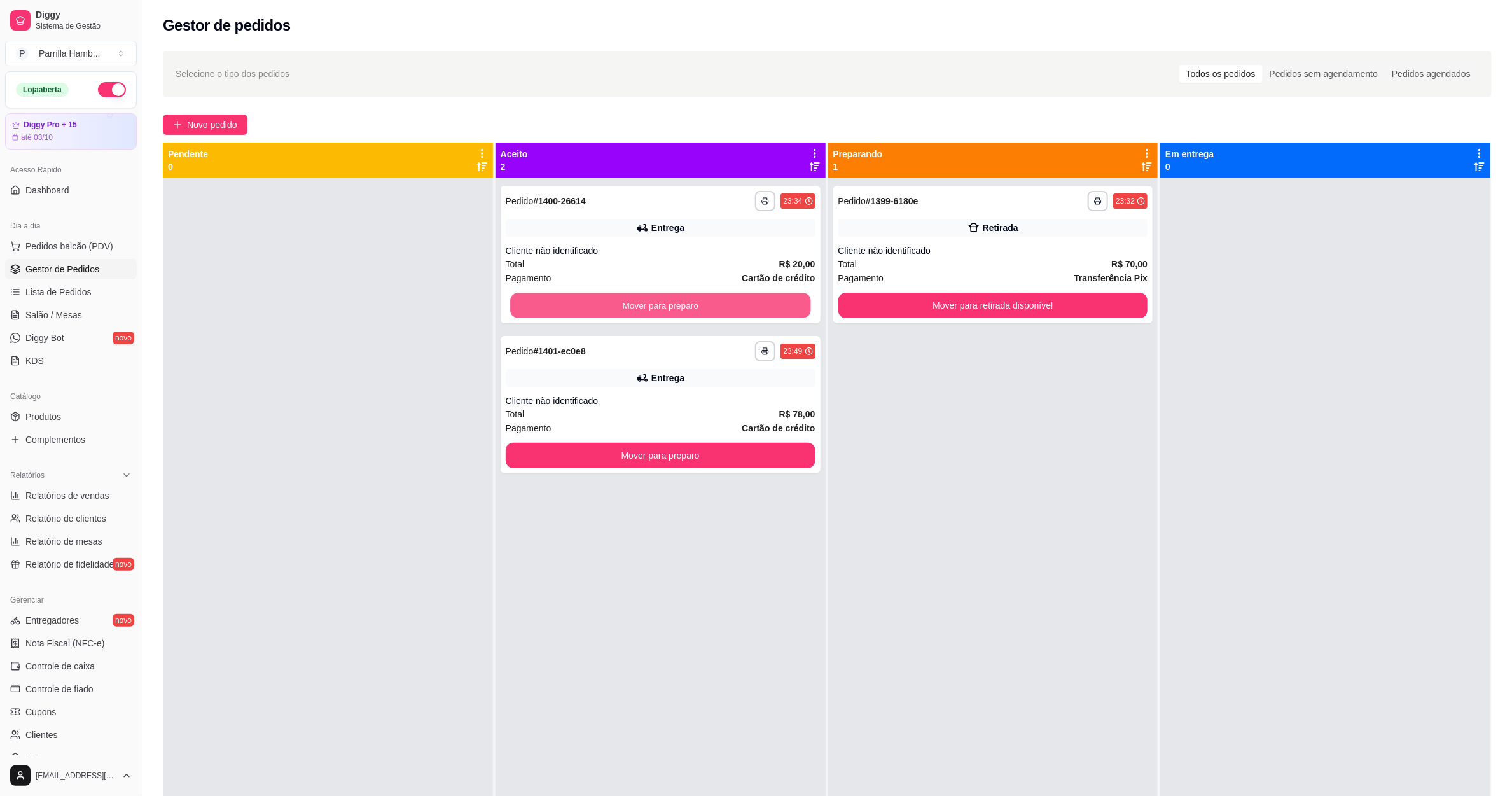
click at [712, 302] on button "Mover para preparo" at bounding box center [660, 306] width 300 height 25
click at [712, 302] on div "Mover para preparo" at bounding box center [660, 306] width 310 height 26
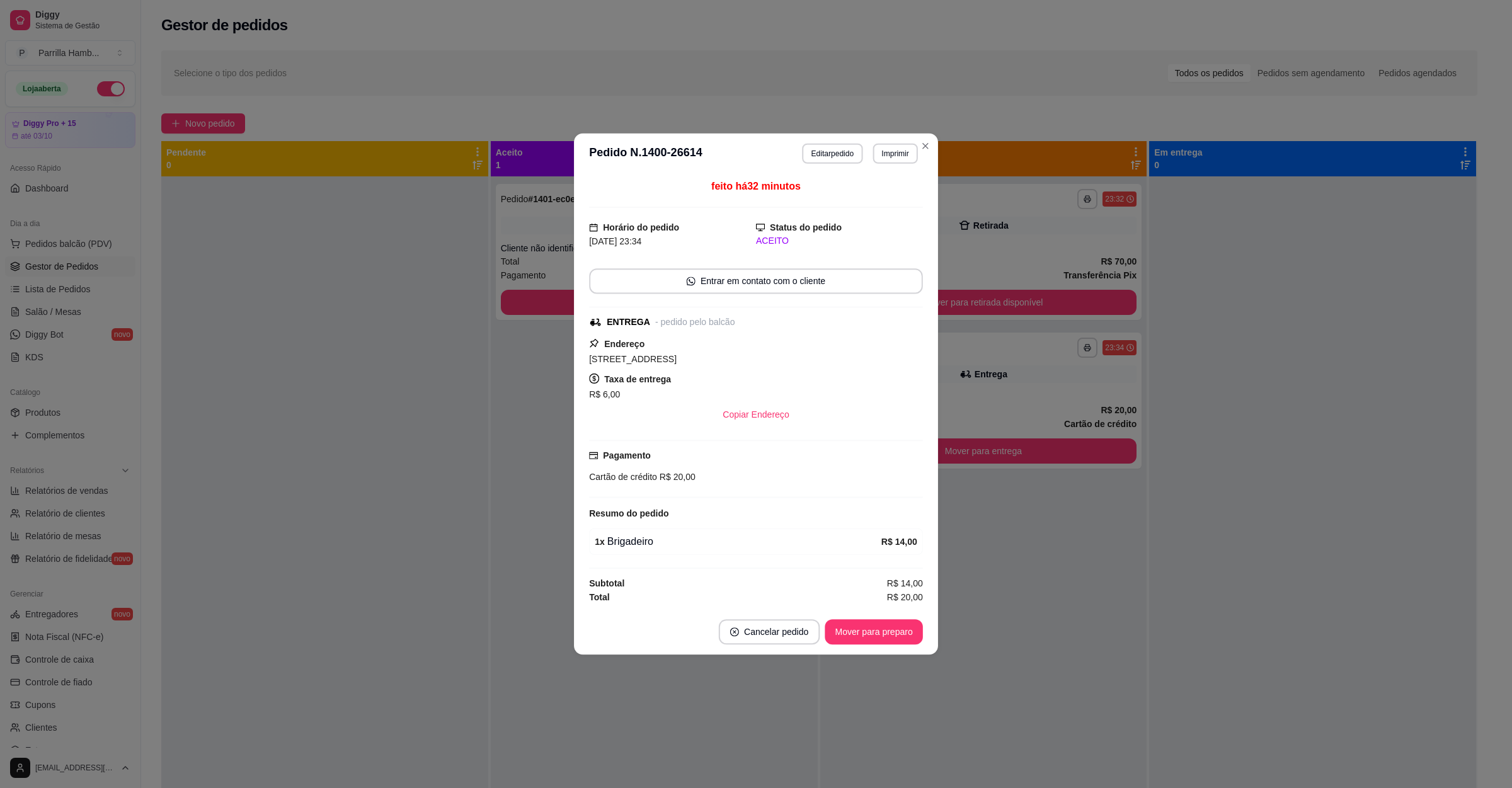
click at [930, 293] on div "feito há 32 minutos Horário do pedido [DATE] 23:34 Status do pedido ACEITO Entr…" at bounding box center [755, 391] width 364 height 435
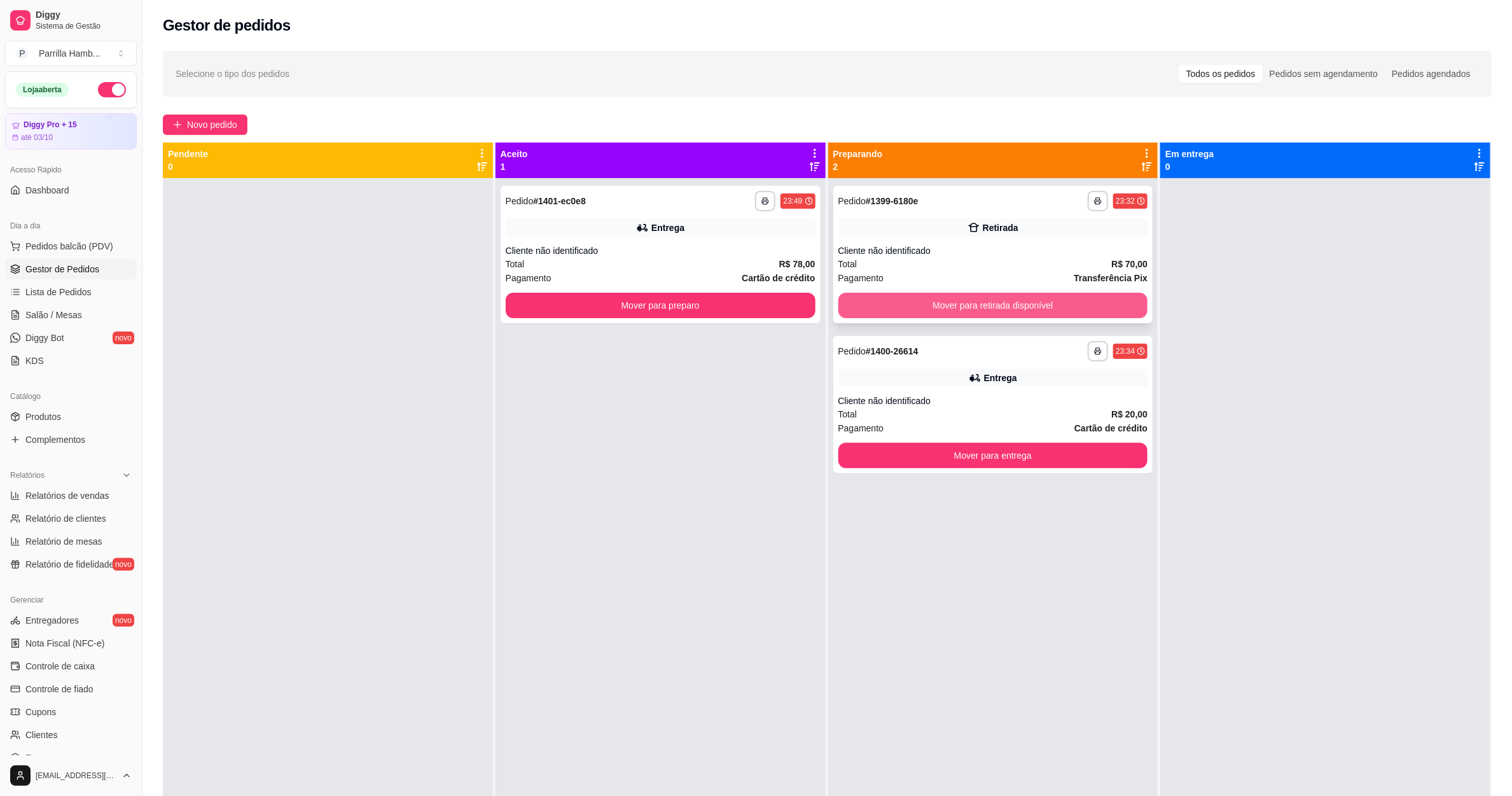
click at [1031, 303] on button "Mover para retirada disponível" at bounding box center [993, 306] width 310 height 26
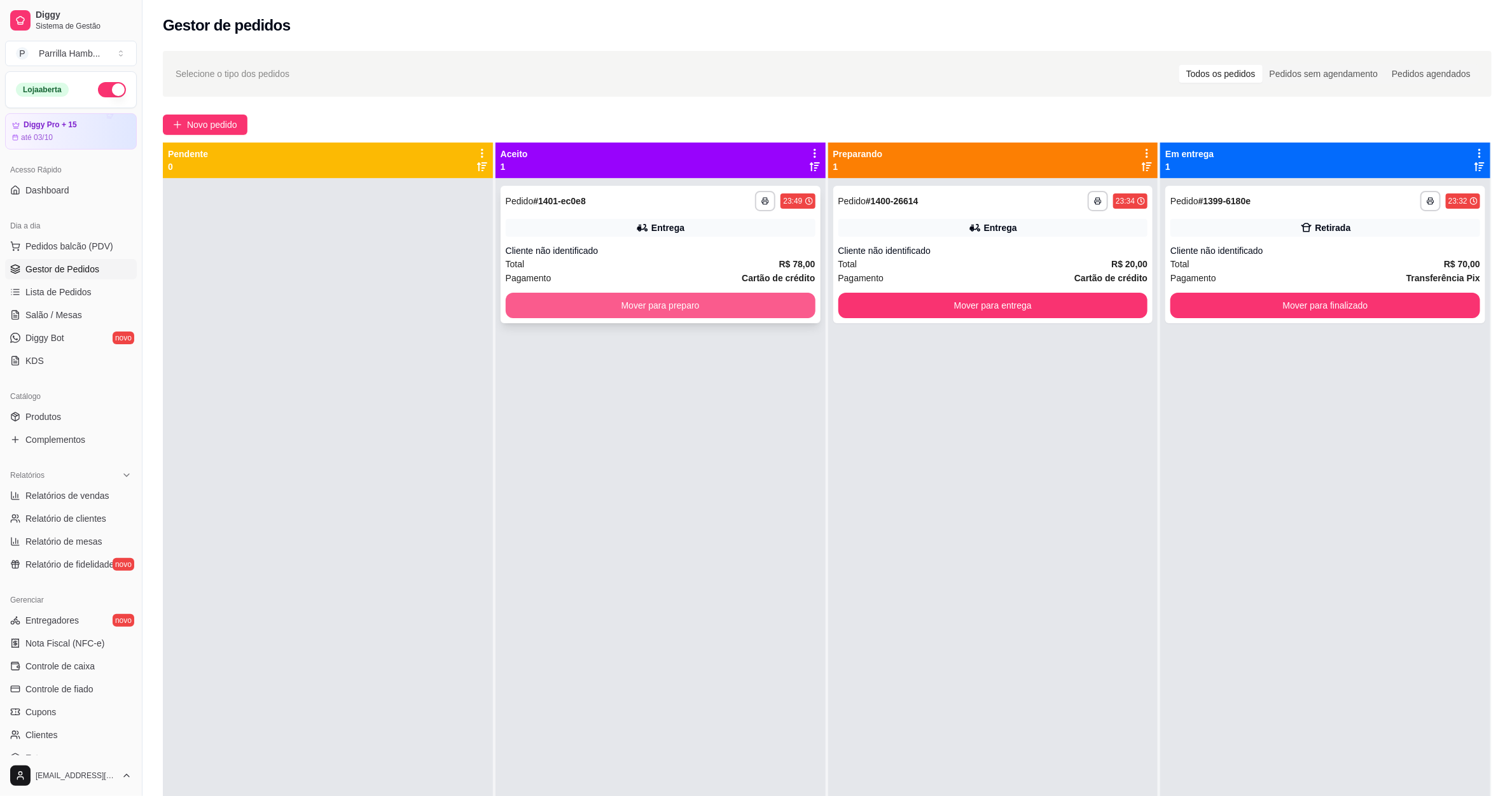
click at [684, 304] on button "Mover para preparo" at bounding box center [660, 306] width 310 height 26
click at [985, 289] on div "**********" at bounding box center [993, 254] width 320 height 137
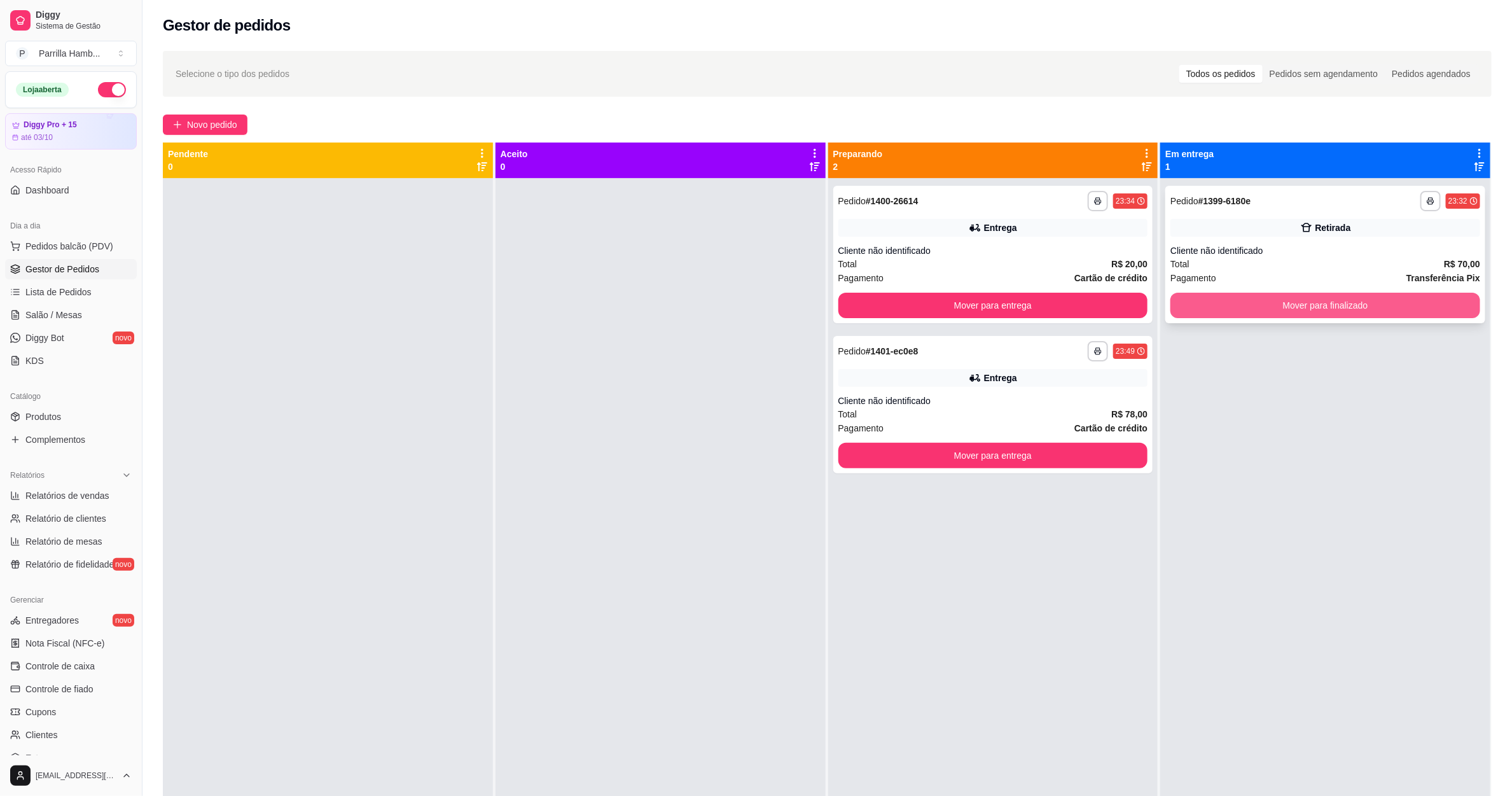
click at [1262, 302] on button "Mover para finalizado" at bounding box center [1325, 306] width 310 height 26
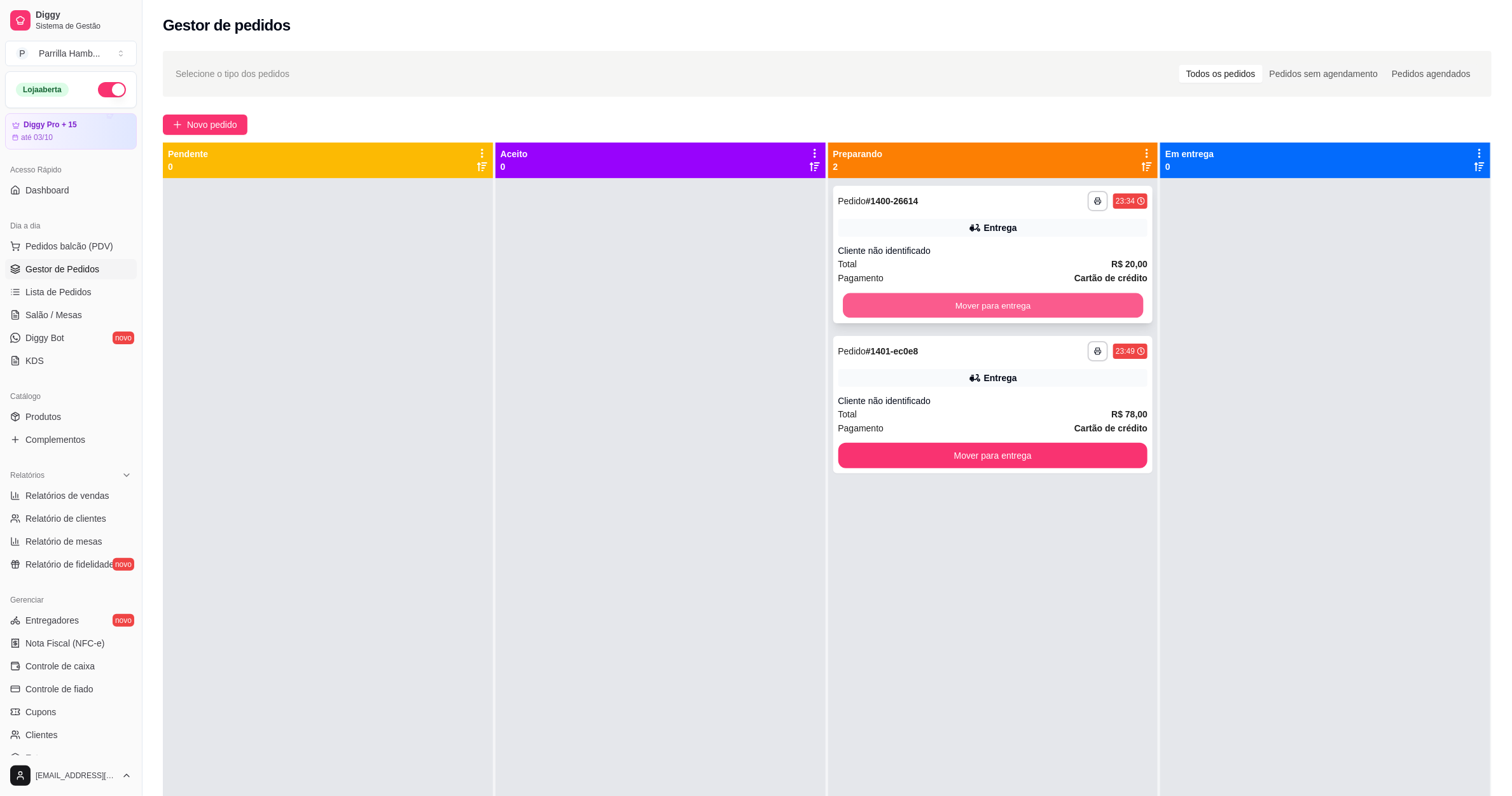
click at [1004, 303] on button "Mover para entrega" at bounding box center [993, 306] width 300 height 25
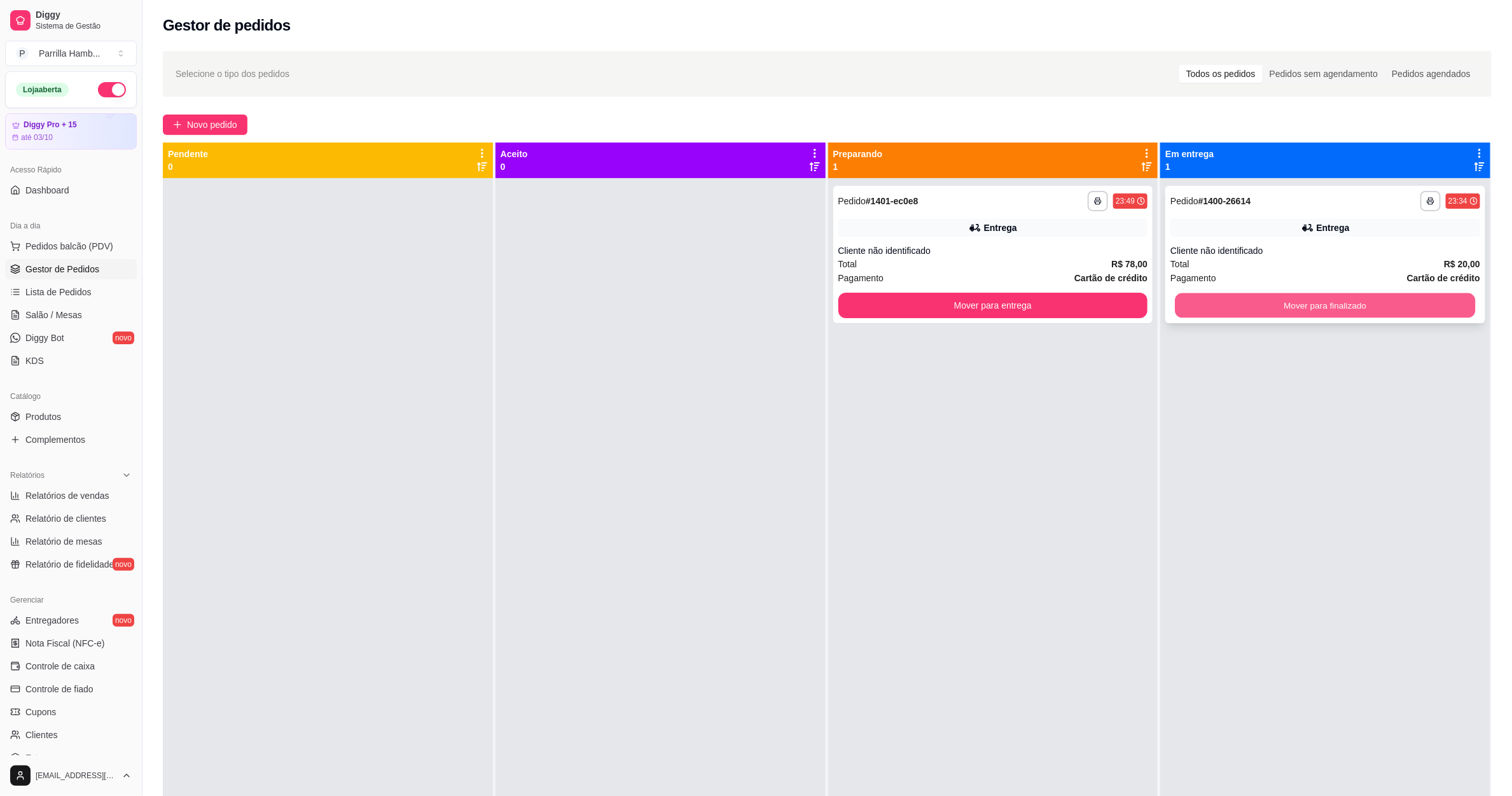
click at [1195, 307] on button "Mover para finalizado" at bounding box center [1325, 306] width 300 height 25
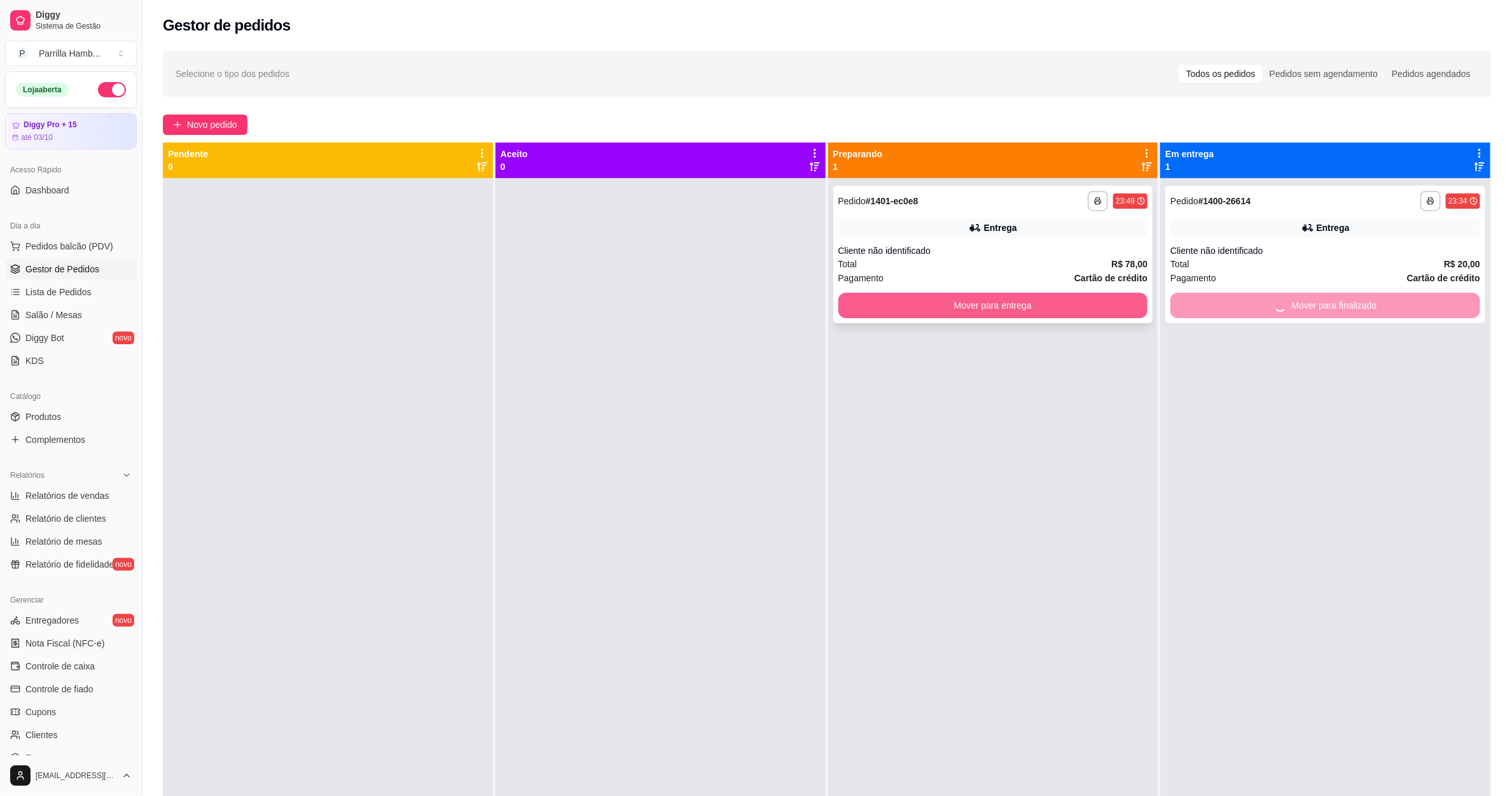
click at [1040, 317] on button "Mover para entrega" at bounding box center [993, 306] width 310 height 26
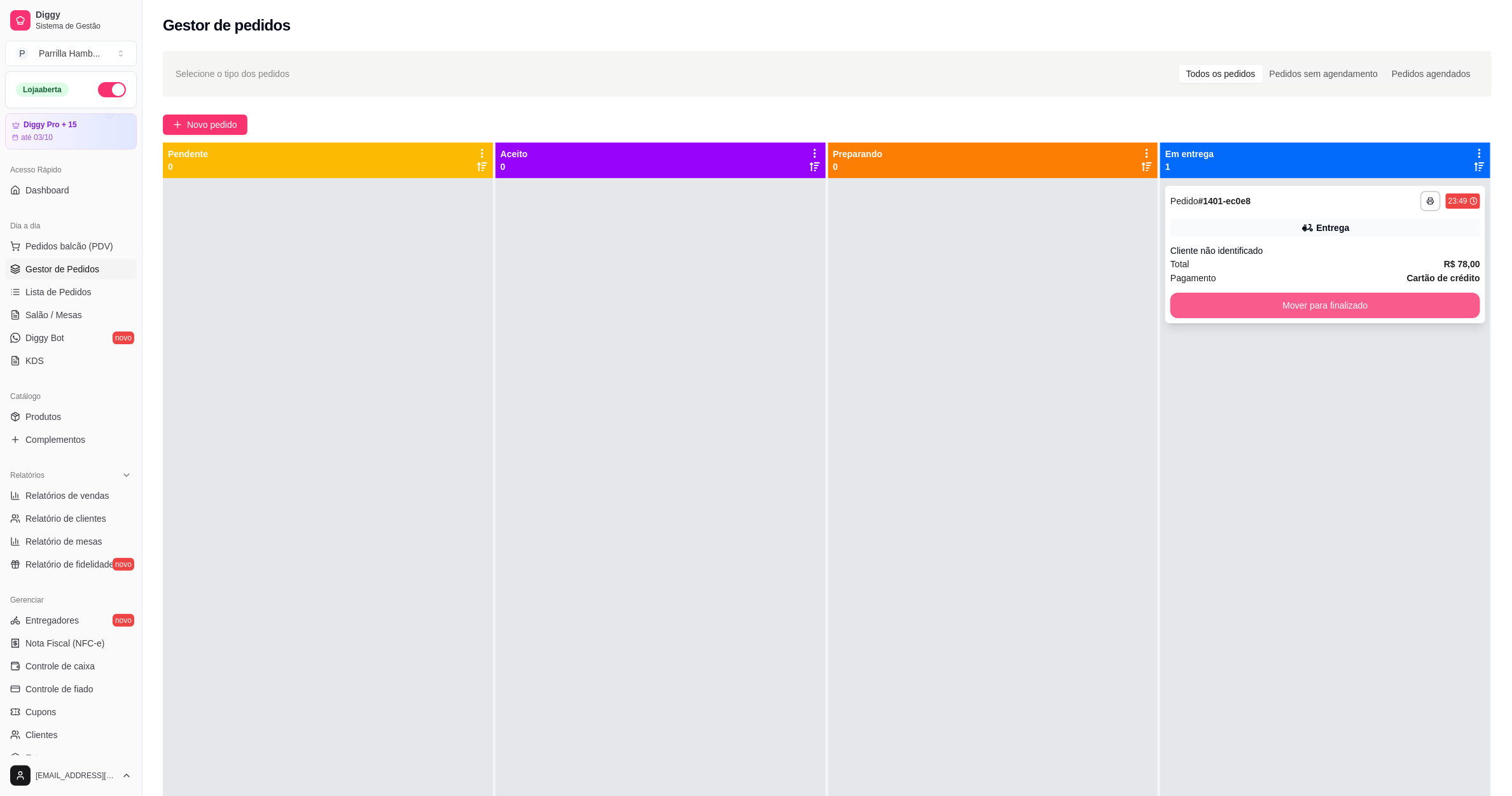
click at [1280, 308] on button "Mover para finalizado" at bounding box center [1325, 306] width 310 height 26
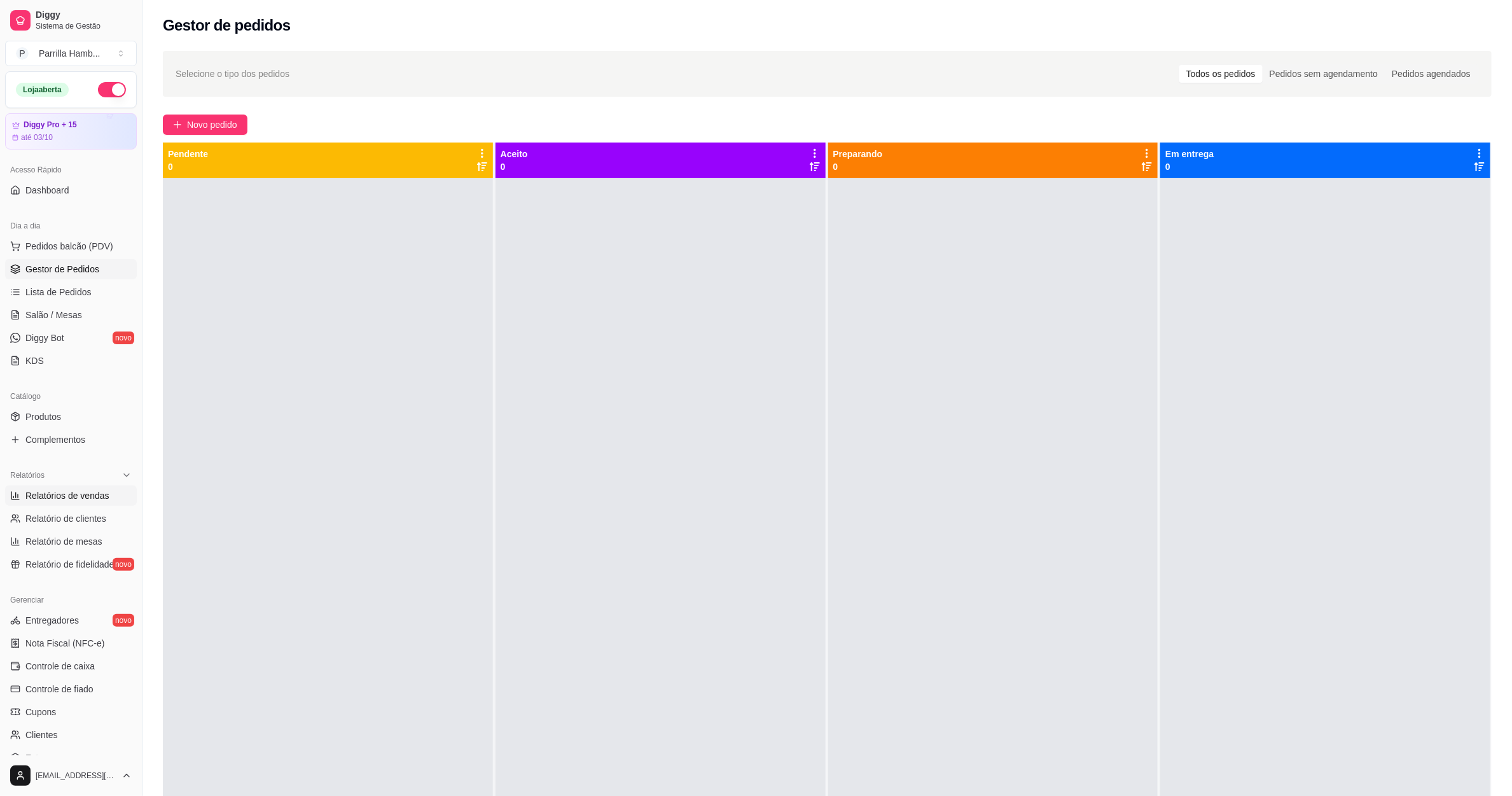
click at [77, 491] on span "Relatórios de vendas" at bounding box center [68, 496] width 84 height 13
select select "ALL"
select select "0"
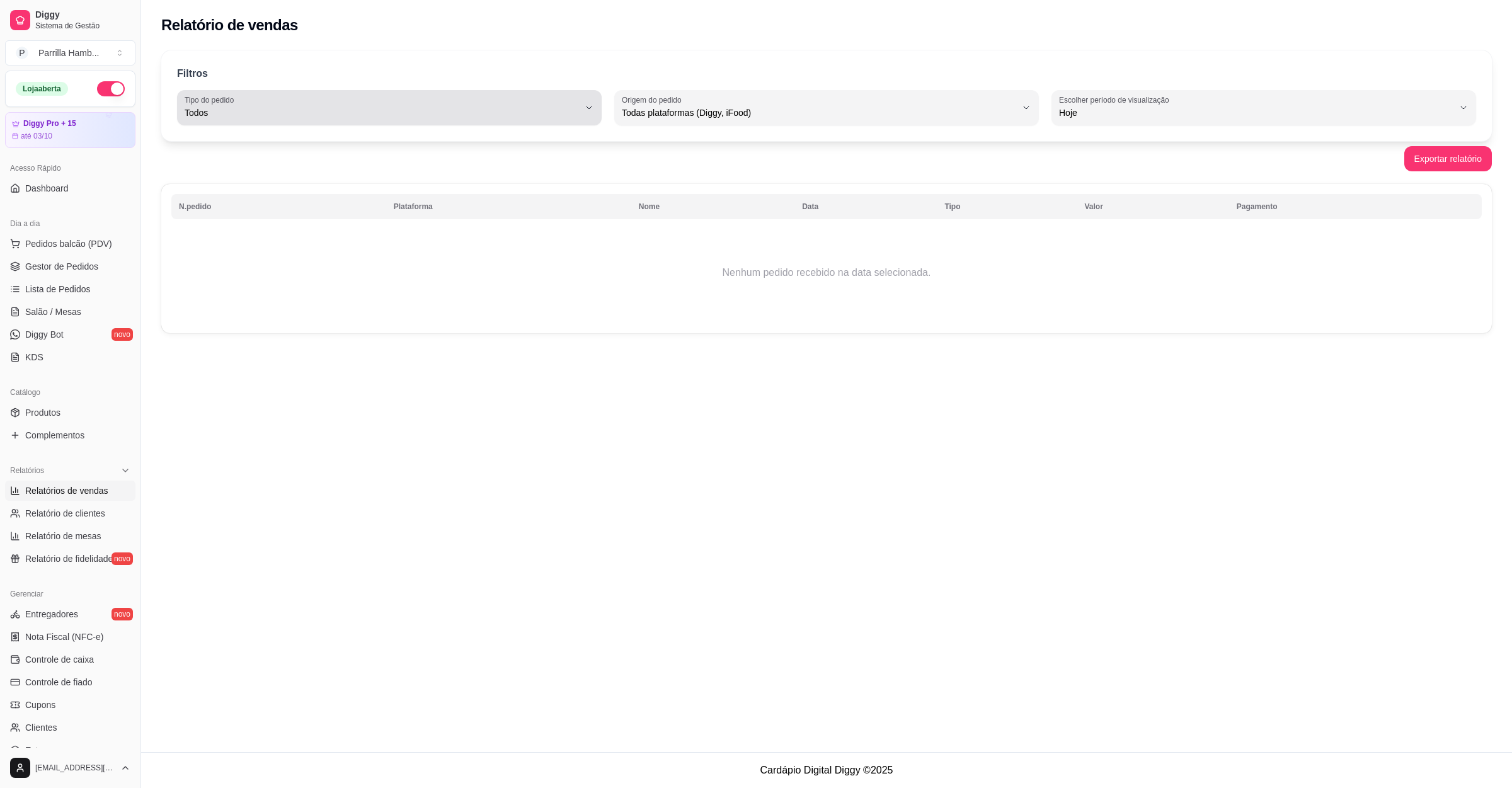
click at [443, 104] on div "Todos" at bounding box center [382, 108] width 395 height 26
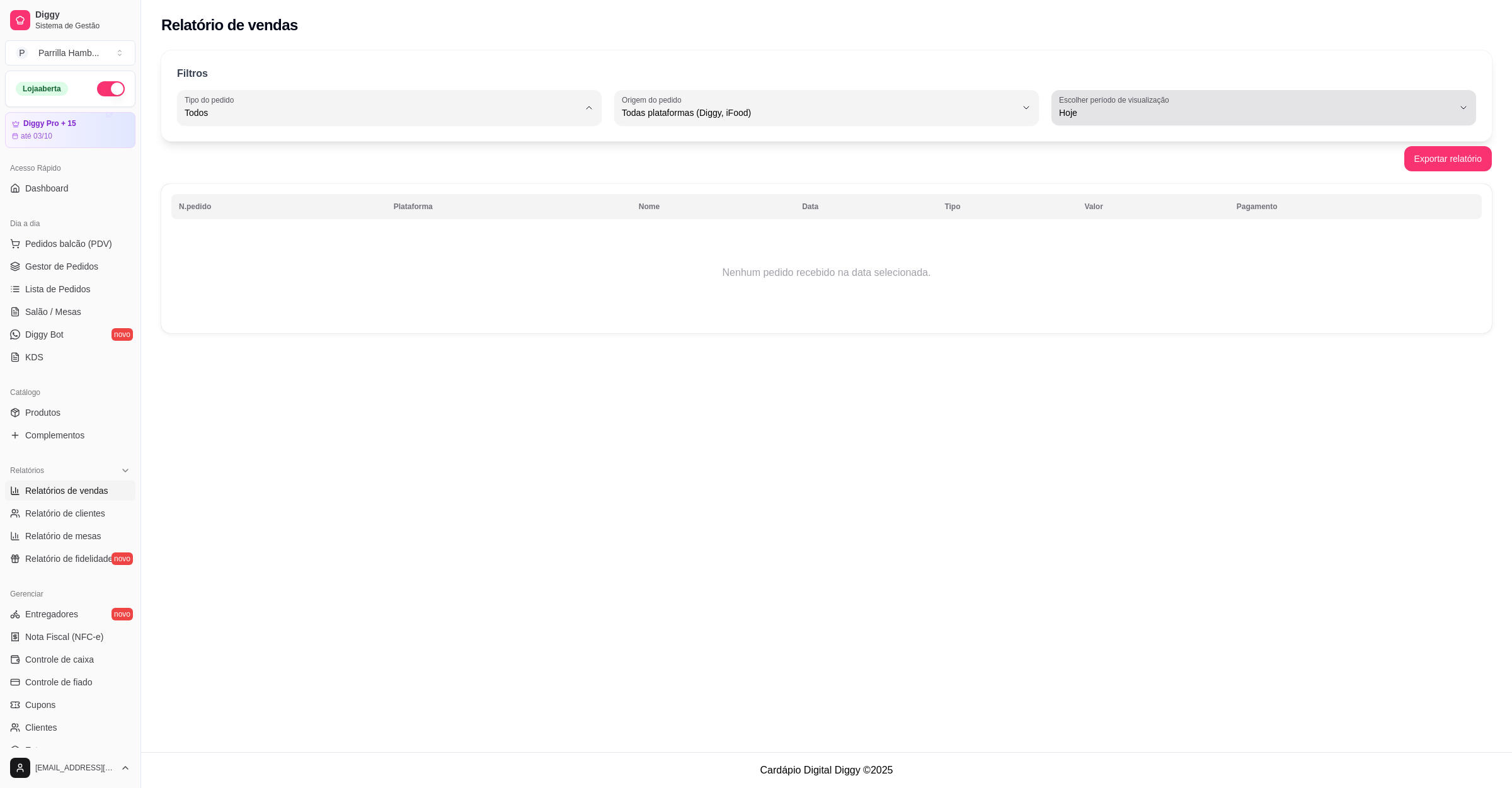
click at [1075, 102] on label "Escolher período de visualização" at bounding box center [1116, 99] width 114 height 11
click at [1070, 164] on span "Ontem" at bounding box center [1258, 163] width 376 height 12
type input "1"
select select "1"
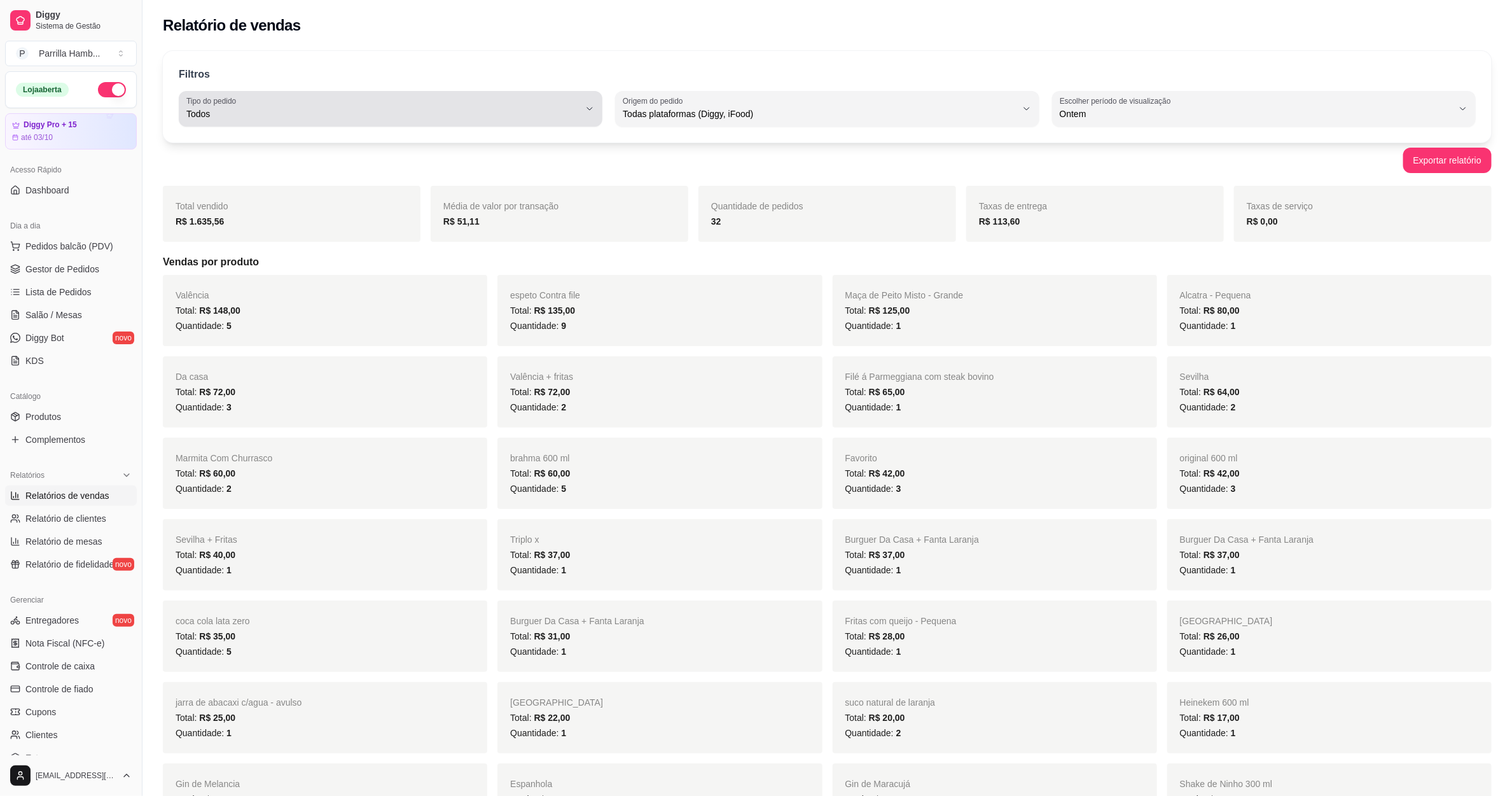
click at [231, 111] on span "Todos" at bounding box center [383, 114] width 393 height 13
click at [266, 165] on span "Entrega" at bounding box center [384, 165] width 375 height 12
type input "DELIVERY"
select select "DELIVERY"
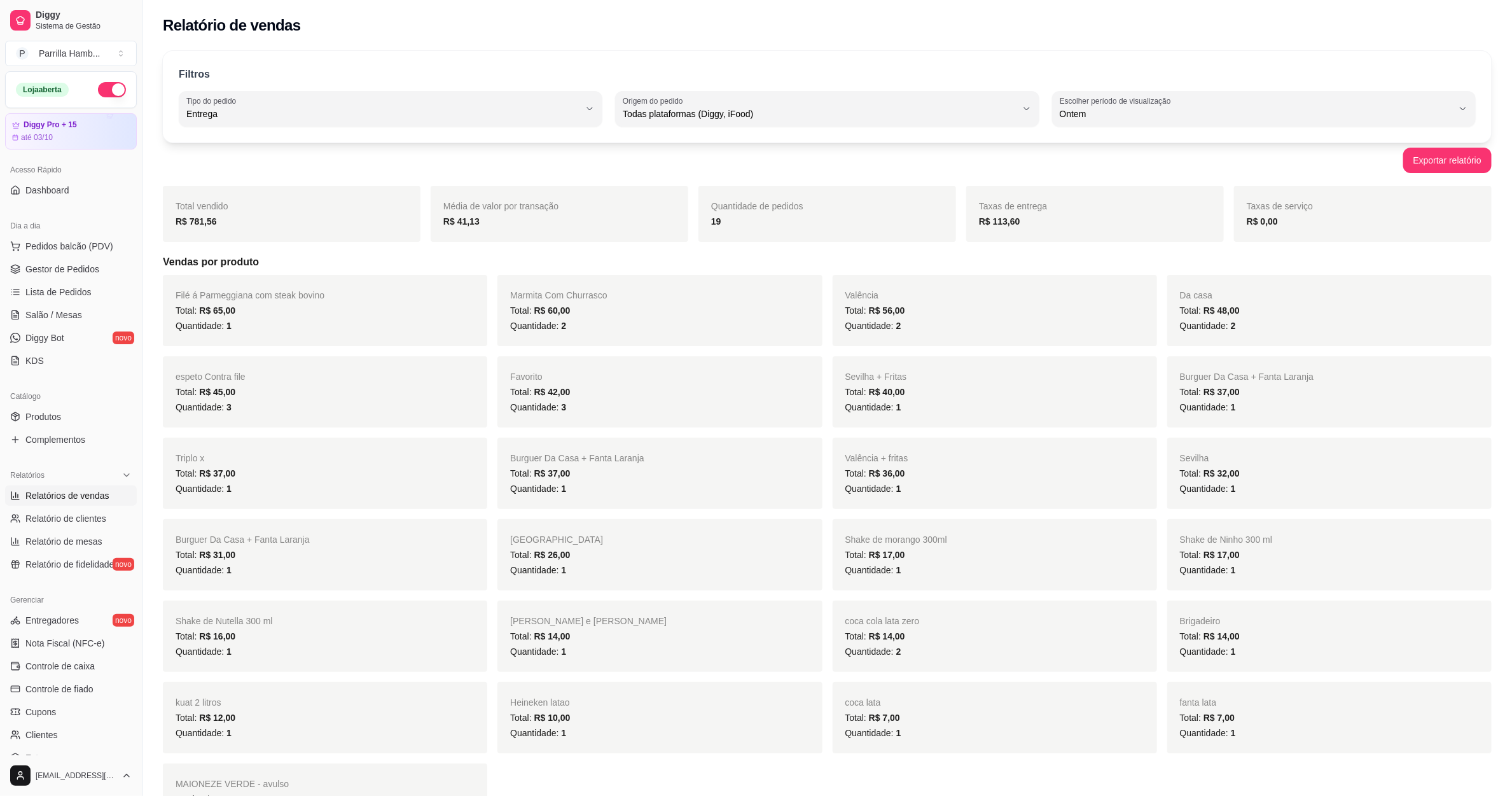
click at [725, 233] on div "Quantidade de pedidos 19" at bounding box center [827, 214] width 257 height 56
click at [332, 298] on div "Filé á Parmeggiana com steak bovino Total: R$ 65,00 Quantidade: 1" at bounding box center [325, 310] width 324 height 71
click at [375, 84] on div "Filtros DELIVERY Tipo do pedido Todos Entrega Retirada Mesa Consumo local Tipo …" at bounding box center [827, 97] width 1329 height 91
click at [351, 117] on span "Entrega" at bounding box center [383, 114] width 393 height 13
click at [250, 149] on span "Todos" at bounding box center [384, 144] width 375 height 12
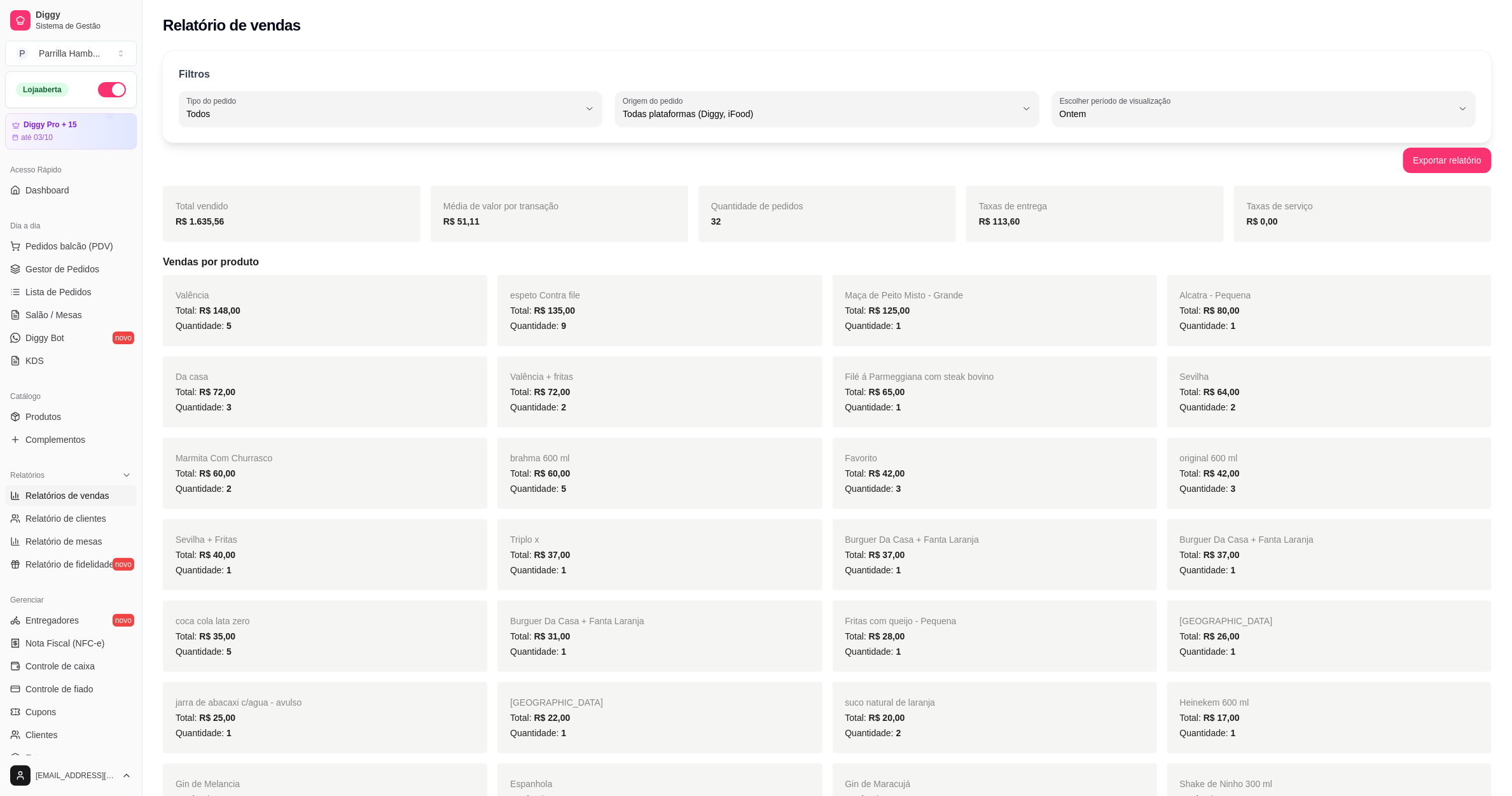
type input "ALL"
select select "ALL"
click at [768, 128] on div "Filtros ALL Tipo do pedido Todos Entrega Retirada Mesa Consumo local Tipo do pe…" at bounding box center [827, 97] width 1329 height 91
click at [696, 129] on div "Filtros ALL Tipo do pedido Todos Entrega Retirada Mesa Consumo local Tipo do pe…" at bounding box center [827, 97] width 1329 height 91
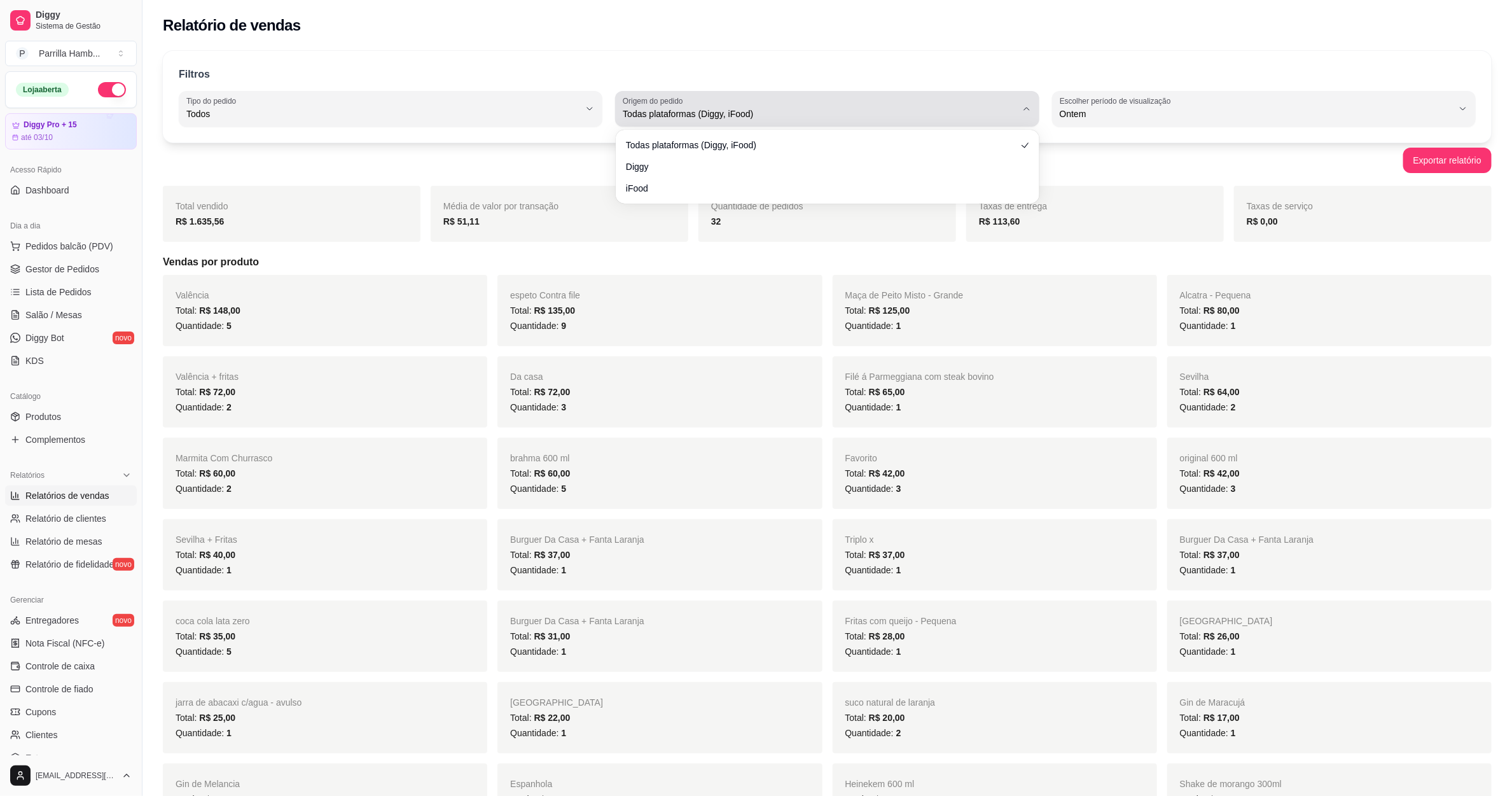
click at [700, 118] on span "Todas plataformas (Diggy, iFood)" at bounding box center [819, 114] width 393 height 13
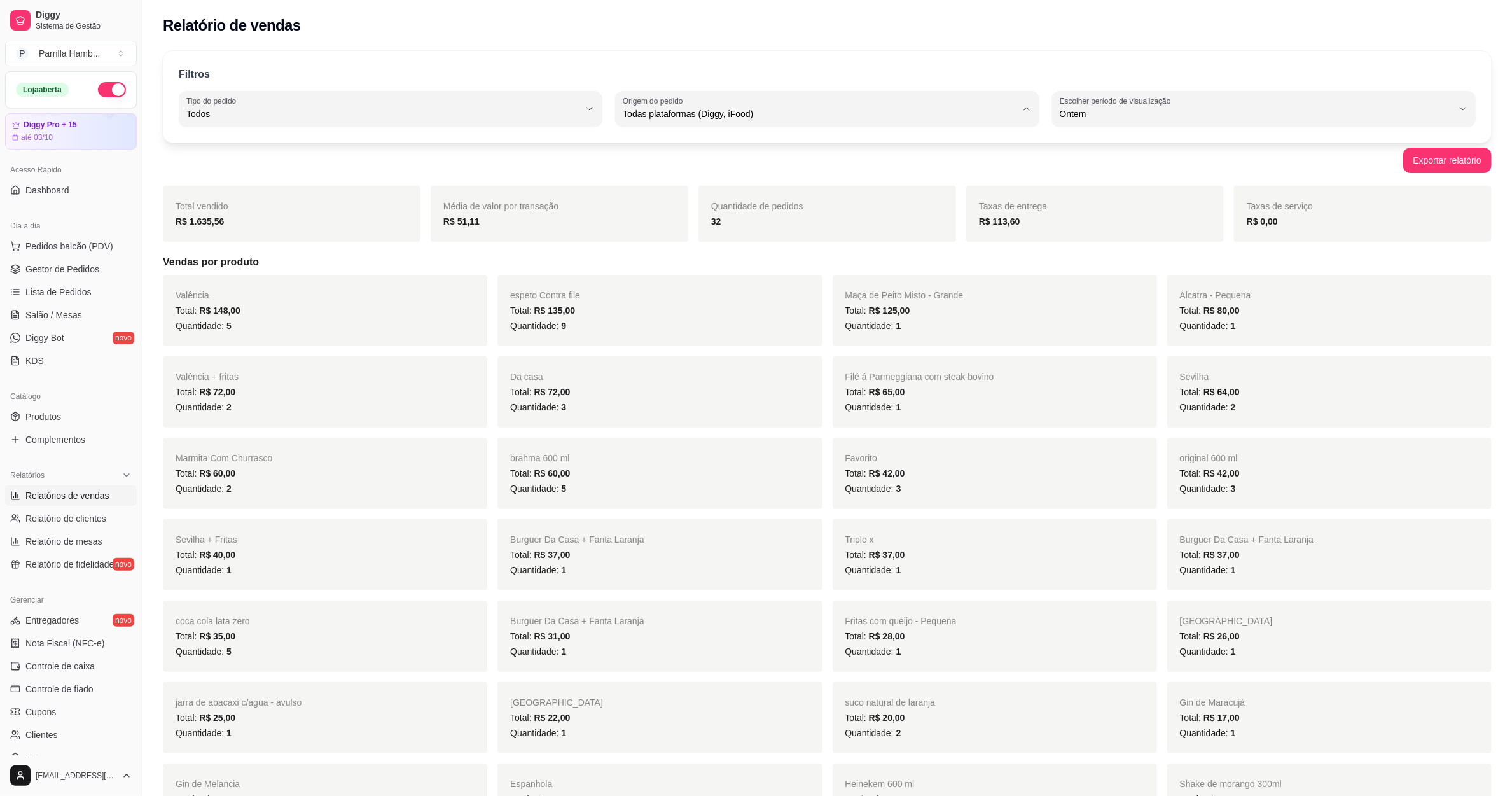
click at [708, 171] on span "Diggy" at bounding box center [821, 165] width 375 height 12
type input "DIGGY"
select select "DIGGY"
click at [1206, 93] on button "Escolher período de visualização Ontem" at bounding box center [1264, 108] width 424 height 35
click at [1101, 145] on span "Hoje" at bounding box center [1257, 144] width 375 height 12
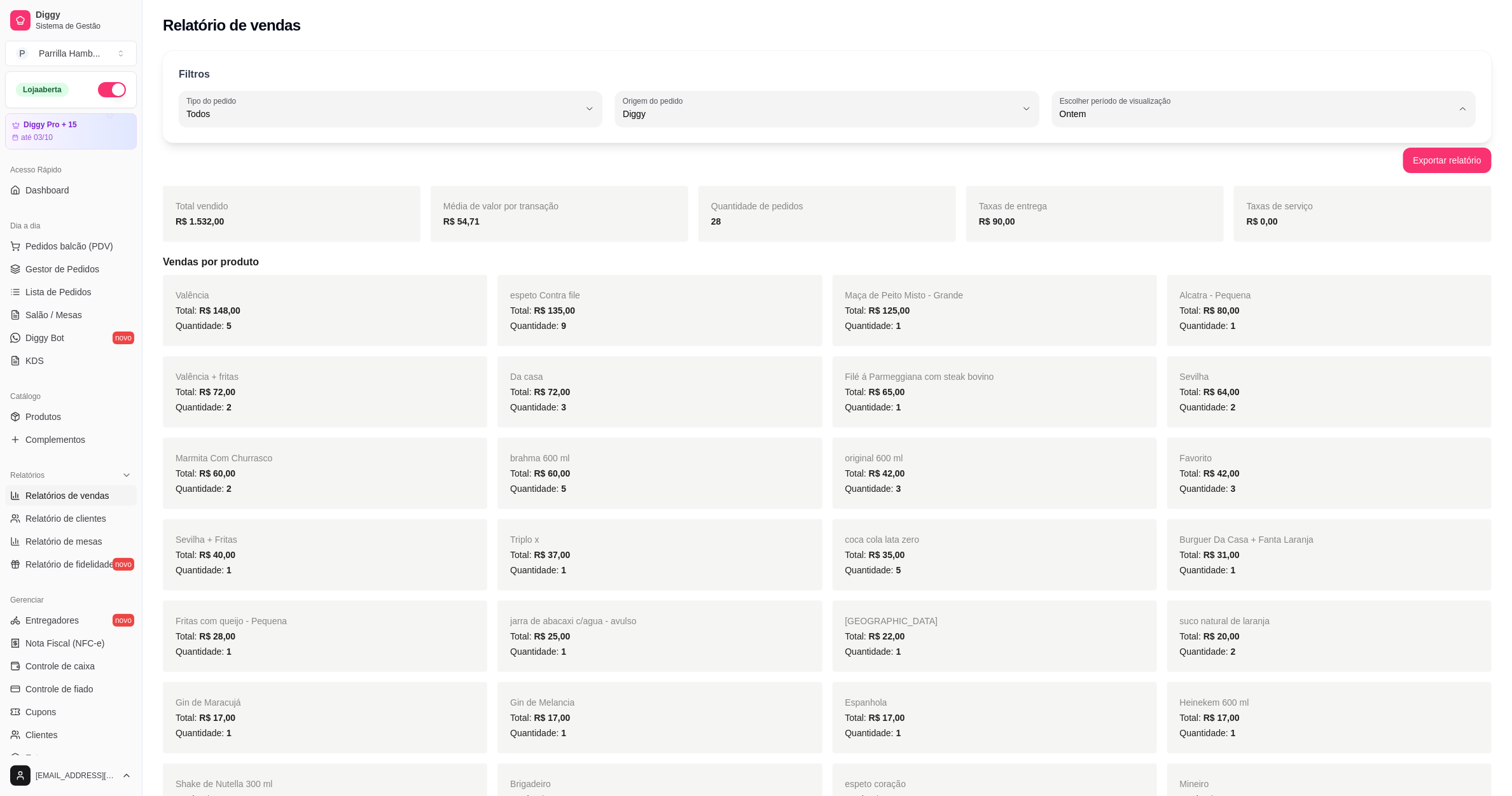
type input "0"
select select "0"
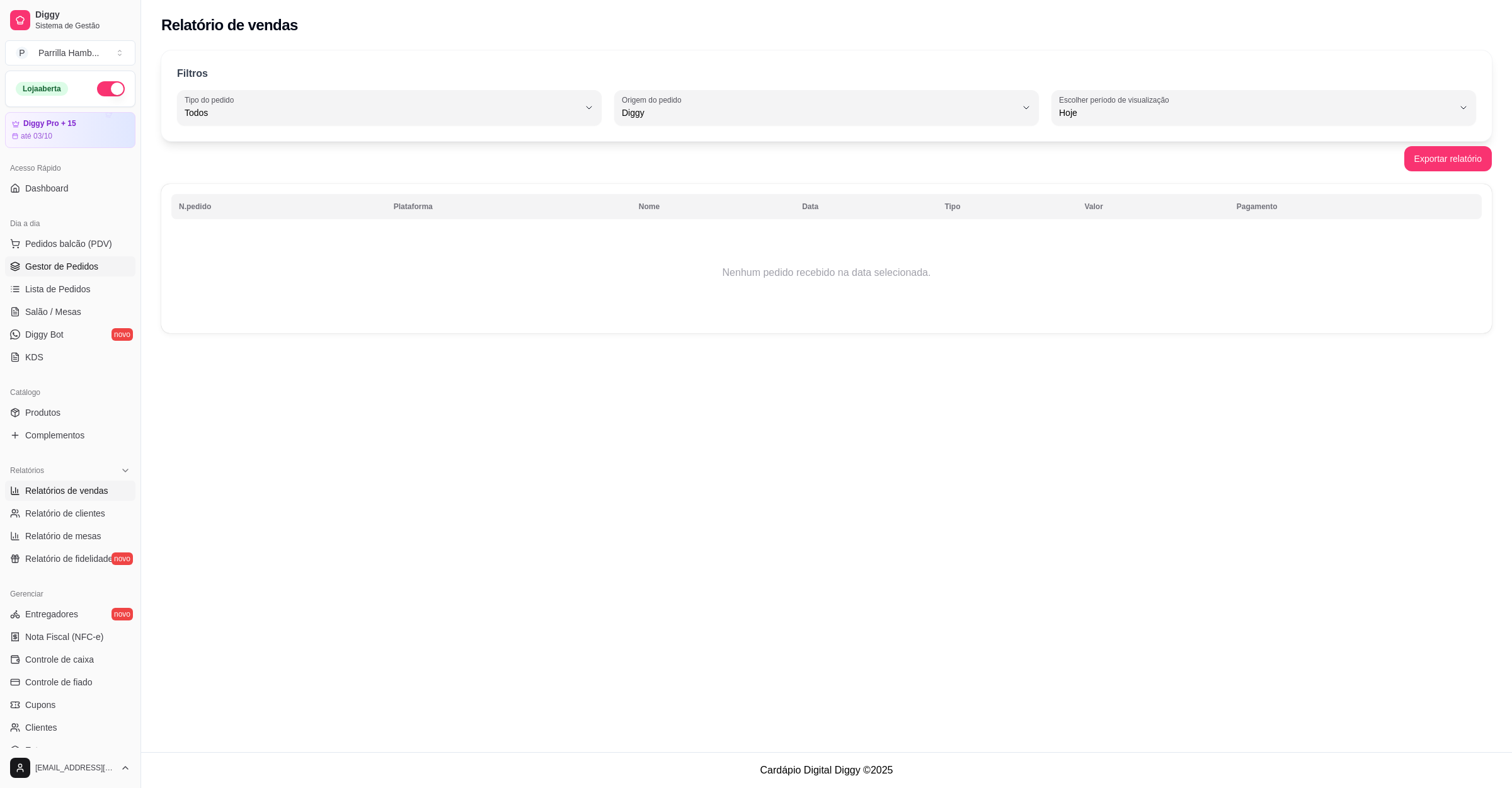
click at [52, 275] on link "Gestor de Pedidos" at bounding box center [70, 266] width 131 height 20
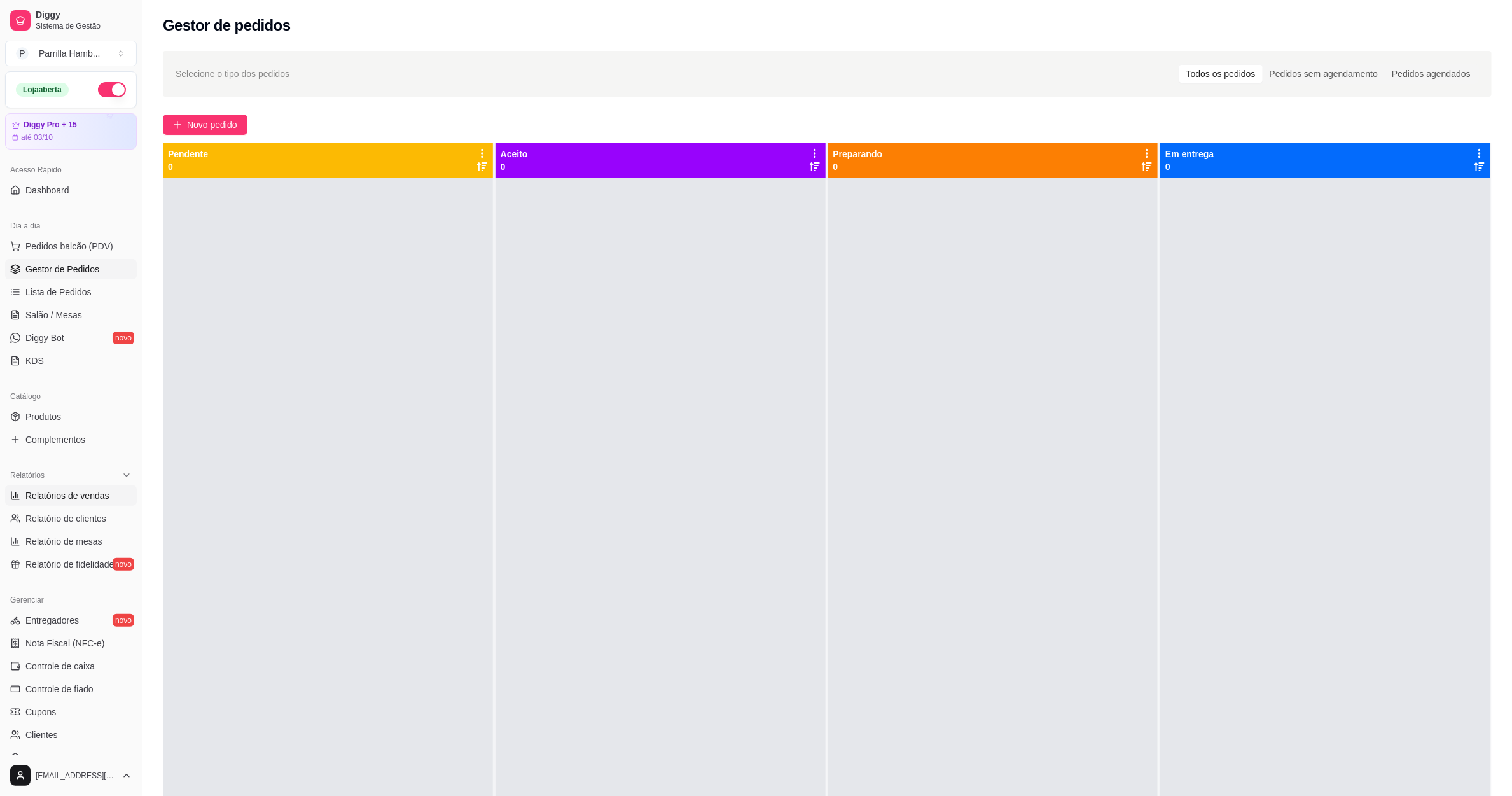
click at [77, 502] on span "Relatórios de vendas" at bounding box center [68, 496] width 84 height 13
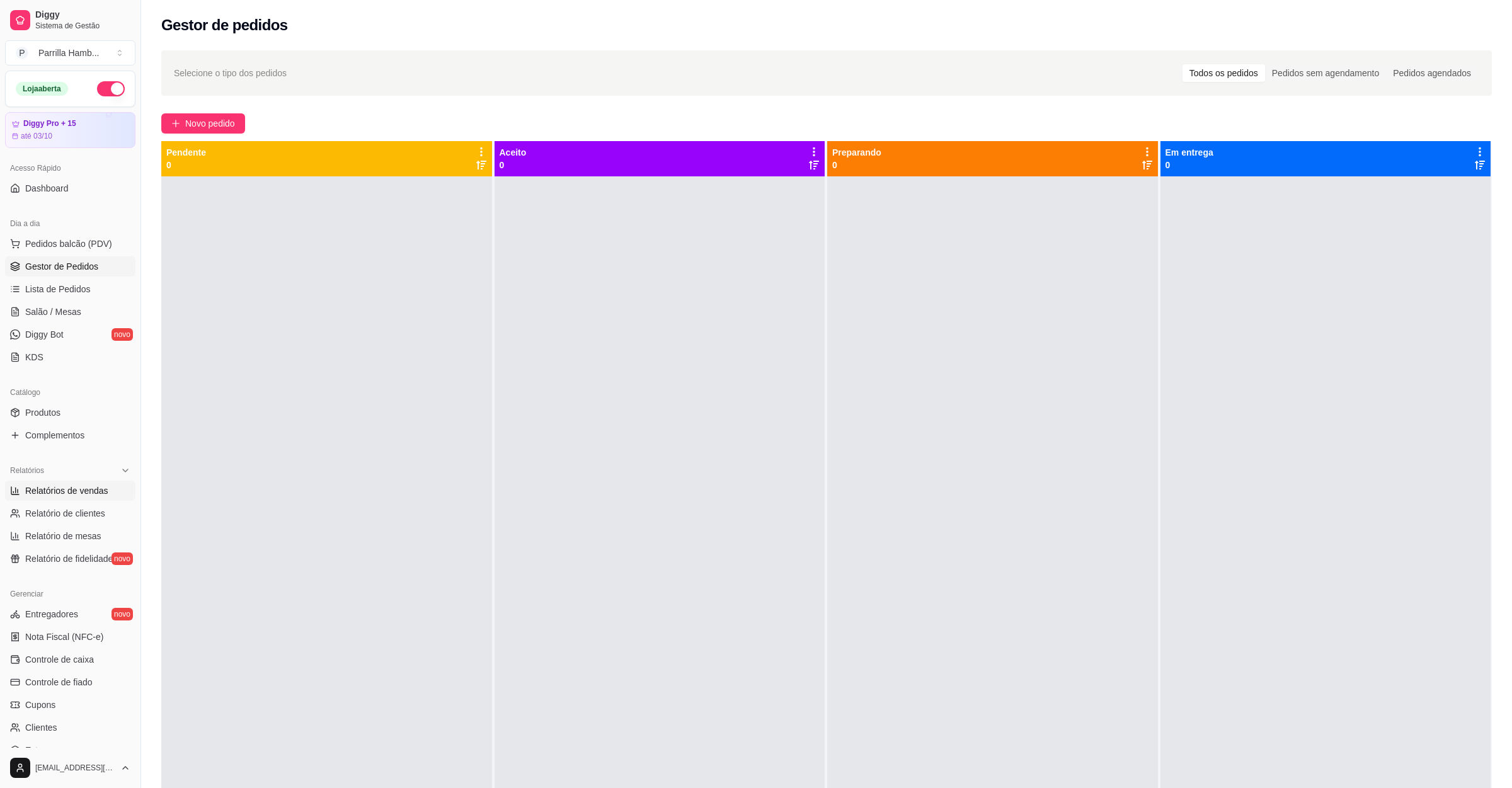
select select "ALL"
select select "0"
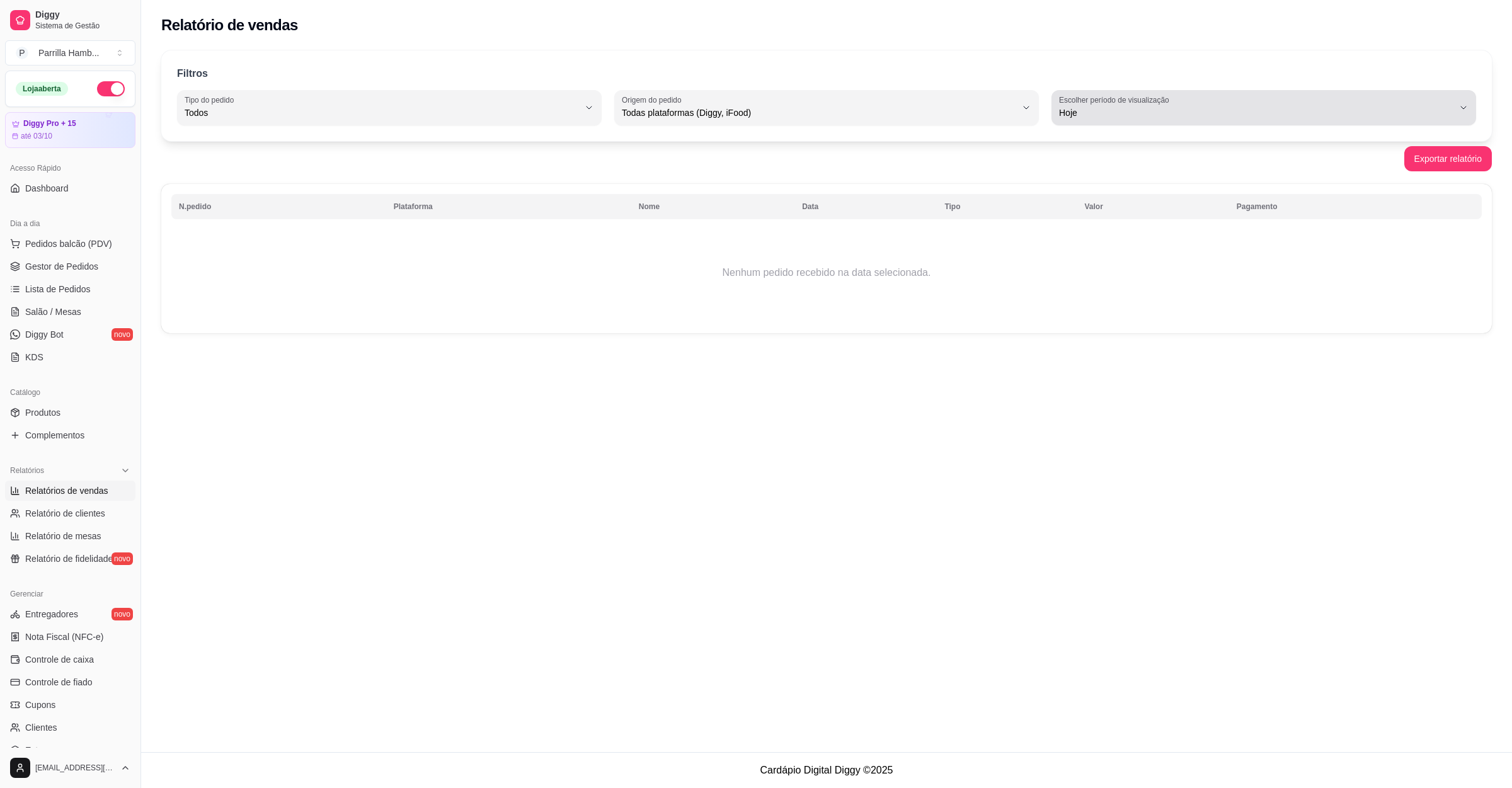
click at [1107, 117] on span "Hoje" at bounding box center [1256, 113] width 395 height 13
click at [1065, 173] on li "Ontem" at bounding box center [1263, 163] width 398 height 20
type input "1"
select select "1"
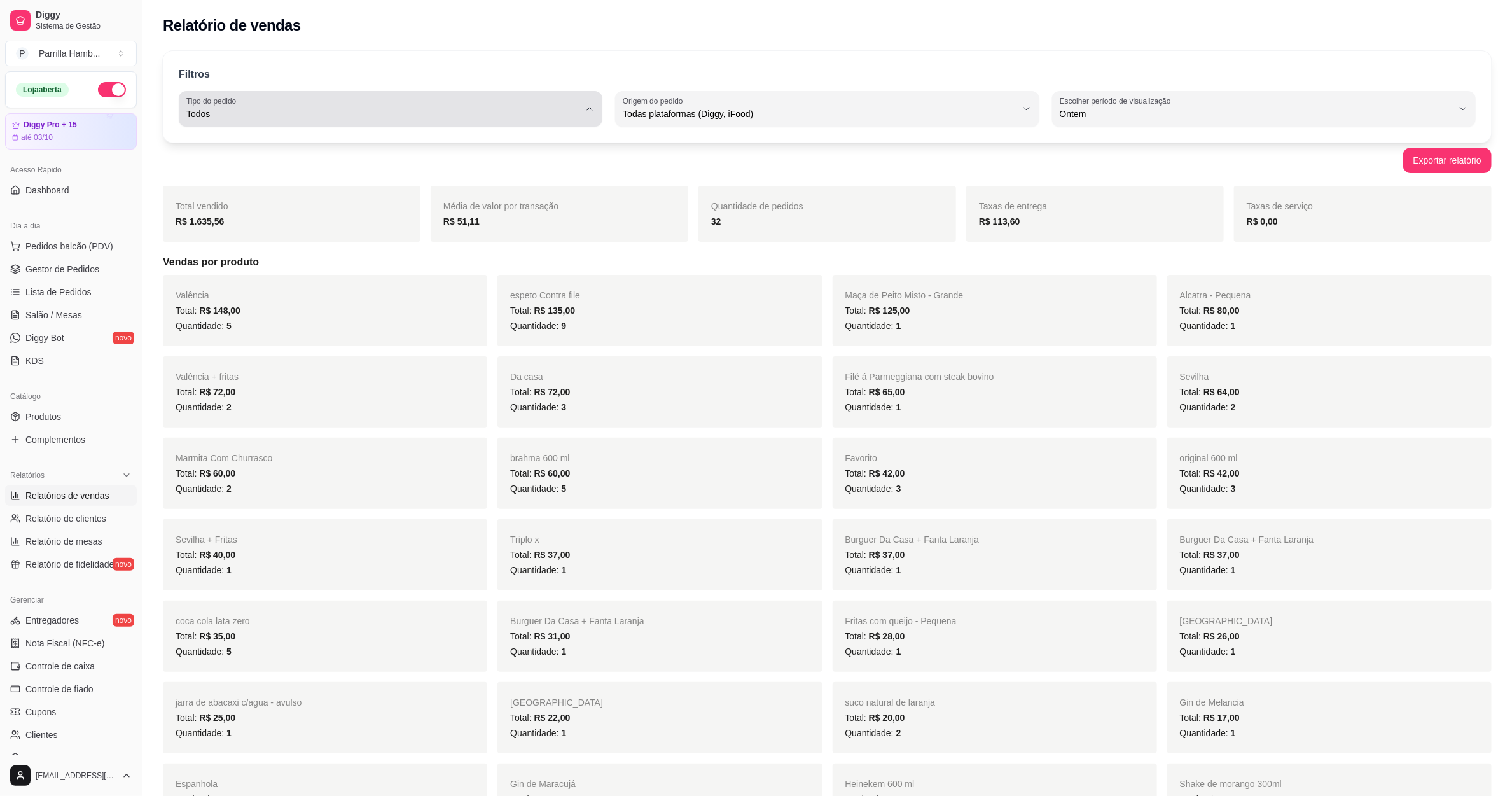
click at [456, 119] on span "Todos" at bounding box center [383, 114] width 393 height 13
click at [735, 127] on div "Filtros ALL Tipo do pedido Todos Entrega Retirada Mesa Consumo local Tipo do pe…" at bounding box center [827, 97] width 1329 height 91
click at [689, 134] on div "Filtros ALL Tipo do pedido Todos Entrega Retirada Mesa Consumo local Tipo do pe…" at bounding box center [827, 97] width 1329 height 91
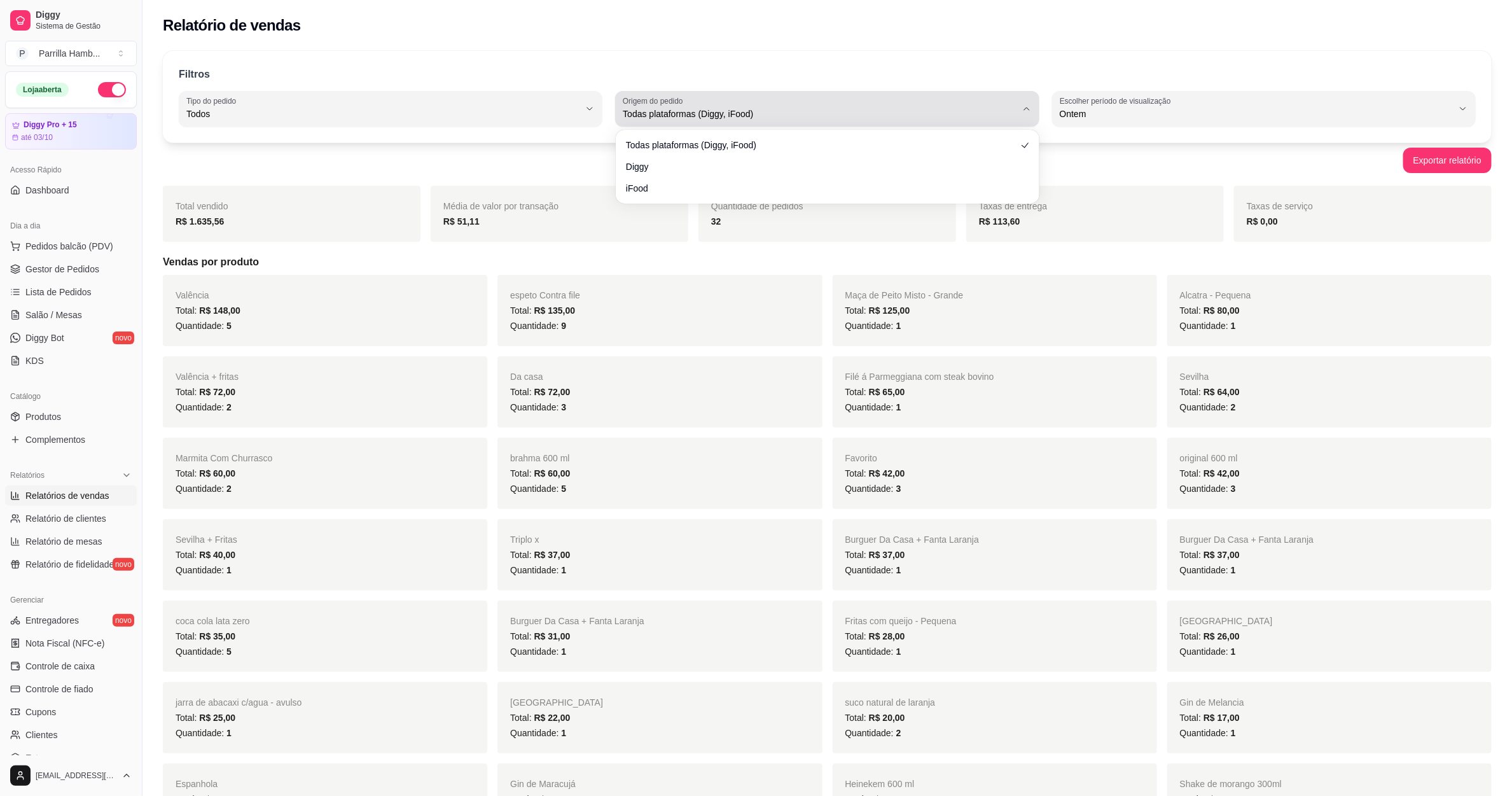
click at [700, 125] on button "Origem do pedido Todas plataformas (Diggy, iFood)" at bounding box center [827, 108] width 424 height 35
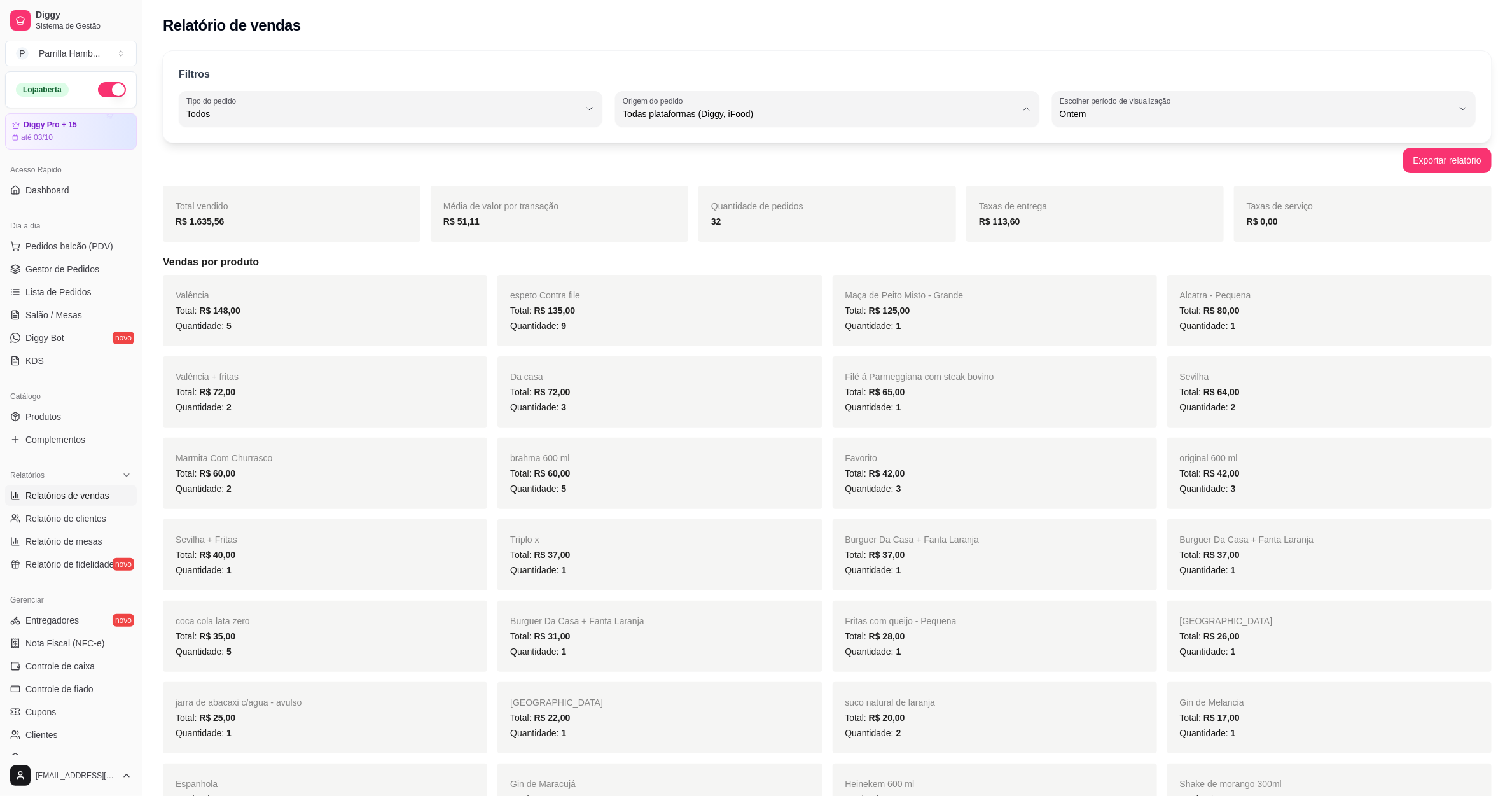
click at [657, 169] on span "Diggy" at bounding box center [821, 165] width 375 height 12
type input "DIGGY"
select select "DIGGY"
